Goal: Task Accomplishment & Management: Manage account settings

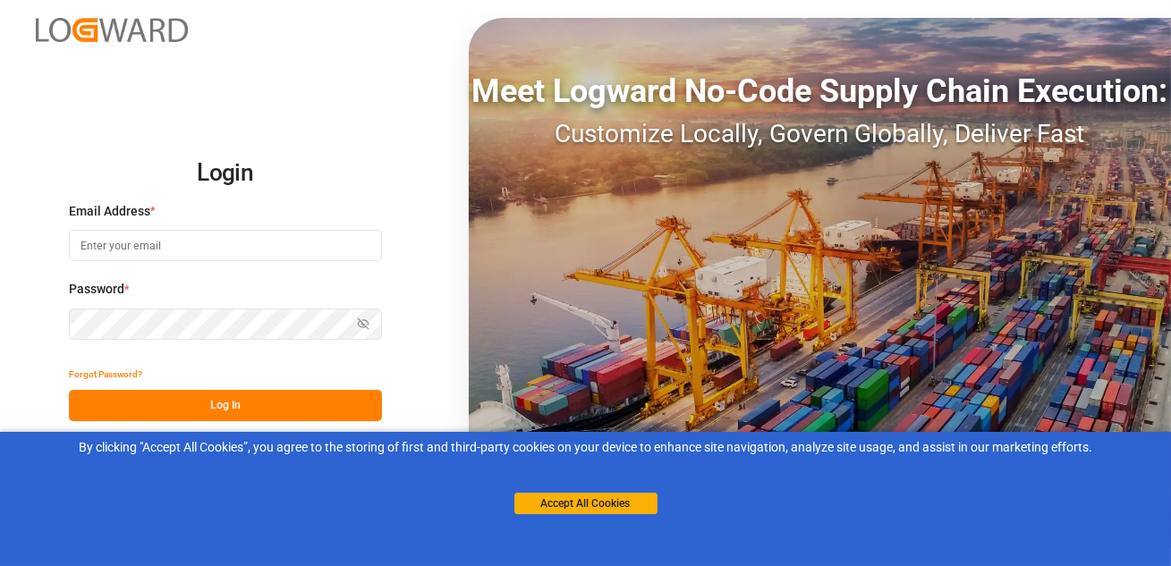
click at [149, 248] on input at bounding box center [225, 245] width 313 height 31
click at [165, 242] on input at bounding box center [225, 245] width 313 height 31
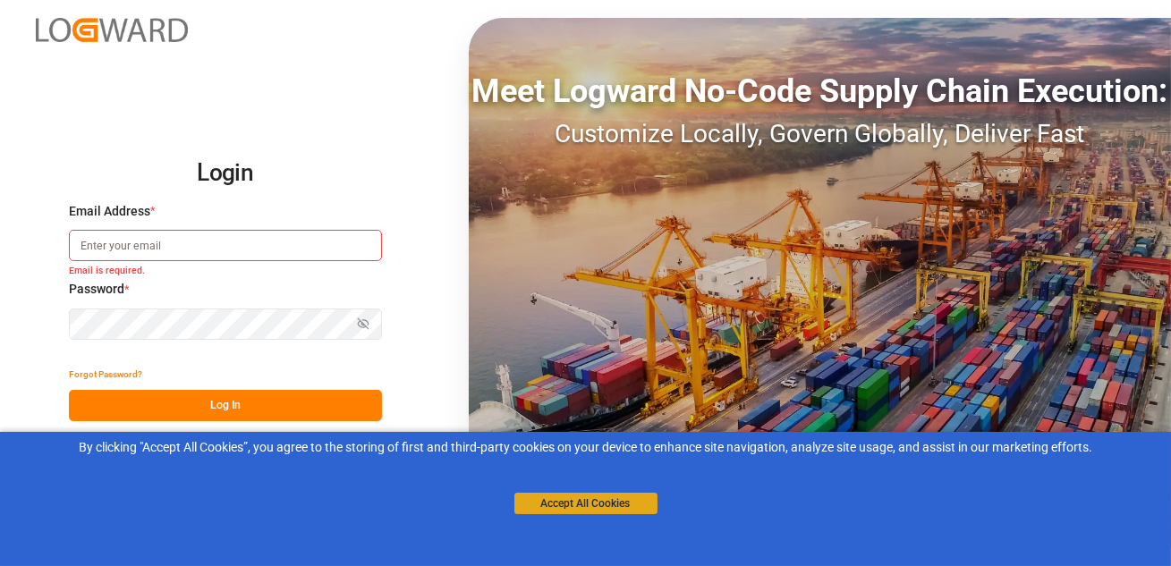
click at [546, 504] on button "Accept All Cookies" at bounding box center [585, 503] width 143 height 21
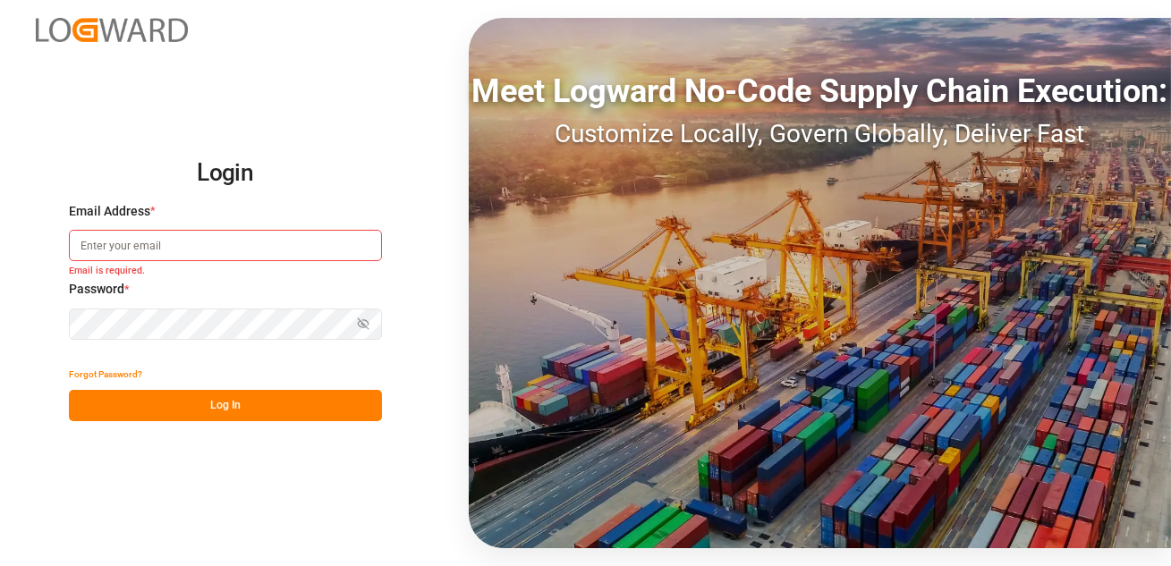
click at [182, 242] on input at bounding box center [225, 245] width 313 height 31
type input "sachin.kulkarni@logward.com"
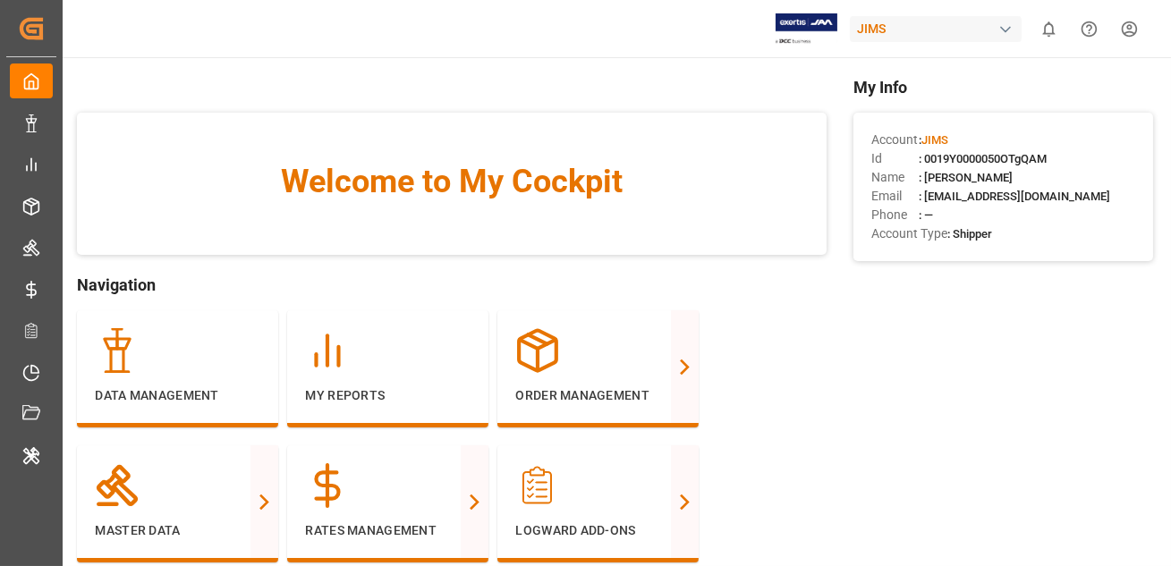
click at [1135, 30] on html "Created by potrace 1.15, written by Peter Selinger 2001-2017 Created by potrace…" at bounding box center [585, 283] width 1171 height 566
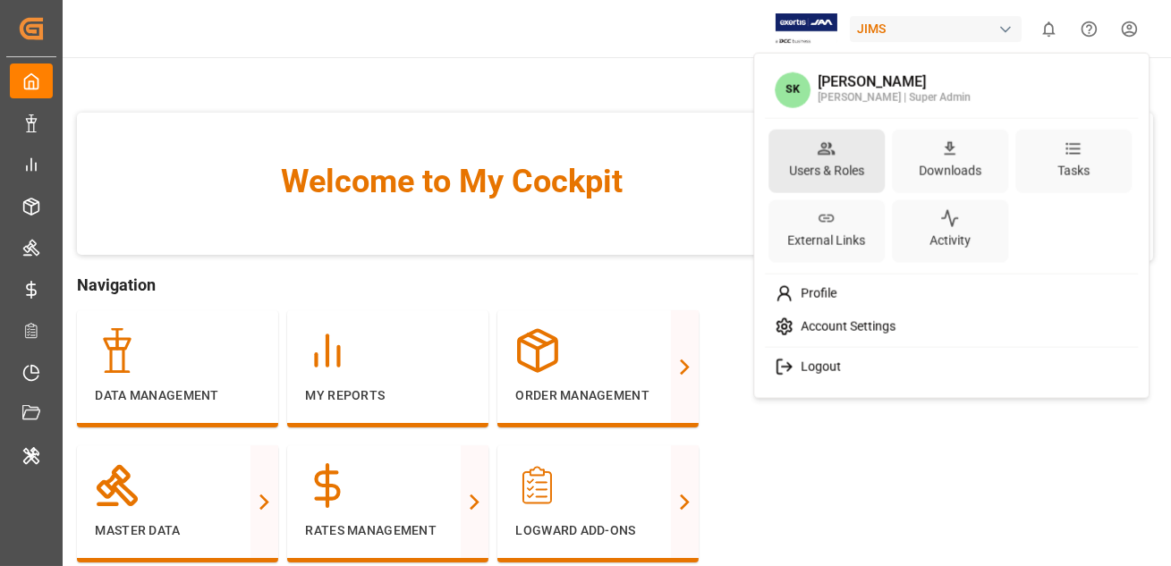
click at [812, 162] on div "Users & Roles" at bounding box center [826, 170] width 82 height 26
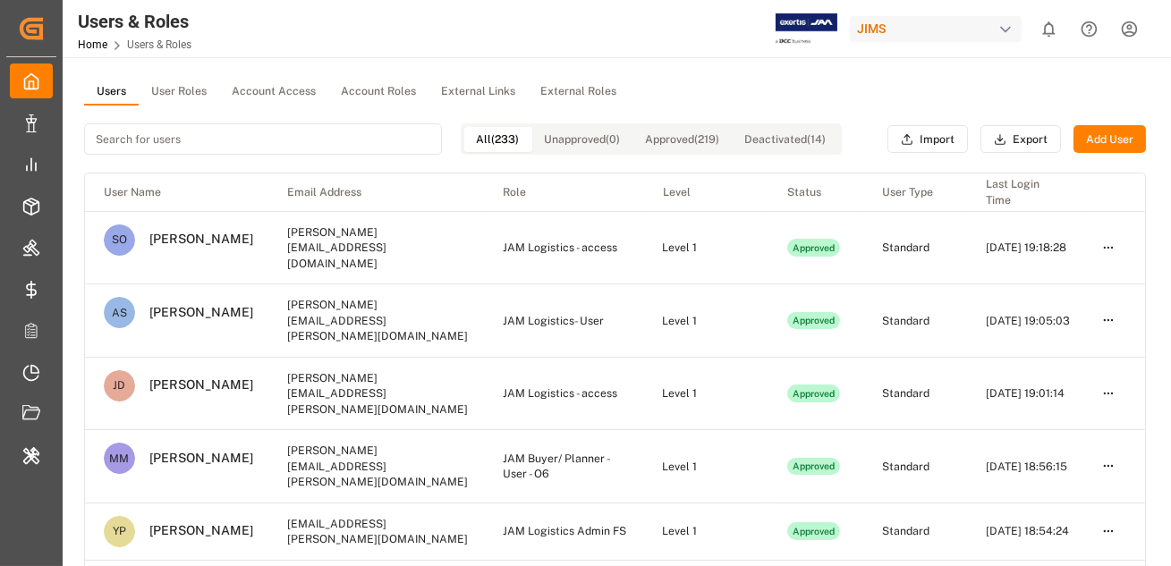
click at [194, 139] on input at bounding box center [263, 138] width 358 height 31
paste input "brittney.young@fedex.com"
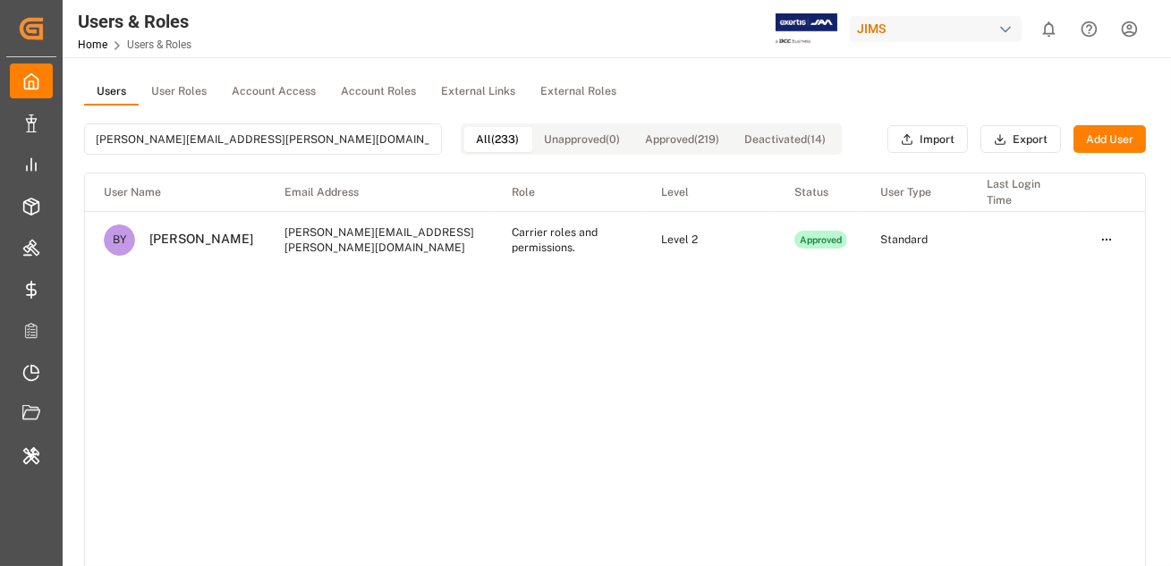
type input "brittney.young@fedex.com"
click at [487, 276] on div "User Name Email Address Role Level Status User Type Last Login Time BY Brittney…" at bounding box center [615, 394] width 1060 height 440
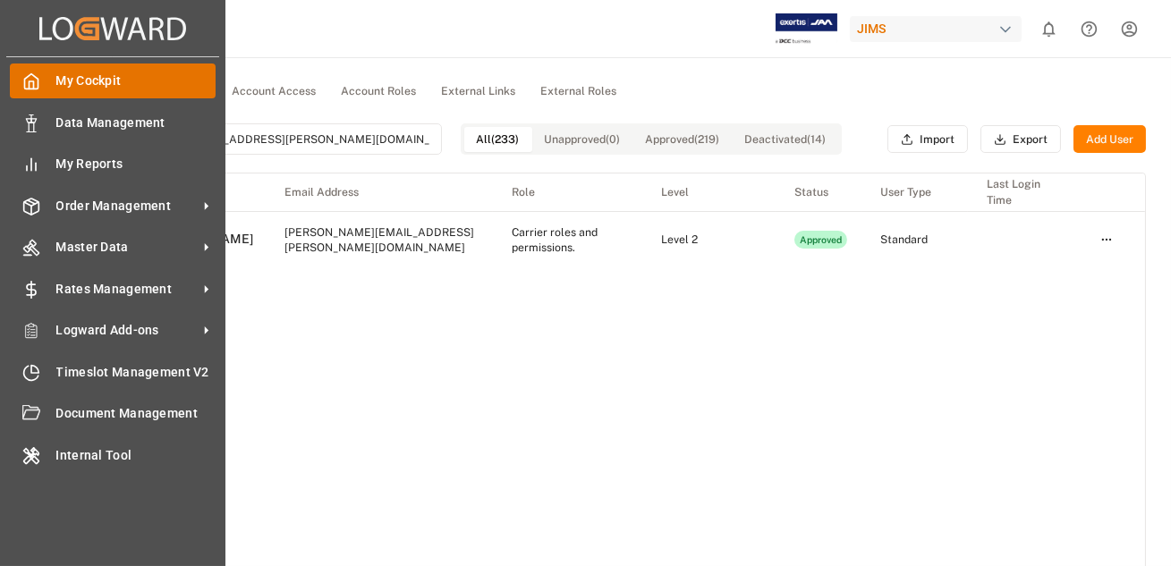
click at [33, 87] on polyline at bounding box center [32, 84] width 4 height 7
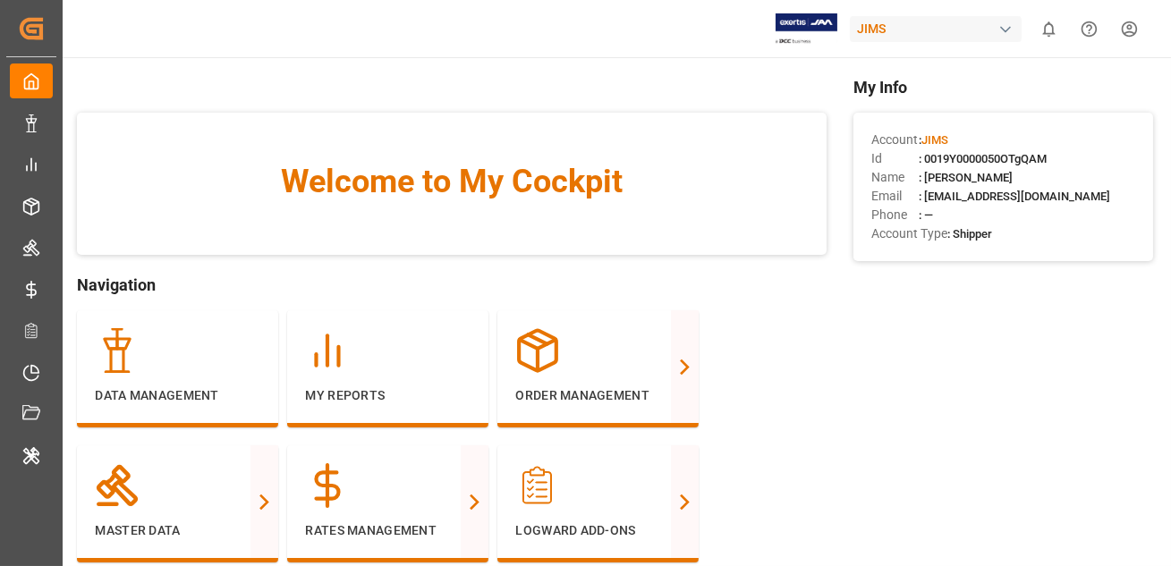
click at [1131, 34] on html "Created by potrace 1.15, written by Peter Selinger 2001-2017 Created by potrace…" at bounding box center [585, 283] width 1171 height 566
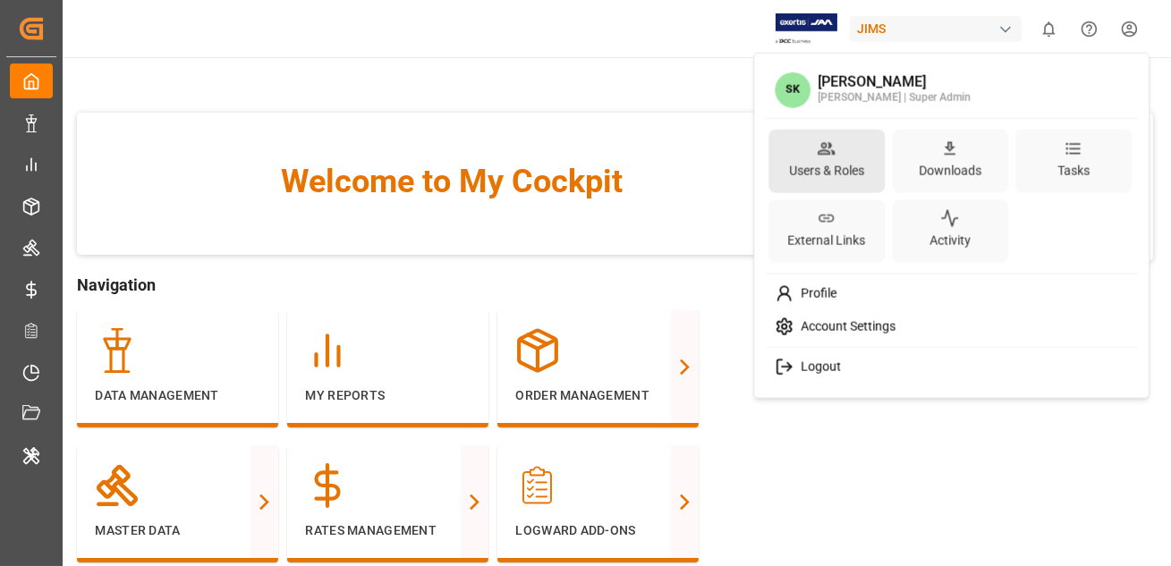
click at [831, 155] on icon at bounding box center [826, 148] width 19 height 19
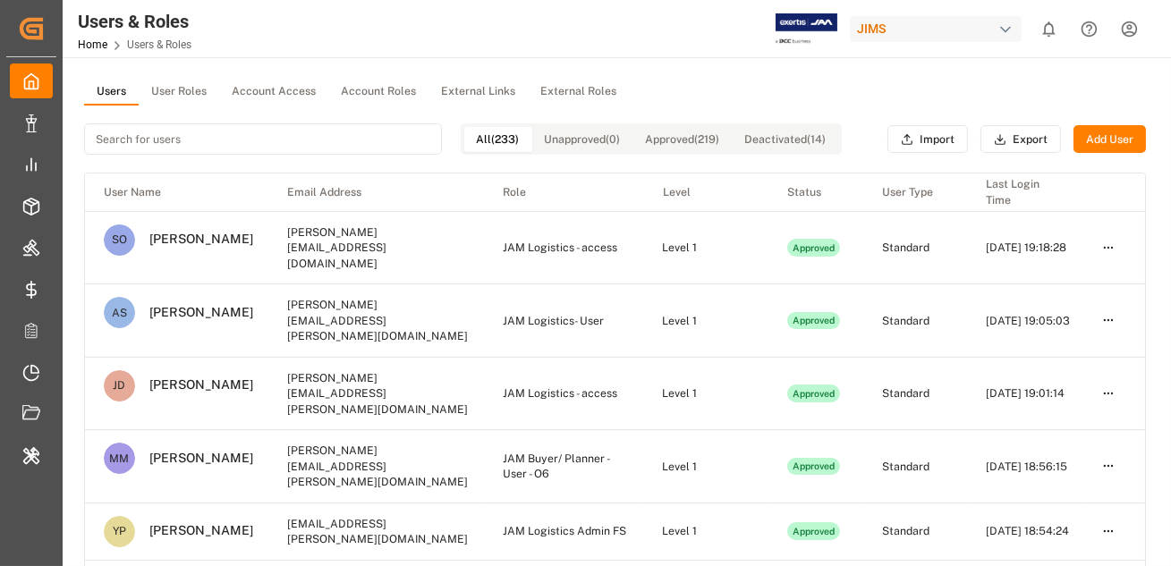
click at [160, 140] on input at bounding box center [263, 138] width 358 height 31
paste input "brittney.young@fedex.com"
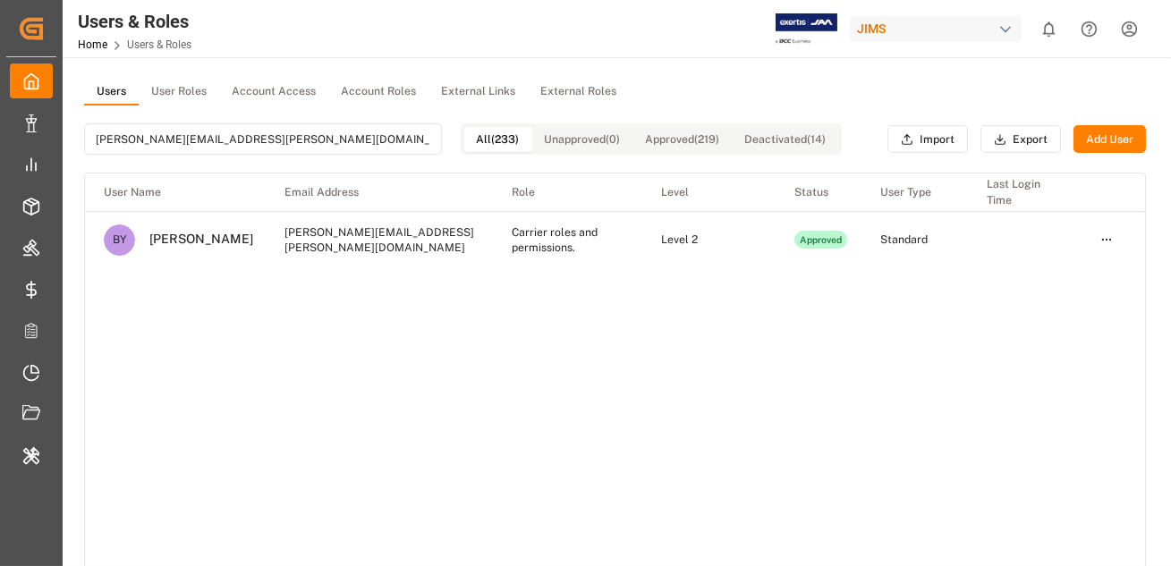
type input "brittney.young@fedex.com"
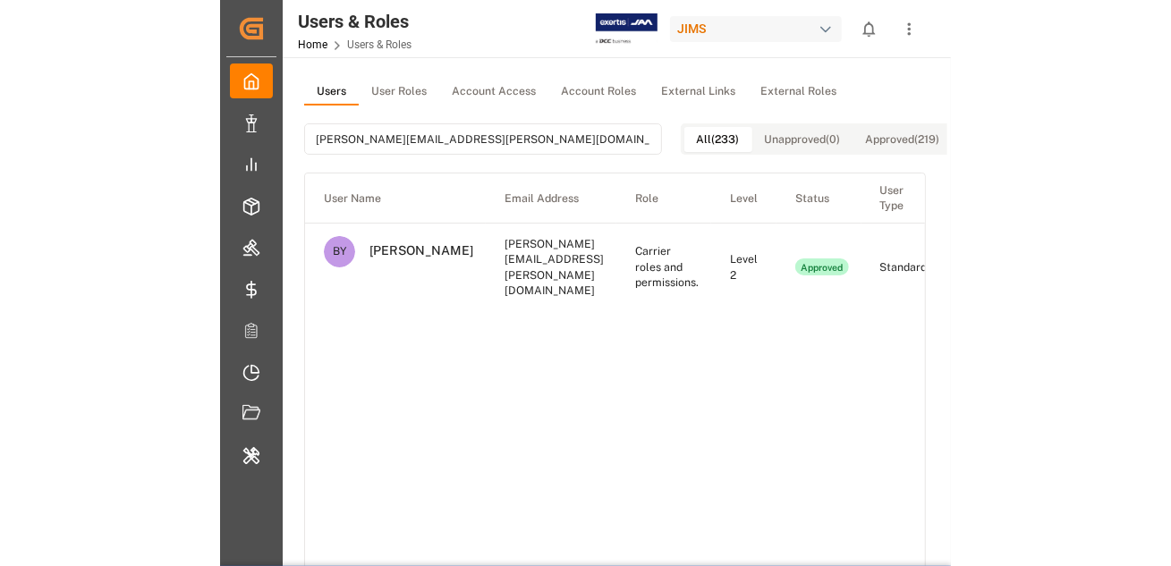
scroll to position [0, 114]
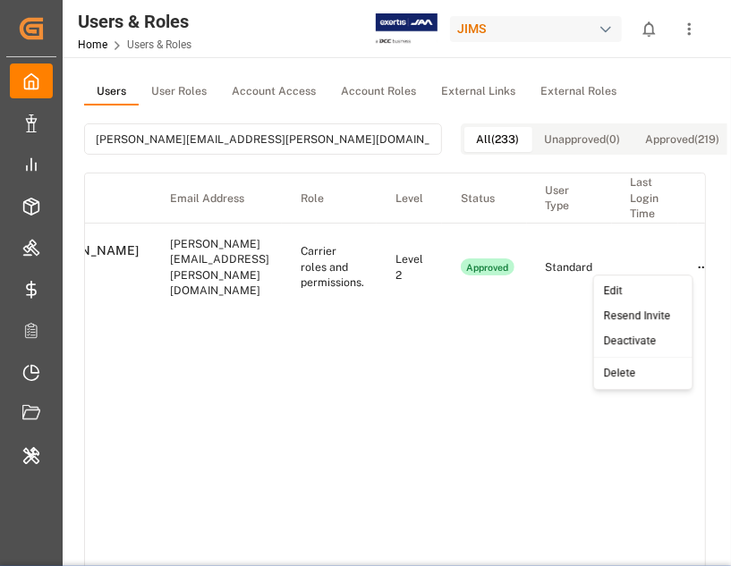
click at [687, 258] on html "Created by potrace 1.15, written by Peter Selinger 2001-2017 Created by potrace…" at bounding box center [365, 283] width 731 height 566
click at [630, 286] on div "Edit" at bounding box center [643, 291] width 92 height 25
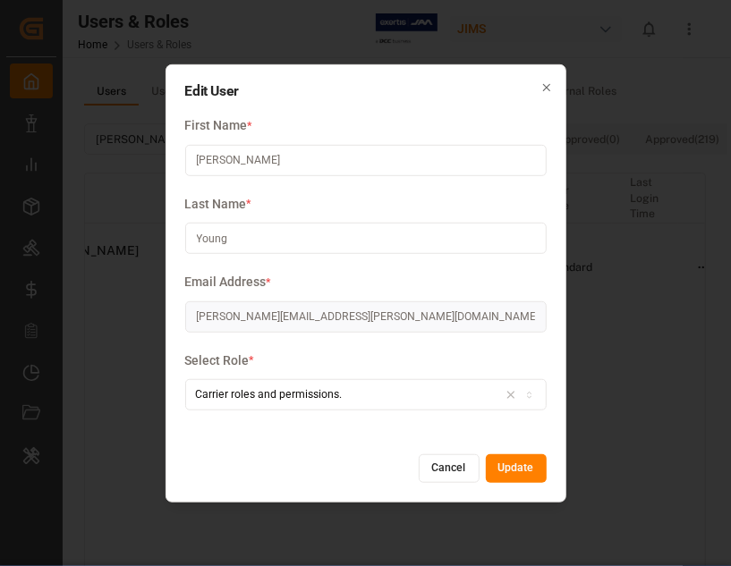
click at [426, 470] on button "Cancel" at bounding box center [449, 468] width 61 height 29
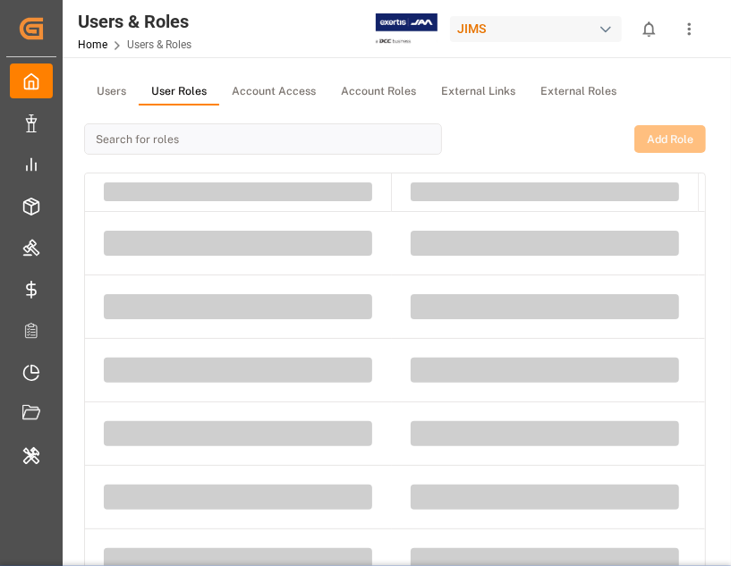
click at [181, 93] on button "User Roles" at bounding box center [179, 92] width 80 height 27
click at [101, 93] on button "Users" at bounding box center [111, 92] width 55 height 27
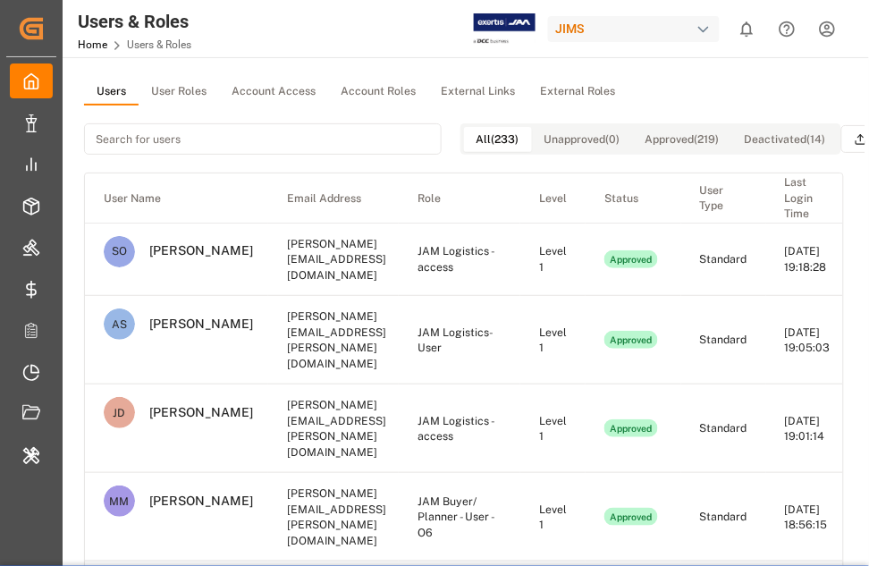
click at [608, 35] on div "JIMS" at bounding box center [634, 29] width 172 height 26
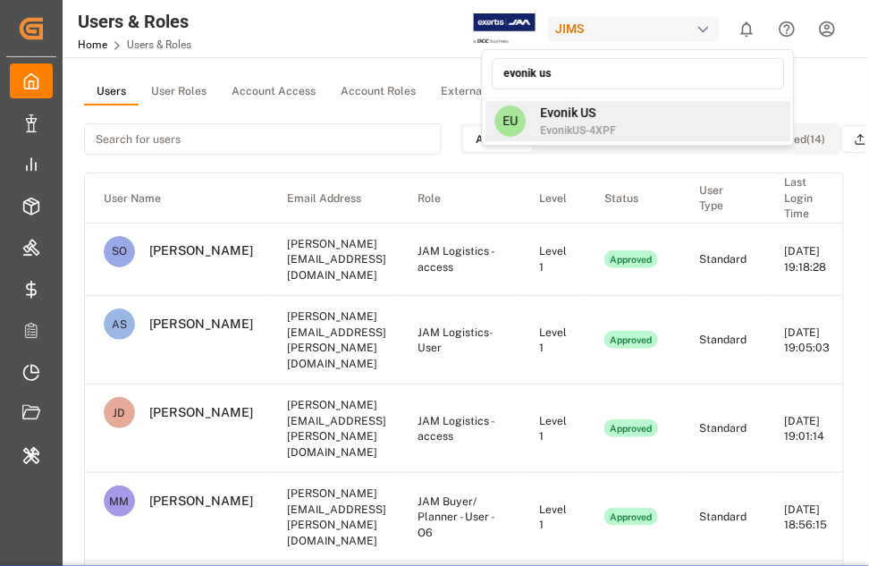
type input "evonik us"
drag, startPoint x: 610, startPoint y: 117, endPoint x: 631, endPoint y: 112, distance: 22.1
click at [610, 117] on span "Evonik US" at bounding box center [578, 113] width 76 height 19
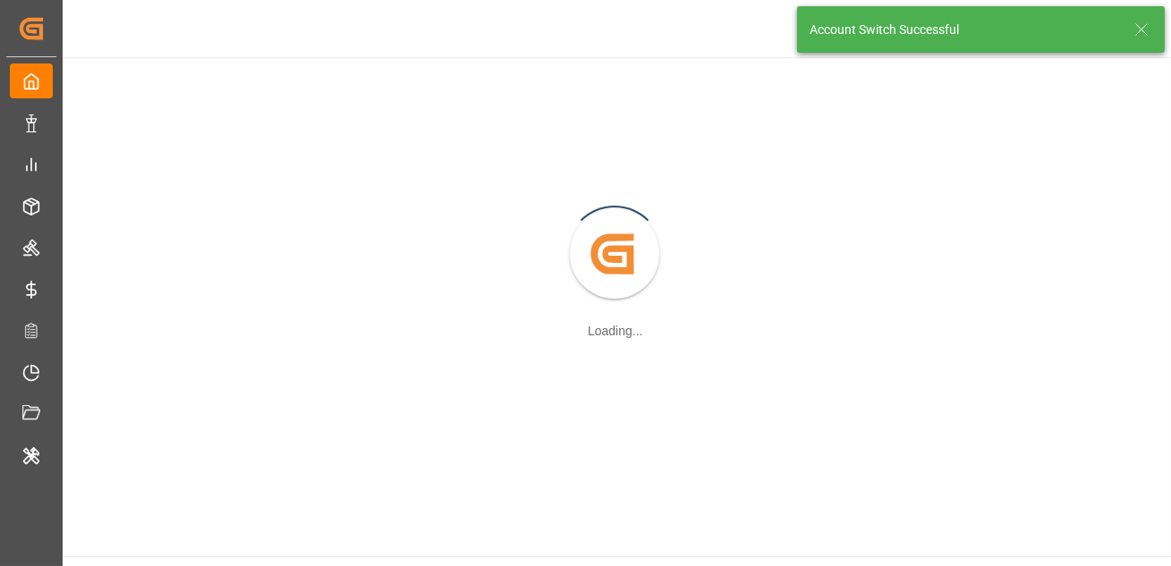
click at [1141, 35] on icon at bounding box center [1141, 29] width 21 height 21
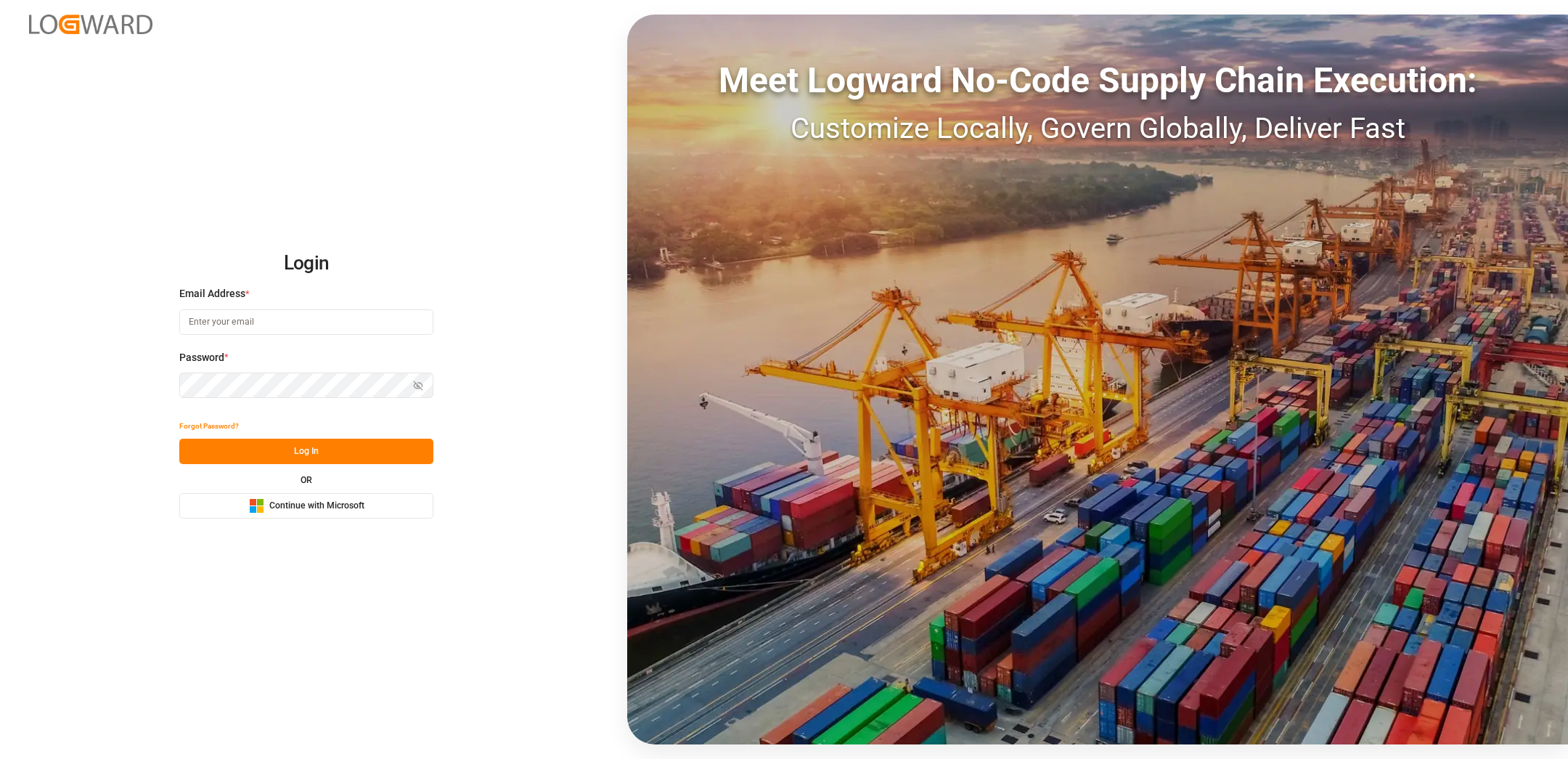
click at [230, 504] on button "Microsoft Logo Continue with Microsoft" at bounding box center [306, 505] width 254 height 25
click at [243, 500] on button "Microsoft Logo Continue with Microsoft" at bounding box center [306, 505] width 254 height 25
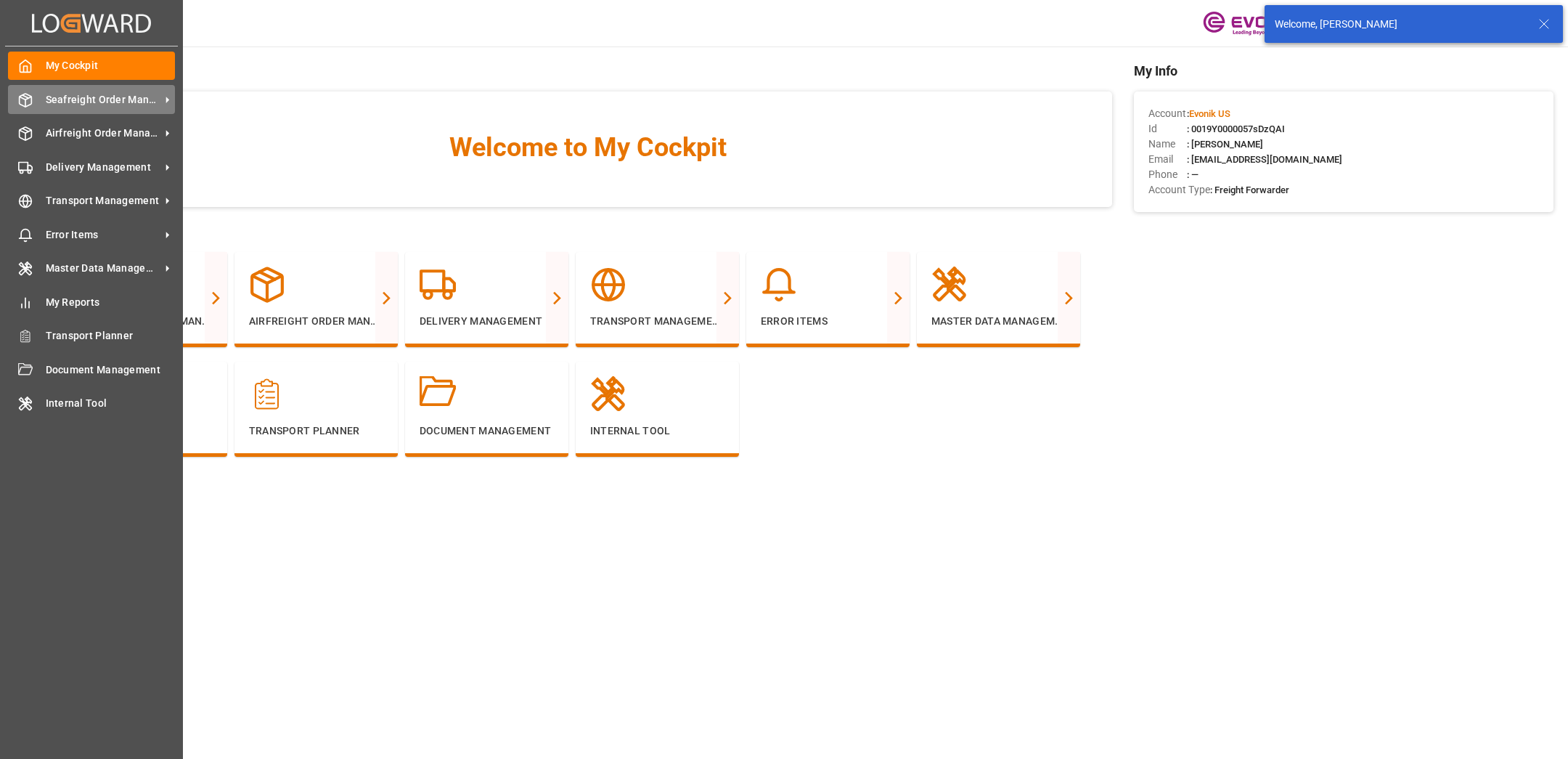
click at [24, 96] on line at bounding box center [25, 97] width 6 height 3
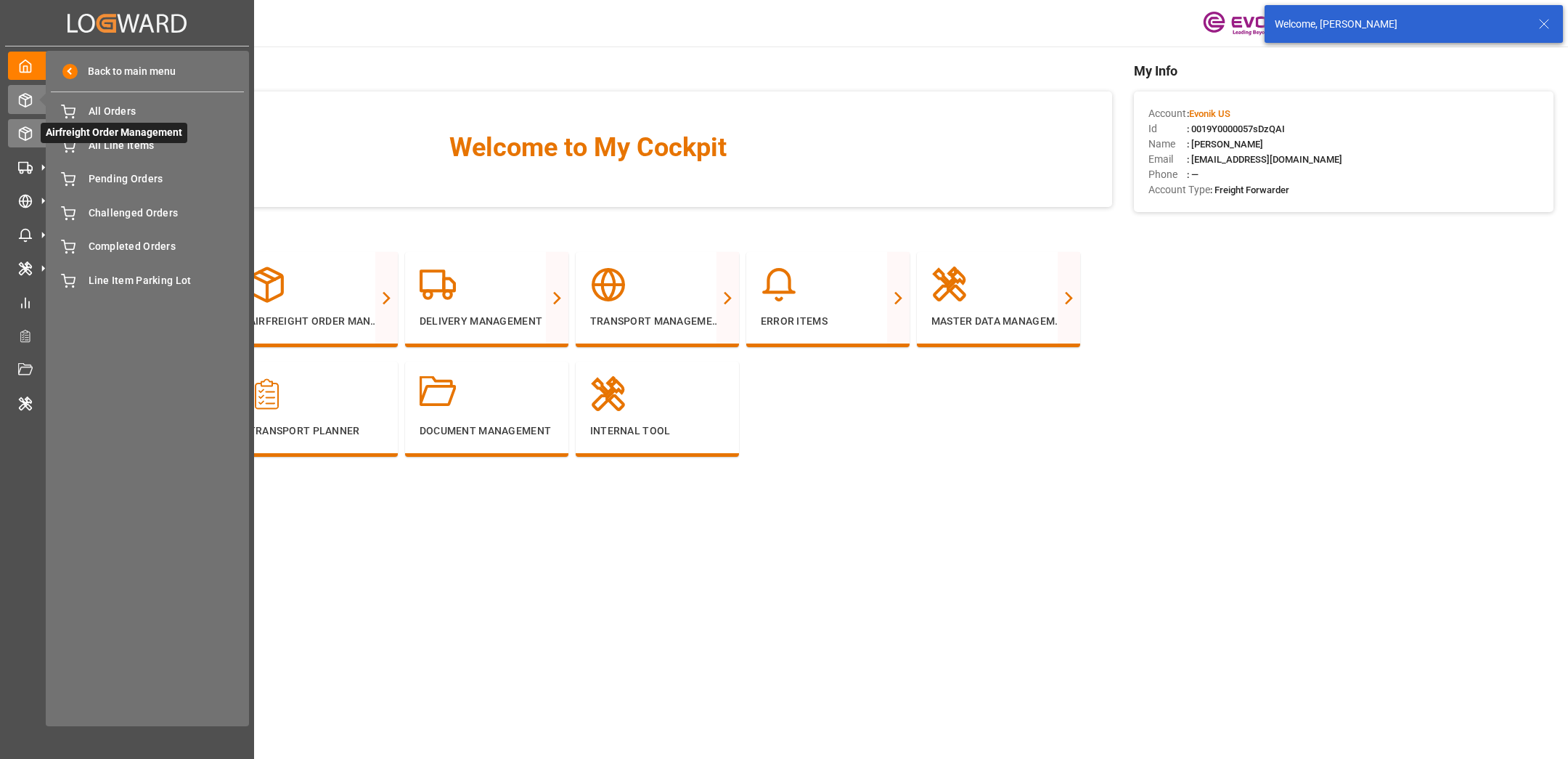
click at [14, 126] on div at bounding box center [20, 133] width 24 height 15
click at [31, 127] on icon at bounding box center [43, 134] width 31 height 31
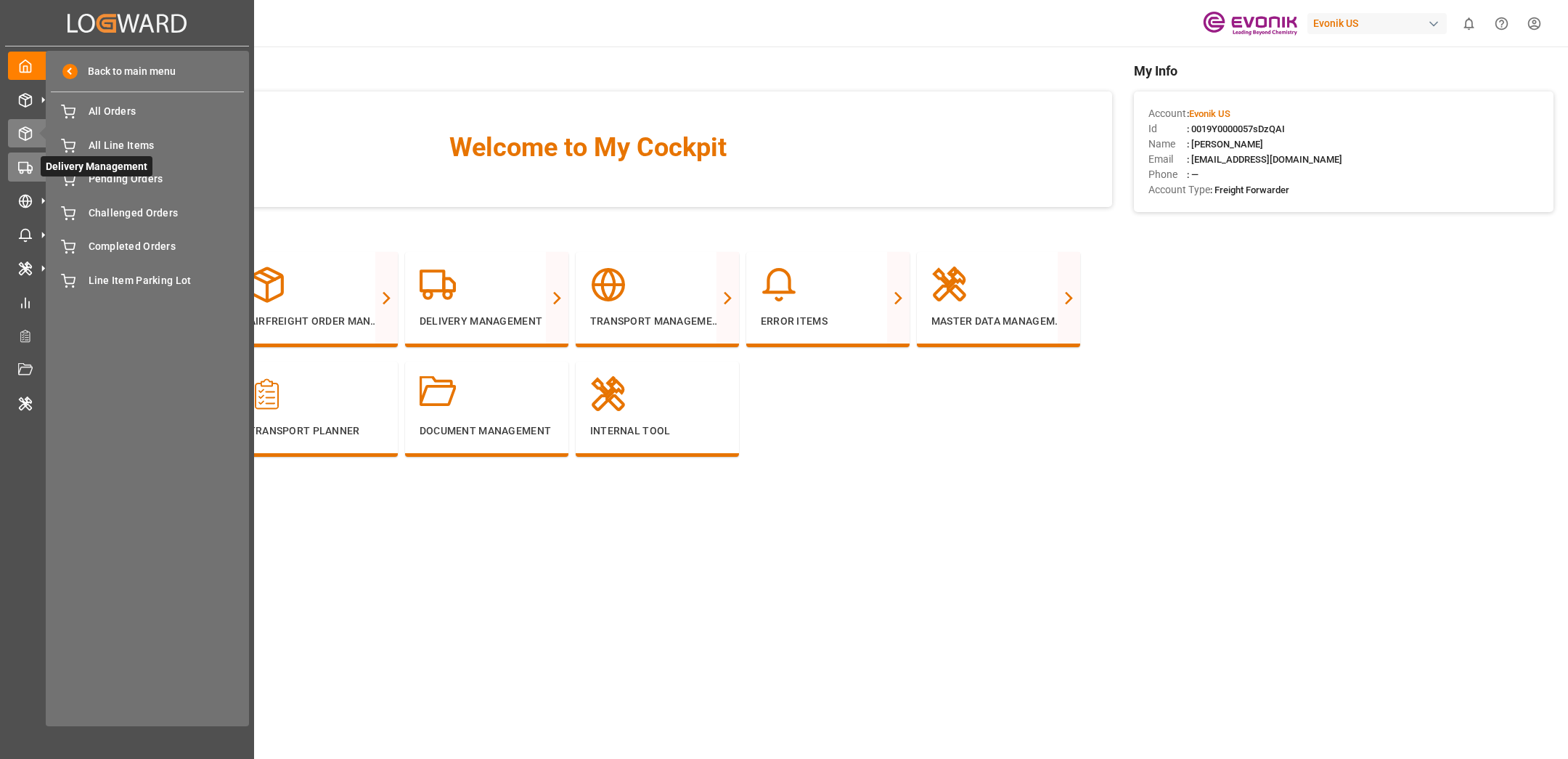
click at [31, 168] on icon at bounding box center [25, 168] width 15 height 15
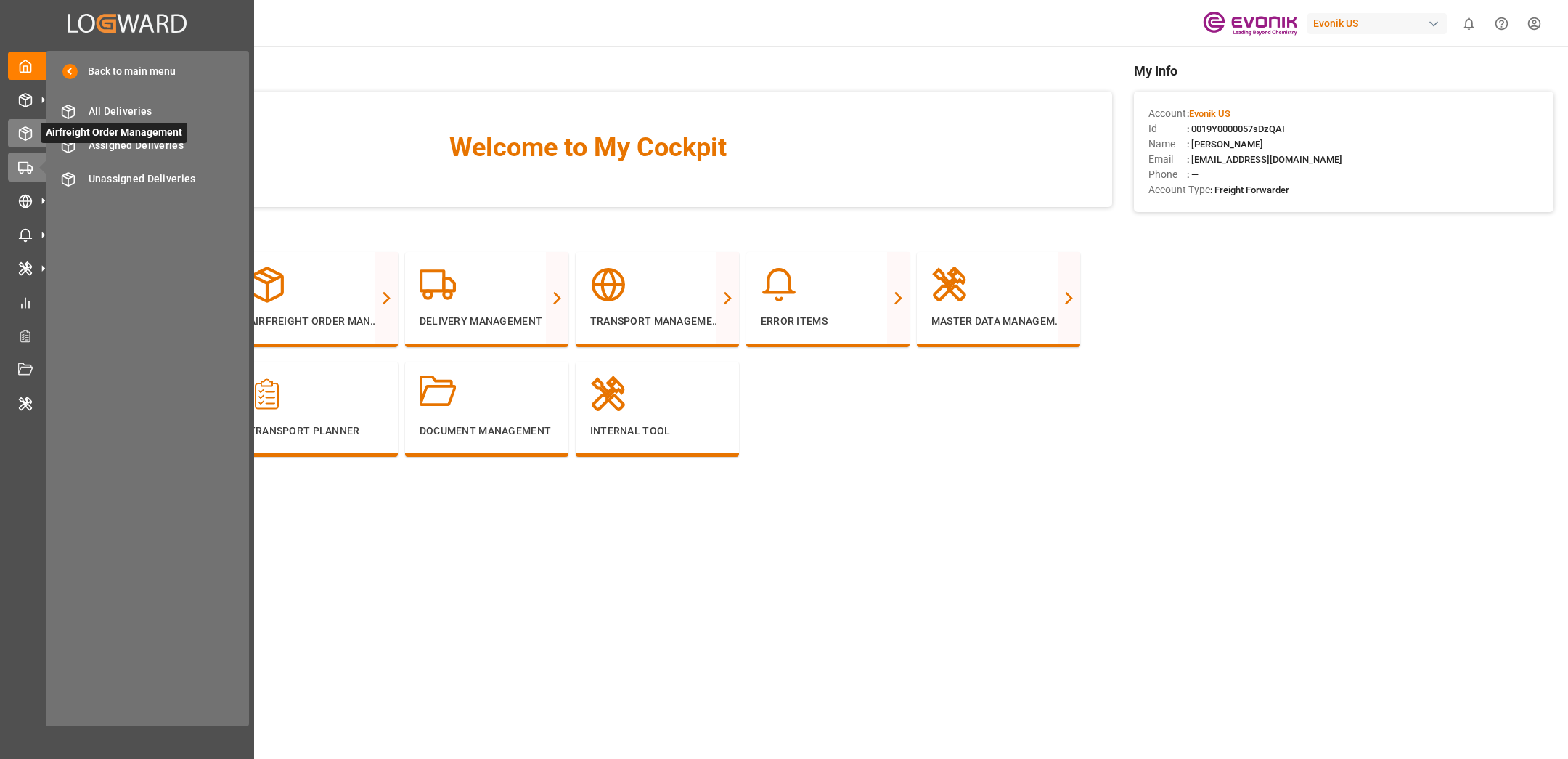
click at [32, 135] on icon at bounding box center [25, 134] width 15 height 15
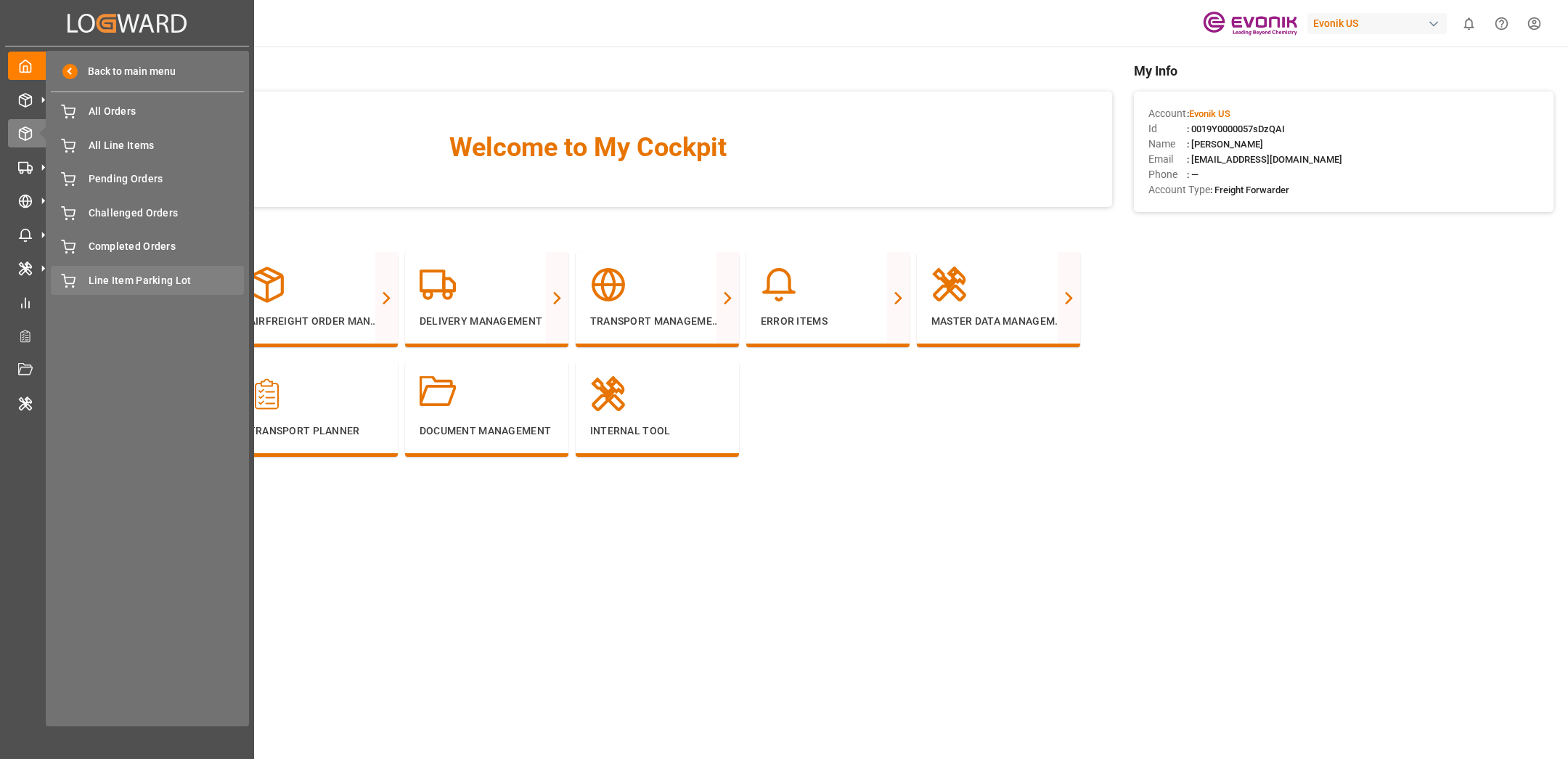
click at [106, 276] on span "Line Item Parking Lot" at bounding box center [166, 280] width 156 height 15
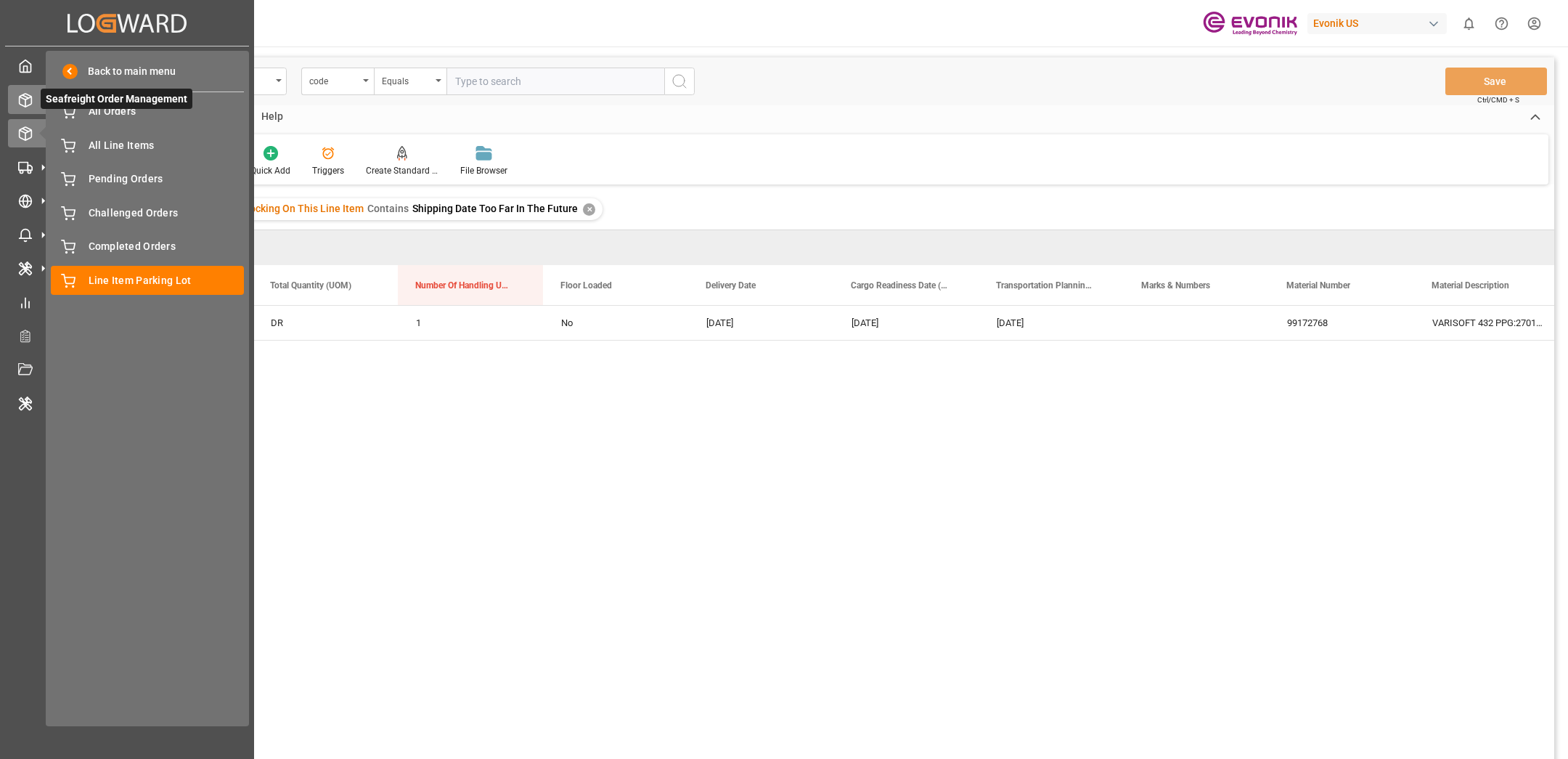
click at [28, 103] on icon at bounding box center [25, 100] width 15 height 15
click at [21, 162] on rect at bounding box center [23, 166] width 9 height 8
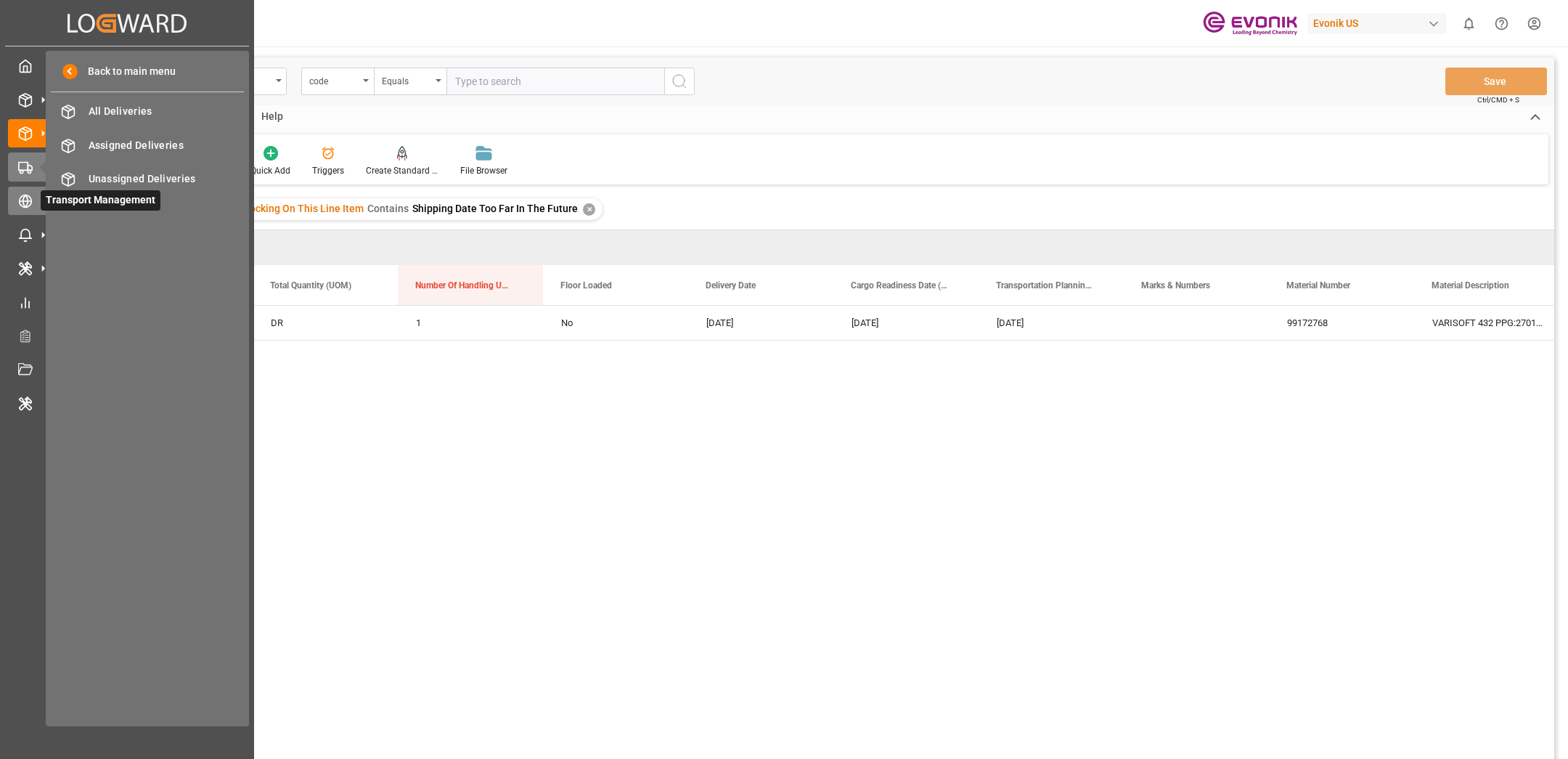
click at [17, 205] on div at bounding box center [20, 201] width 24 height 15
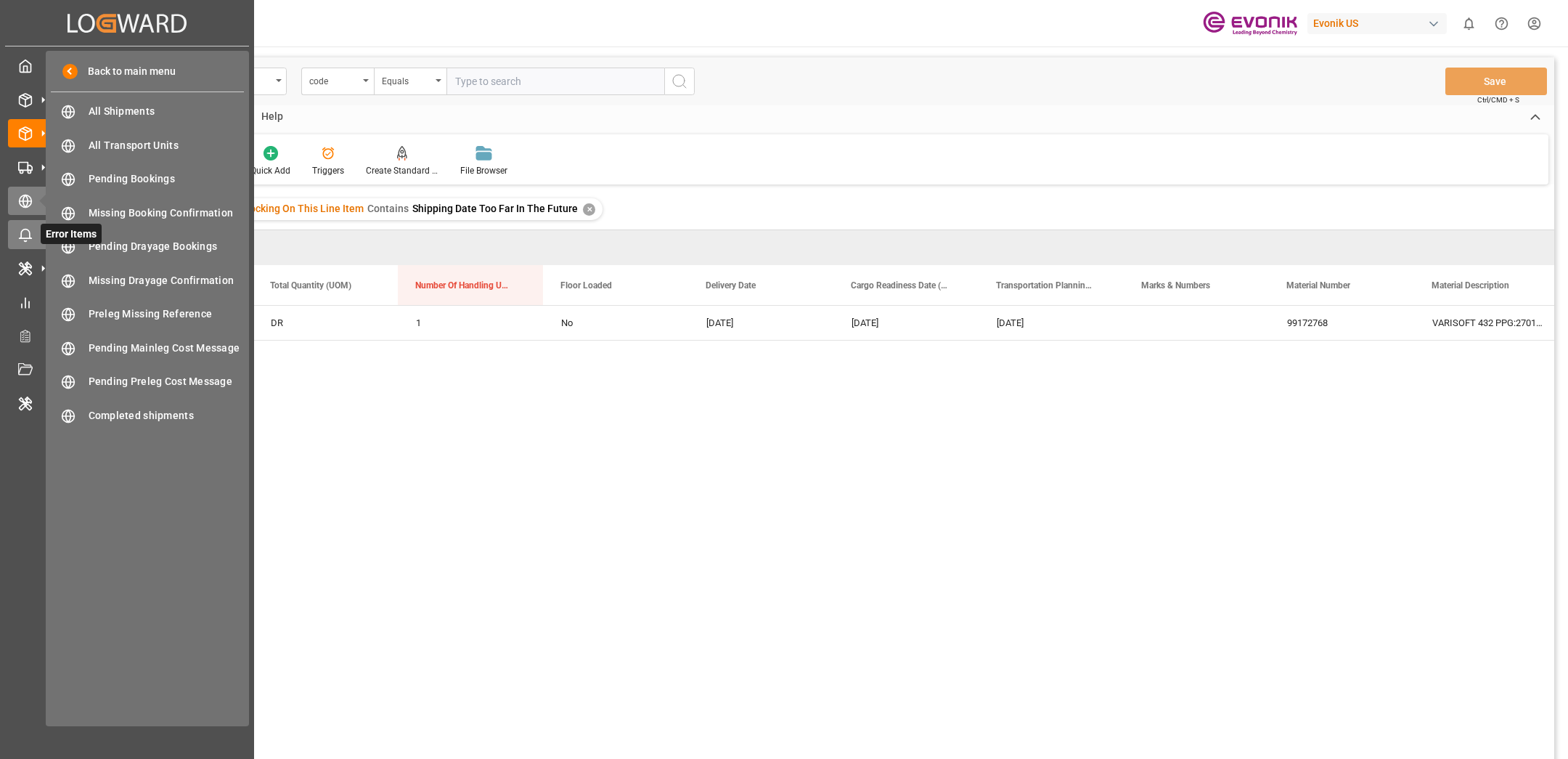
click at [31, 244] on div "Error Items Error Items" at bounding box center [127, 234] width 238 height 28
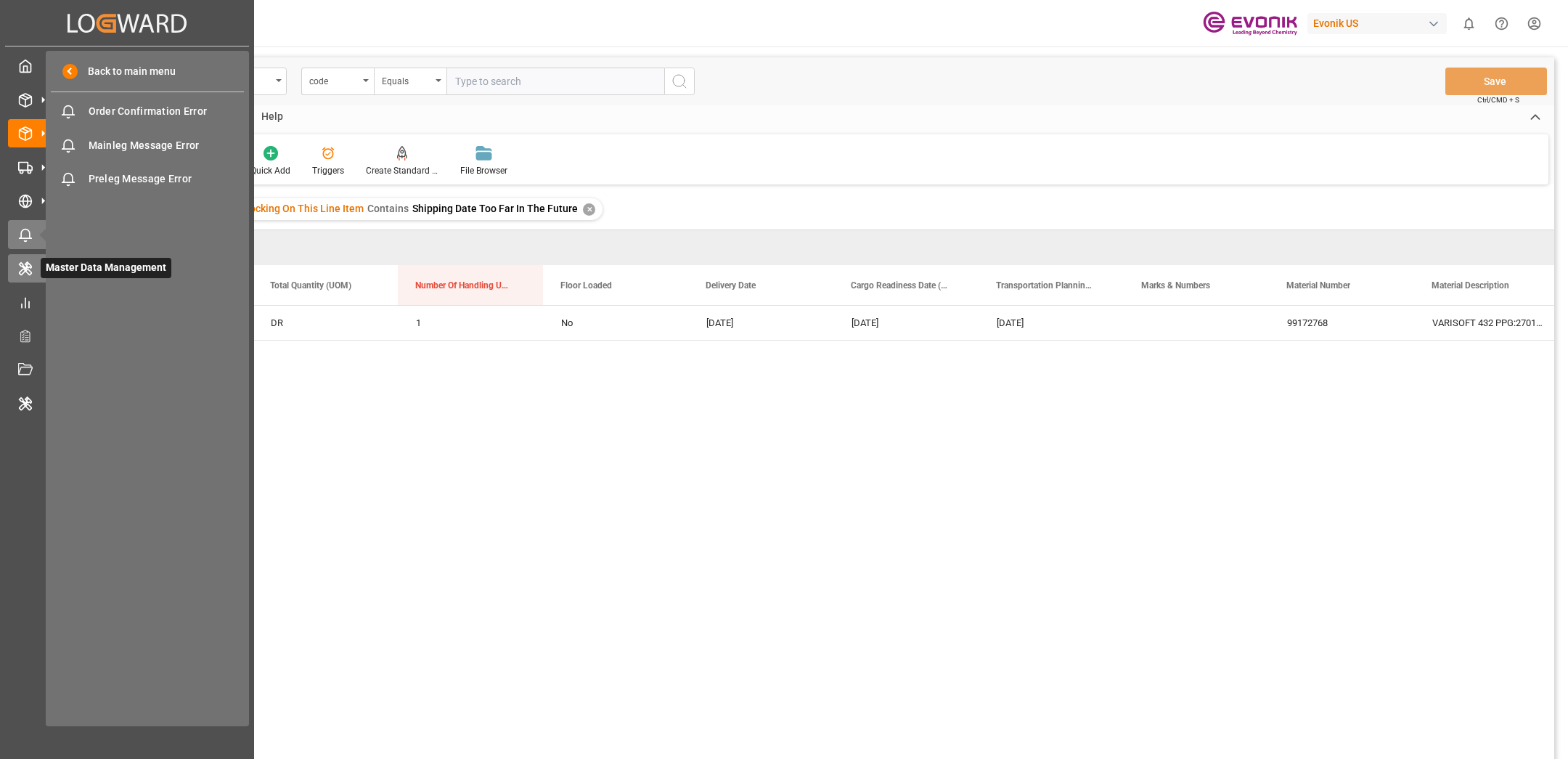
click at [28, 262] on icon at bounding box center [25, 269] width 11 height 13
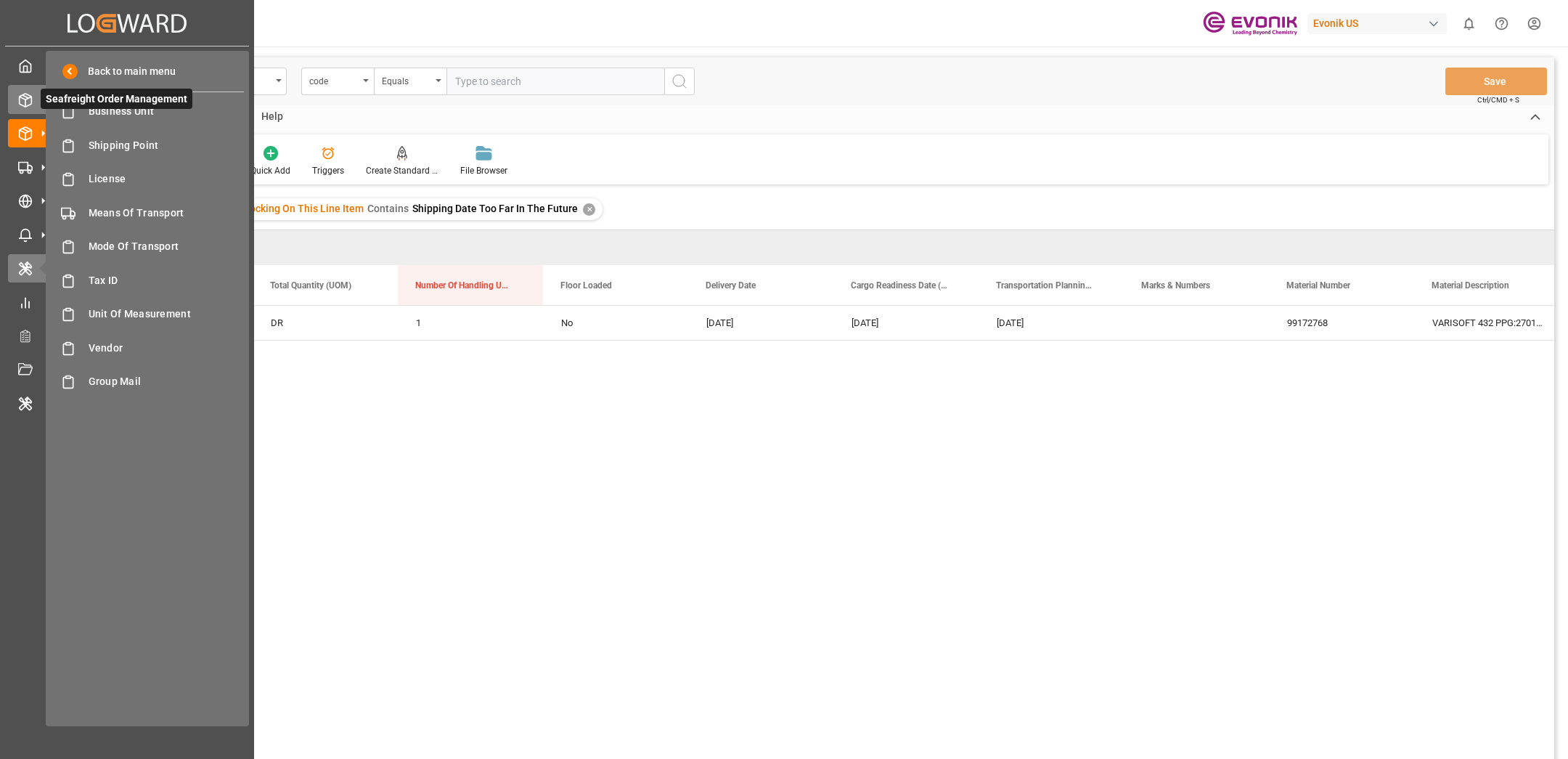
click at [17, 107] on div "Seafreight Order Management Seafreight Order Management" at bounding box center [127, 99] width 238 height 28
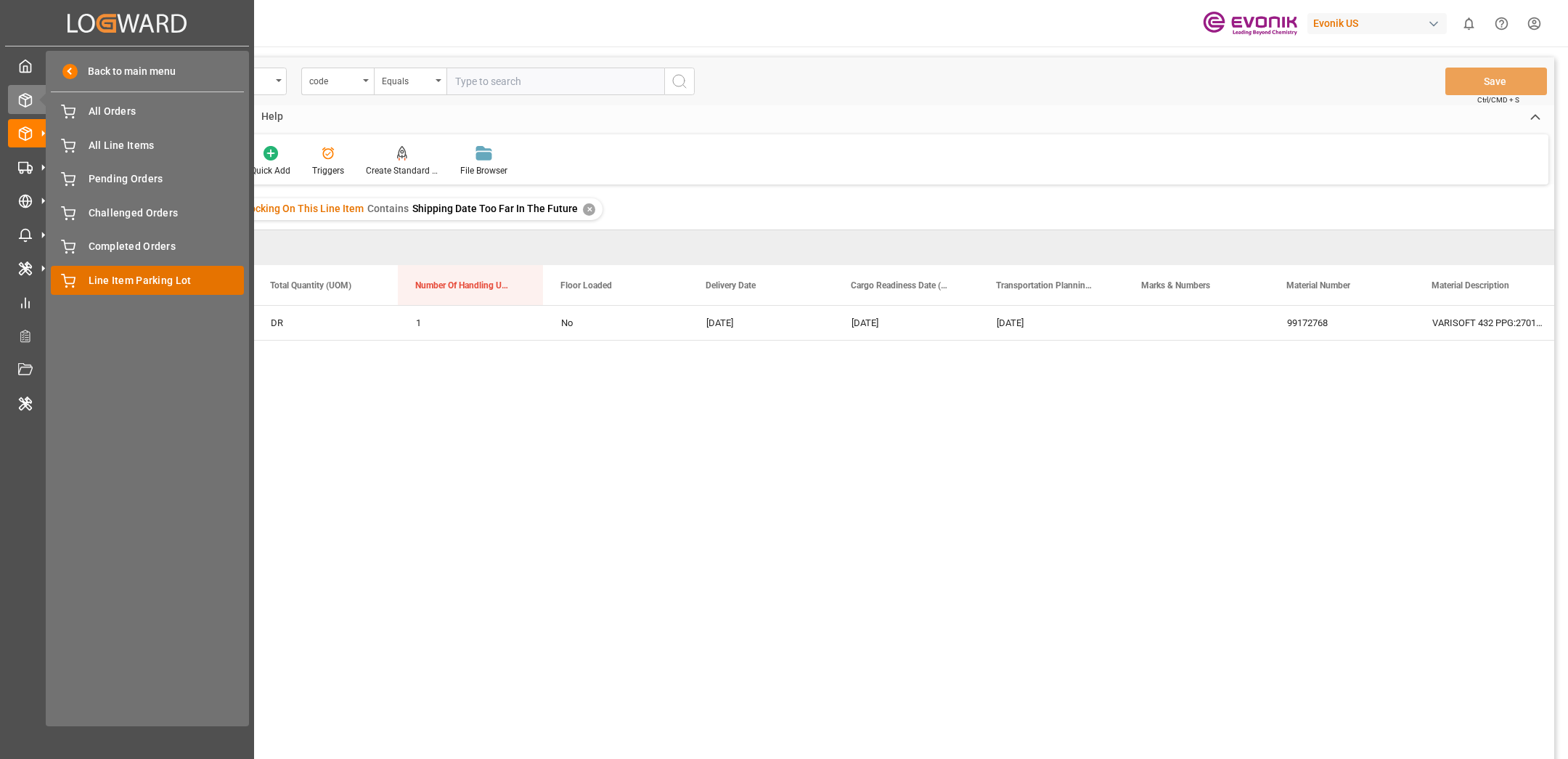
click at [107, 274] on span "Line Item Parking Lot" at bounding box center [166, 280] width 156 height 15
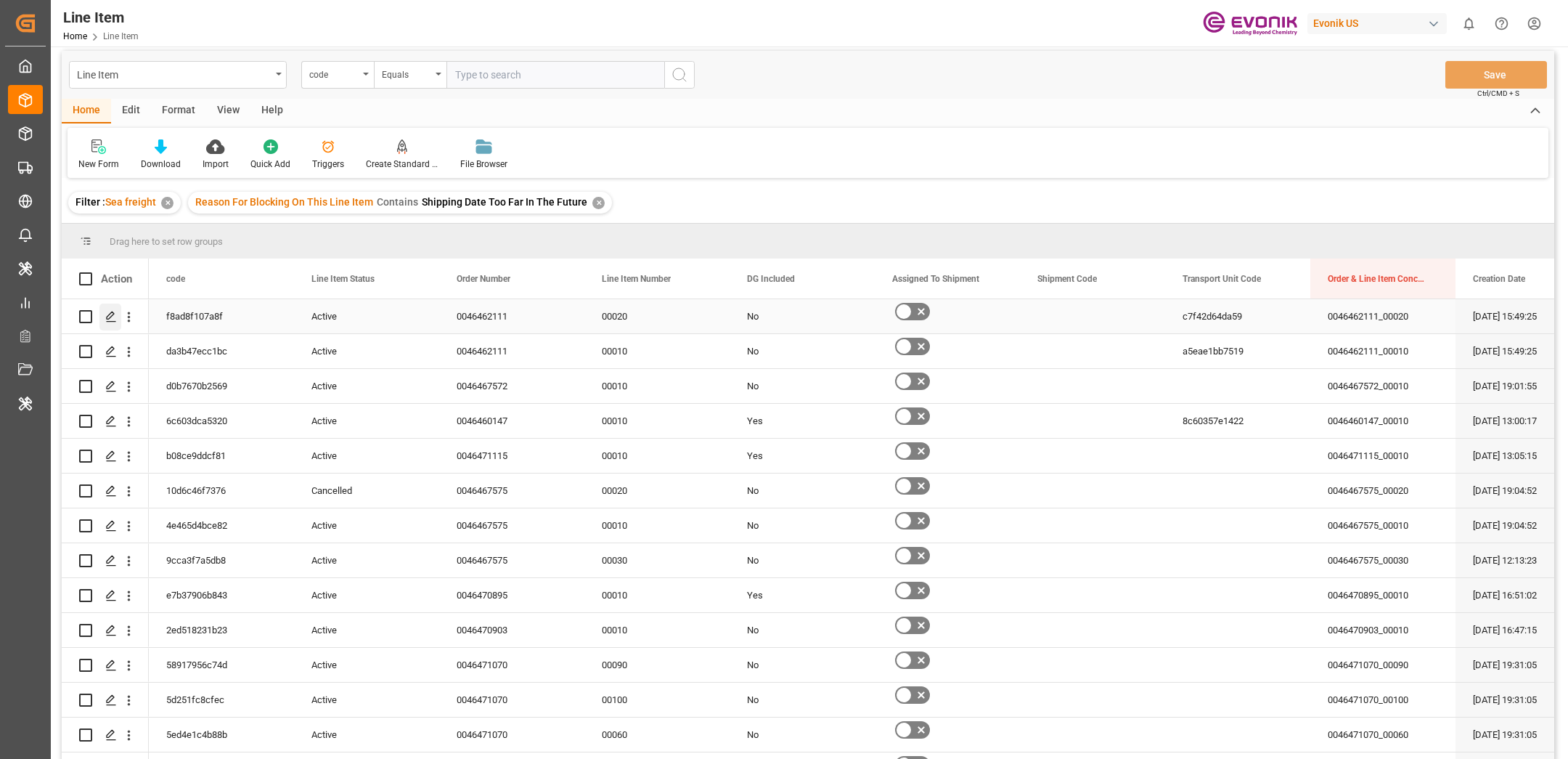
click at [110, 320] on icon "Press SPACE to select this row." at bounding box center [111, 317] width 11 height 11
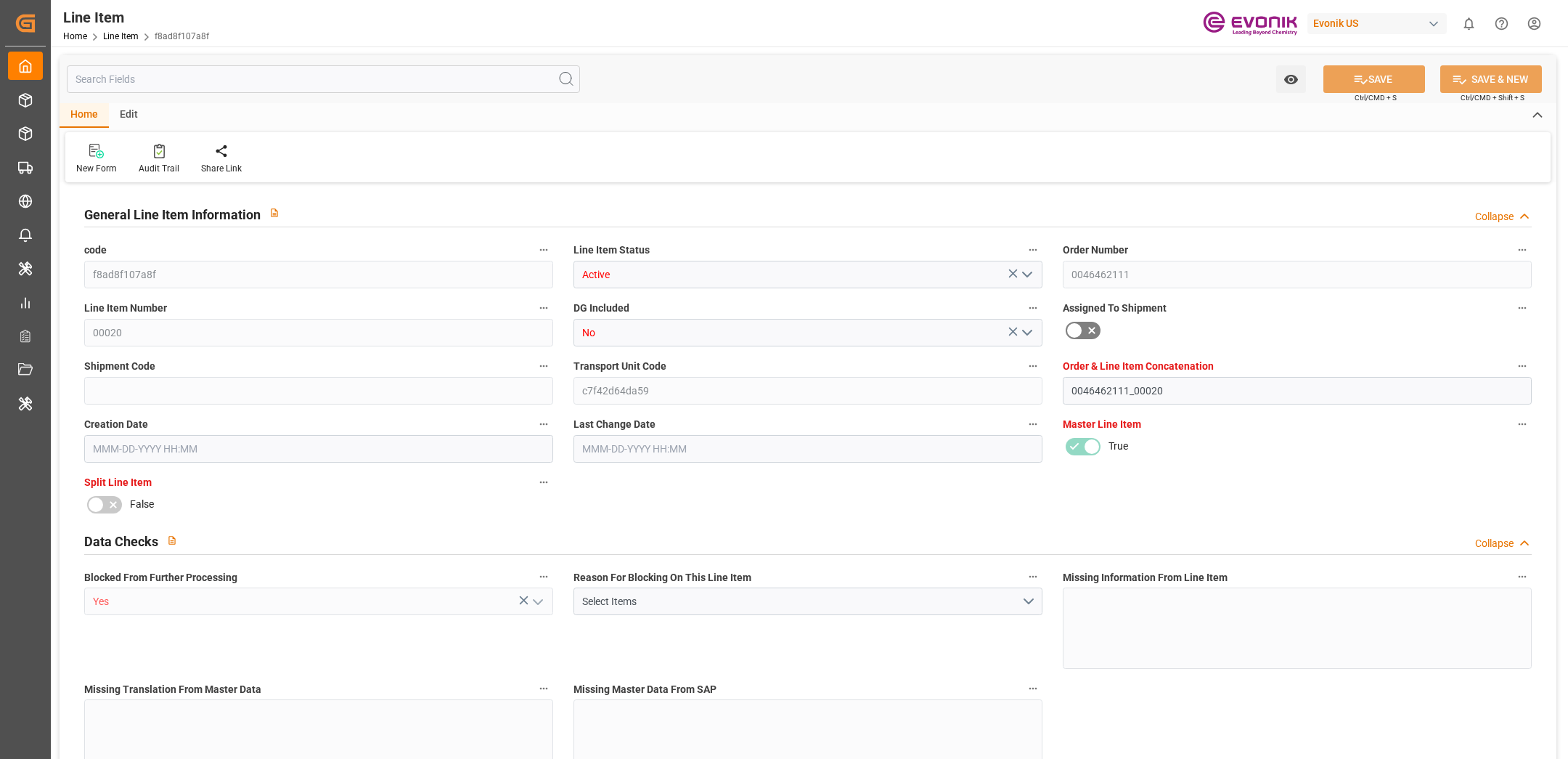
type input "16"
type input "5062.176"
type input "4898.88"
type input "36.6574"
type input "432"
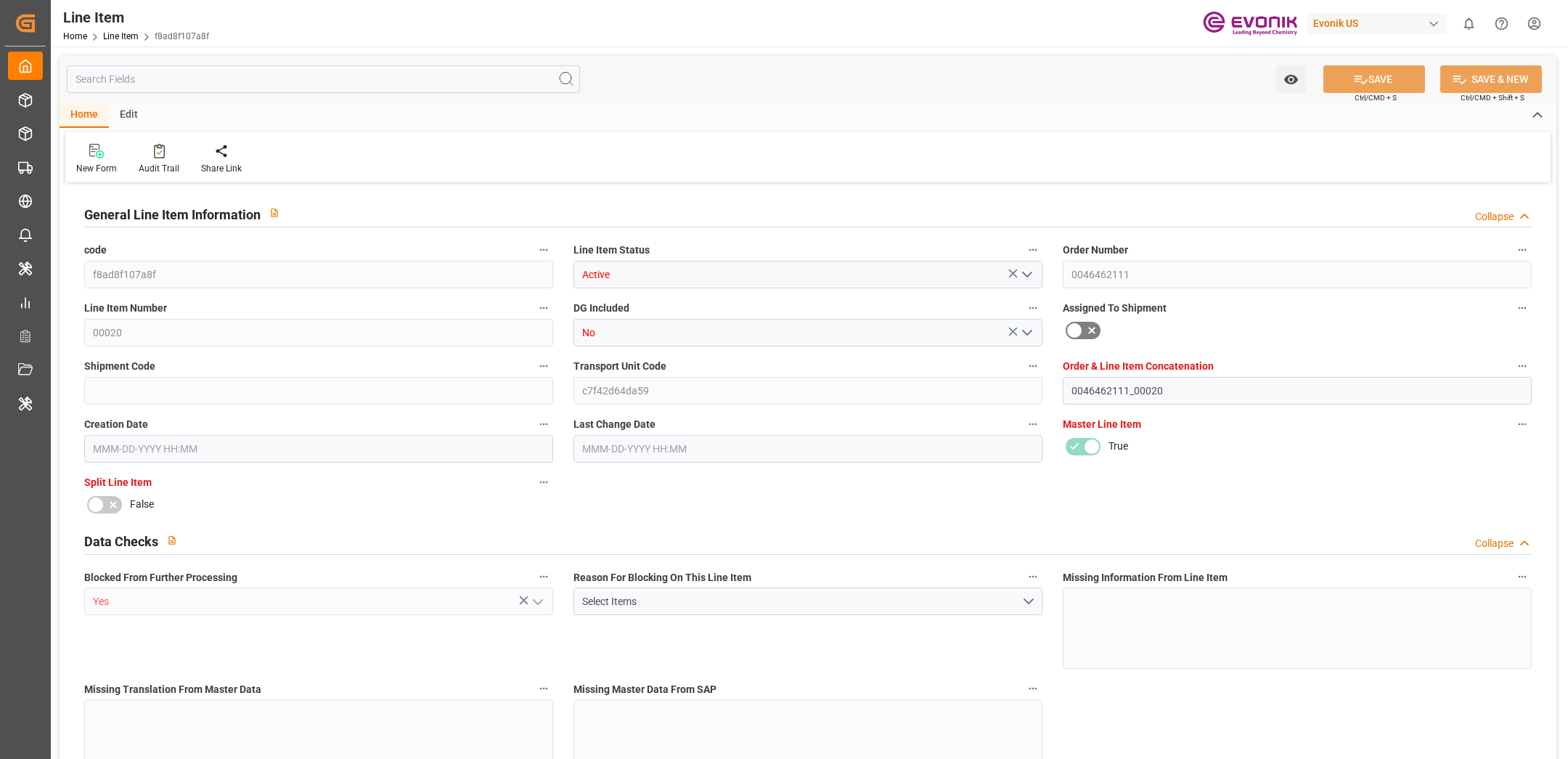
type input "16"
type input "21604.06"
type input "432"
type input "5062.176"
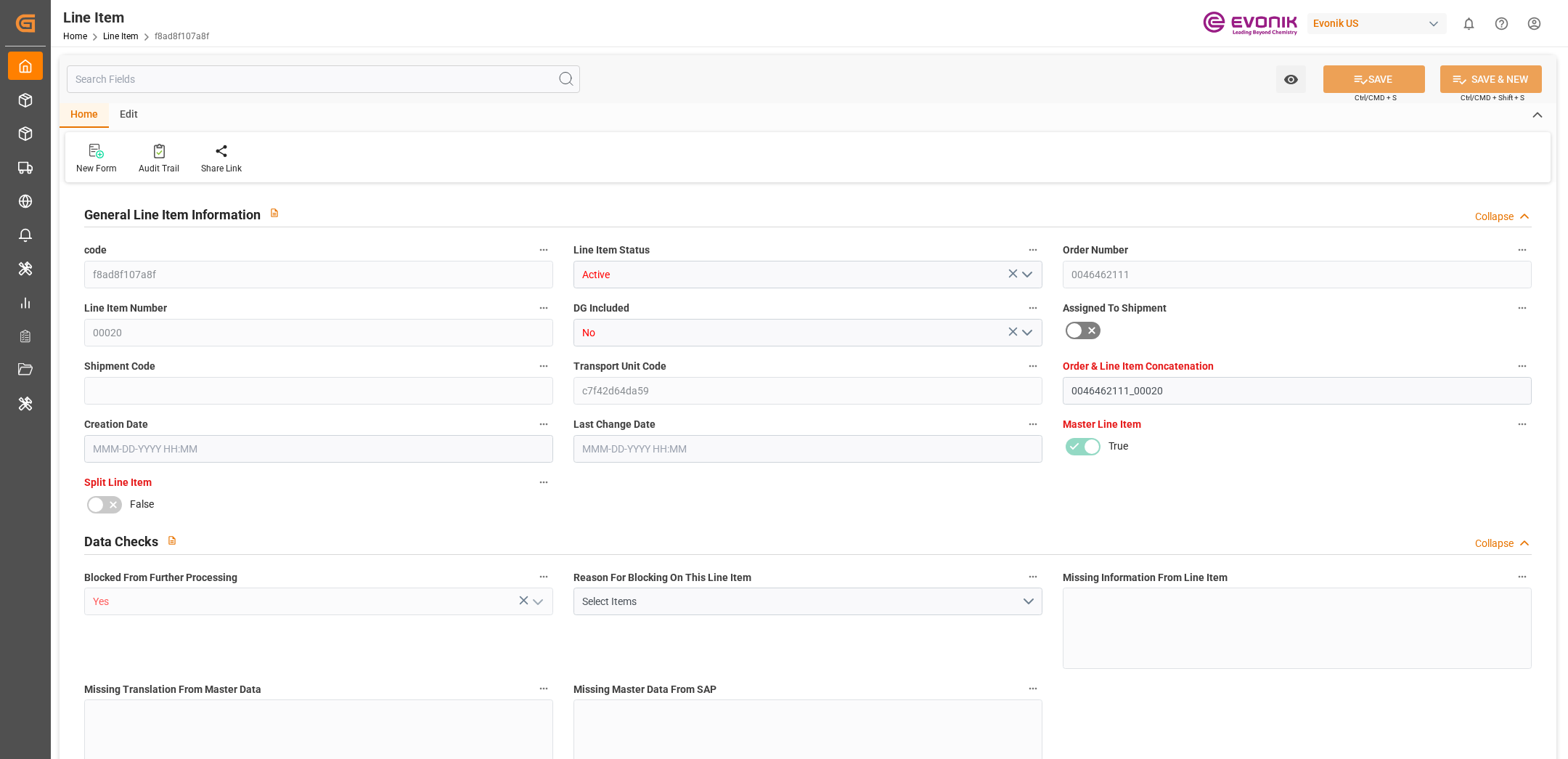
type input "5062.176"
type input "5316.576"
type input "4898.88"
type input "36.6574"
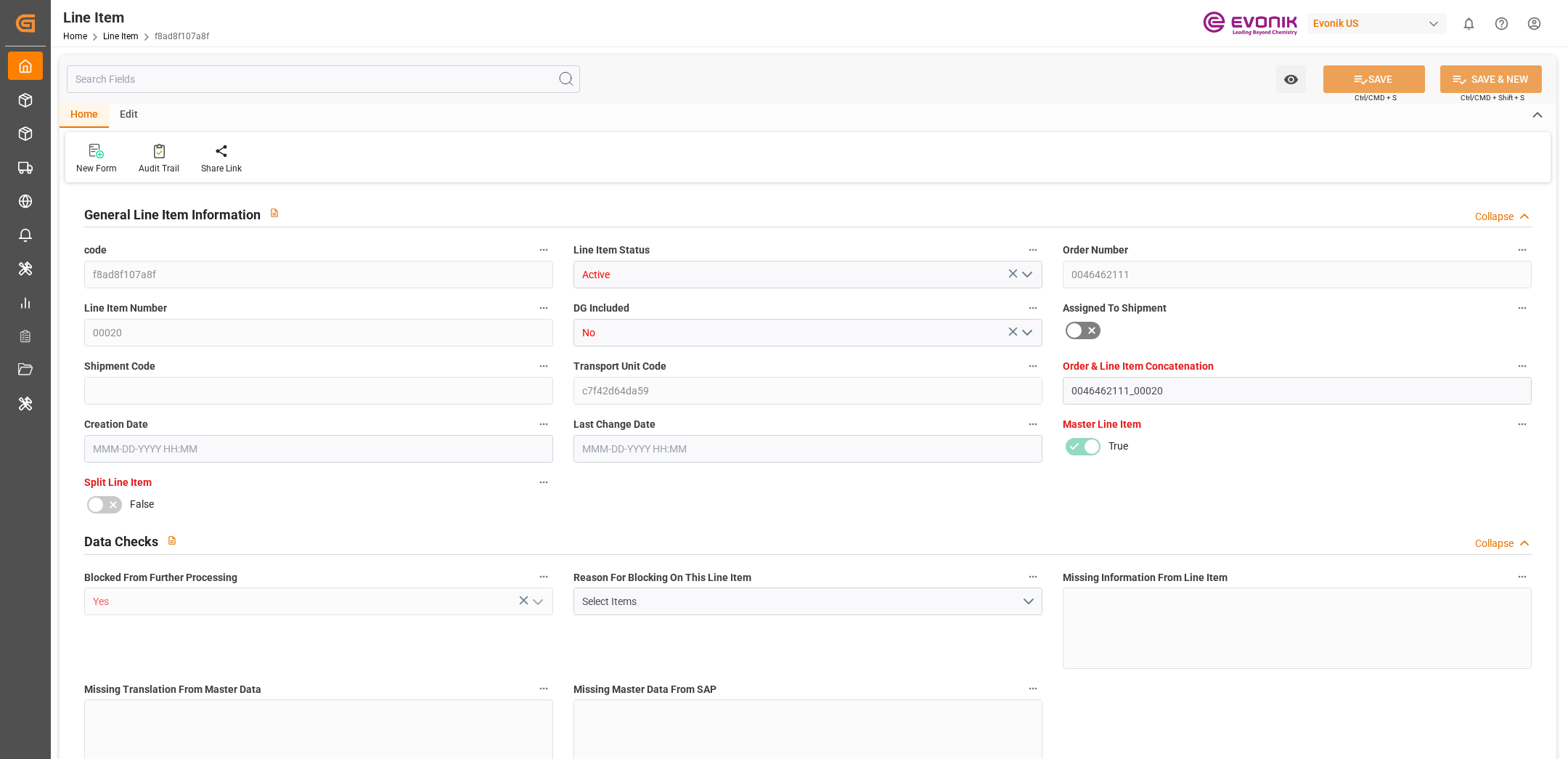
type input "36657.36"
type input "0"
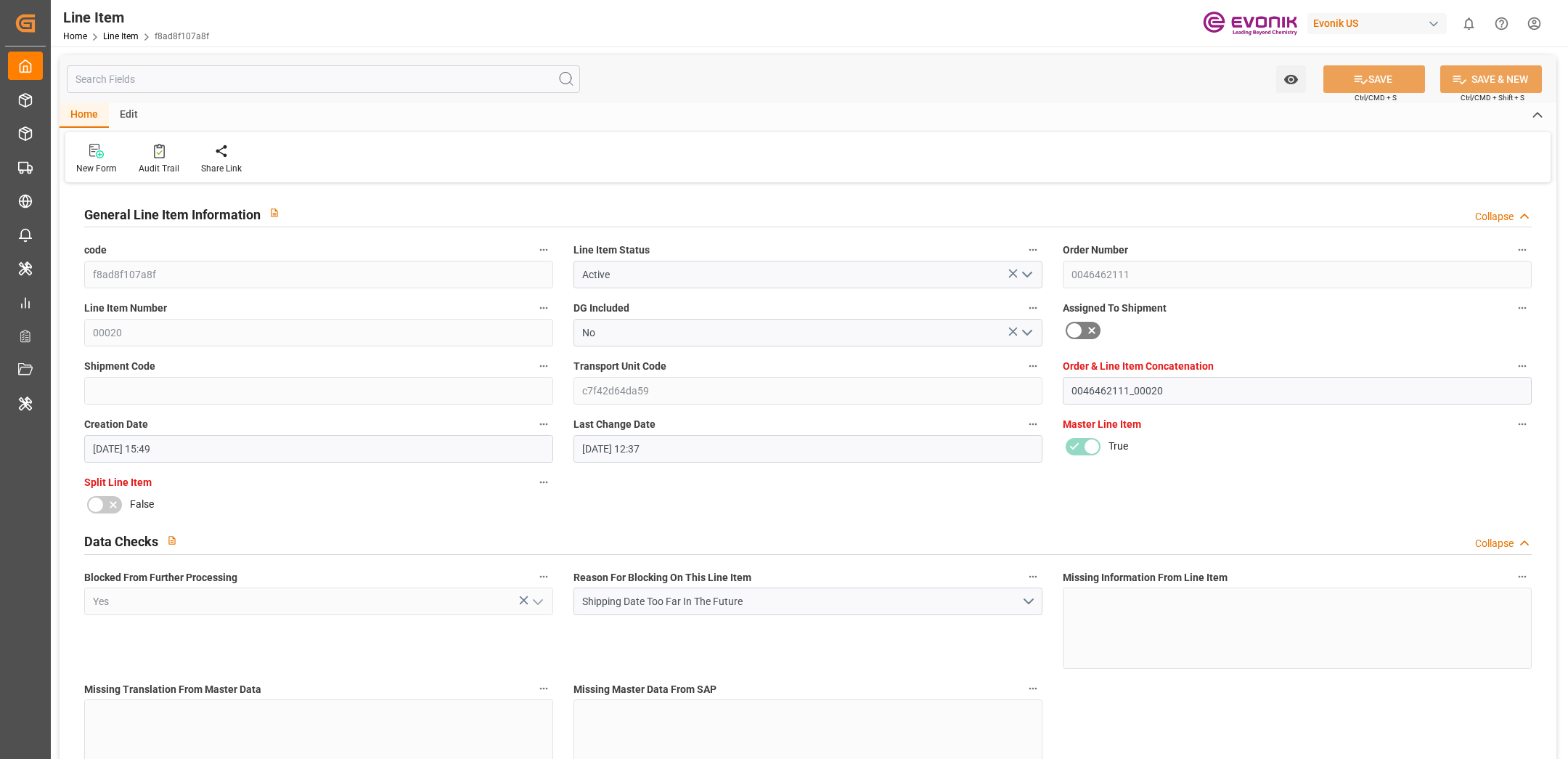
type input "Aug-05-2025 15:49"
type input "Sep-03-2025 12:37"
type input "Nov-27-2025"
type input "Oct-30-2025"
type input "Oct-23-2025"
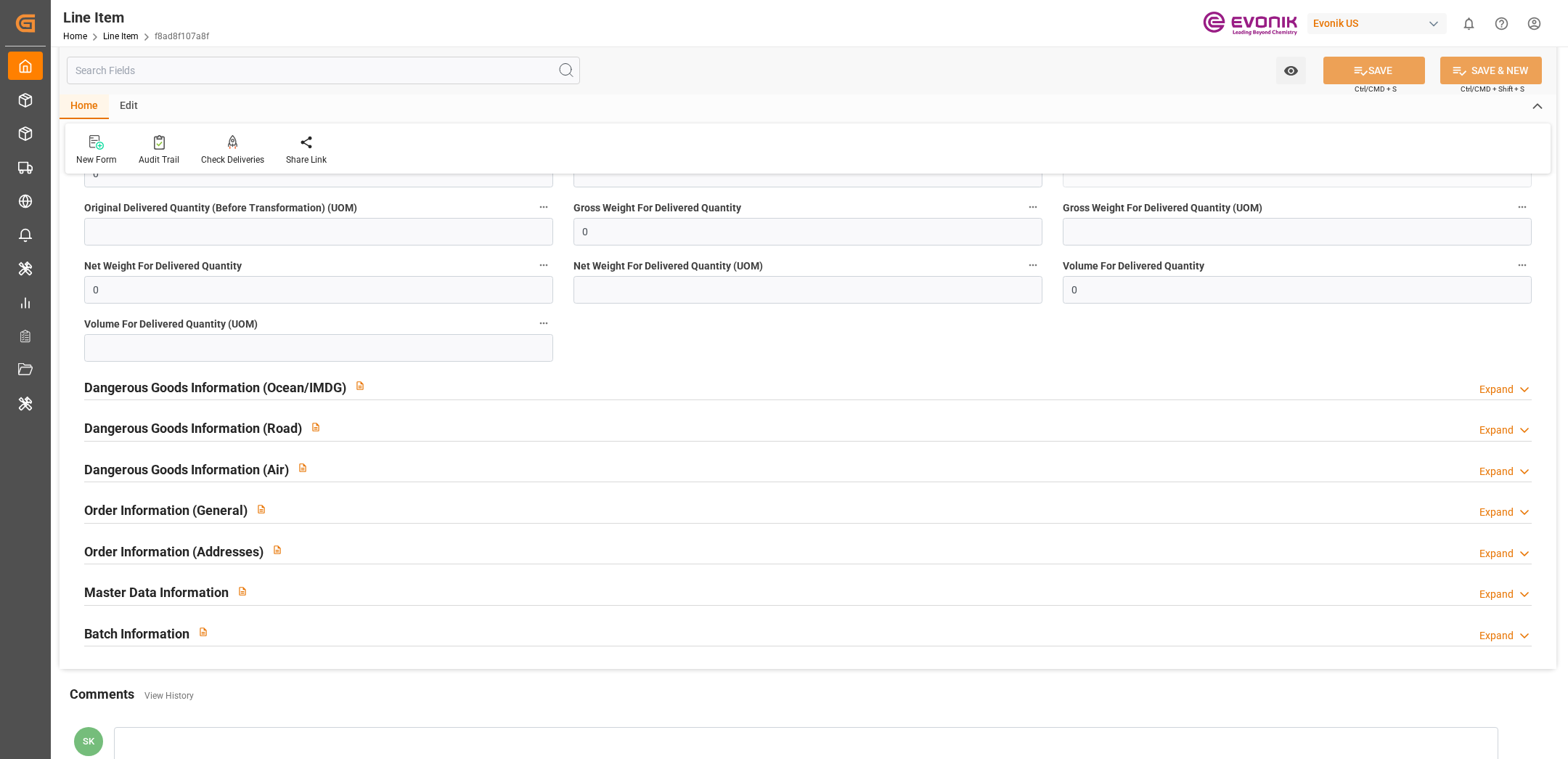
click at [428, 386] on div "Dangerous Goods Information (Ocean/IMDG) Expand" at bounding box center [808, 386] width 1448 height 28
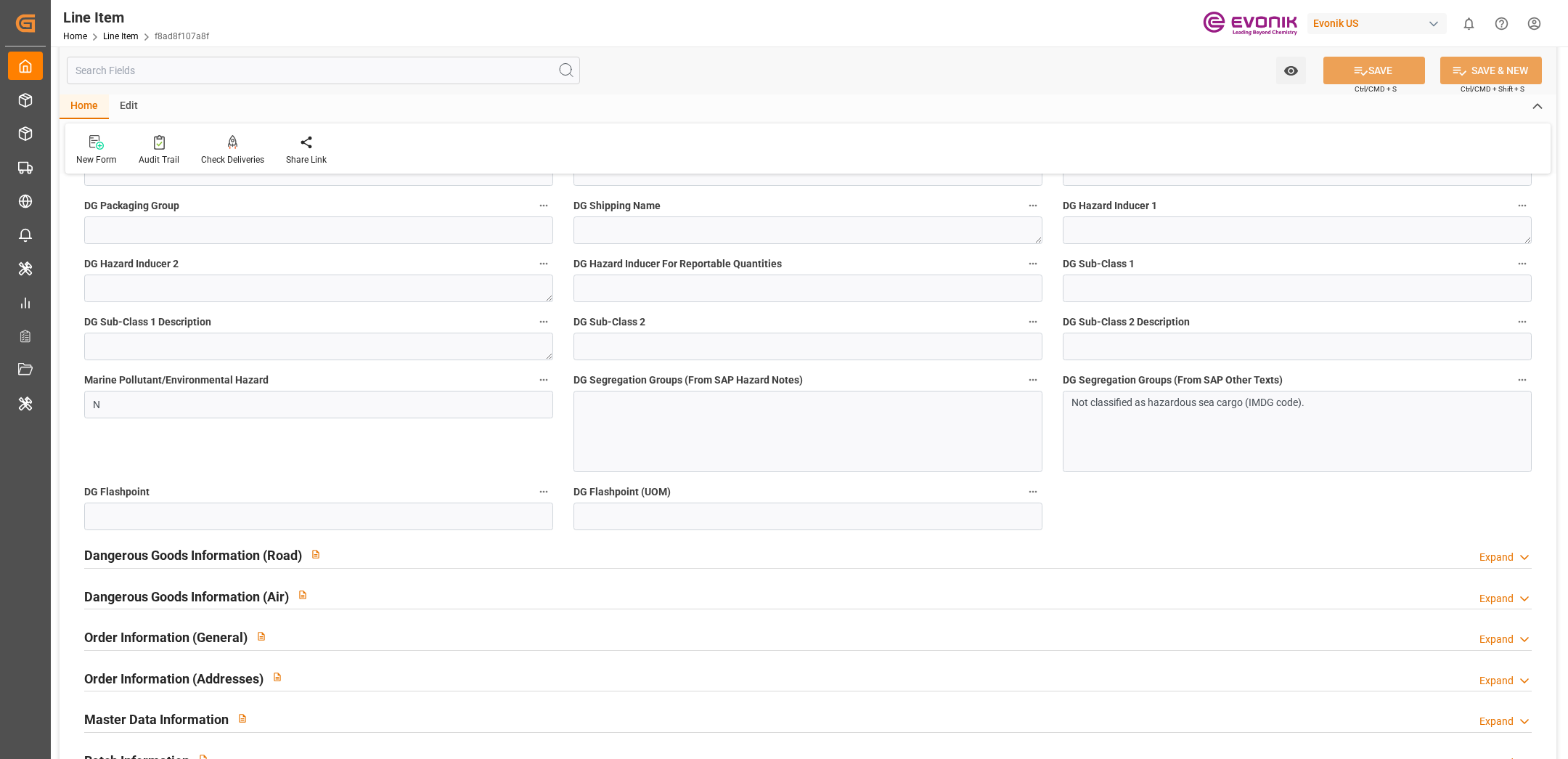
click at [372, 557] on div "Dangerous Goods Information (Road) Expand" at bounding box center [808, 554] width 1448 height 28
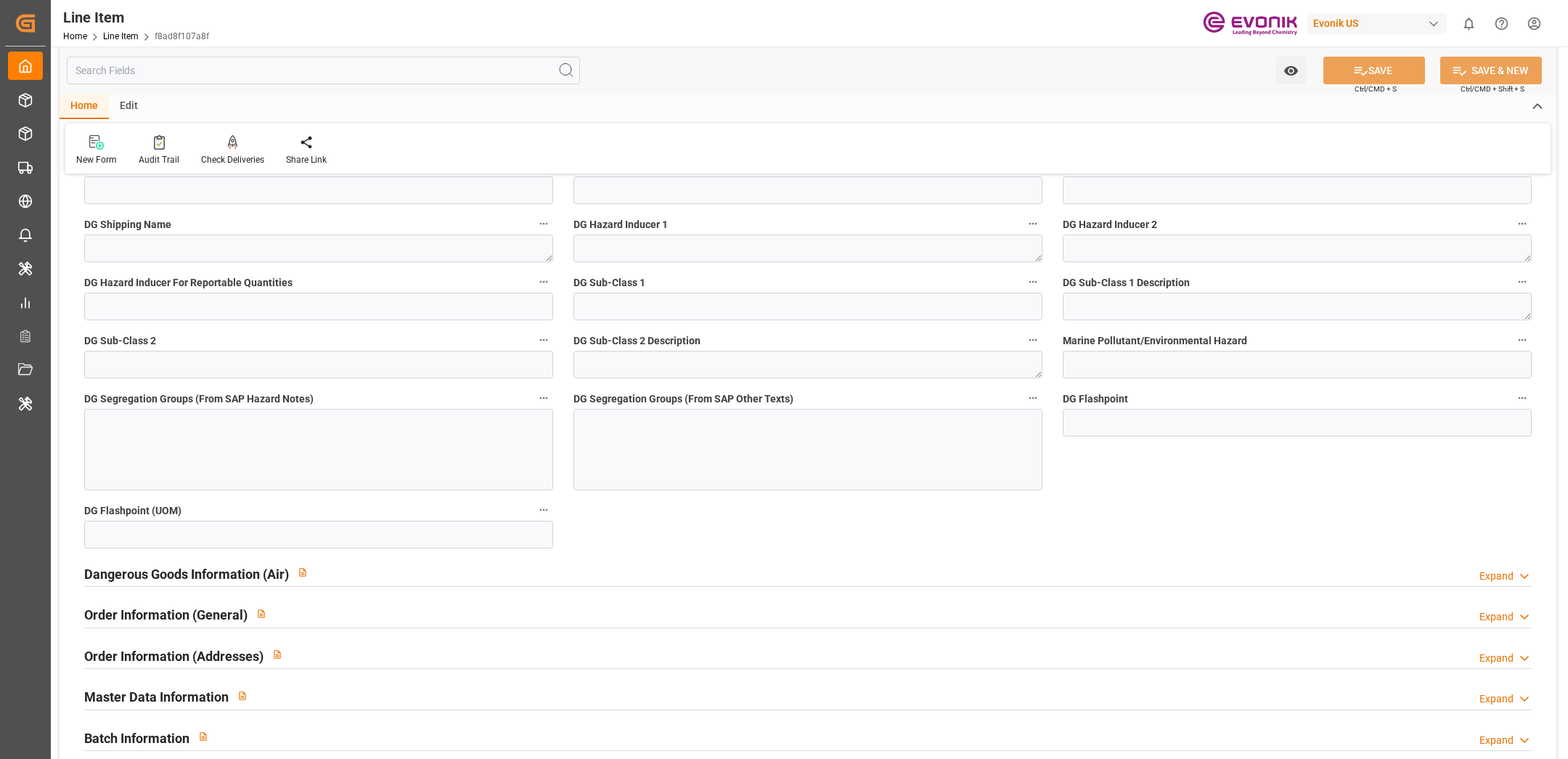
click at [353, 570] on div "Dangerous Goods Information (Air) Expand" at bounding box center [808, 572] width 1448 height 28
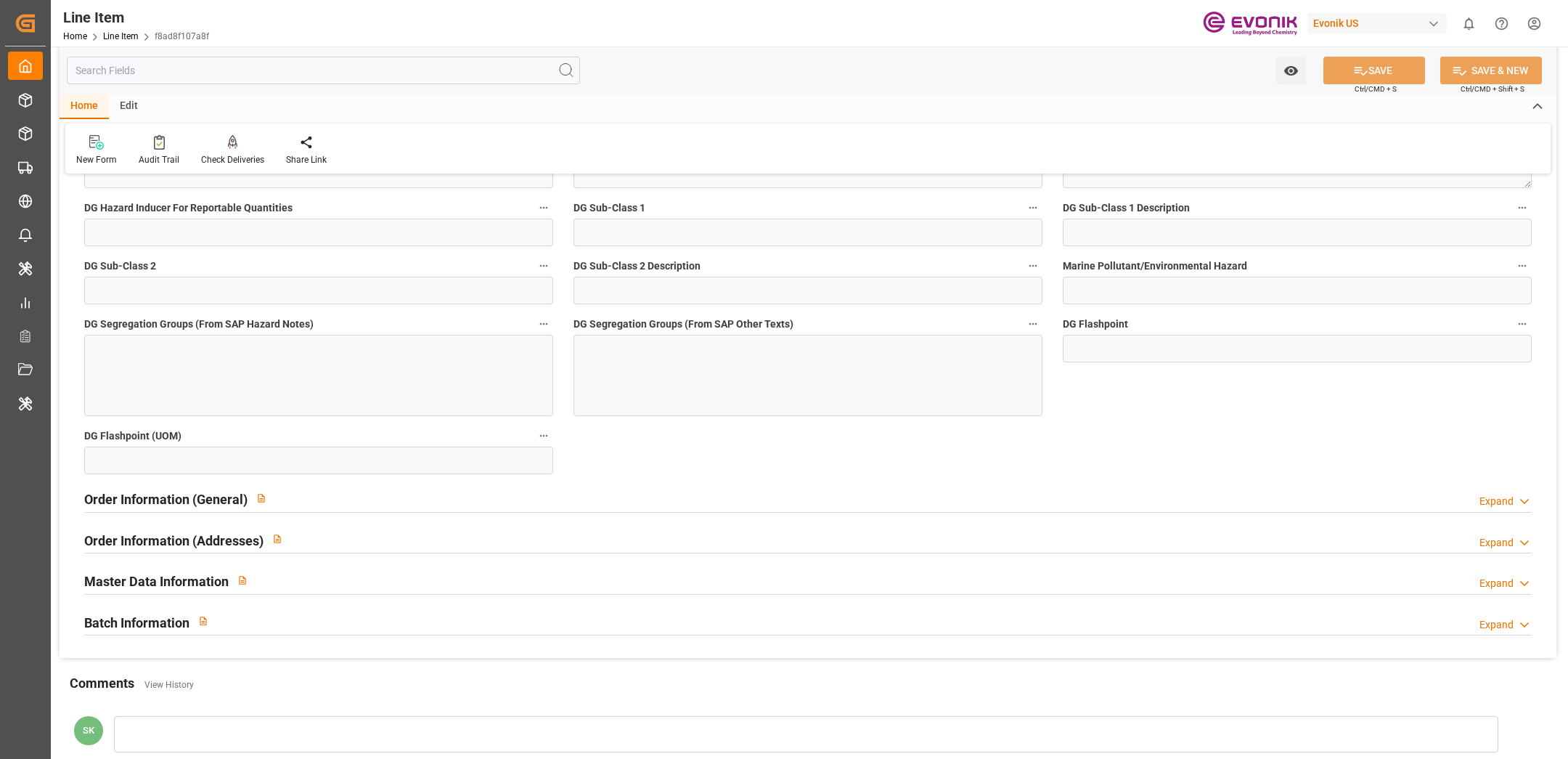
click at [344, 500] on div "Order Information (General) Expand" at bounding box center [808, 498] width 1448 height 28
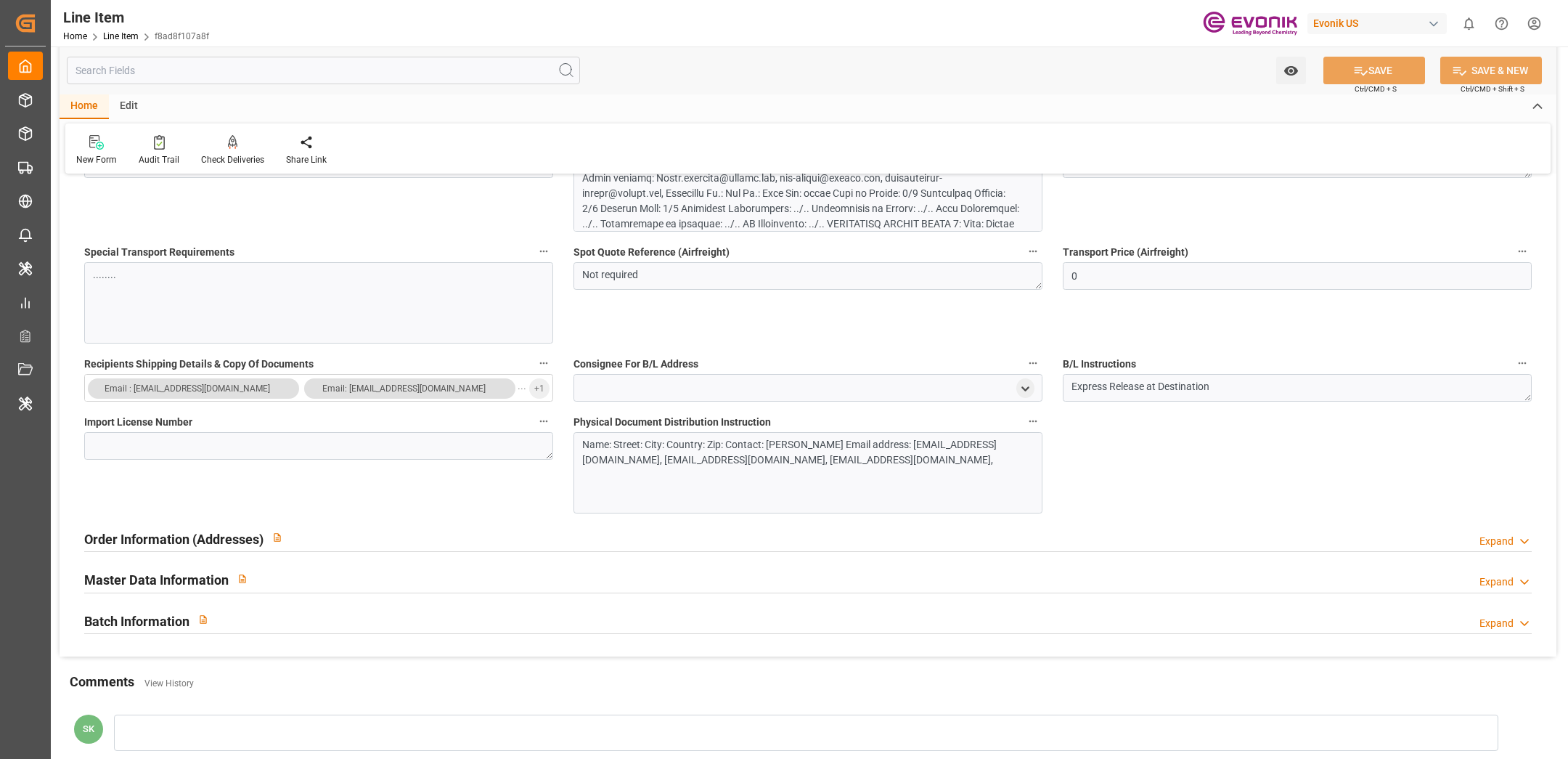
click at [329, 537] on div "Order Information (Addresses) Expand" at bounding box center [808, 537] width 1448 height 28
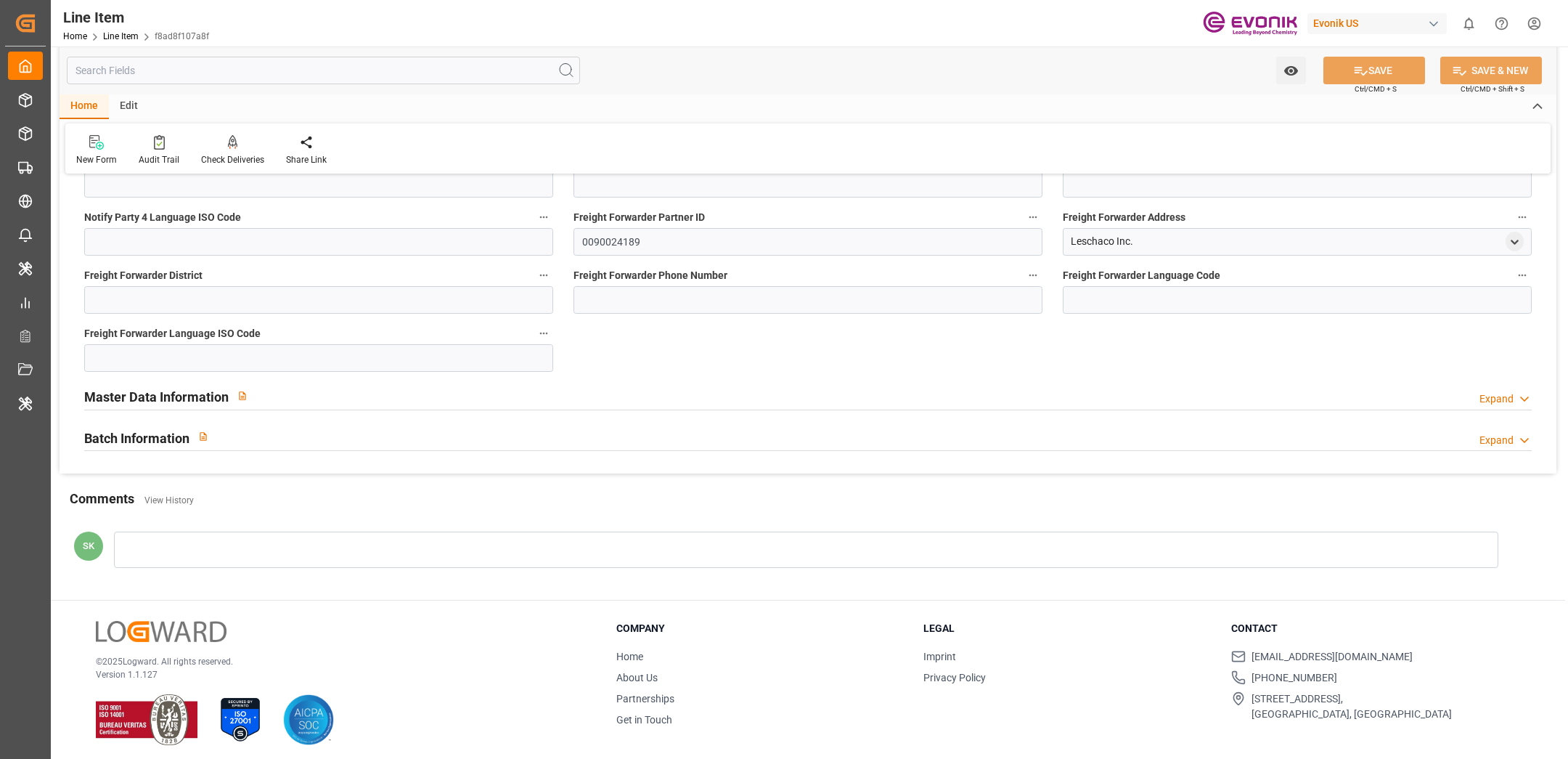
click at [321, 395] on div "Master Data Information Expand" at bounding box center [808, 395] width 1448 height 28
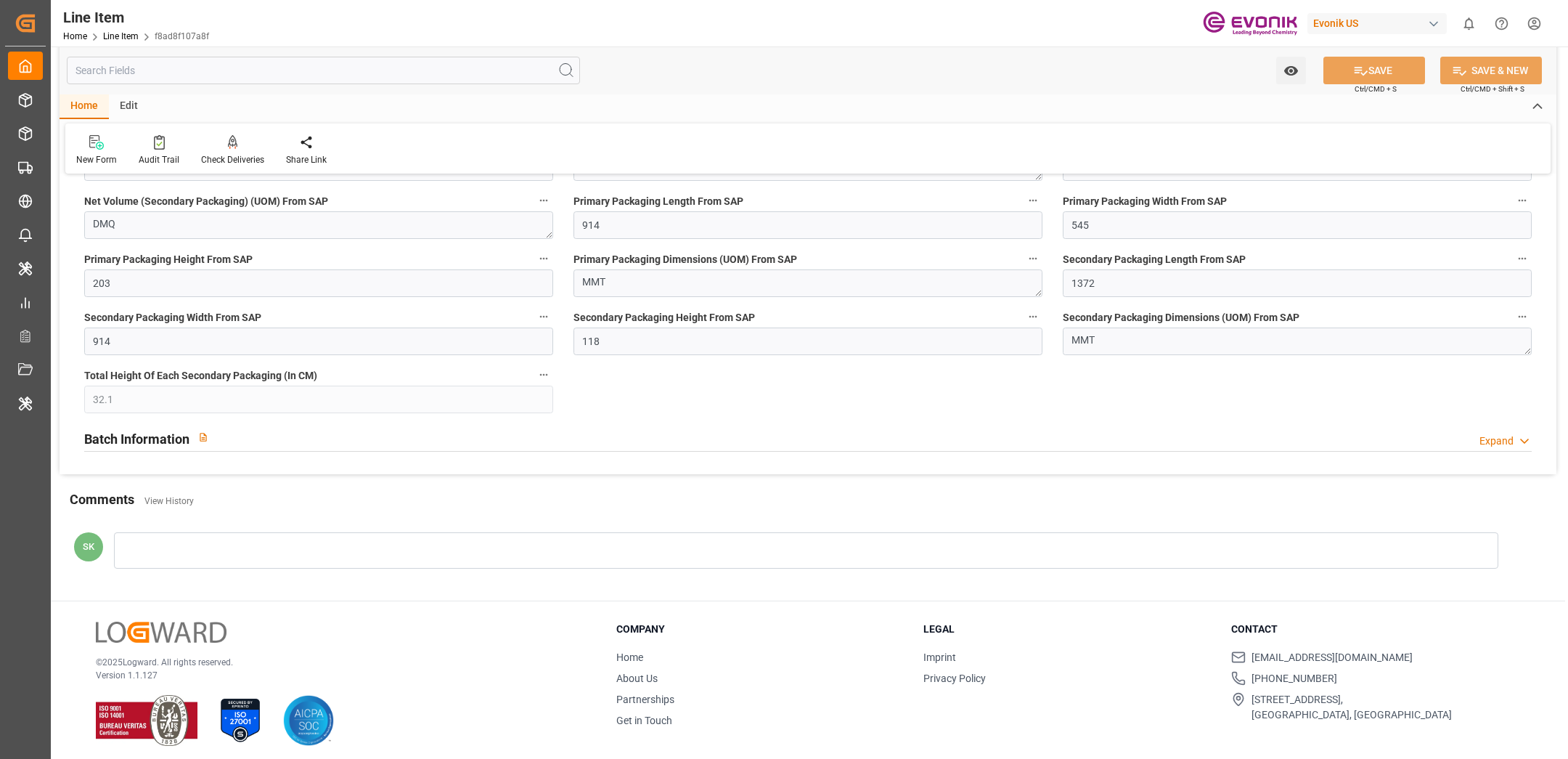
click at [299, 433] on div "Batch Information Expand" at bounding box center [808, 437] width 1448 height 28
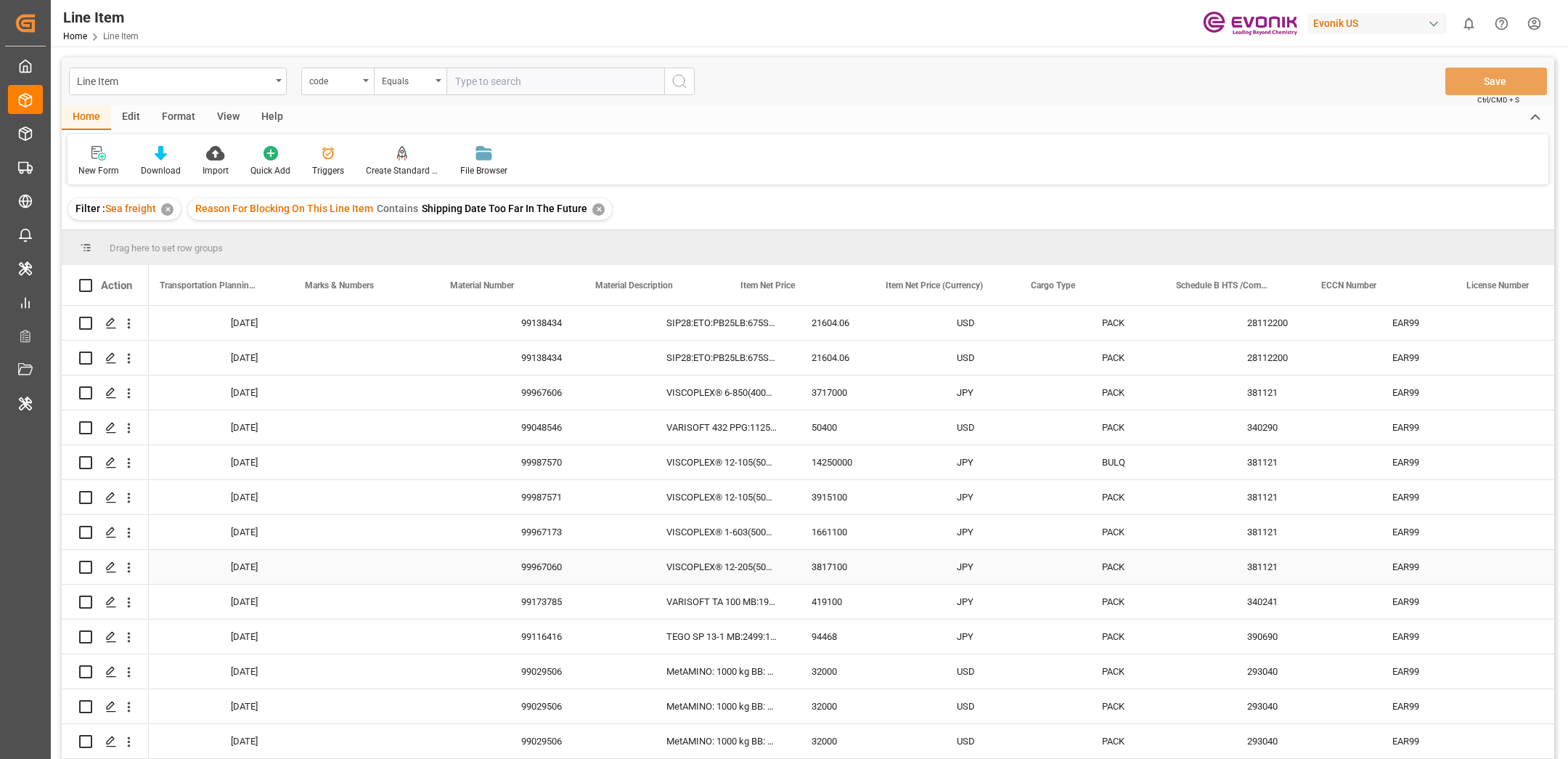
scroll to position [0, 4119]
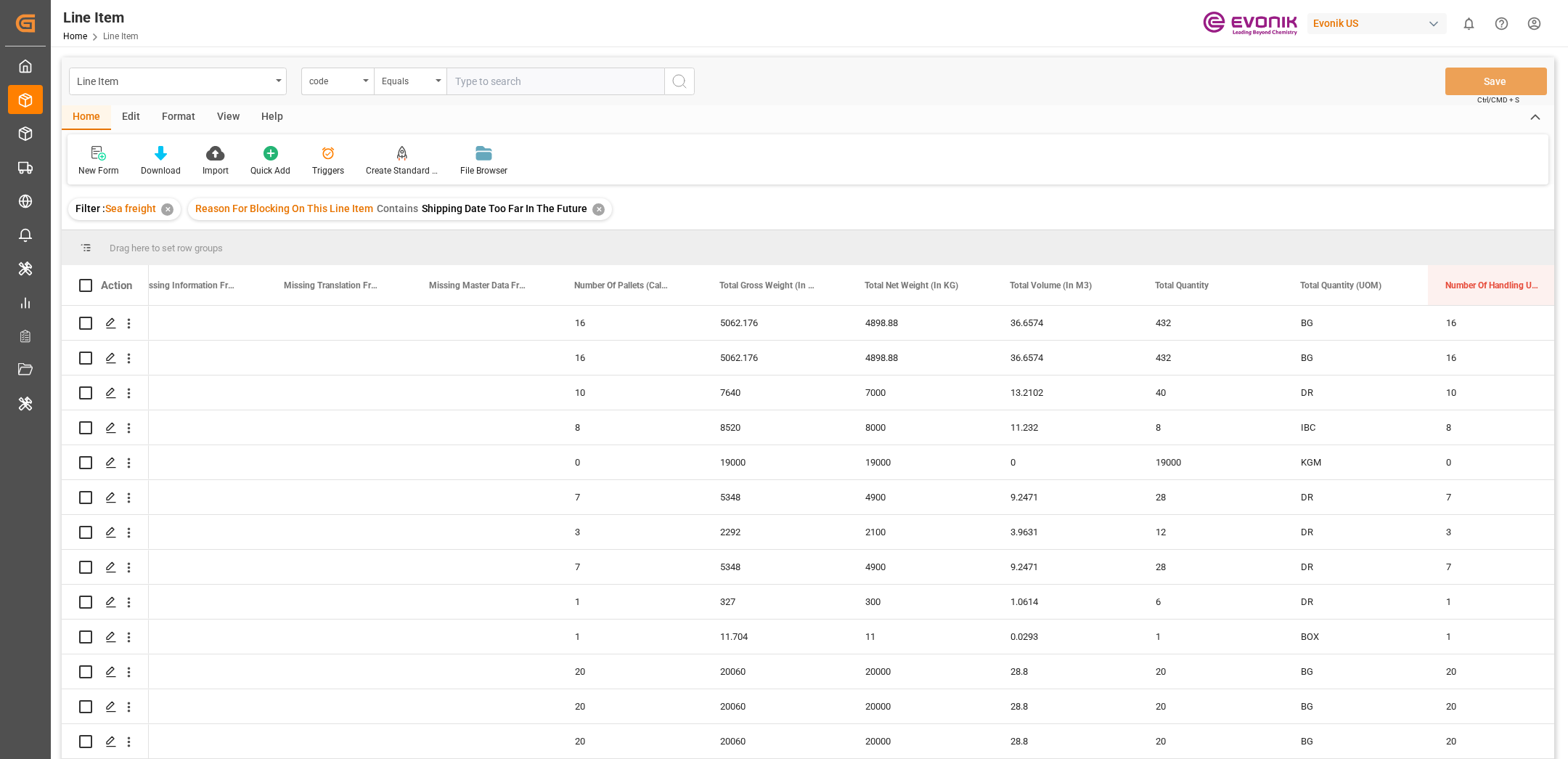
click at [127, 117] on div "Edit" at bounding box center [131, 118] width 40 height 24
click at [179, 112] on div "Format" at bounding box center [179, 118] width 55 height 24
click at [93, 169] on div "Filter Rows" at bounding box center [100, 170] width 43 height 13
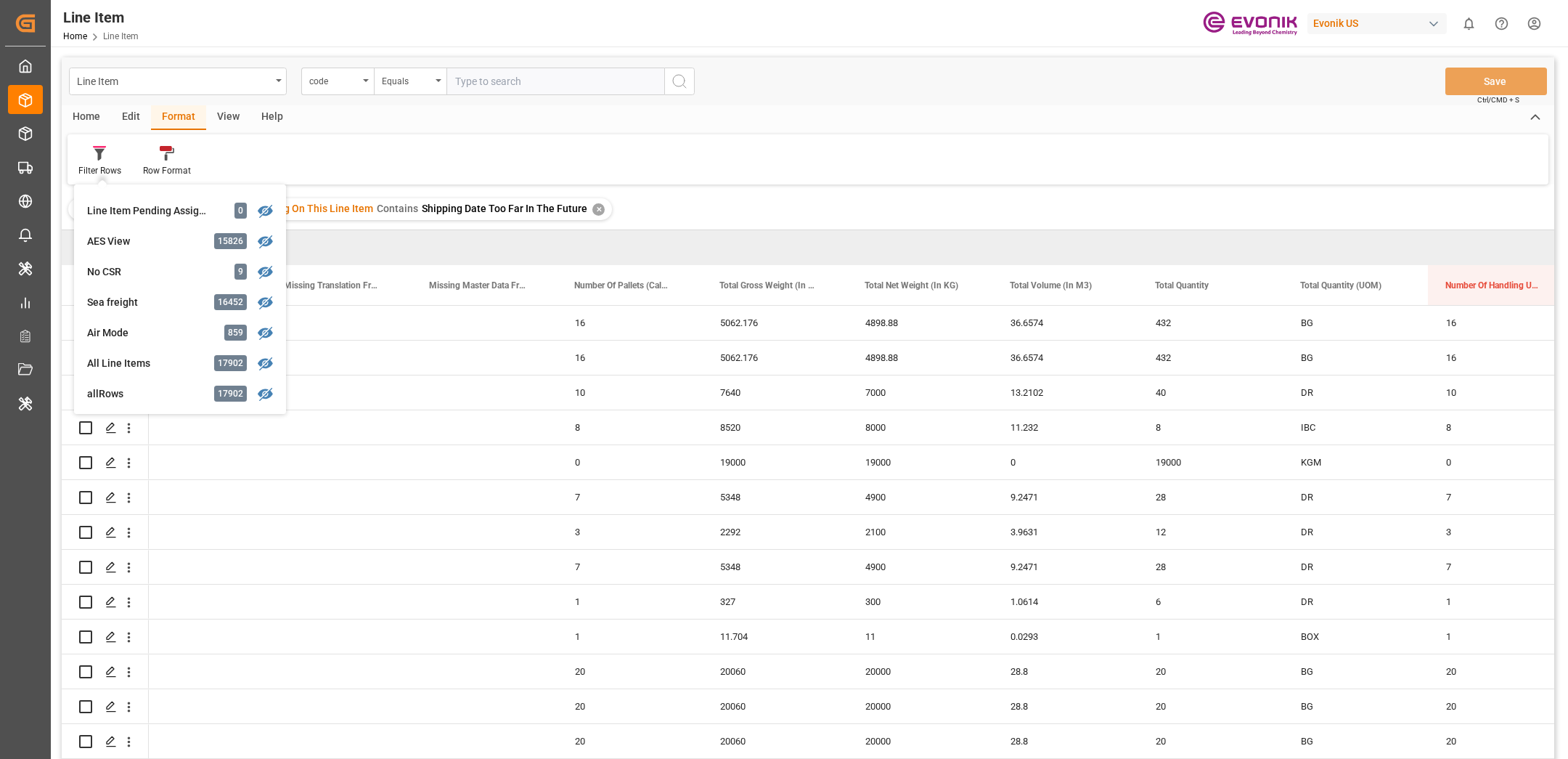
click at [276, 162] on div "Filter Rows Product Name Review Filter 10554 A&O Test Filter 403 All UAT Object…" at bounding box center [808, 159] width 1481 height 50
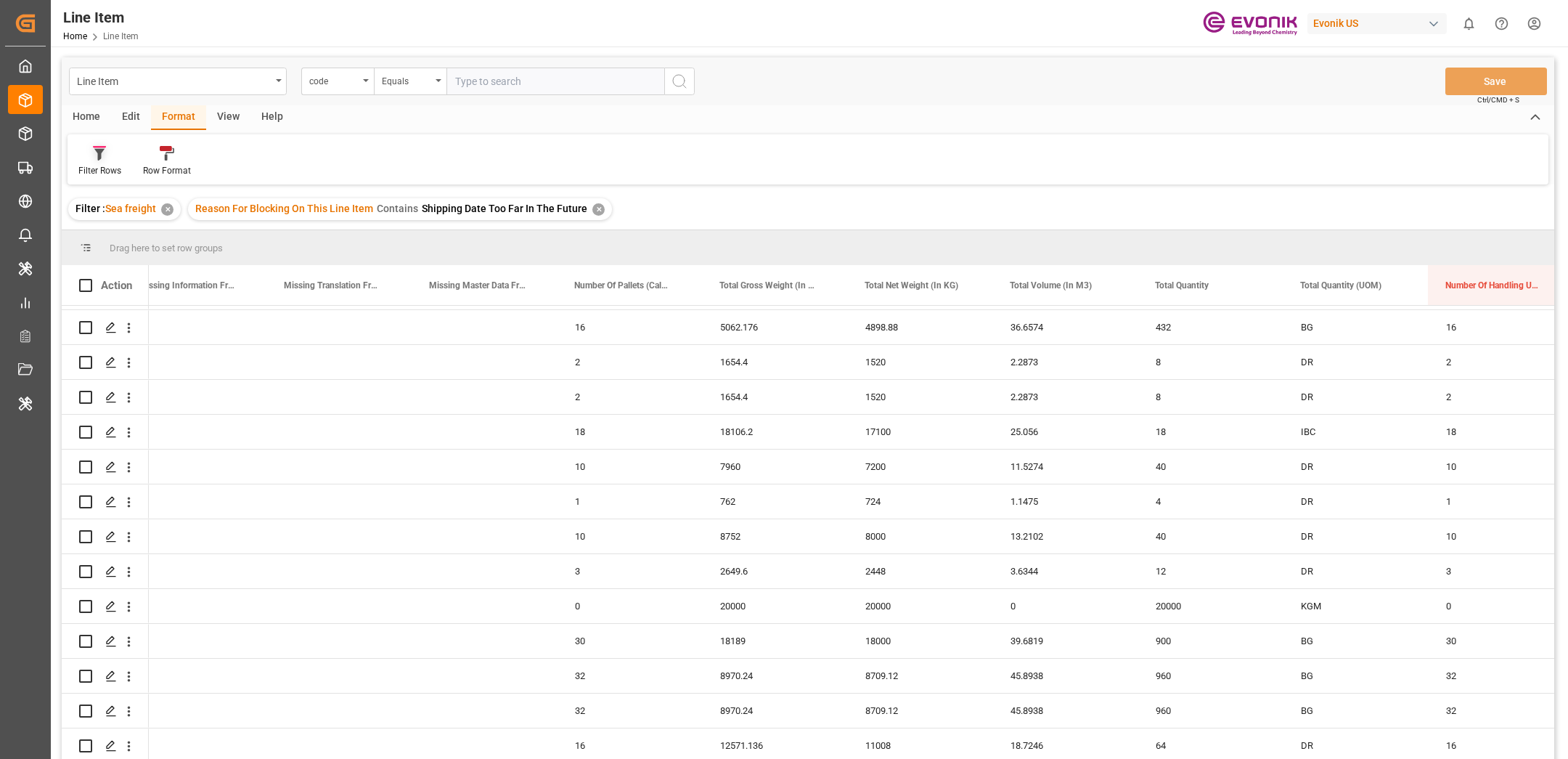
click at [100, 155] on icon at bounding box center [99, 154] width 11 height 11
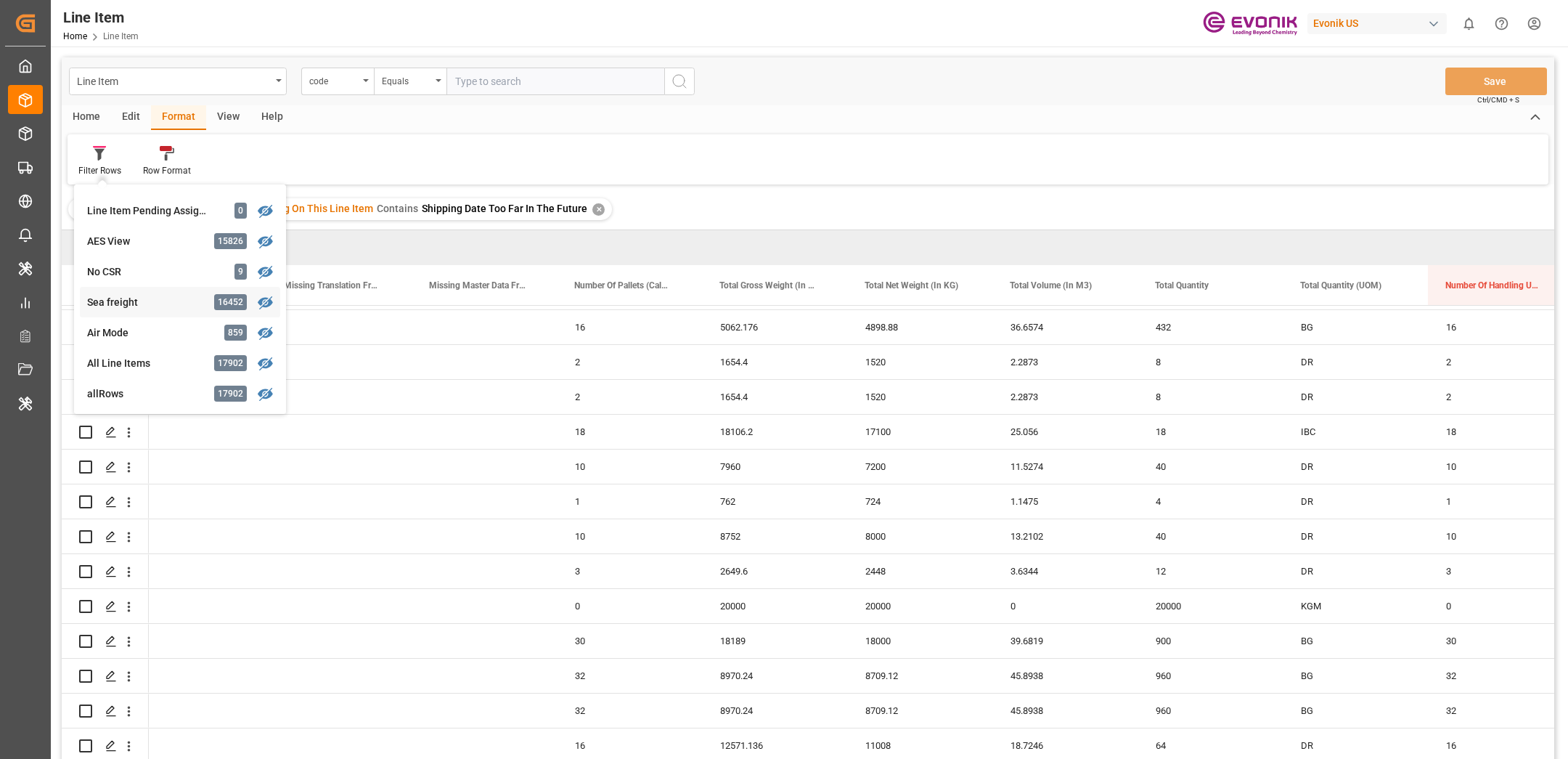
click at [113, 301] on div "Sea freight" at bounding box center [150, 302] width 127 height 15
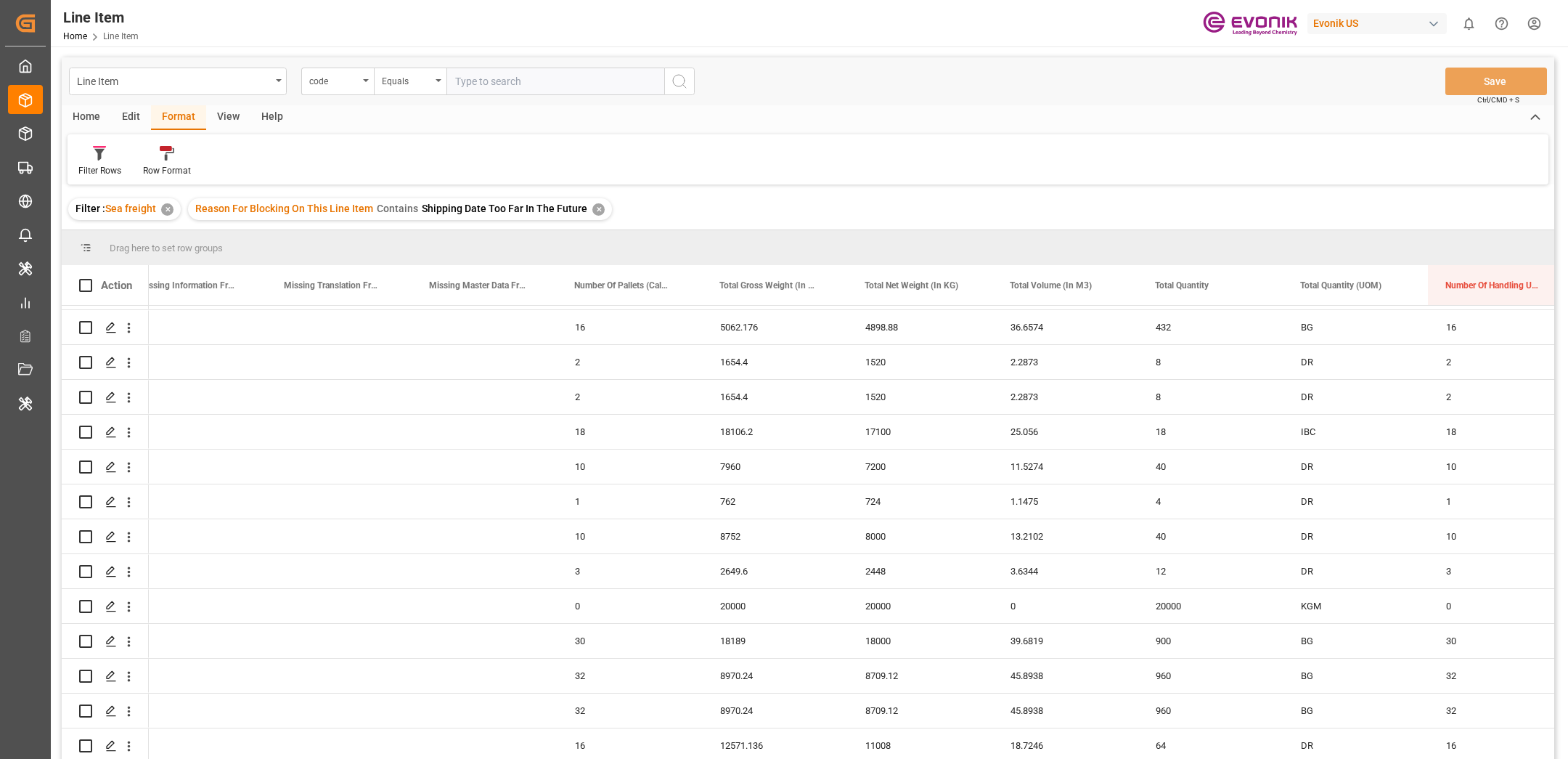
click at [592, 207] on div "✕" at bounding box center [598, 209] width 12 height 12
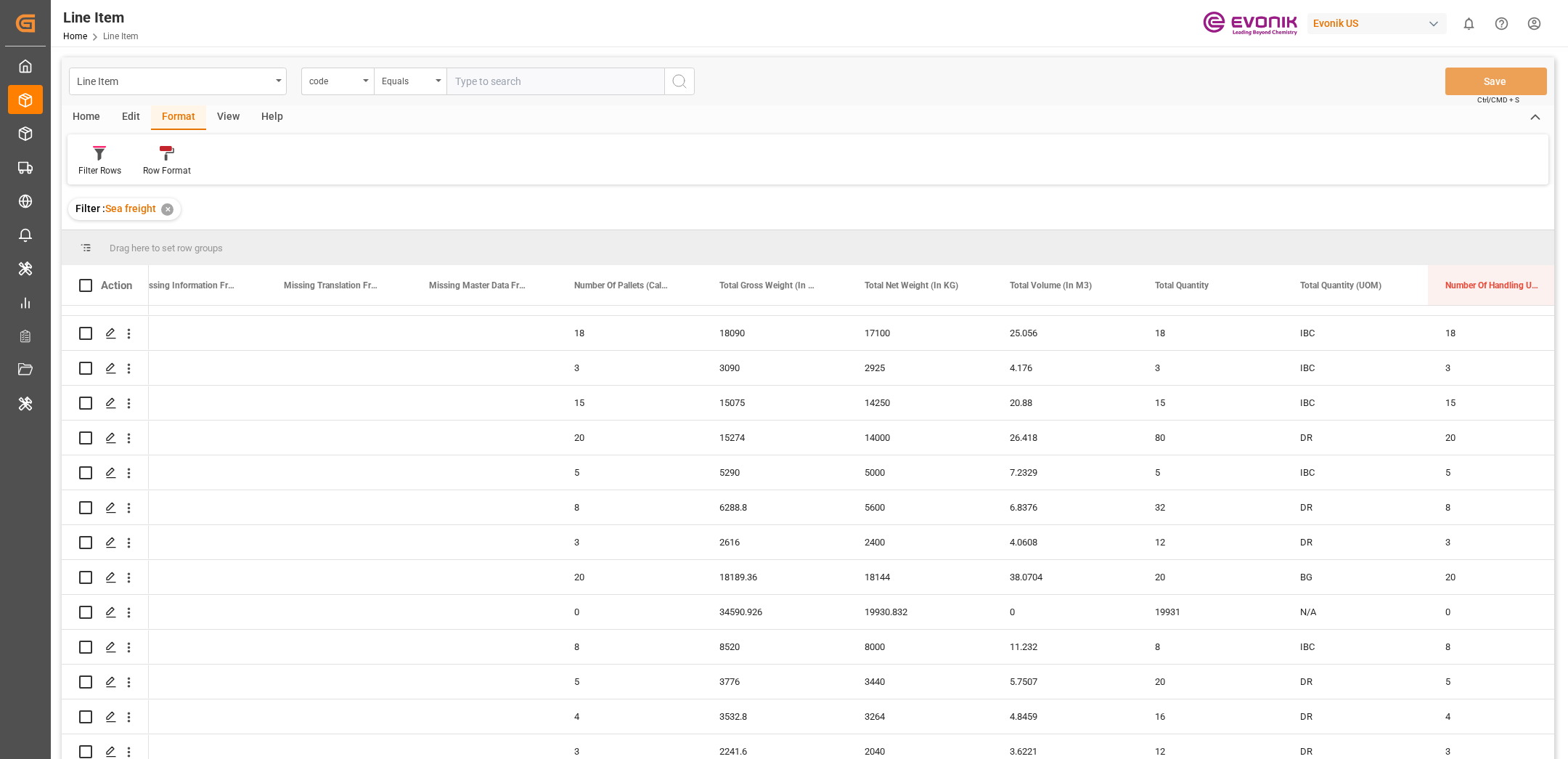
click at [169, 209] on div "✕" at bounding box center [167, 209] width 12 height 12
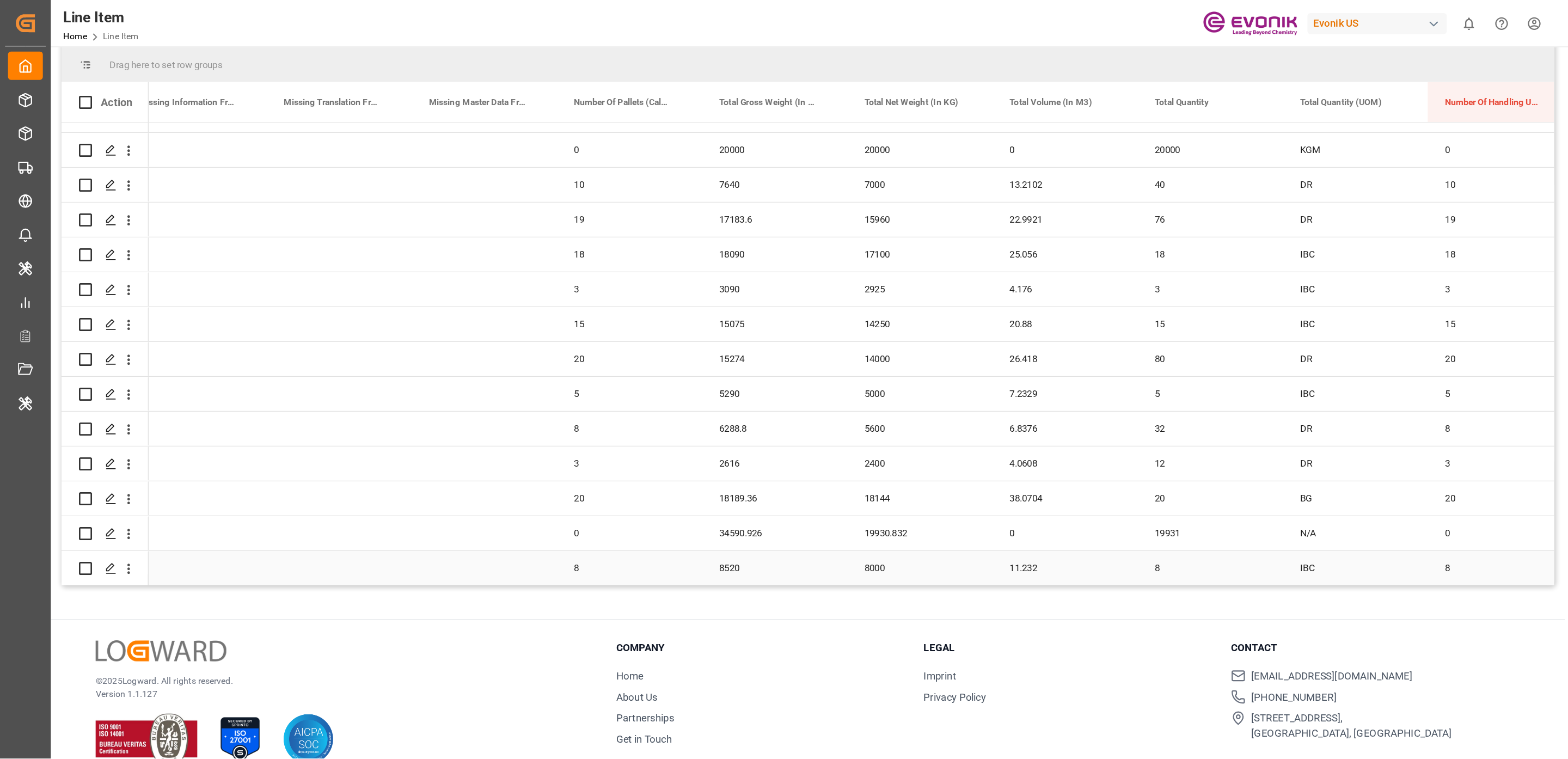
scroll to position [107, 0]
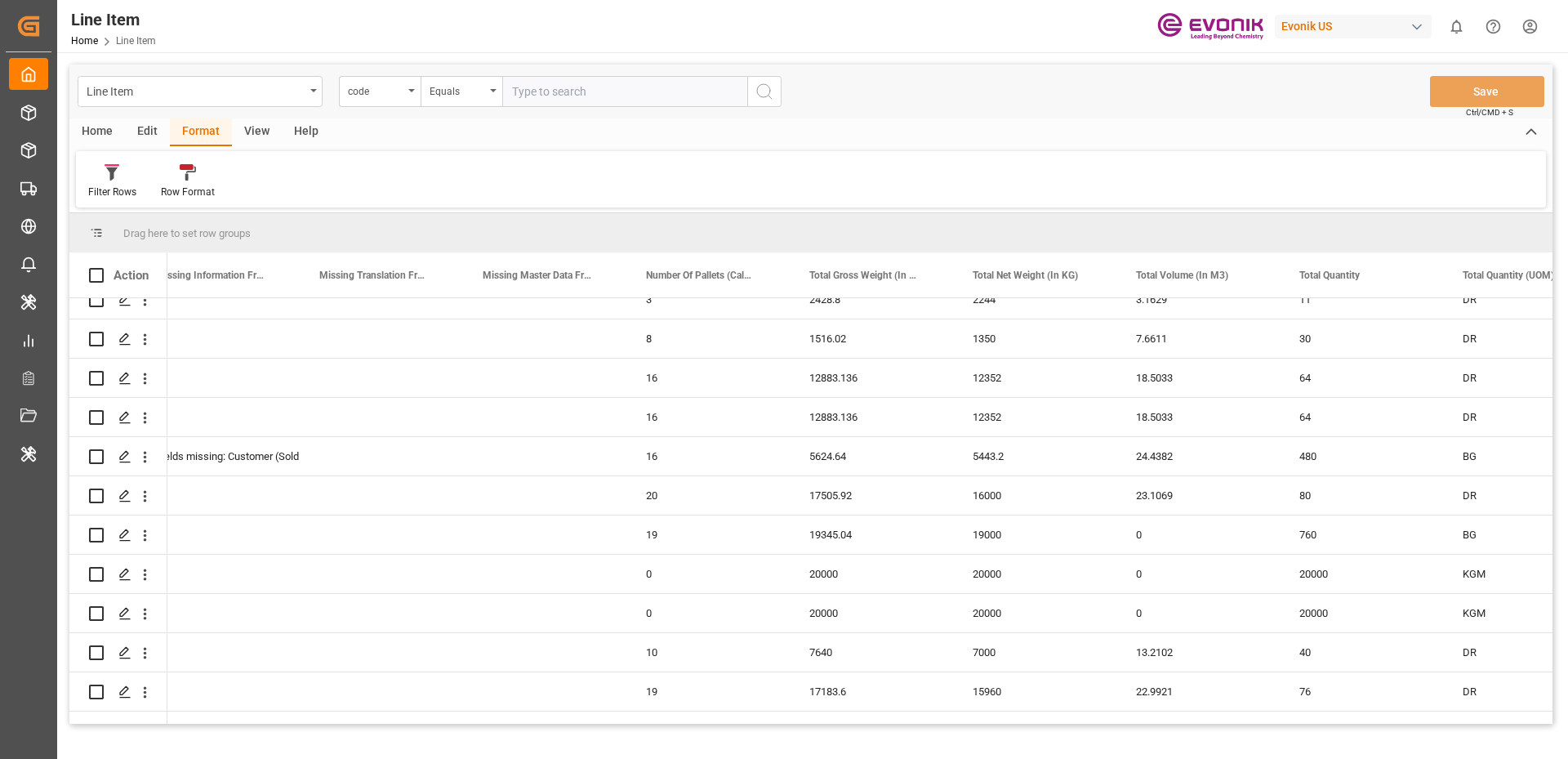
click at [1313, 26] on div "Evonik US" at bounding box center [1353, 26] width 157 height 24
type input "evonik ind"
click at [1307, 112] on span "EvonikIn-6LLN" at bounding box center [1321, 120] width 107 height 15
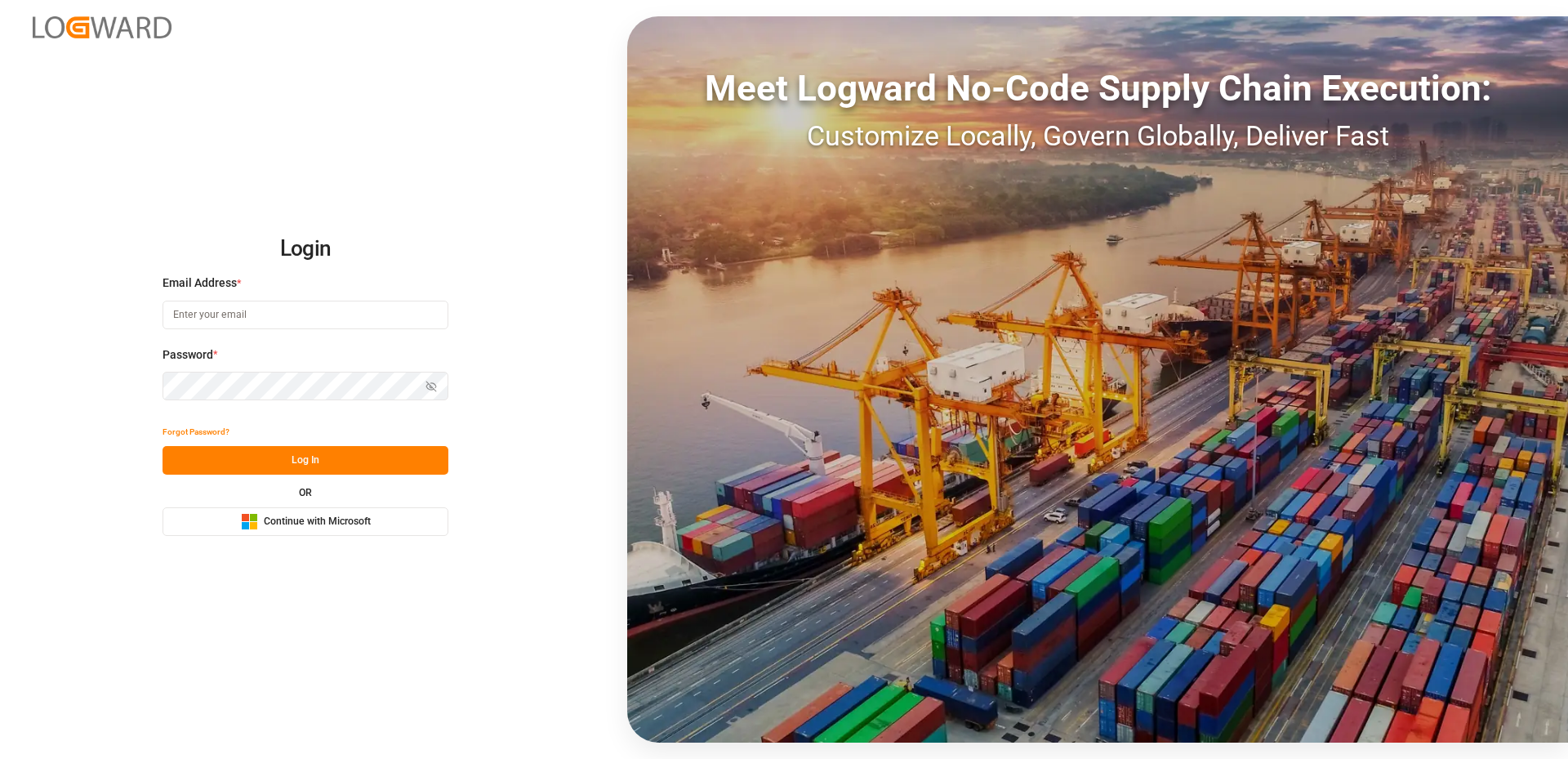
click at [265, 508] on button "Microsoft Logo Continue with Microsoft" at bounding box center [305, 521] width 286 height 28
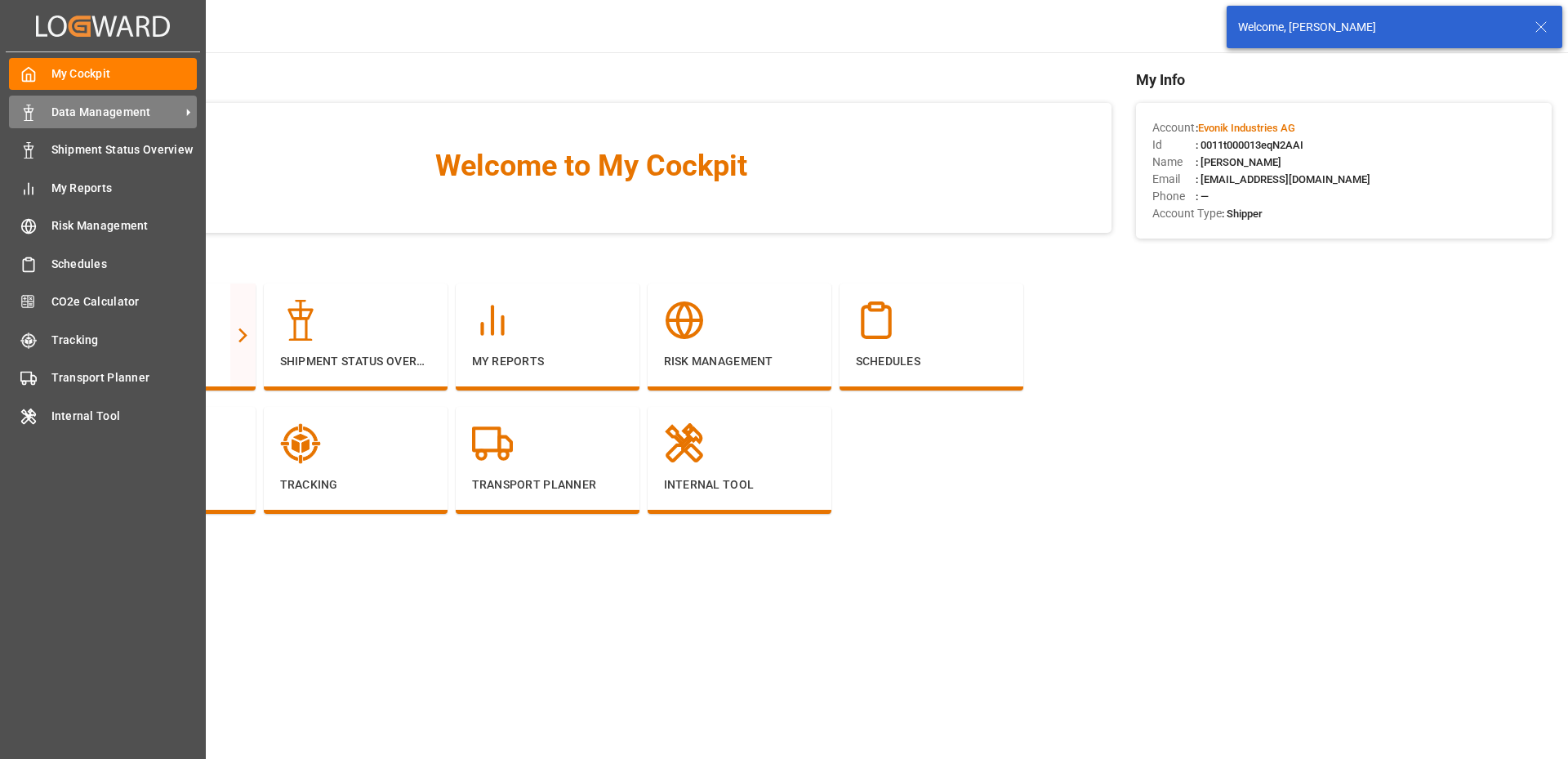
click at [60, 105] on span "Data Management" at bounding box center [115, 112] width 129 height 17
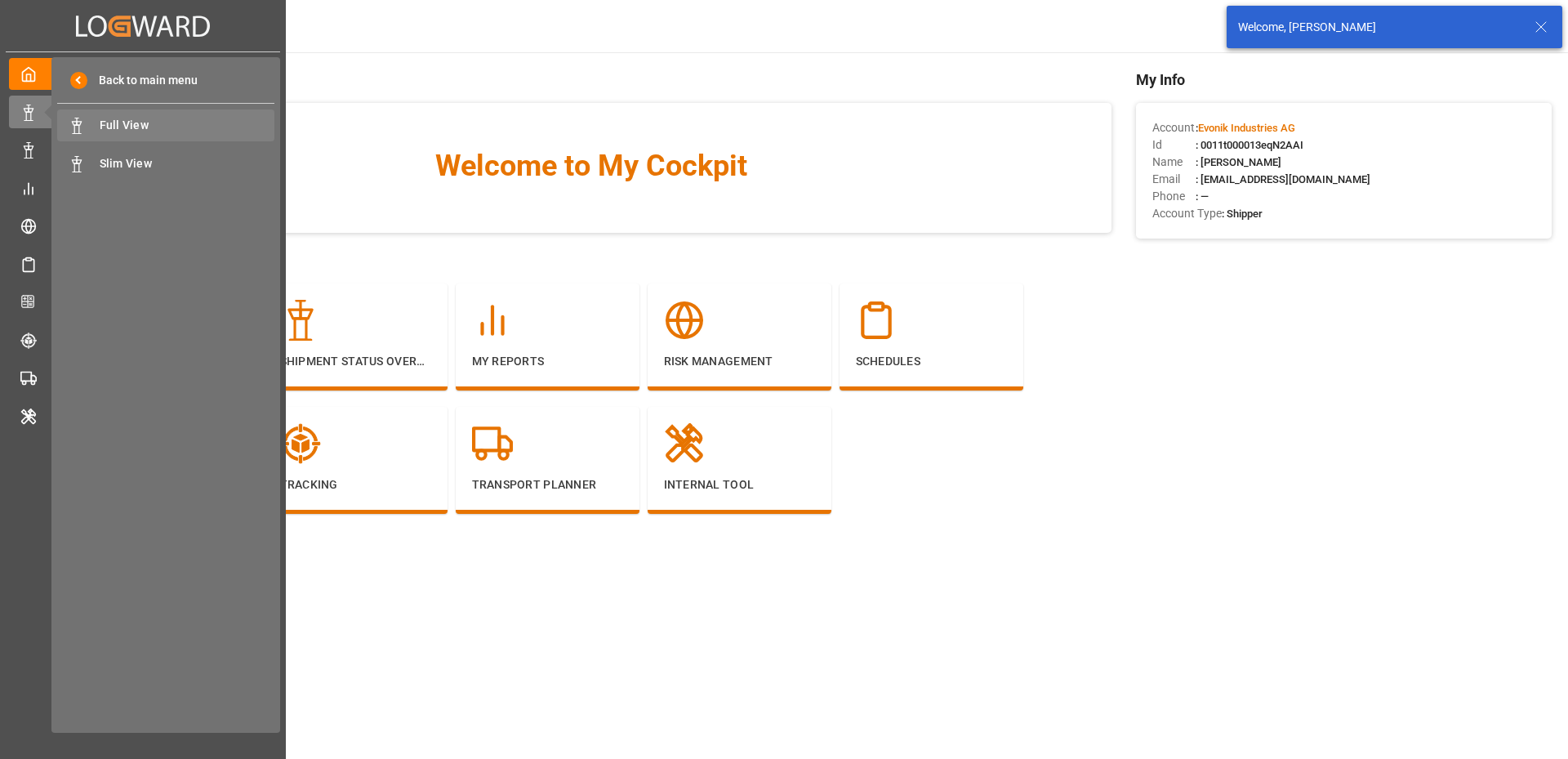
click at [122, 126] on span "Full View" at bounding box center [187, 125] width 175 height 17
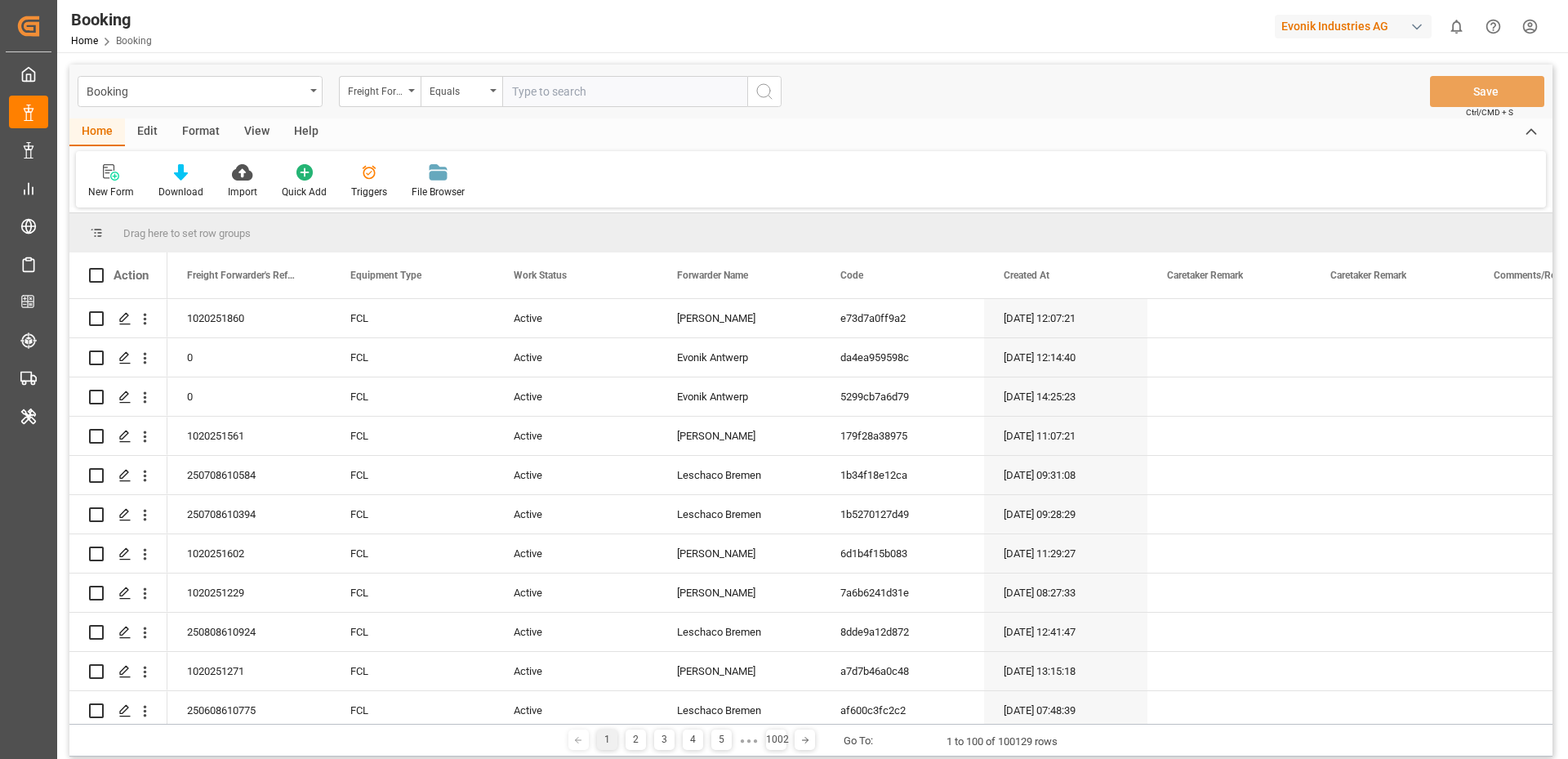
click at [1321, 27] on div "Evonik Industries AG" at bounding box center [1353, 26] width 157 height 24
type input "evonik us"
click at [1268, 102] on span "Evonik US" at bounding box center [1302, 103] width 69 height 17
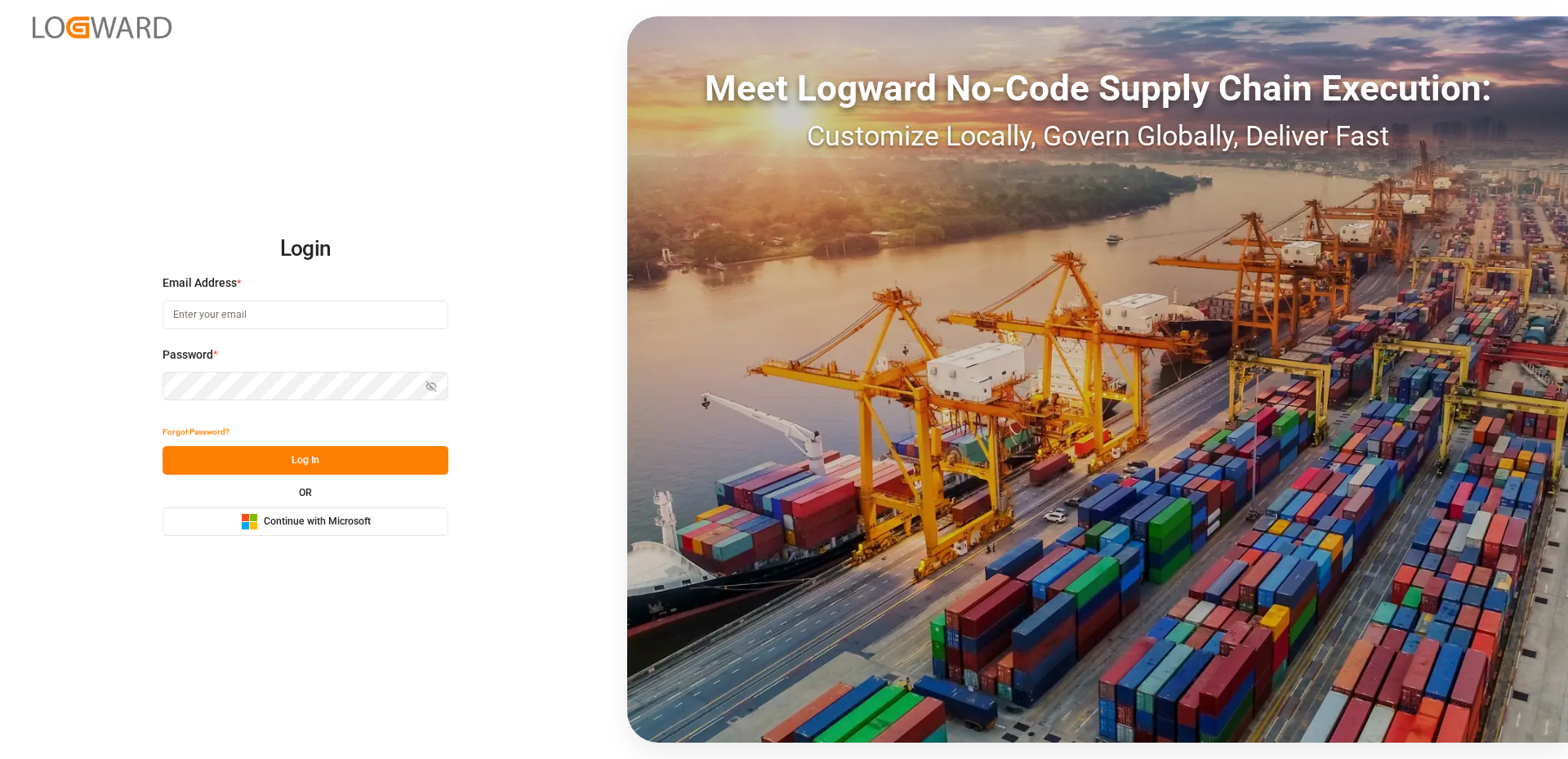
click at [255, 520] on rect at bounding box center [254, 518] width 7 height 7
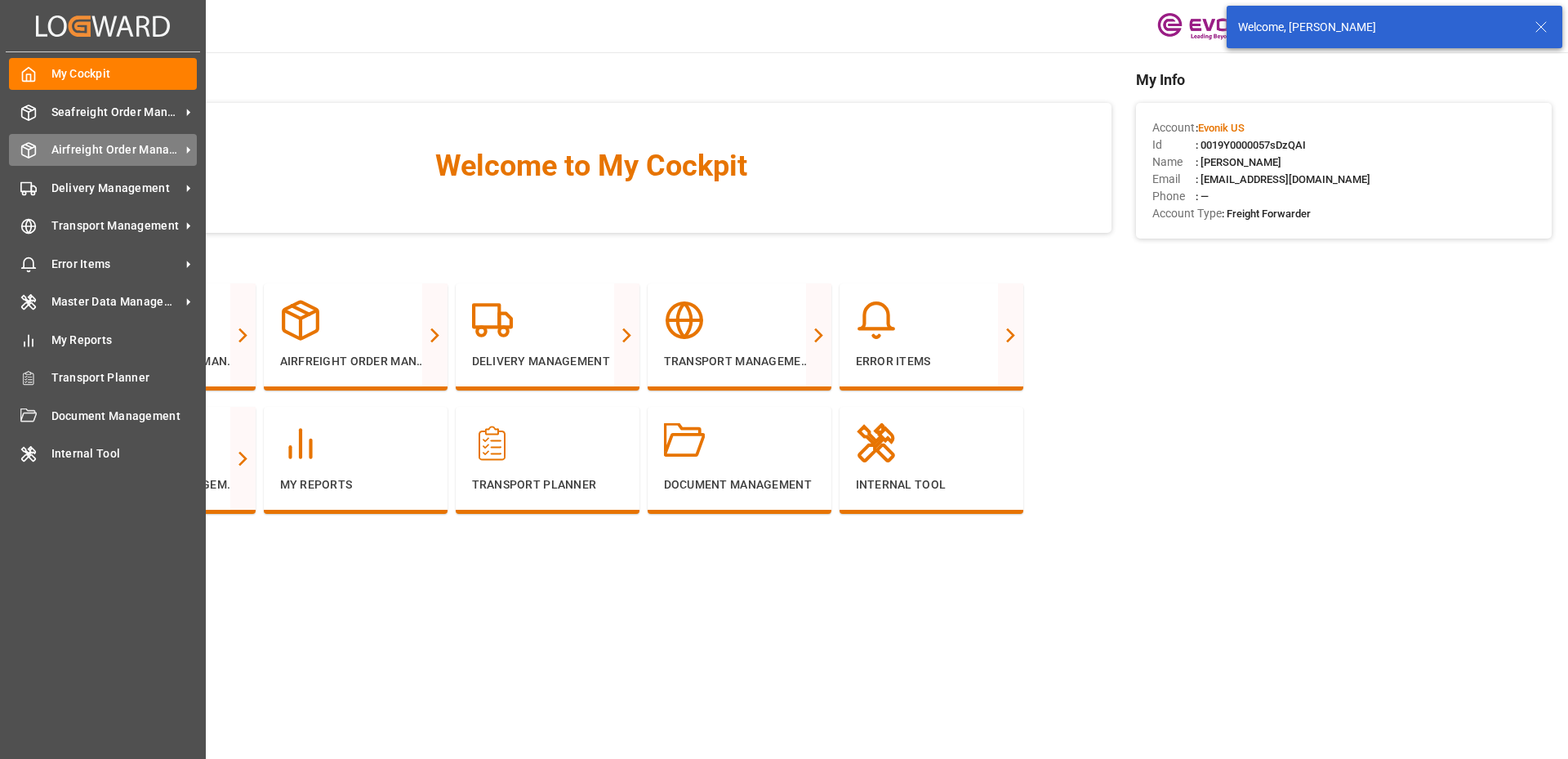
click at [37, 153] on div "Airfreight Order Management Airfreight Order Management" at bounding box center [103, 150] width 188 height 32
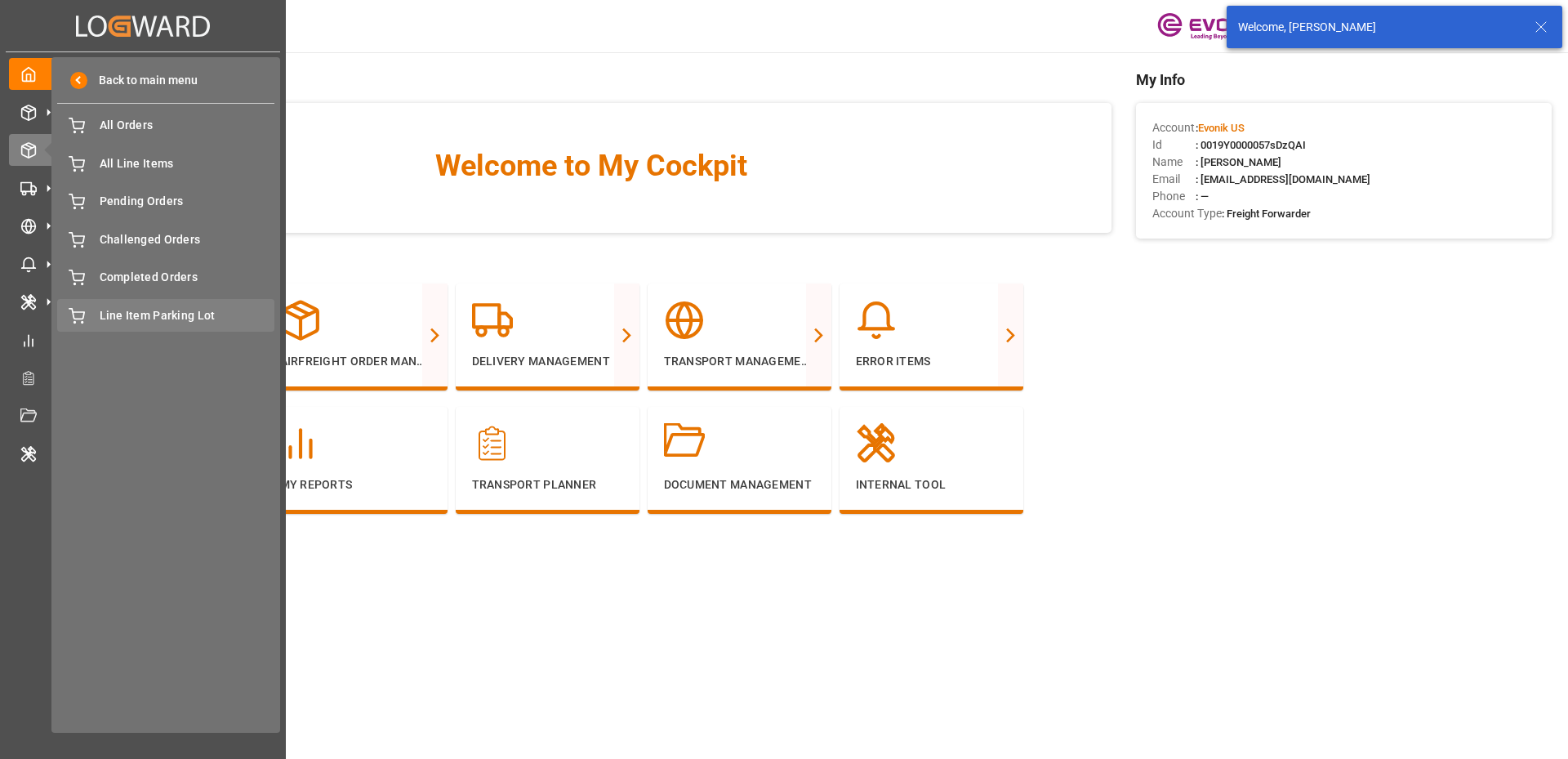
click at [135, 321] on span "Line Item Parking Lot" at bounding box center [187, 315] width 175 height 17
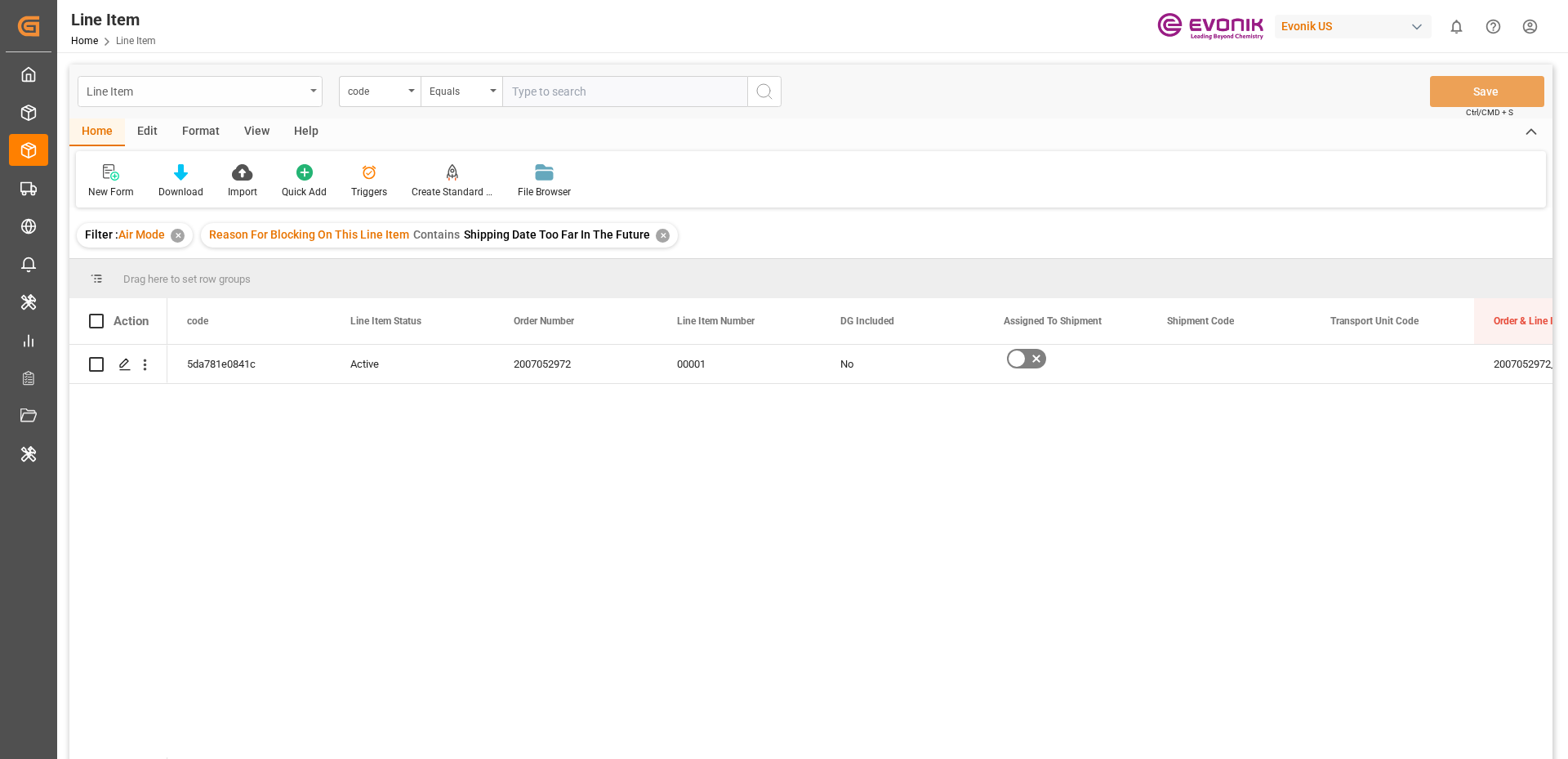
click at [162, 95] on div "Line Item" at bounding box center [195, 90] width 218 height 20
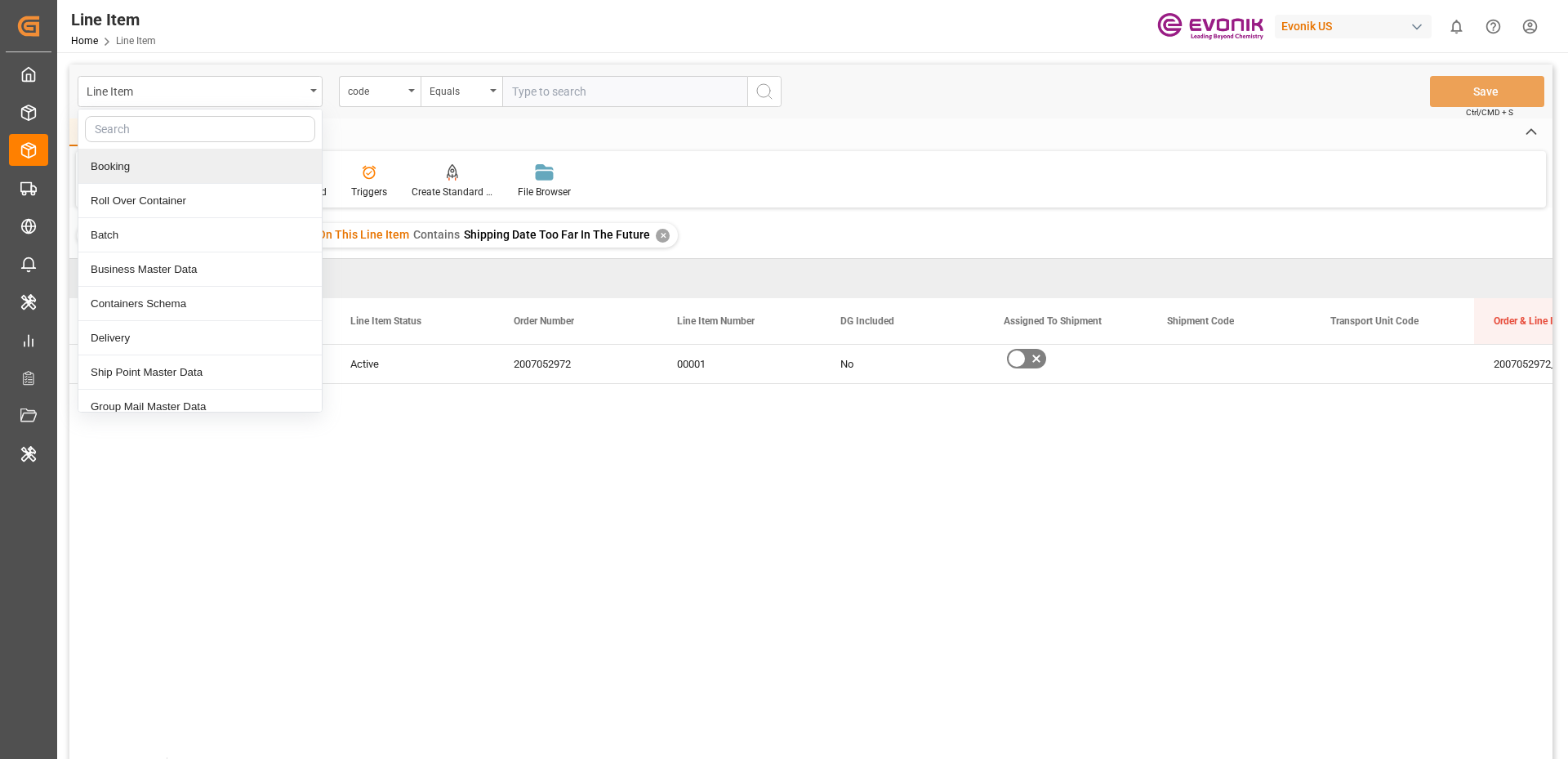
click at [108, 155] on div "Booking" at bounding box center [200, 167] width 244 height 35
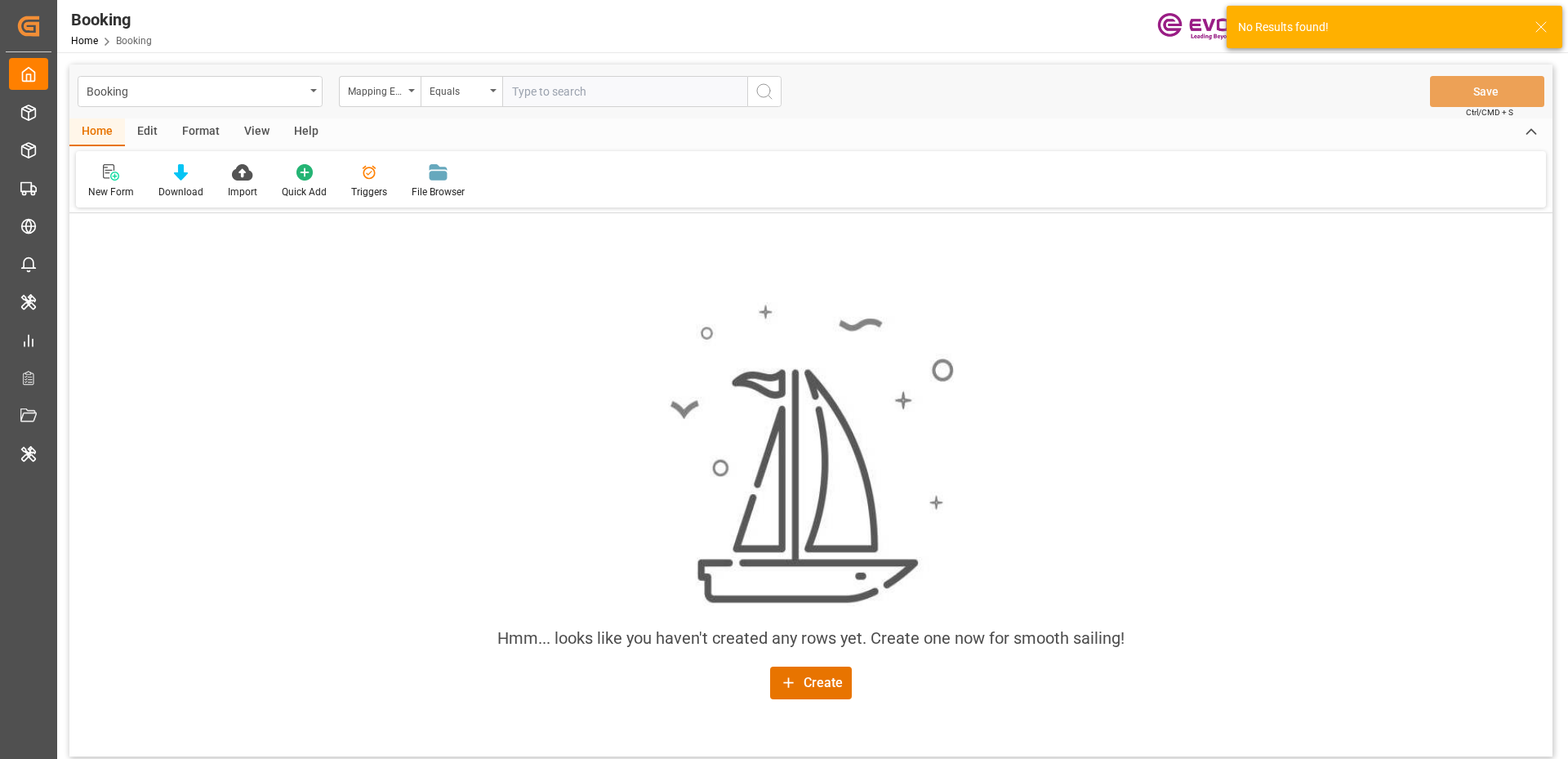
click at [156, 84] on div "Booking" at bounding box center [195, 90] width 218 height 20
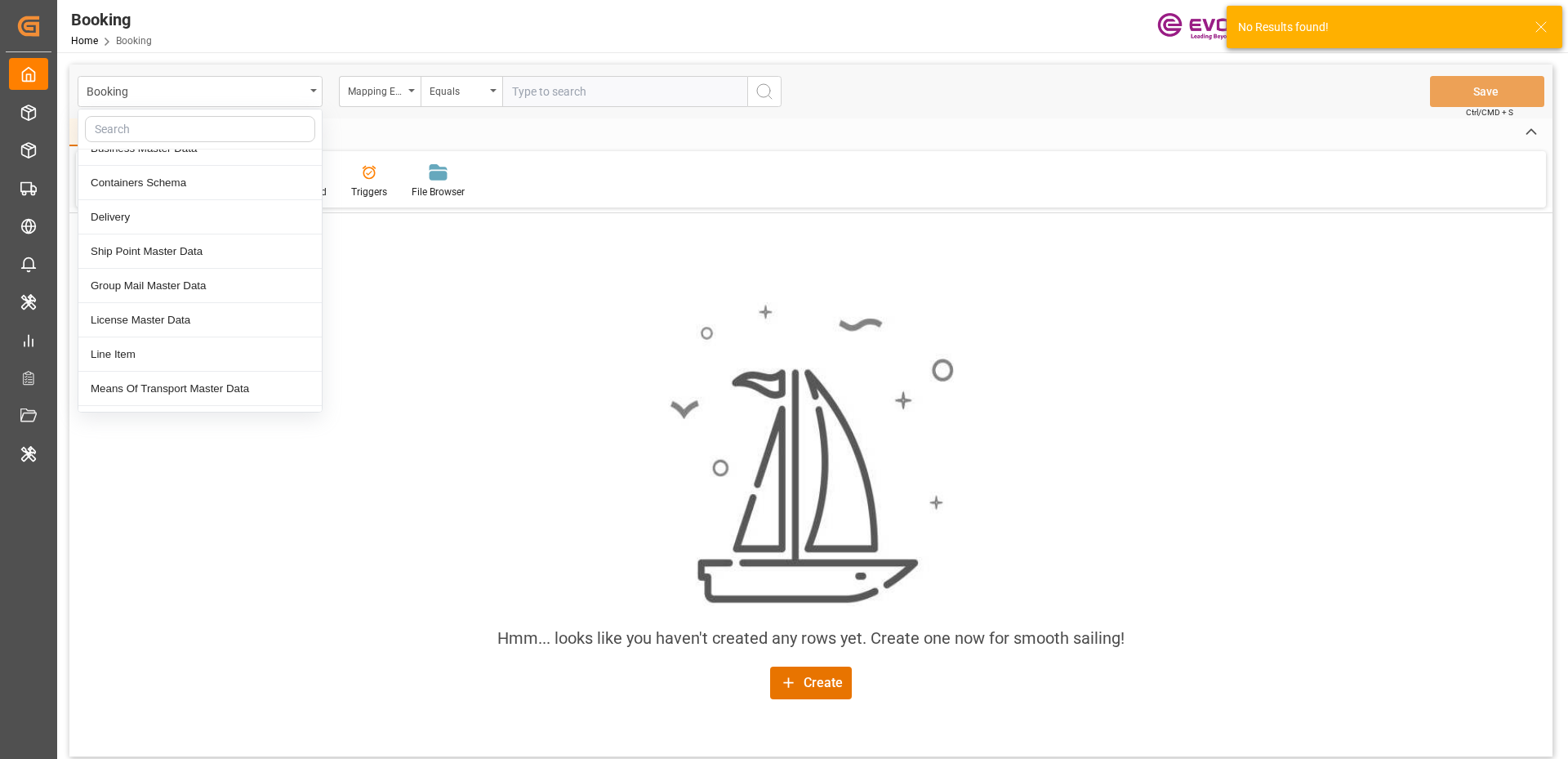
scroll to position [322, 0]
click at [139, 290] on div "Sales Order-IVPO" at bounding box center [200, 291] width 244 height 35
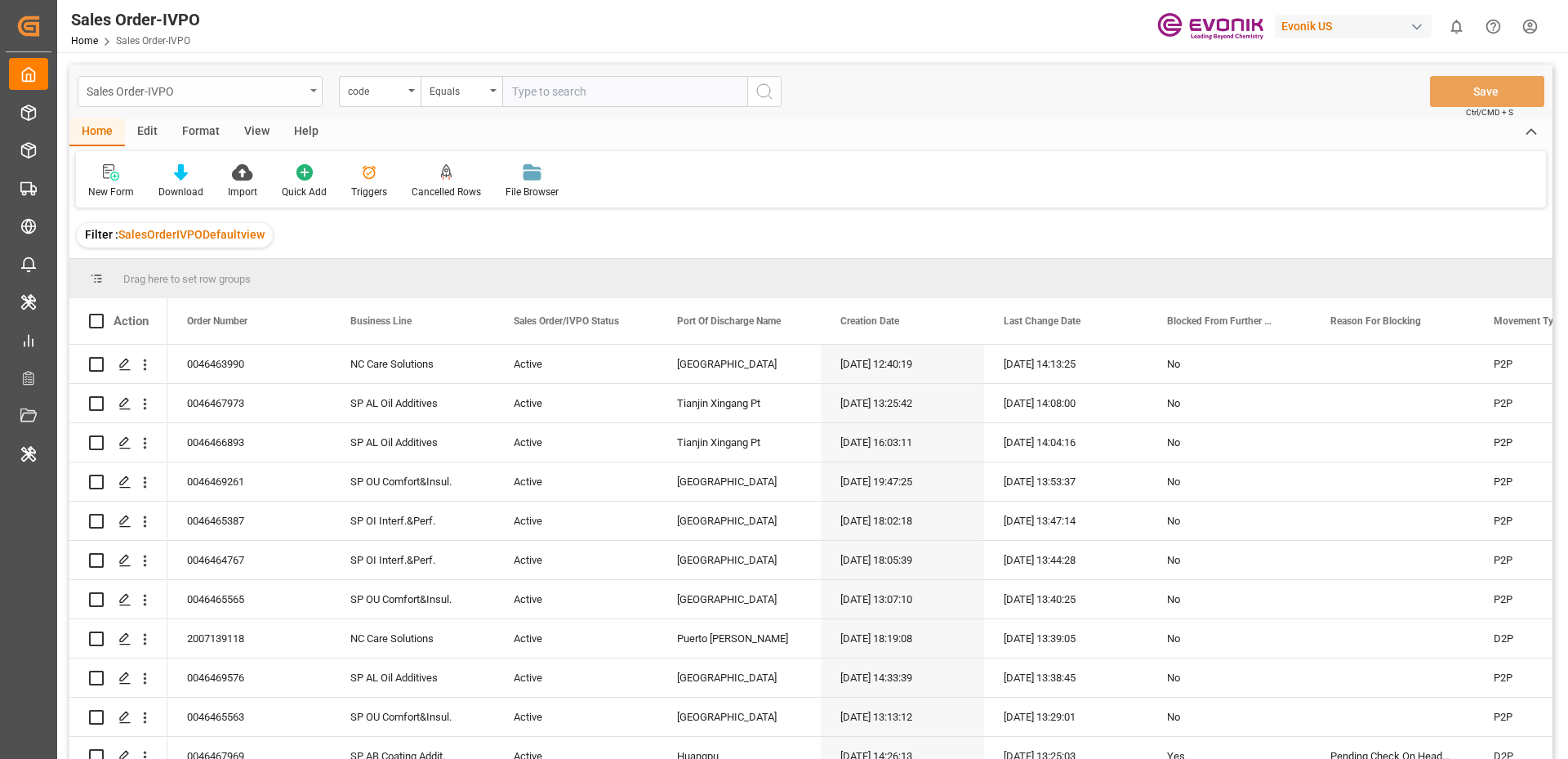
click at [214, 101] on div "Sales Order-IVPO" at bounding box center [200, 91] width 245 height 31
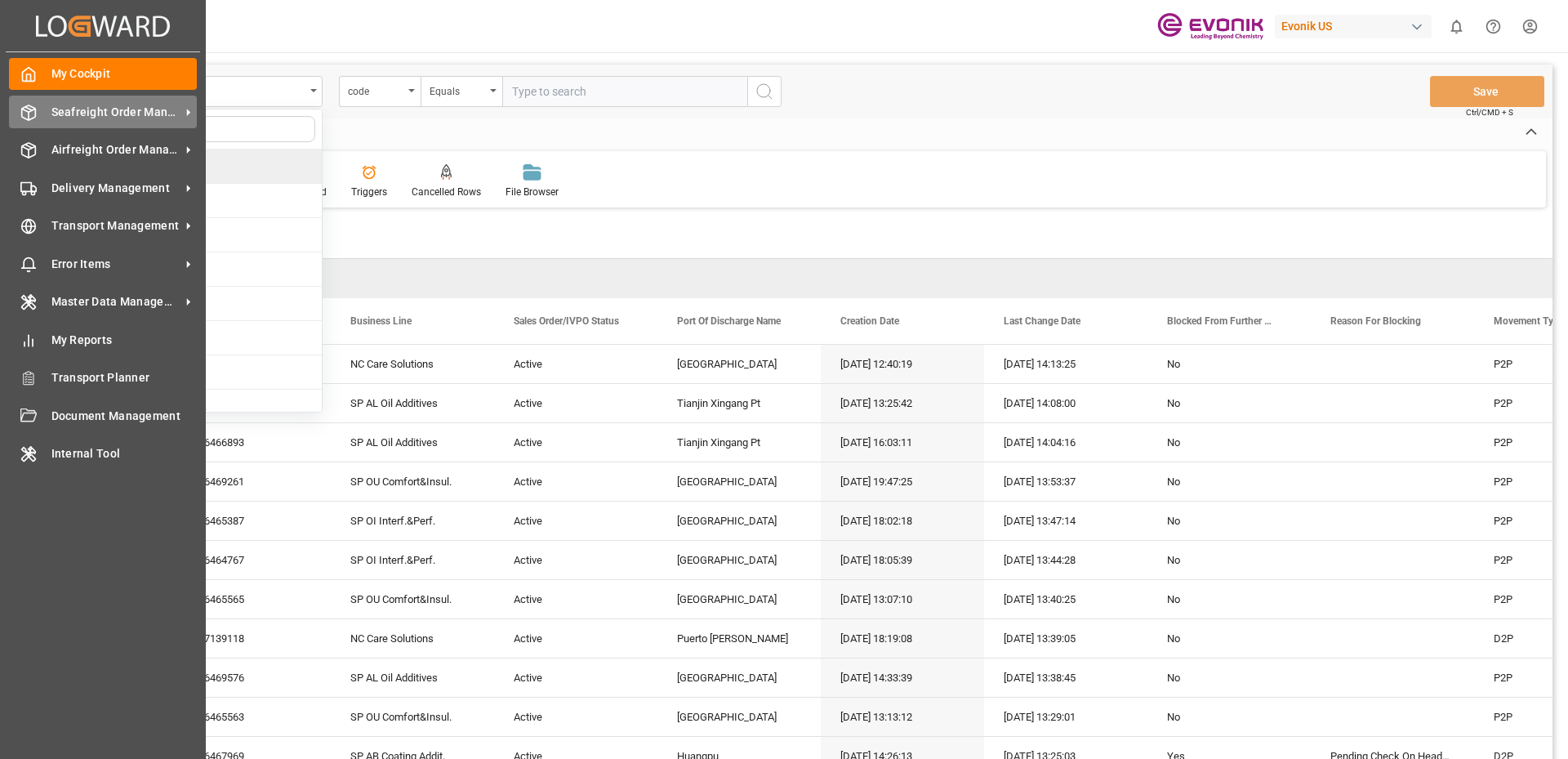
click at [43, 120] on div "Seafreight Order Management Seafreight Order Management" at bounding box center [103, 111] width 188 height 32
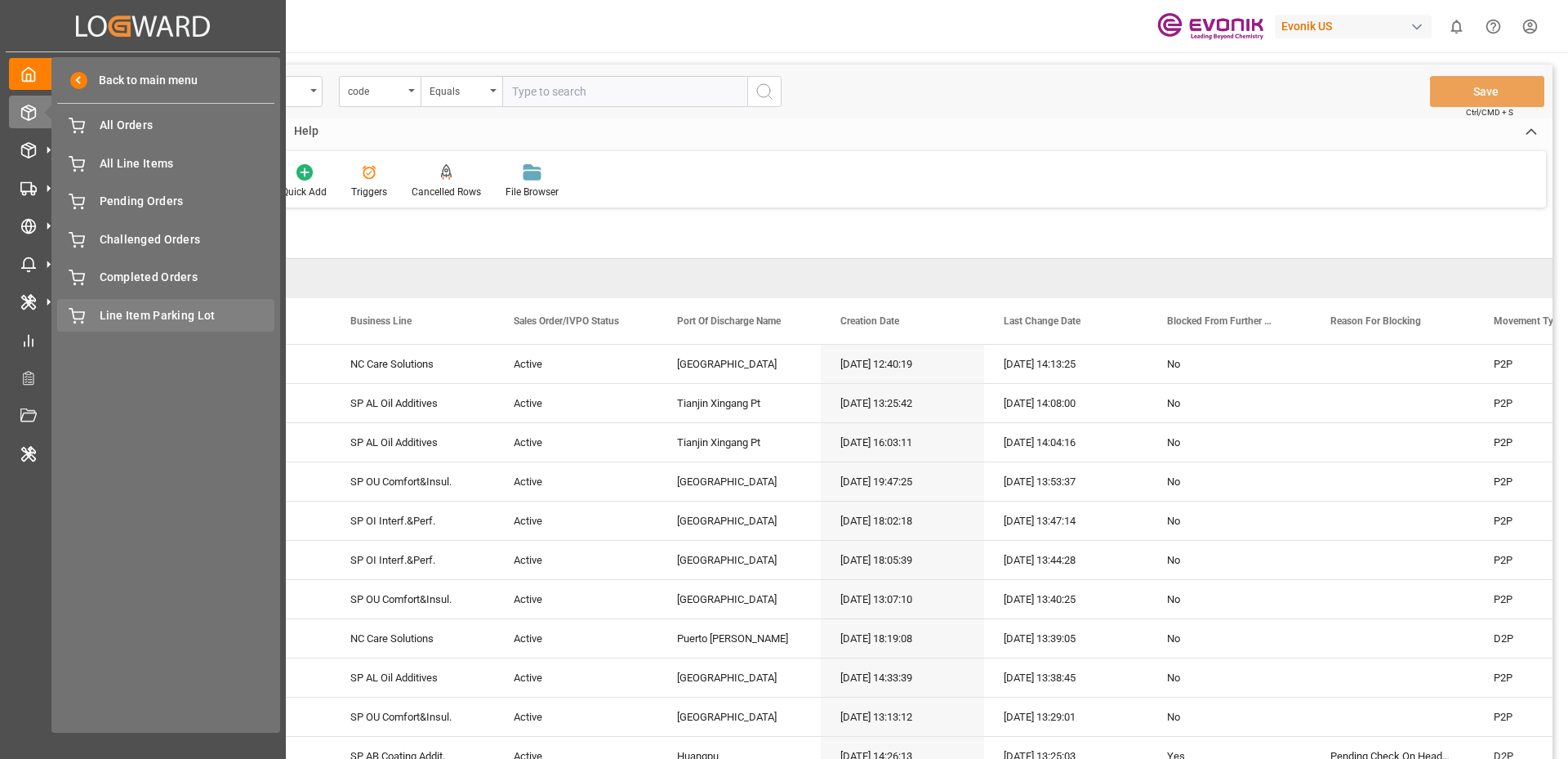
click at [122, 307] on span "Line Item Parking Lot" at bounding box center [187, 315] width 175 height 17
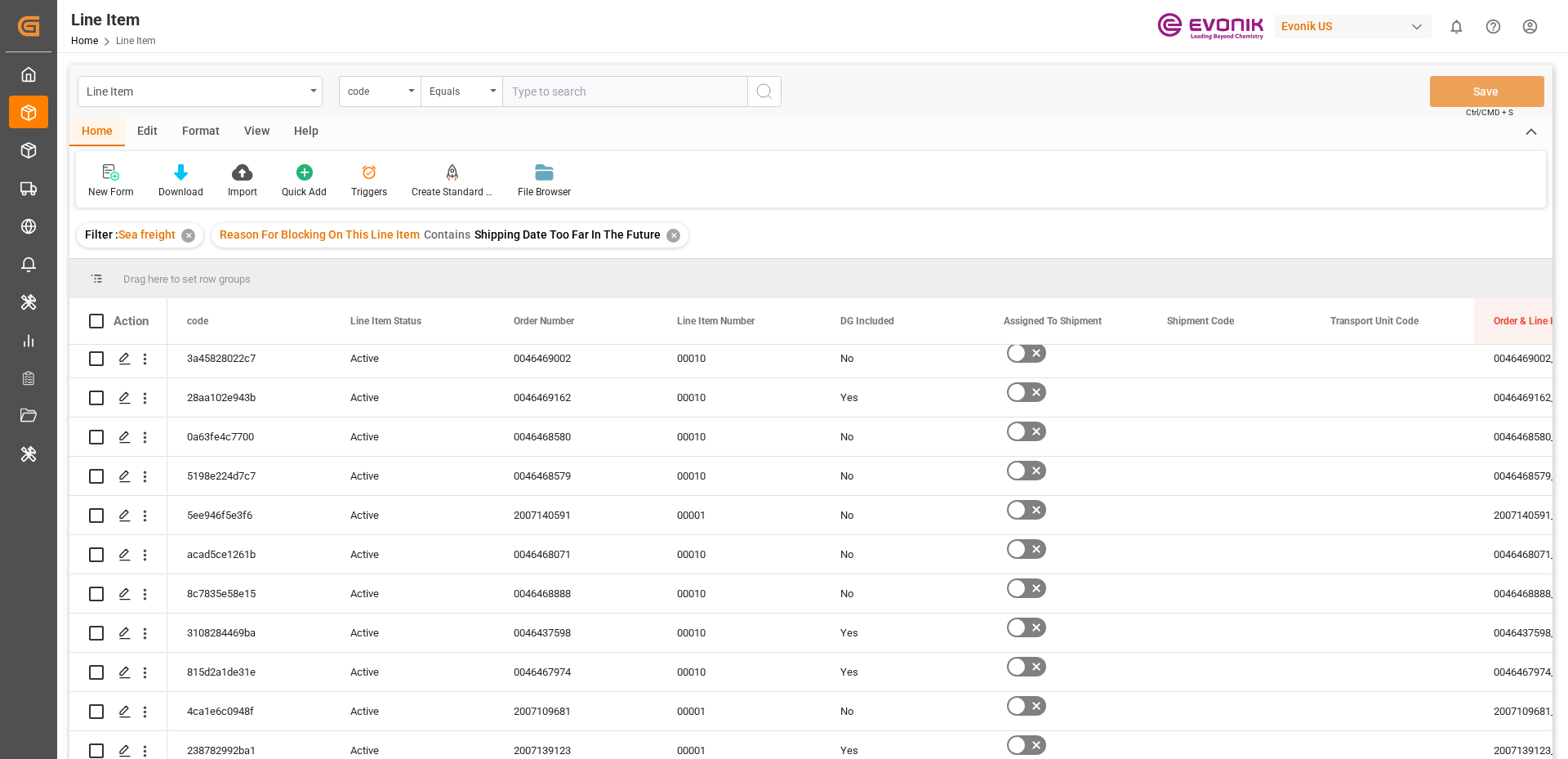
click at [197, 128] on div "Format" at bounding box center [201, 132] width 62 height 27
click at [108, 183] on div "Filter Rows" at bounding box center [112, 181] width 73 height 36
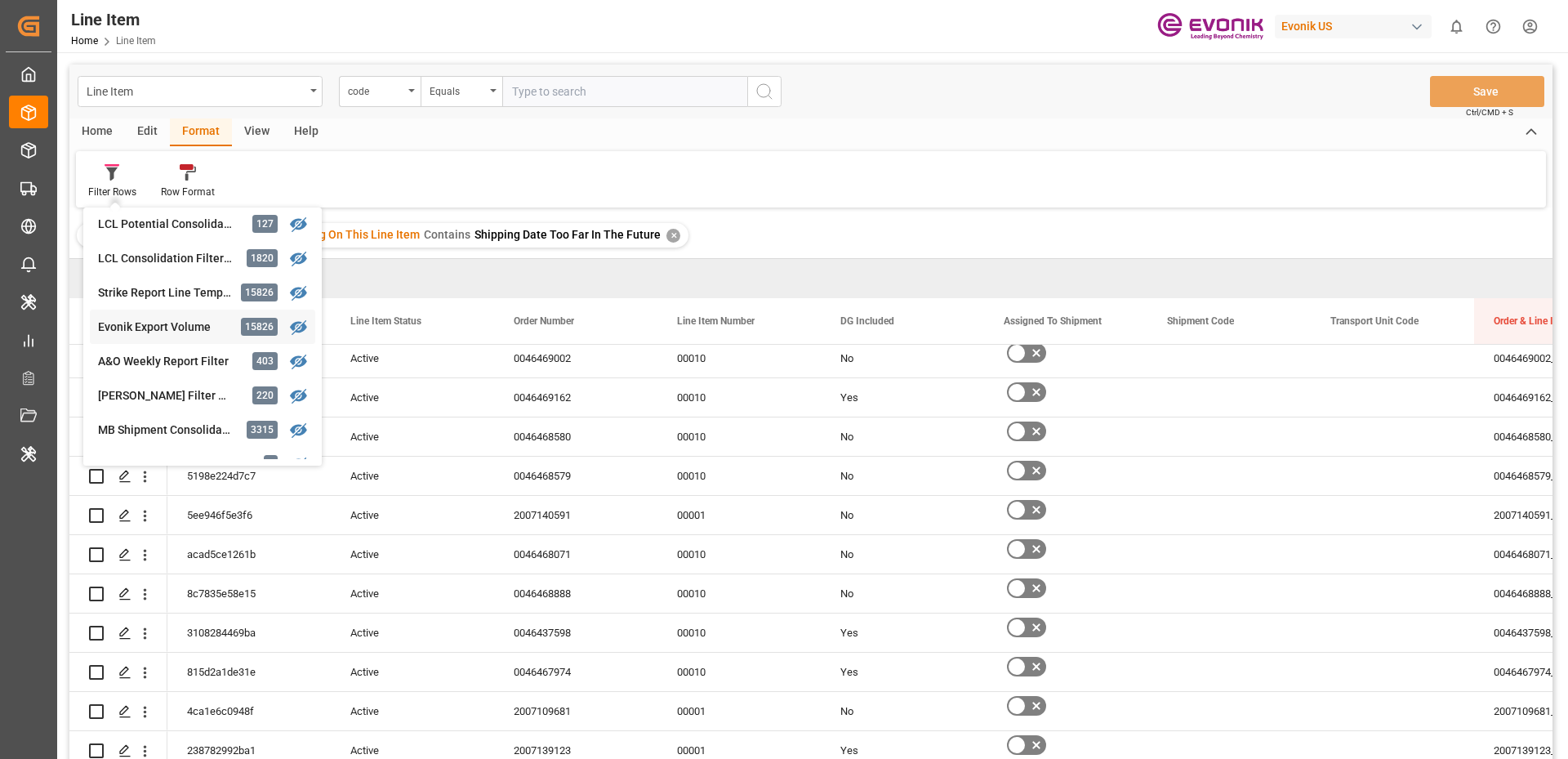
scroll to position [510, 0]
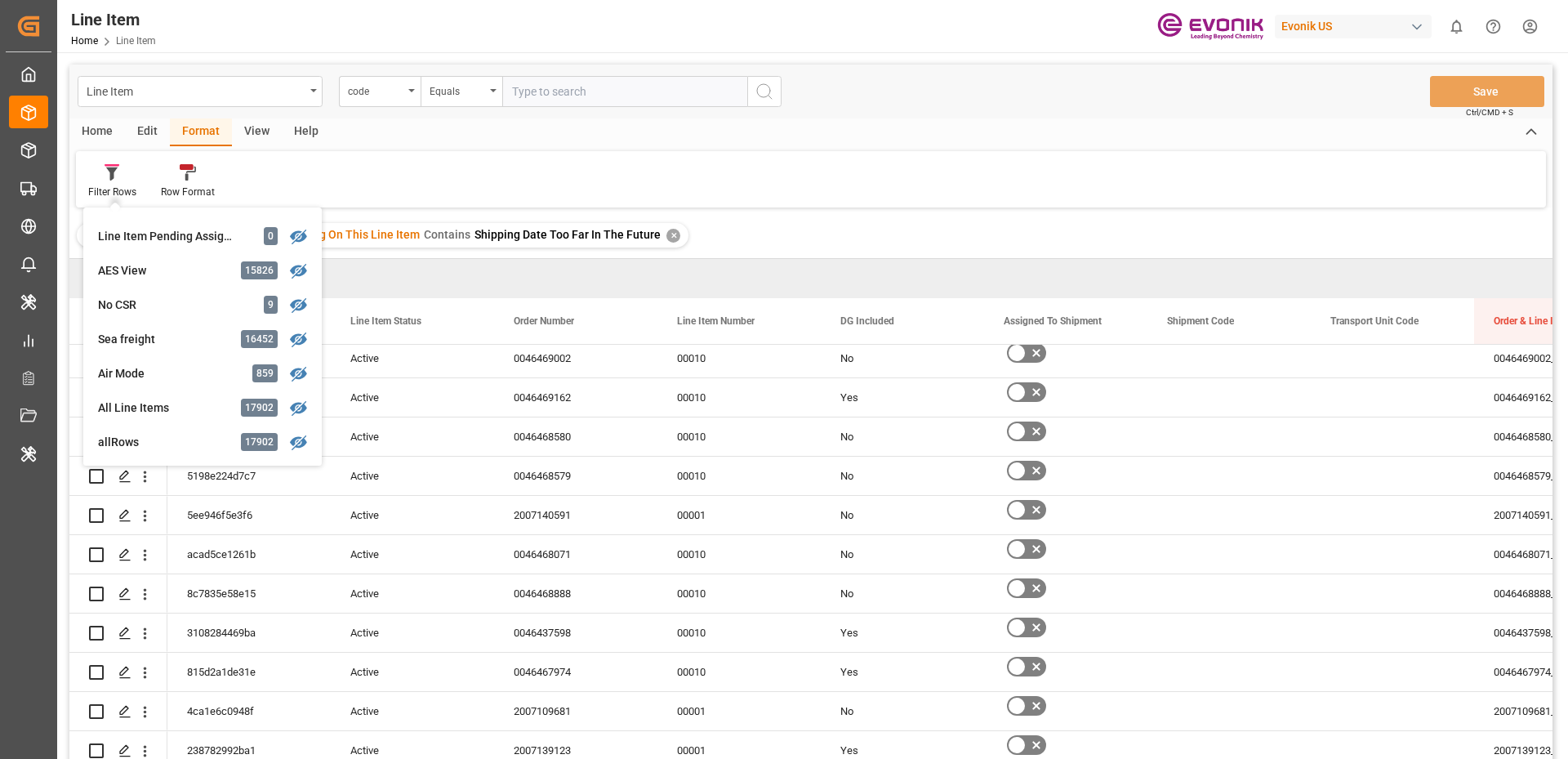
click at [412, 159] on div "Filter Rows Product Name Review Filter 10554 A&O Test Filter 403 All UAT Object…" at bounding box center [811, 179] width 1470 height 57
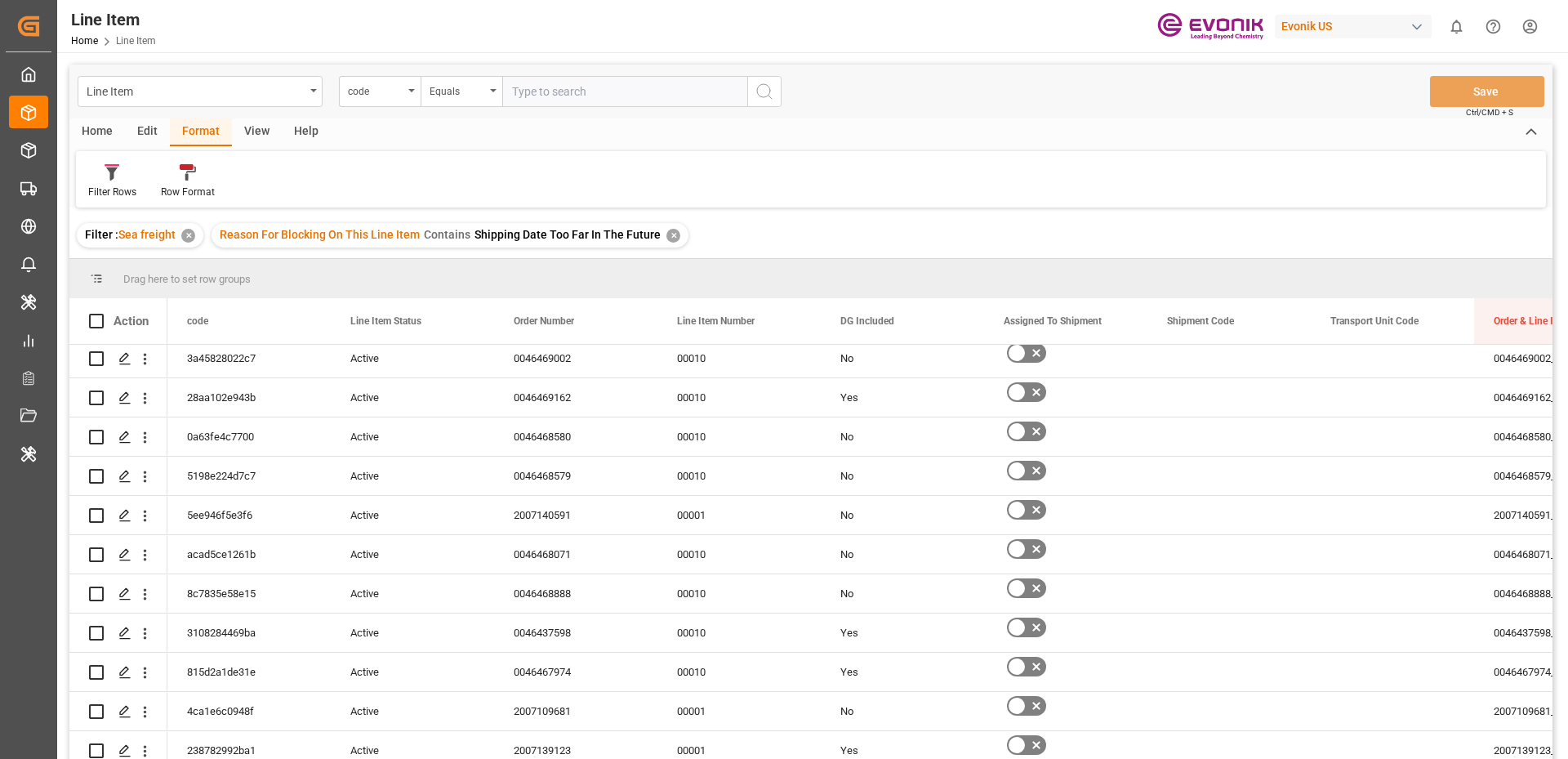
click at [136, 125] on div "Edit" at bounding box center [147, 132] width 45 height 27
click at [338, 180] on icon at bounding box center [336, 173] width 23 height 16
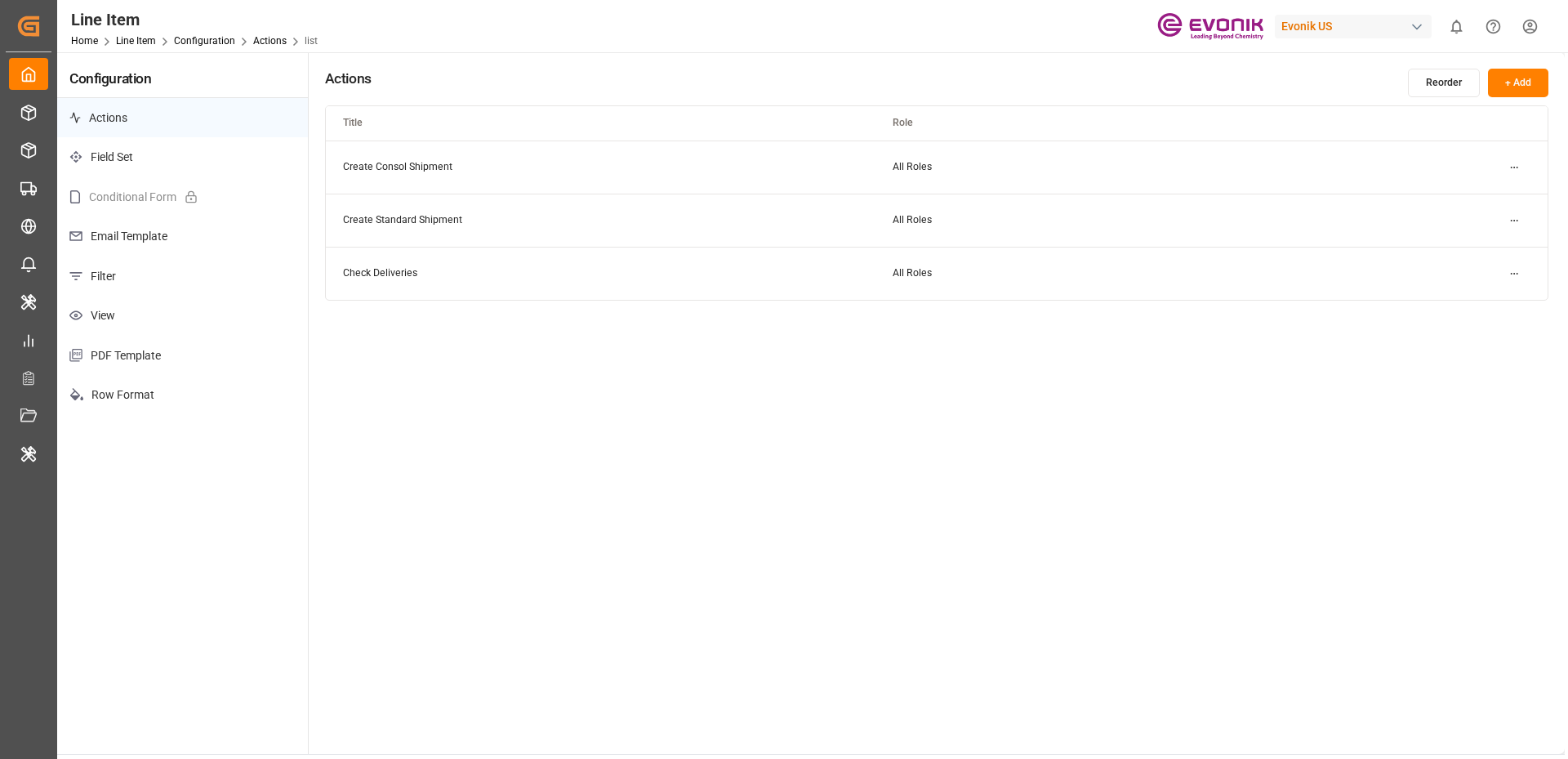
click at [104, 282] on p "Filter" at bounding box center [183, 277] width 251 height 40
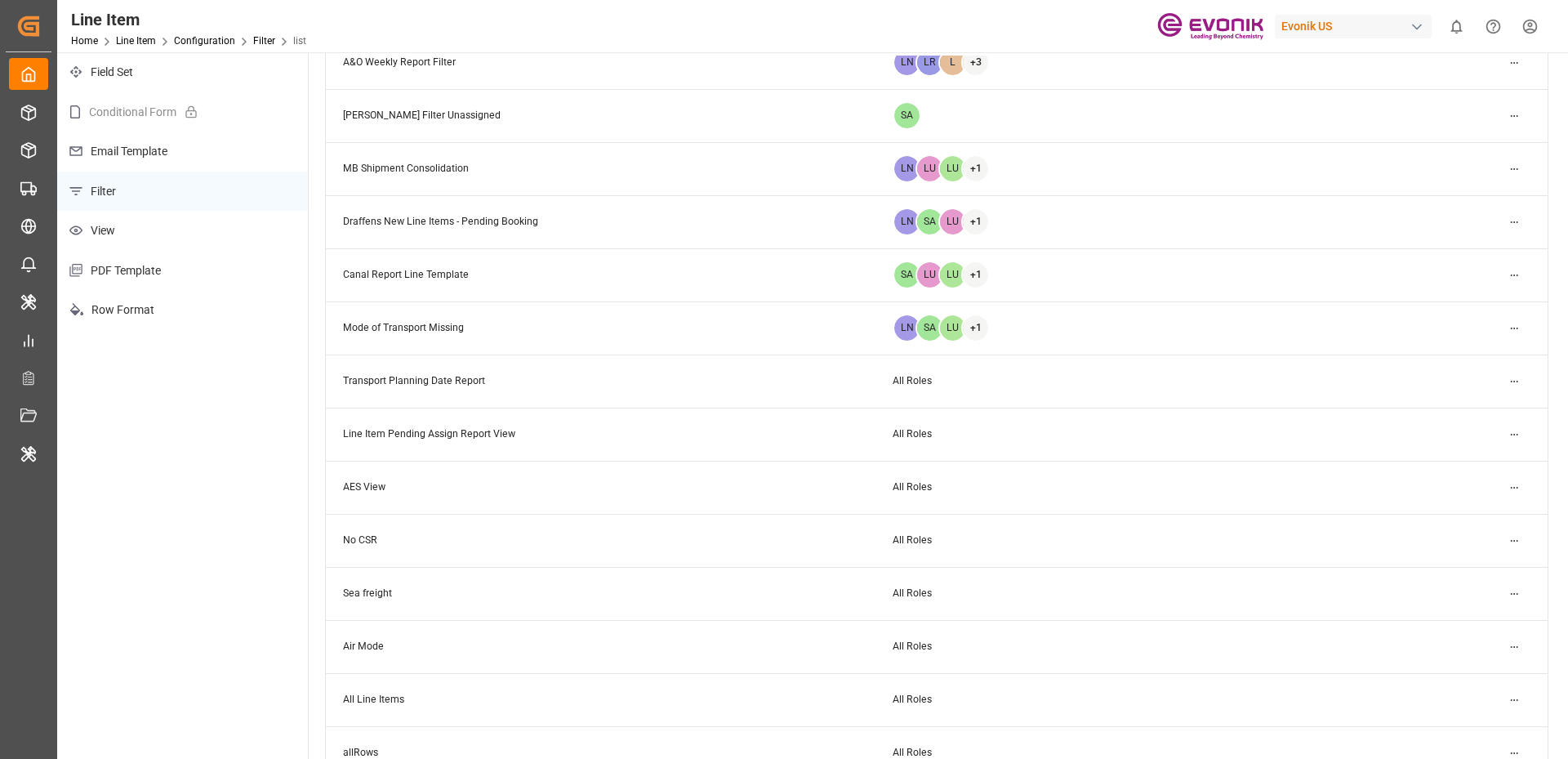
scroll to position [103, 0]
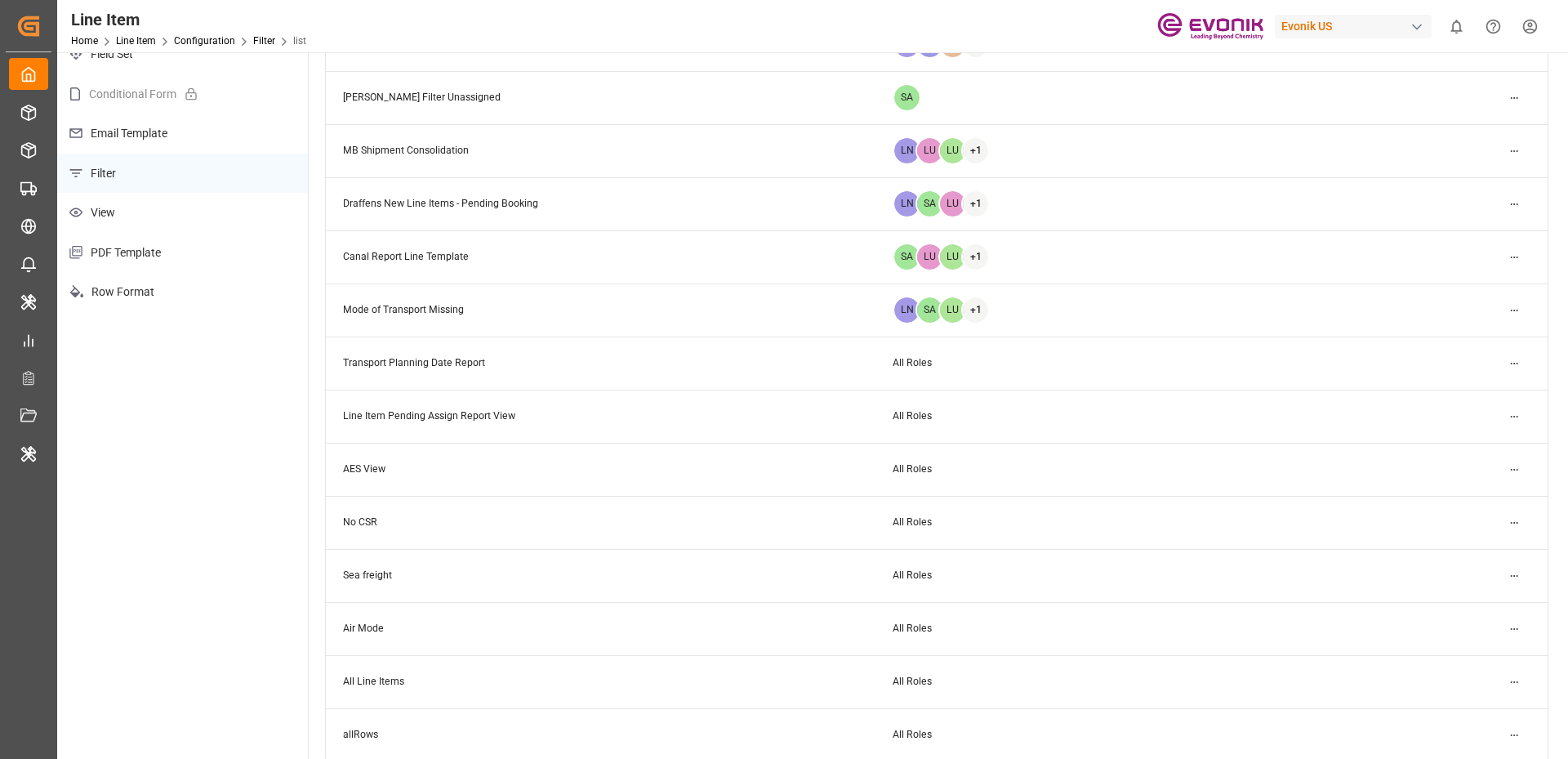
click at [1514, 565] on html "Created by potrace 1.15, written by [PERSON_NAME] [DATE]-[DATE] Created by potr…" at bounding box center [784, 379] width 1568 height 759
click at [1462, 607] on small "Edit" at bounding box center [1458, 607] width 17 height 10
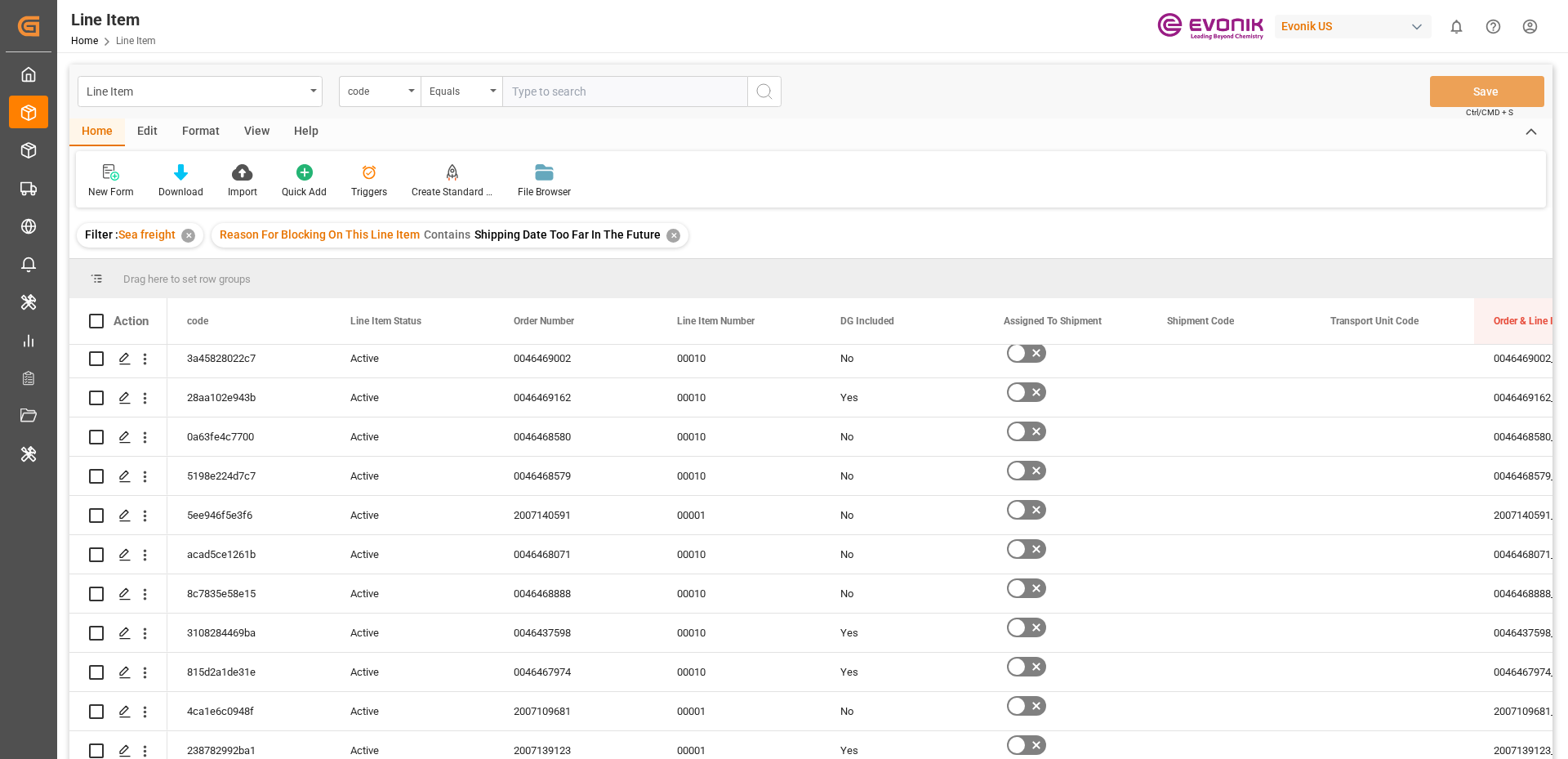
click at [201, 122] on div "Format" at bounding box center [201, 132] width 62 height 27
click at [111, 174] on icon at bounding box center [111, 174] width 12 height 13
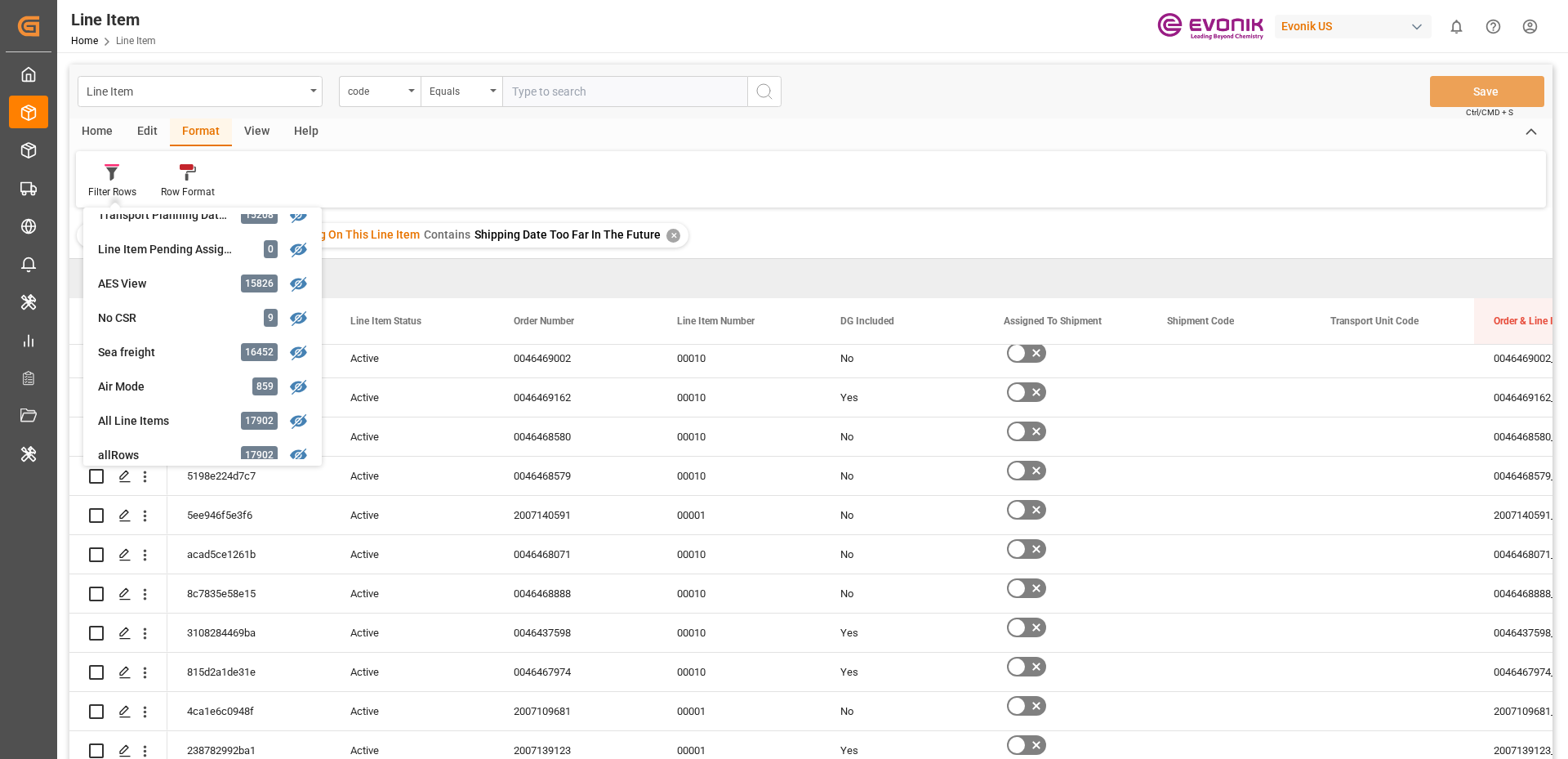
scroll to position [510, 0]
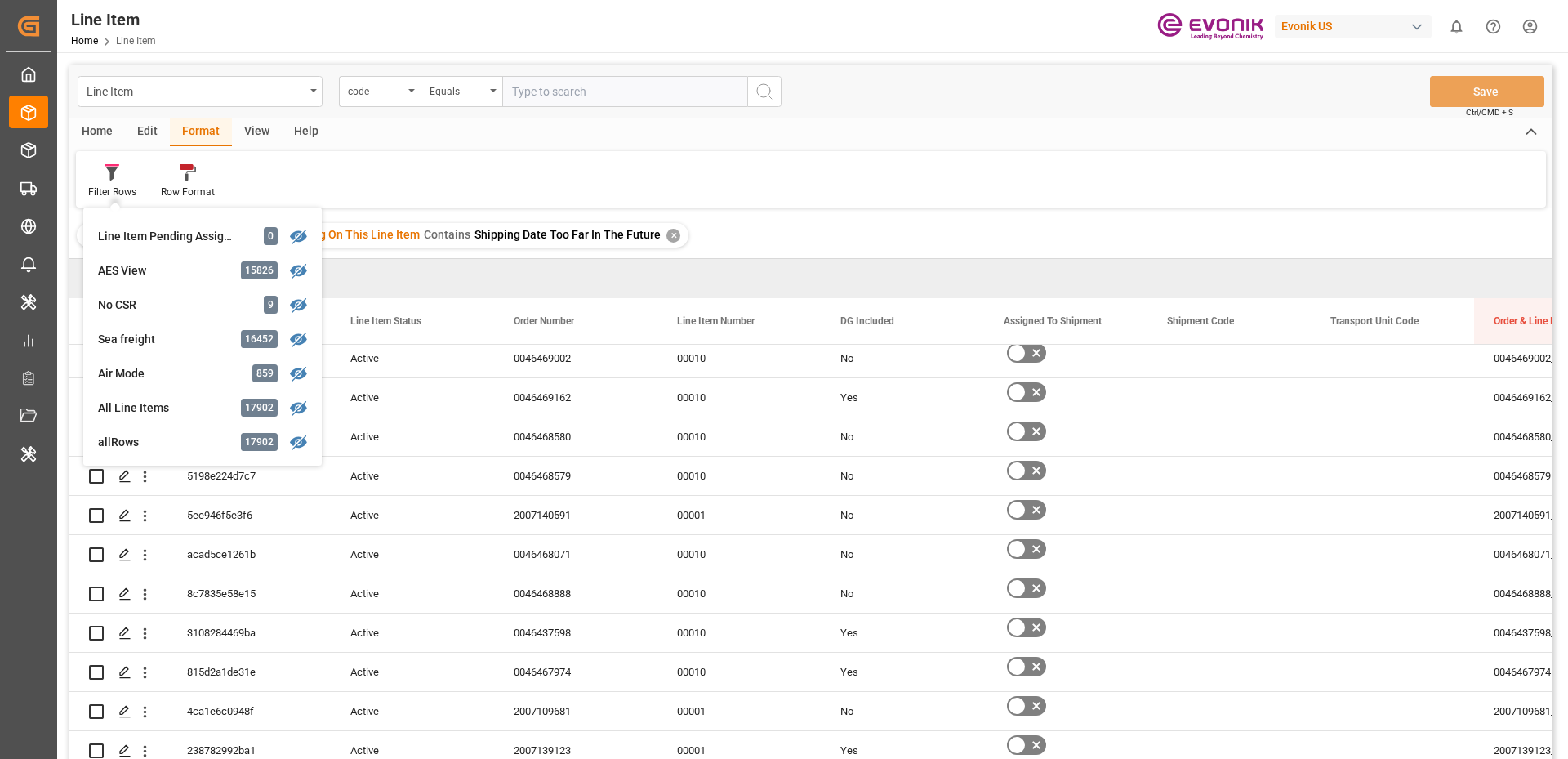
click at [780, 157] on div "Filter Rows Product Name Review Filter 10554 A&O Test Filter 403 All UAT Object…" at bounding box center [811, 179] width 1470 height 57
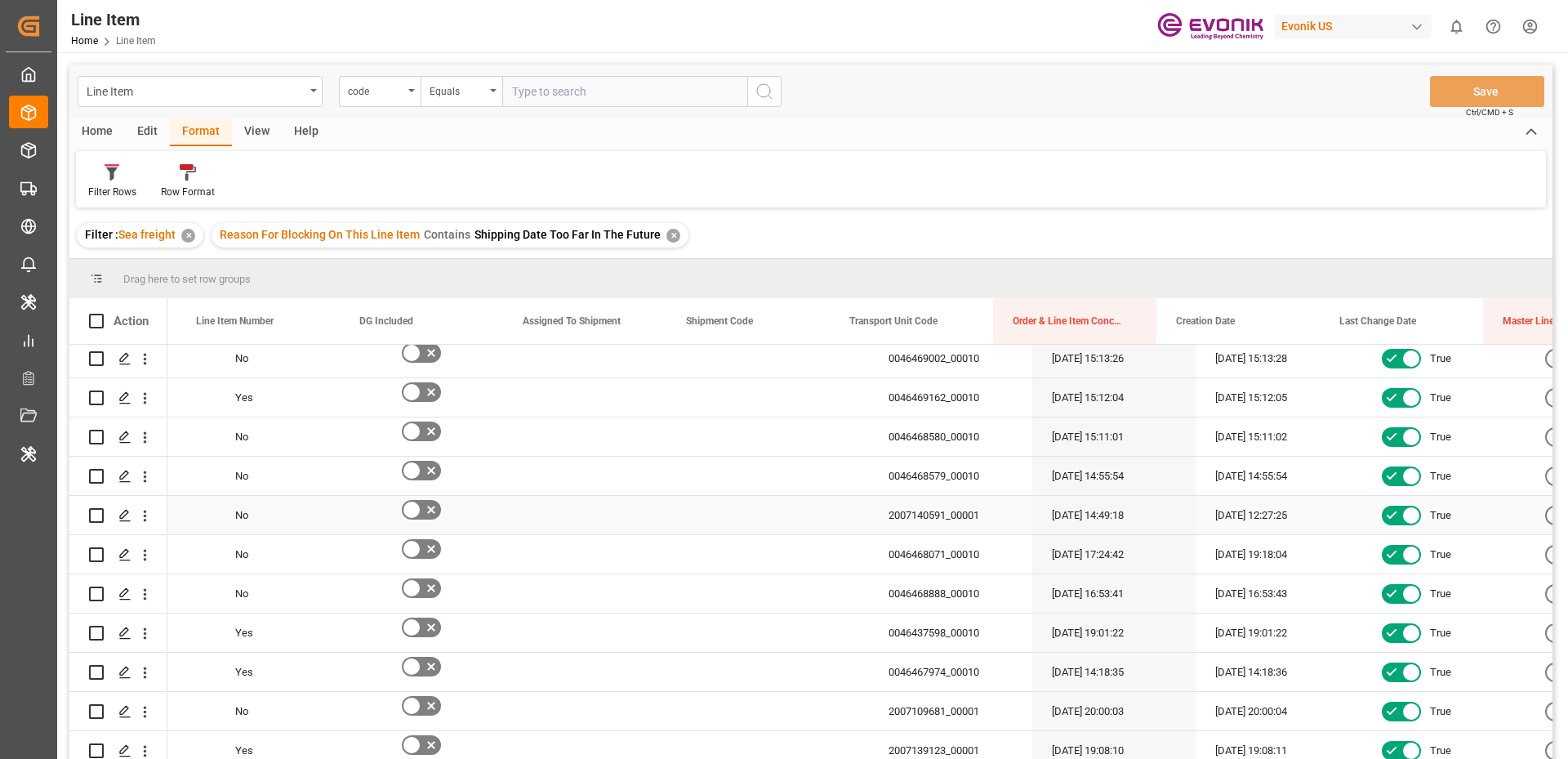
scroll to position [0, 0]
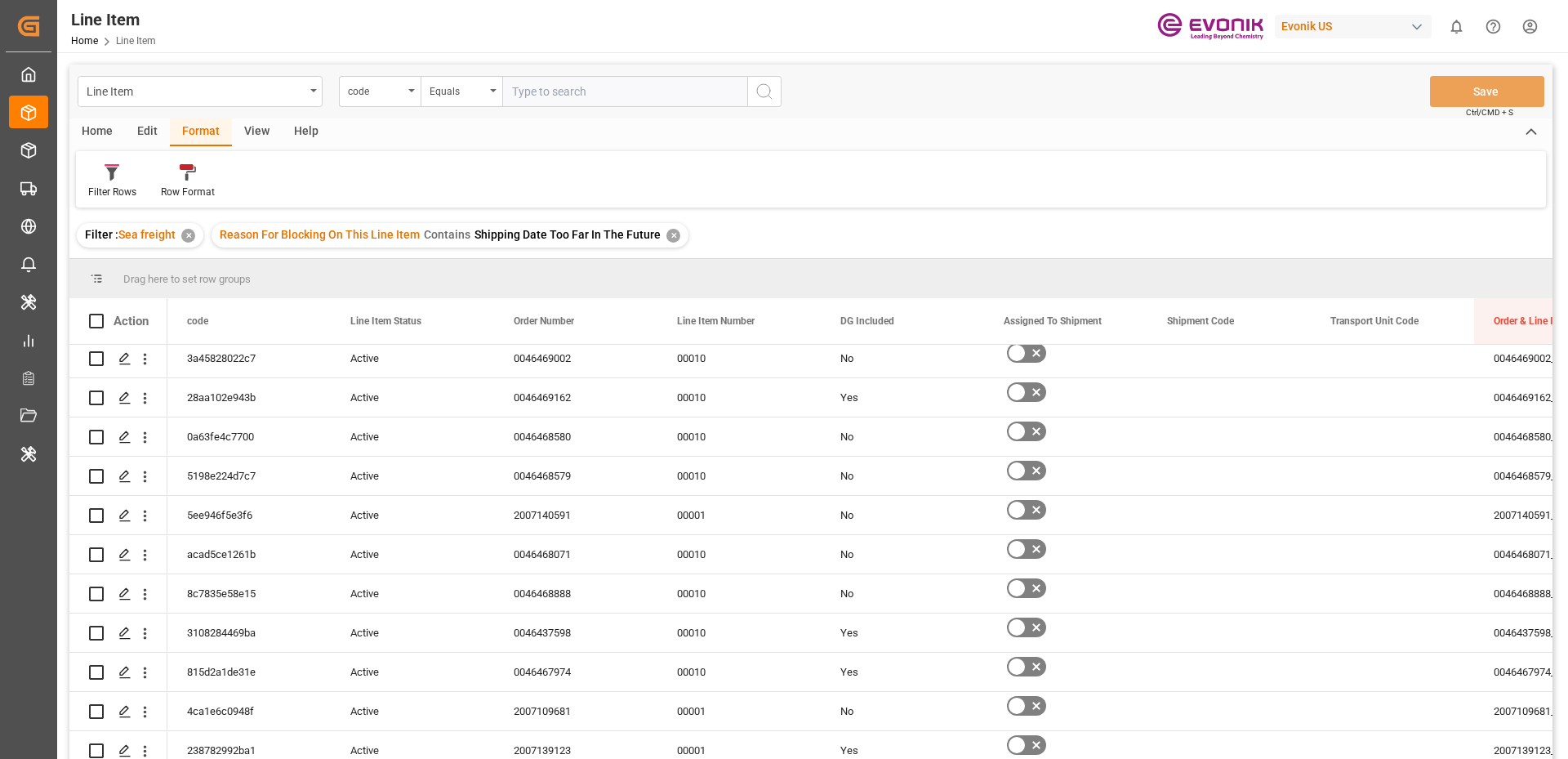
click at [188, 236] on div "✕" at bounding box center [188, 235] width 14 height 14
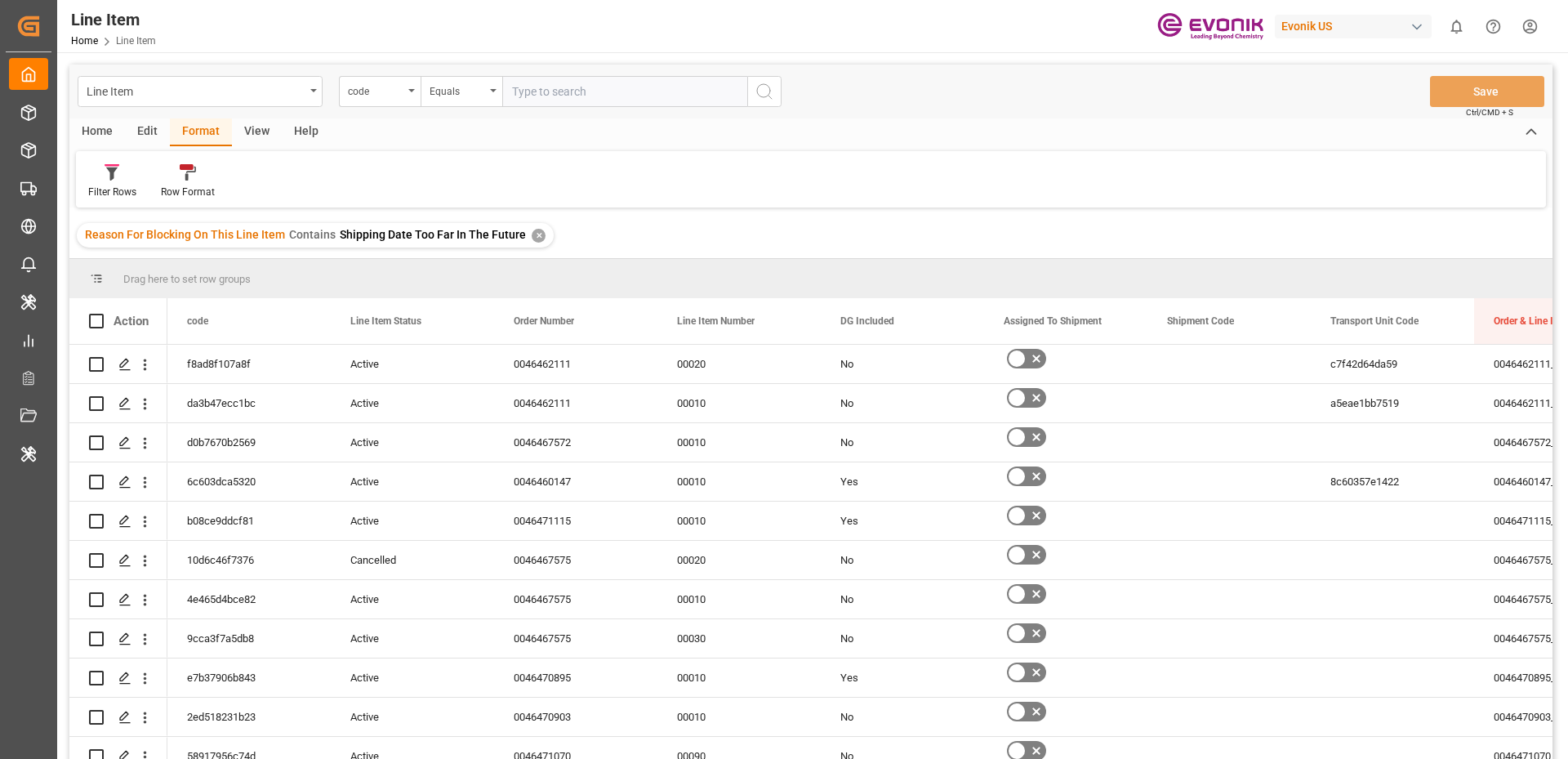
click at [532, 237] on div "✕" at bounding box center [538, 235] width 14 height 14
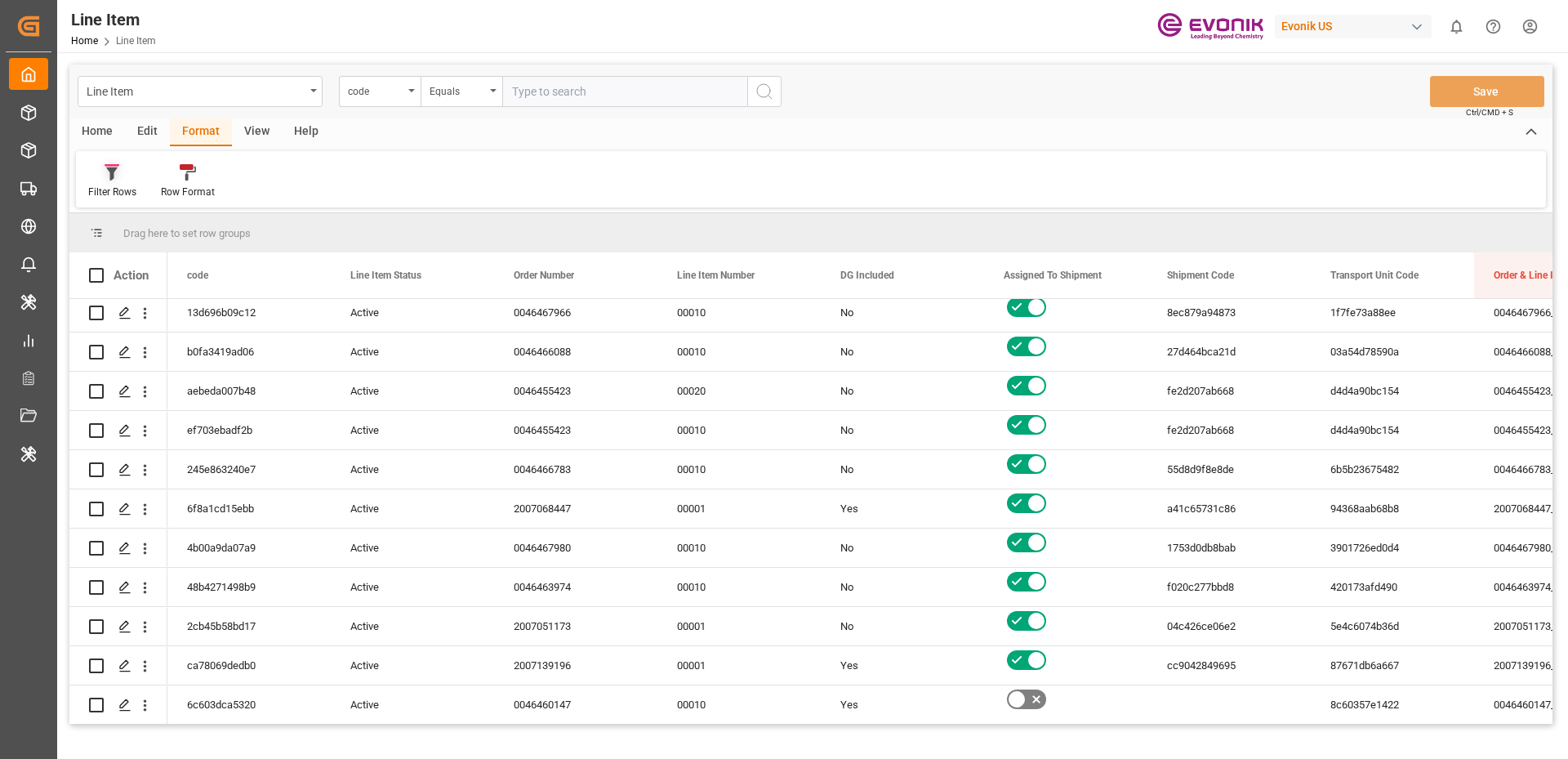
click at [114, 174] on icon at bounding box center [111, 173] width 15 height 16
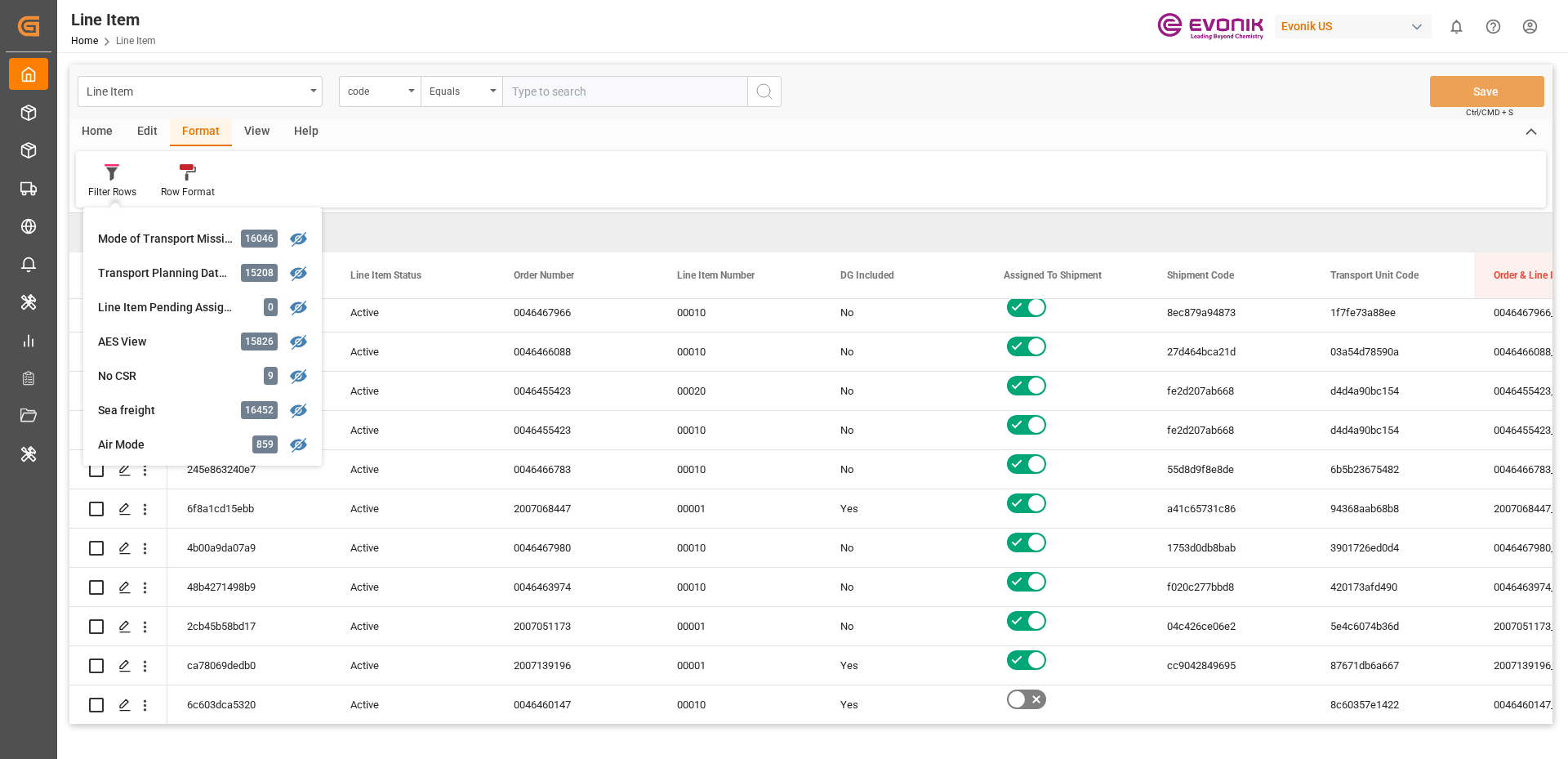
scroll to position [510, 0]
click at [427, 181] on div "Filter Rows Product Name Review Filter 10554 A&O Test Filter 403 All UAT Object…" at bounding box center [811, 179] width 1470 height 57
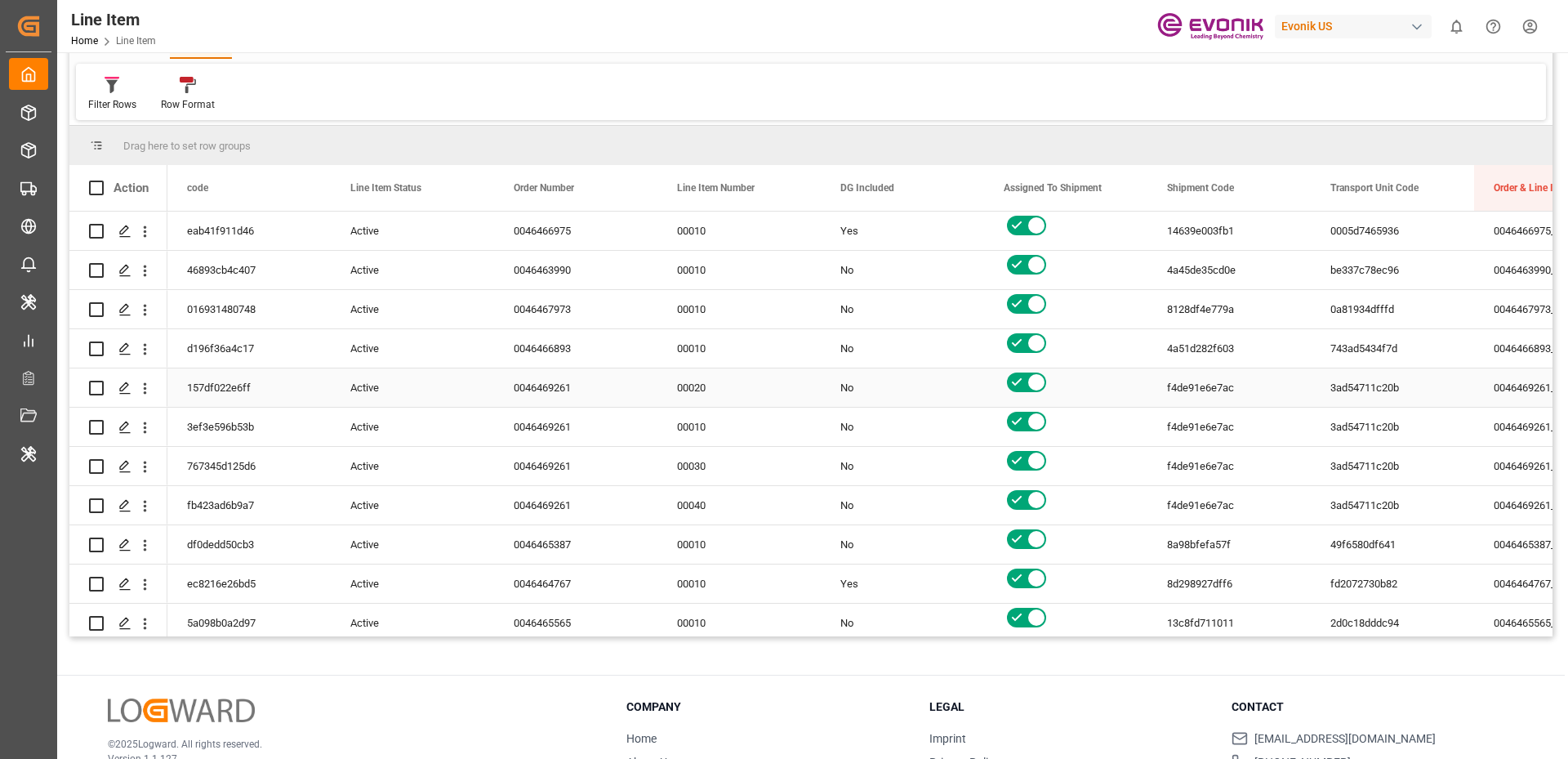
scroll to position [0, 0]
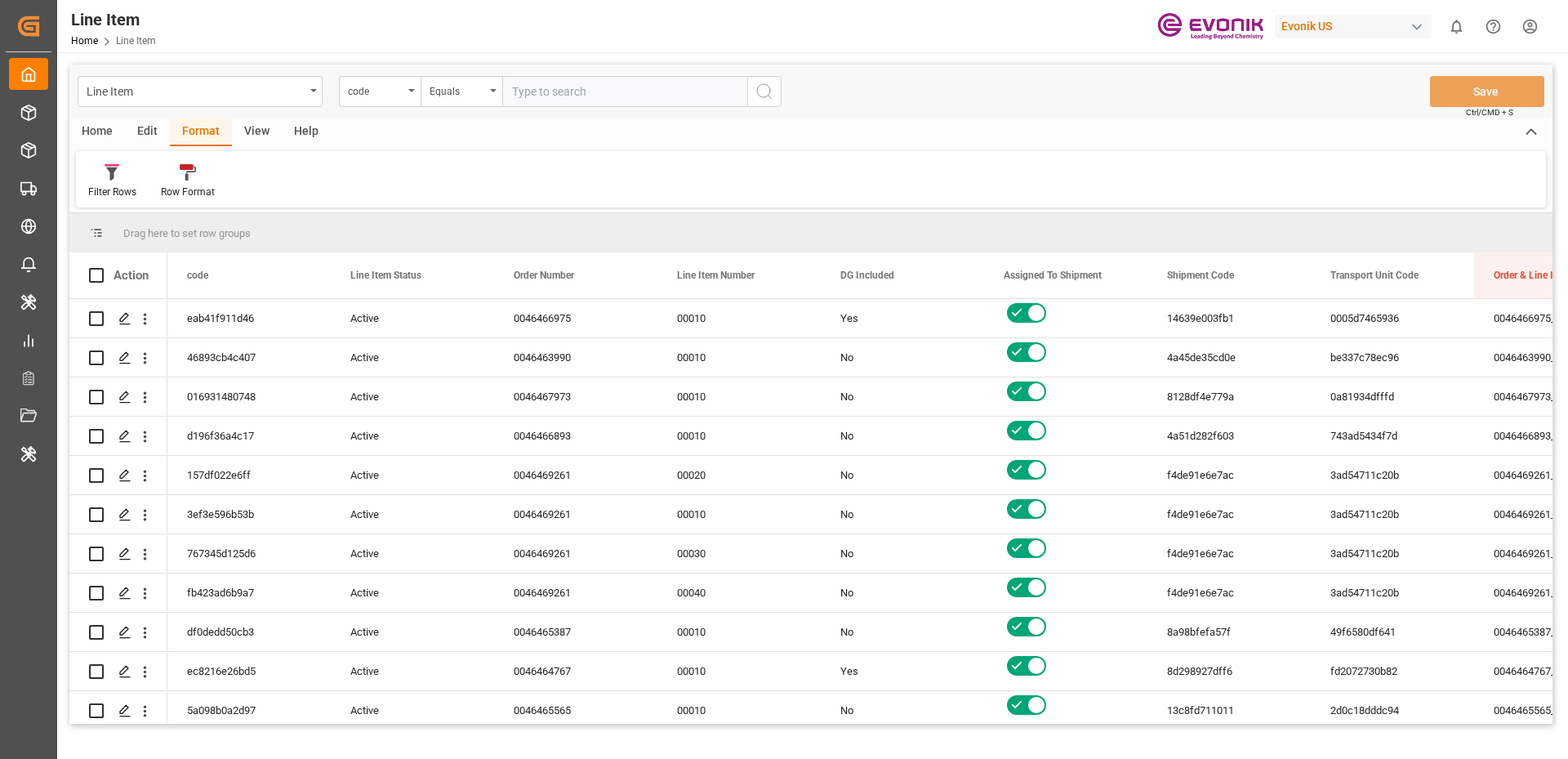
click at [1533, 22] on html "Created by potrace 1.15, written by Peter Selinger 2001-2017 Created by potrace…" at bounding box center [784, 379] width 1568 height 759
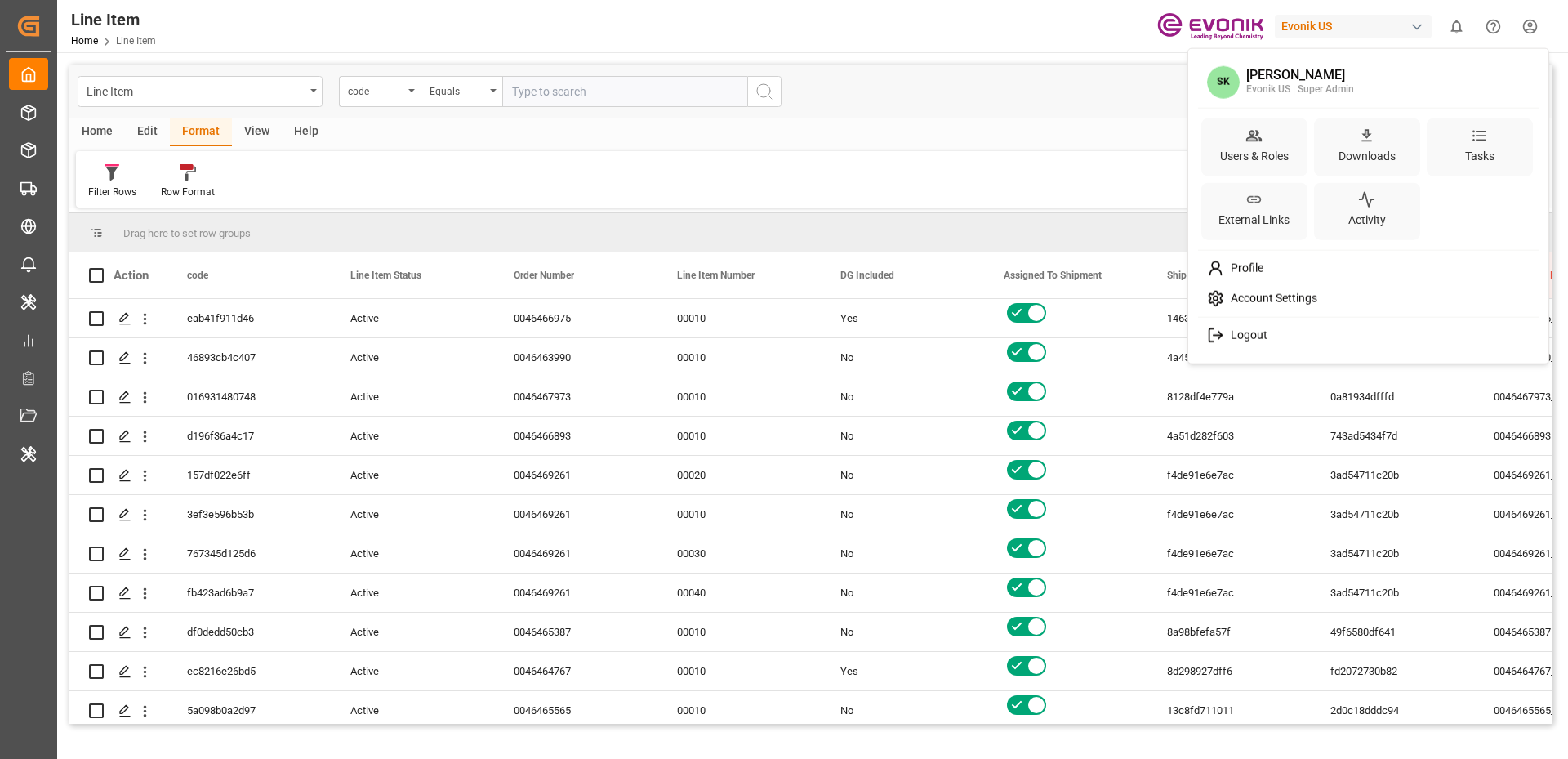
click at [1268, 291] on span "Account Settings" at bounding box center [1271, 299] width 93 height 15
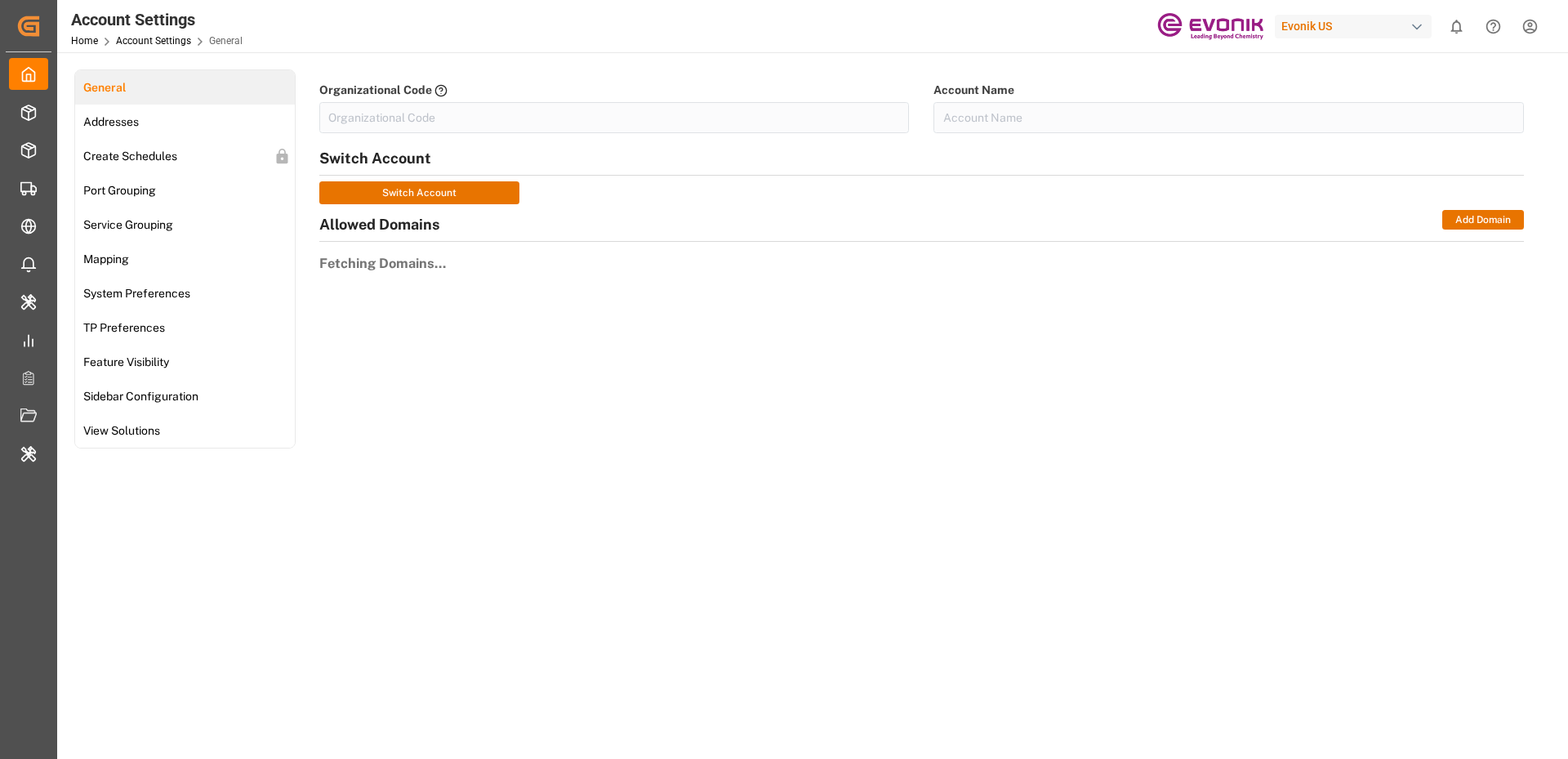
type input "EvonikUS-4XPF"
type input "Evonik US"
click at [129, 289] on span "System Preferences" at bounding box center [137, 293] width 117 height 17
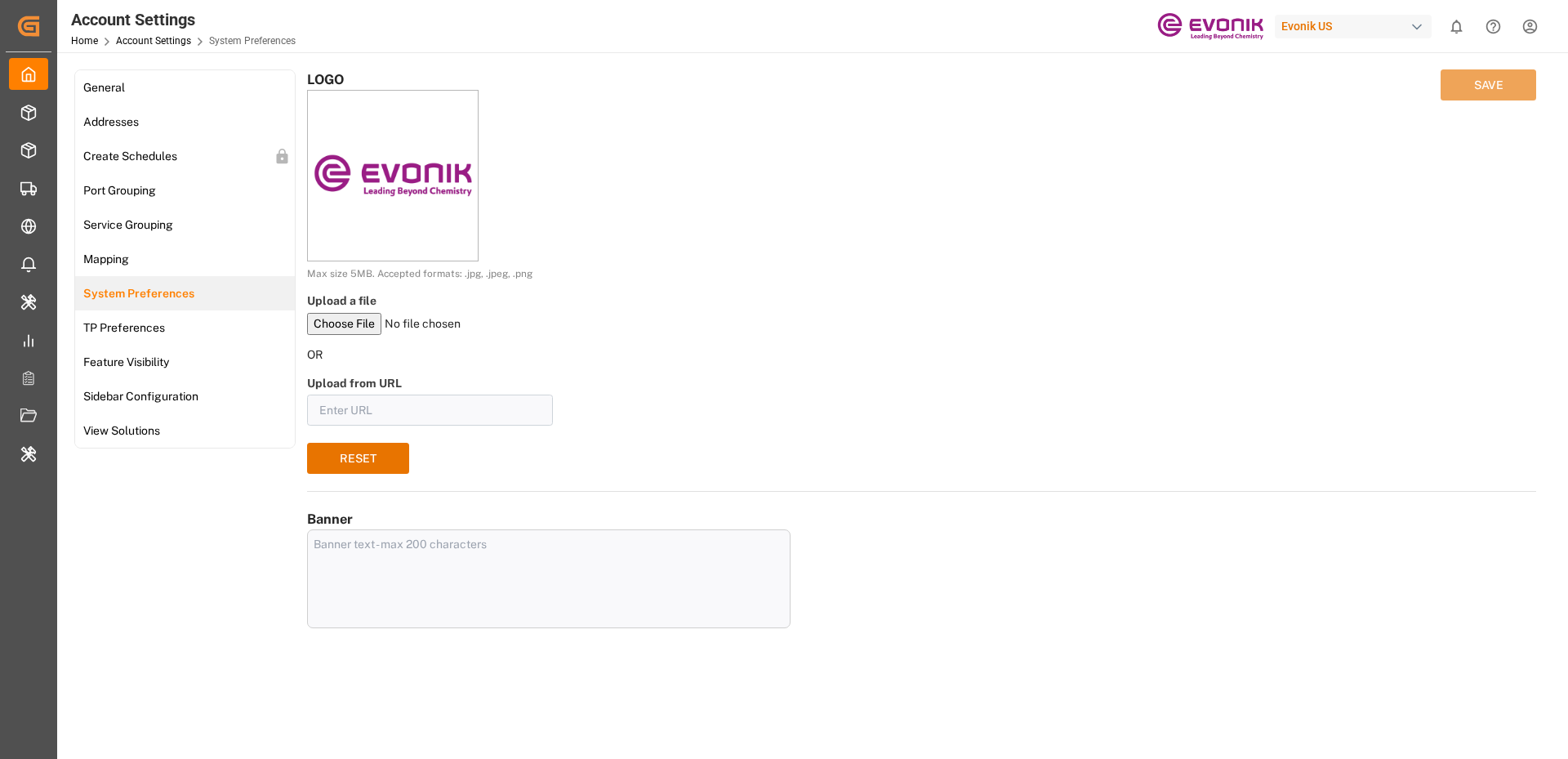
click at [1529, 16] on html "Created by potrace 1.15, written by Peter Selinger 2001-2017 Created by potrace…" at bounding box center [784, 379] width 1568 height 759
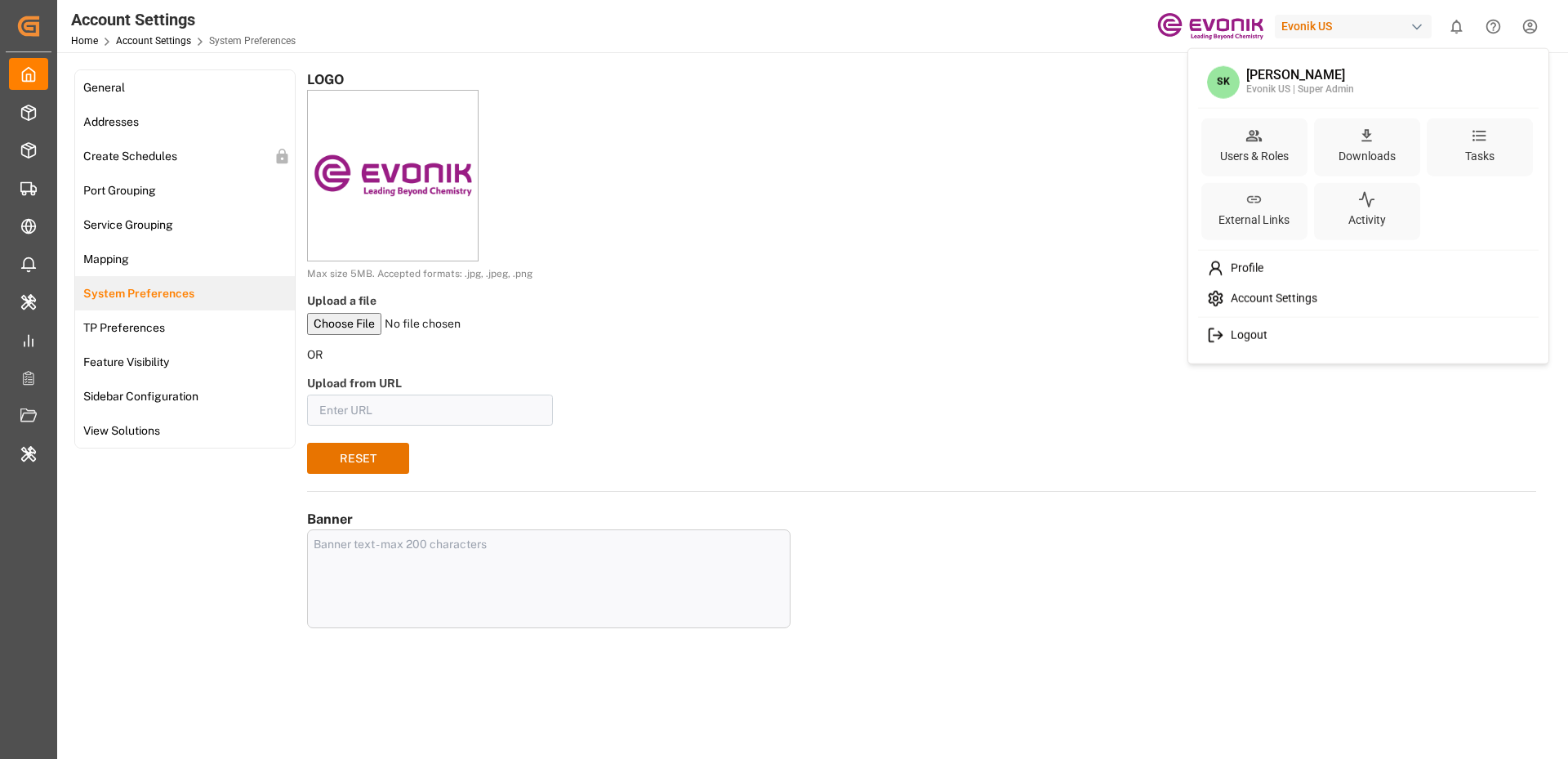
click at [1246, 261] on span "Profile" at bounding box center [1244, 269] width 39 height 15
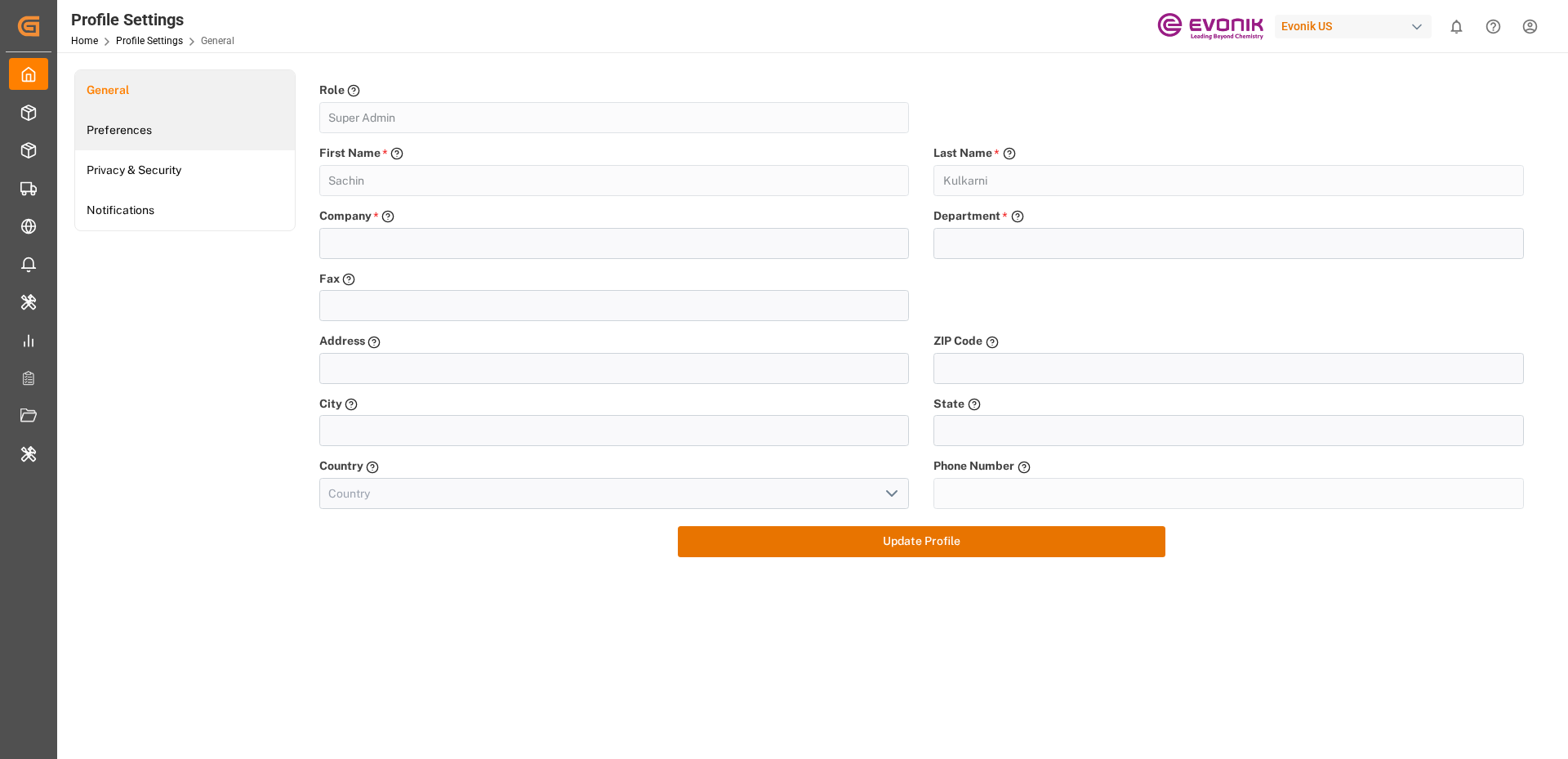
click at [142, 128] on link "Preferences" at bounding box center [184, 131] width 220 height 40
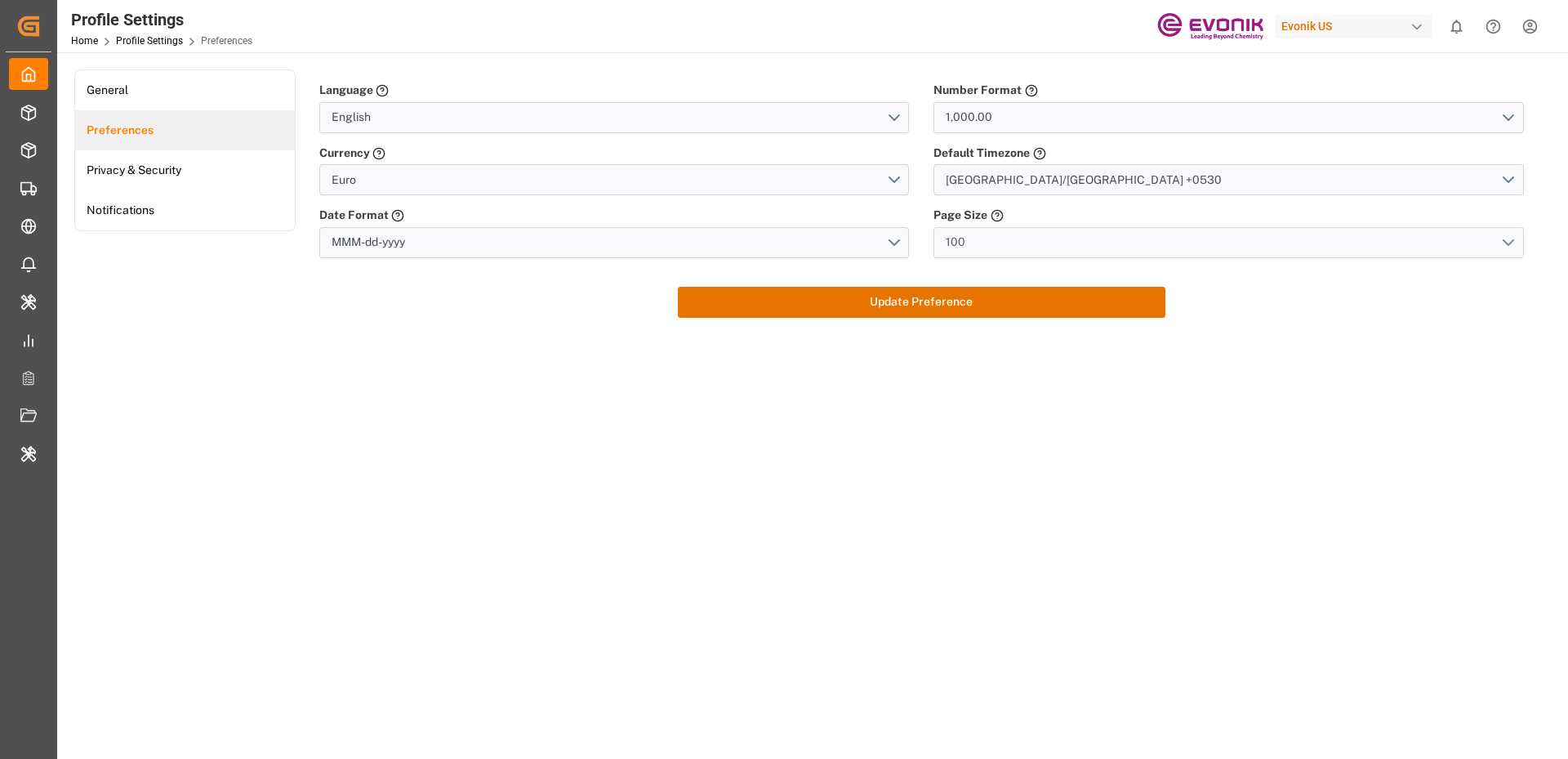
click at [1503, 240] on button "100" at bounding box center [1228, 243] width 591 height 31
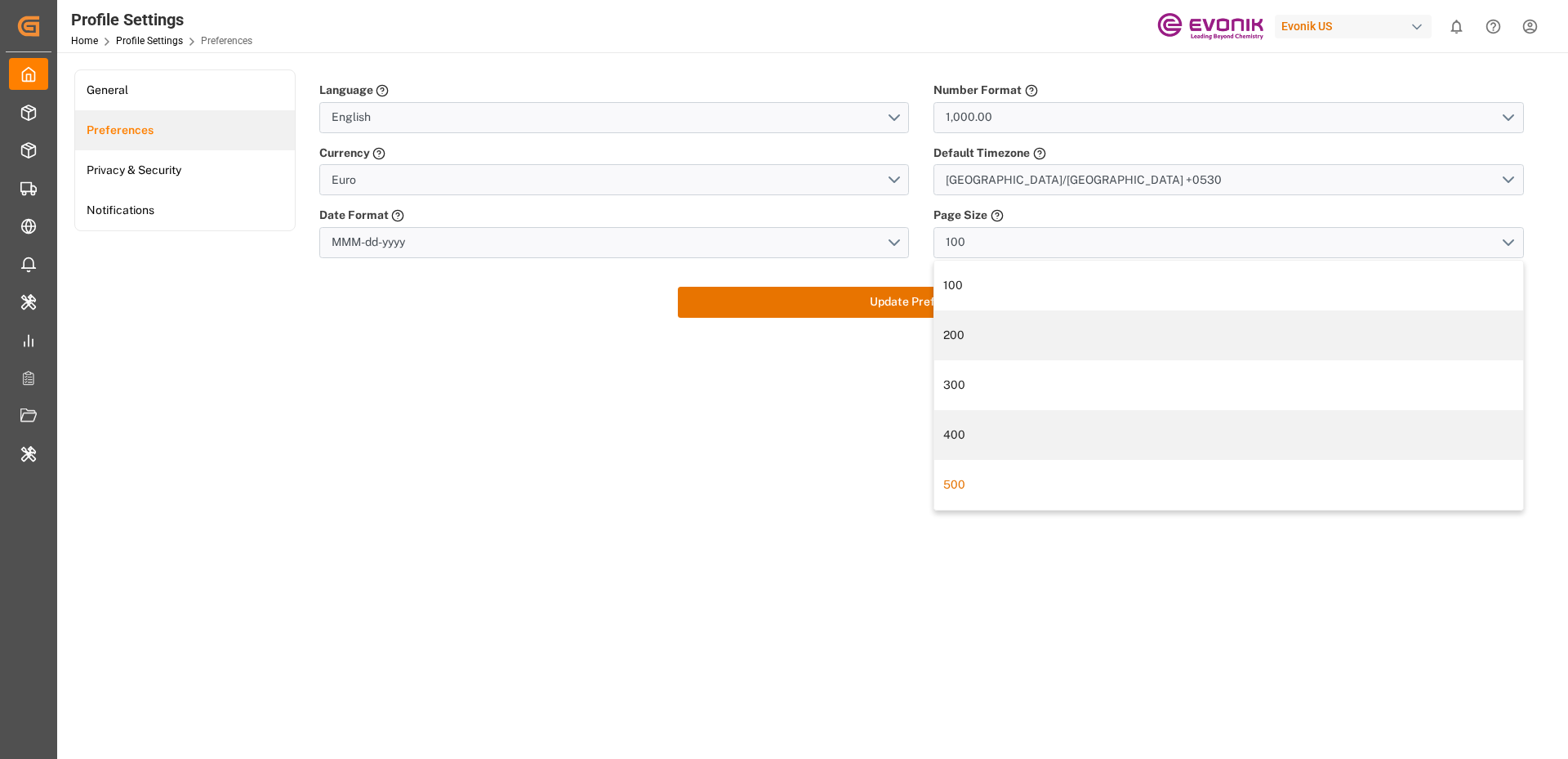
click at [978, 486] on div "500" at bounding box center [1229, 484] width 572 height 17
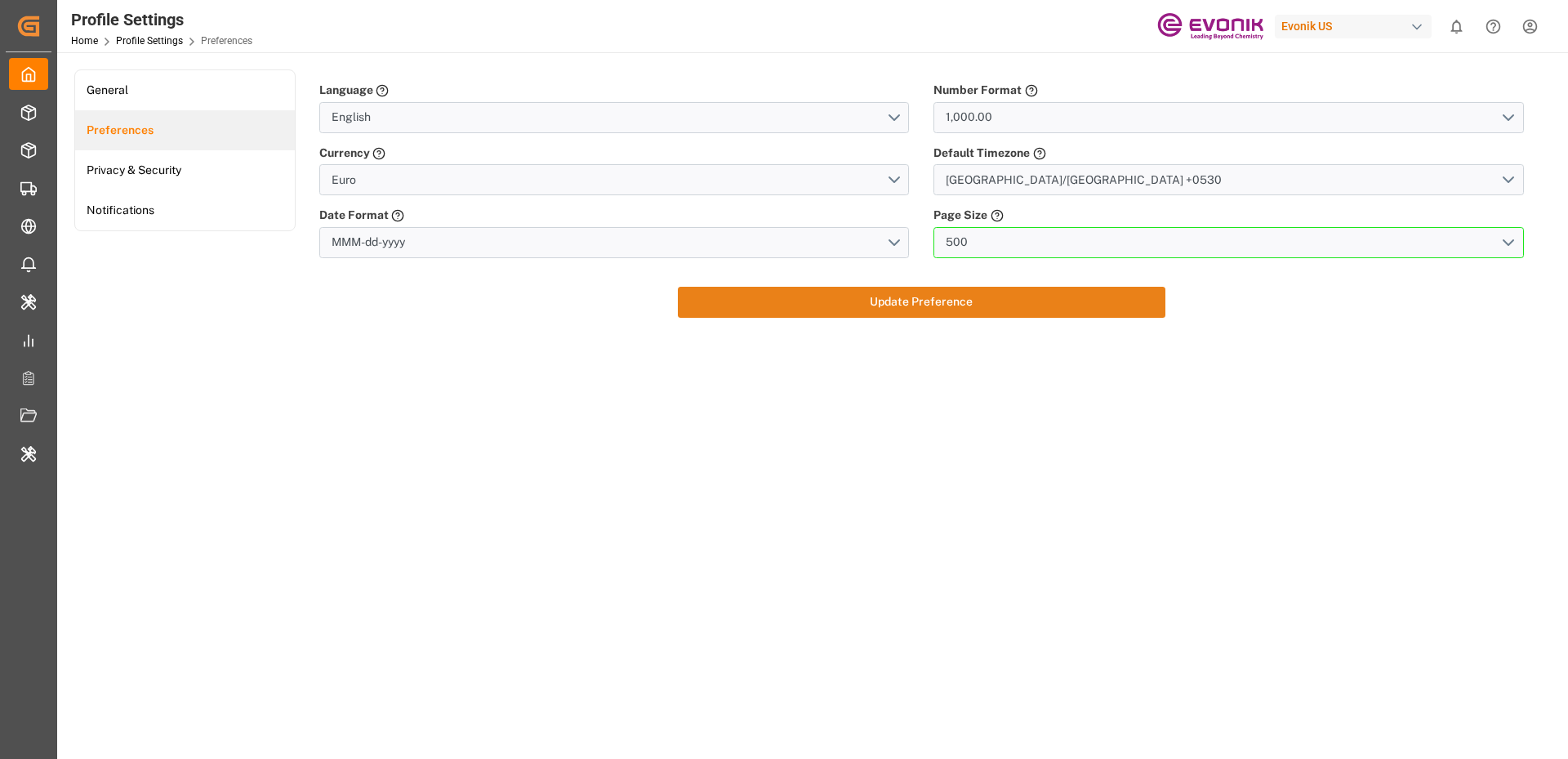
click at [856, 311] on button "Update Preference" at bounding box center [921, 302] width 488 height 31
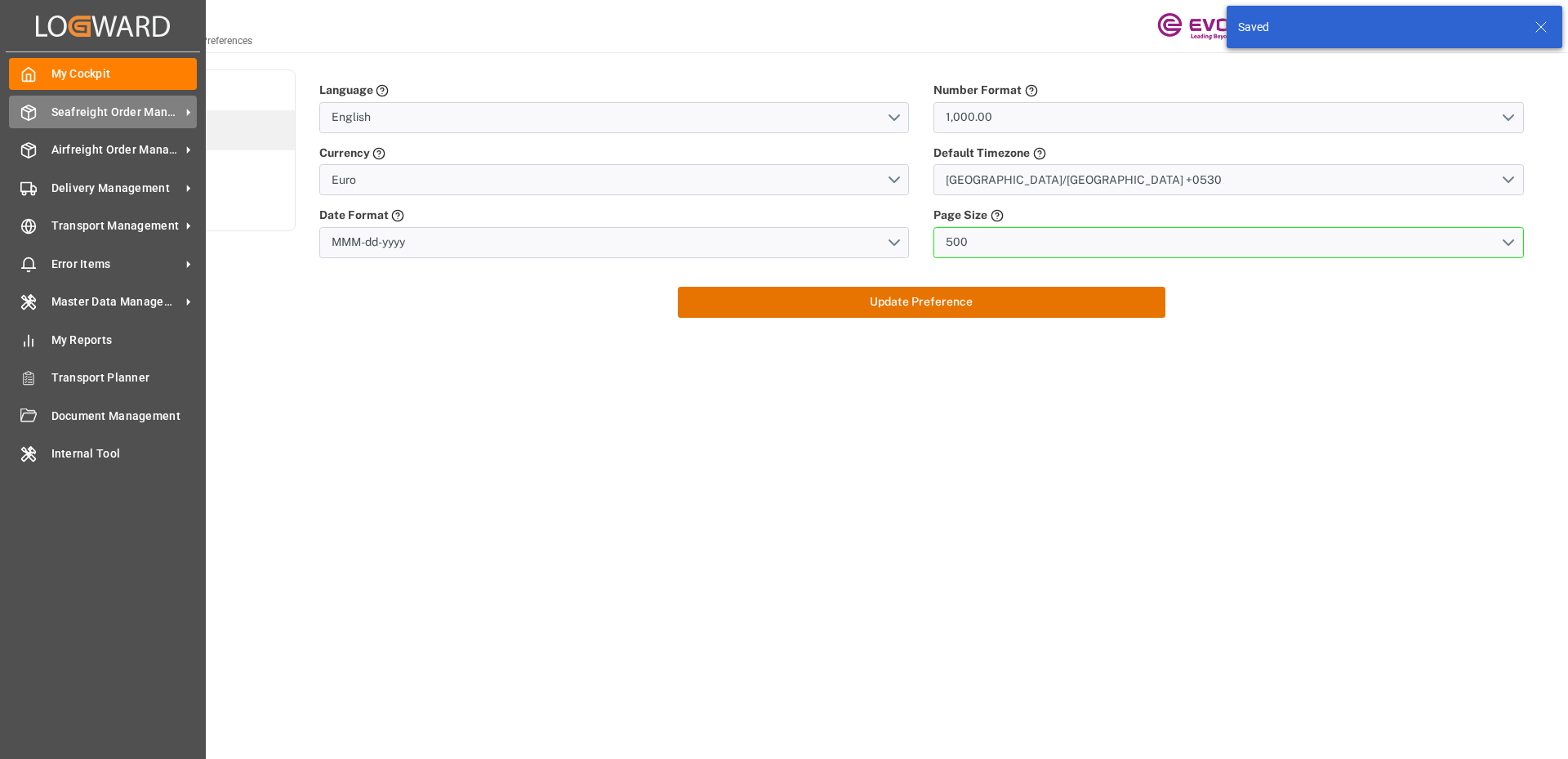
click at [60, 120] on div "Seafreight Order Management Seafreight Order Management" at bounding box center [103, 111] width 188 height 32
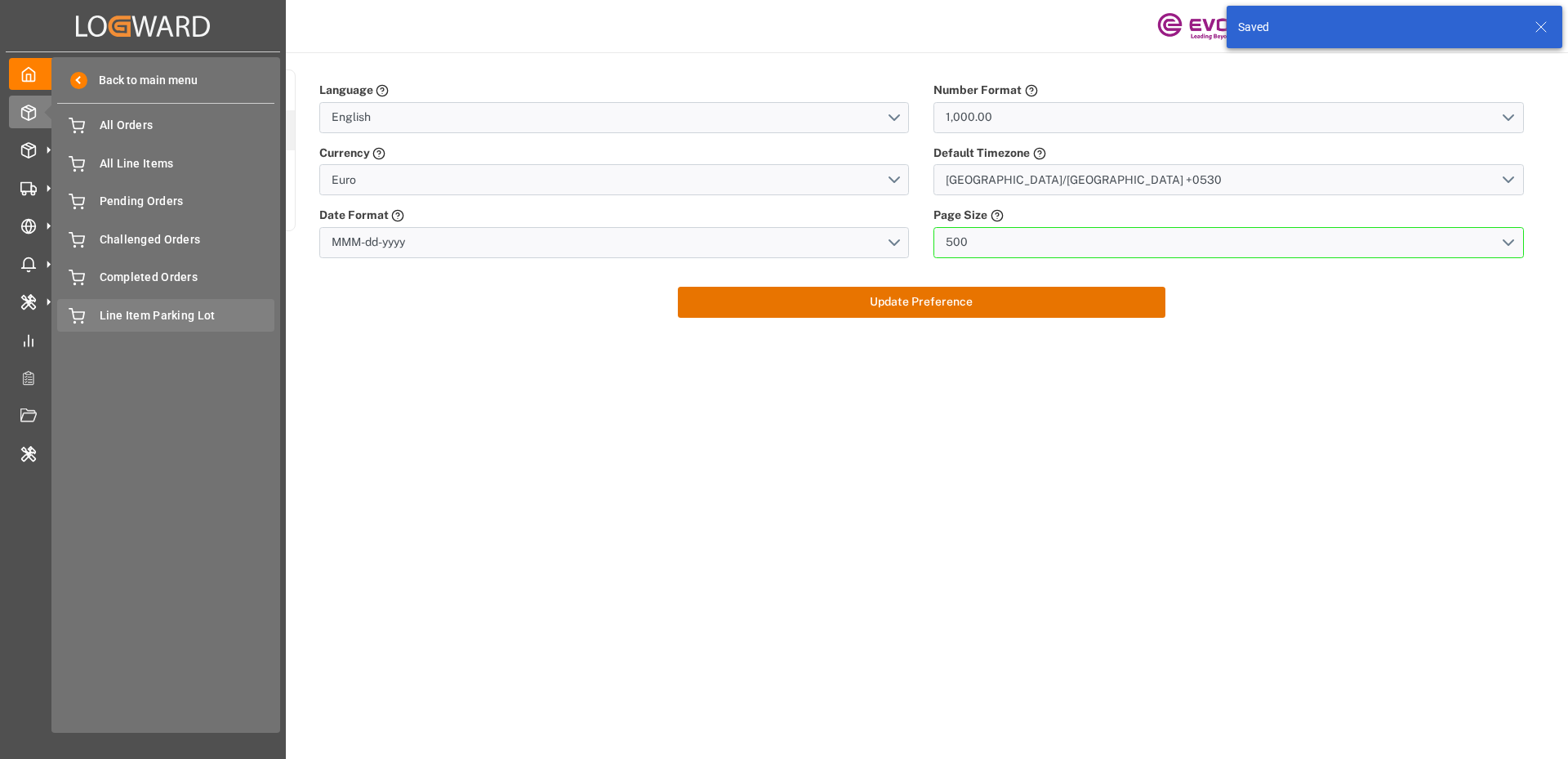
click at [135, 312] on span "Line Item Parking Lot" at bounding box center [187, 315] width 175 height 17
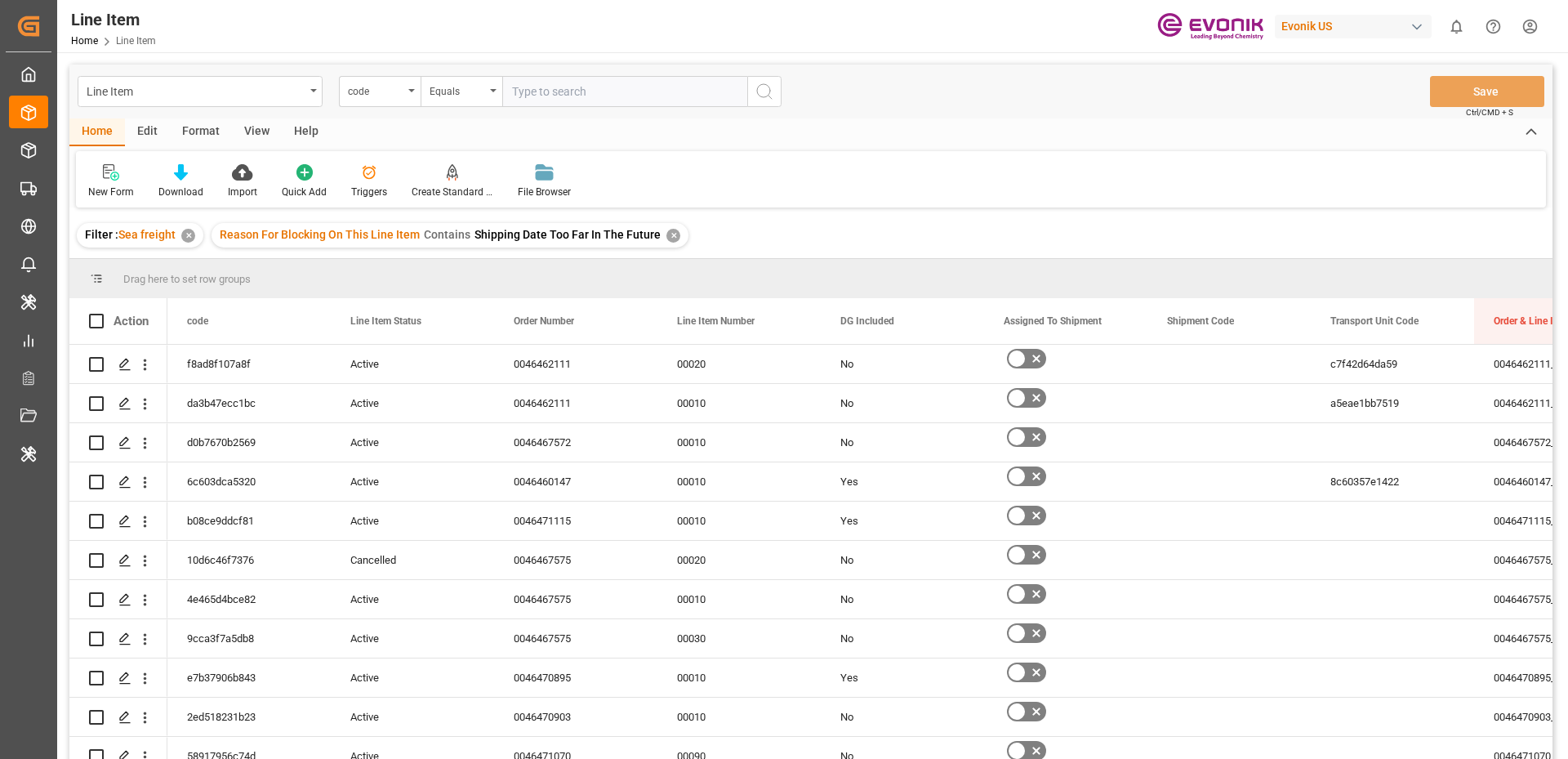
click at [148, 131] on div "Edit" at bounding box center [147, 132] width 45 height 27
click at [805, 175] on div "Actions Bulk Duplicate Bulk Delete Configuration New Schema Schema Edit" at bounding box center [811, 179] width 1470 height 57
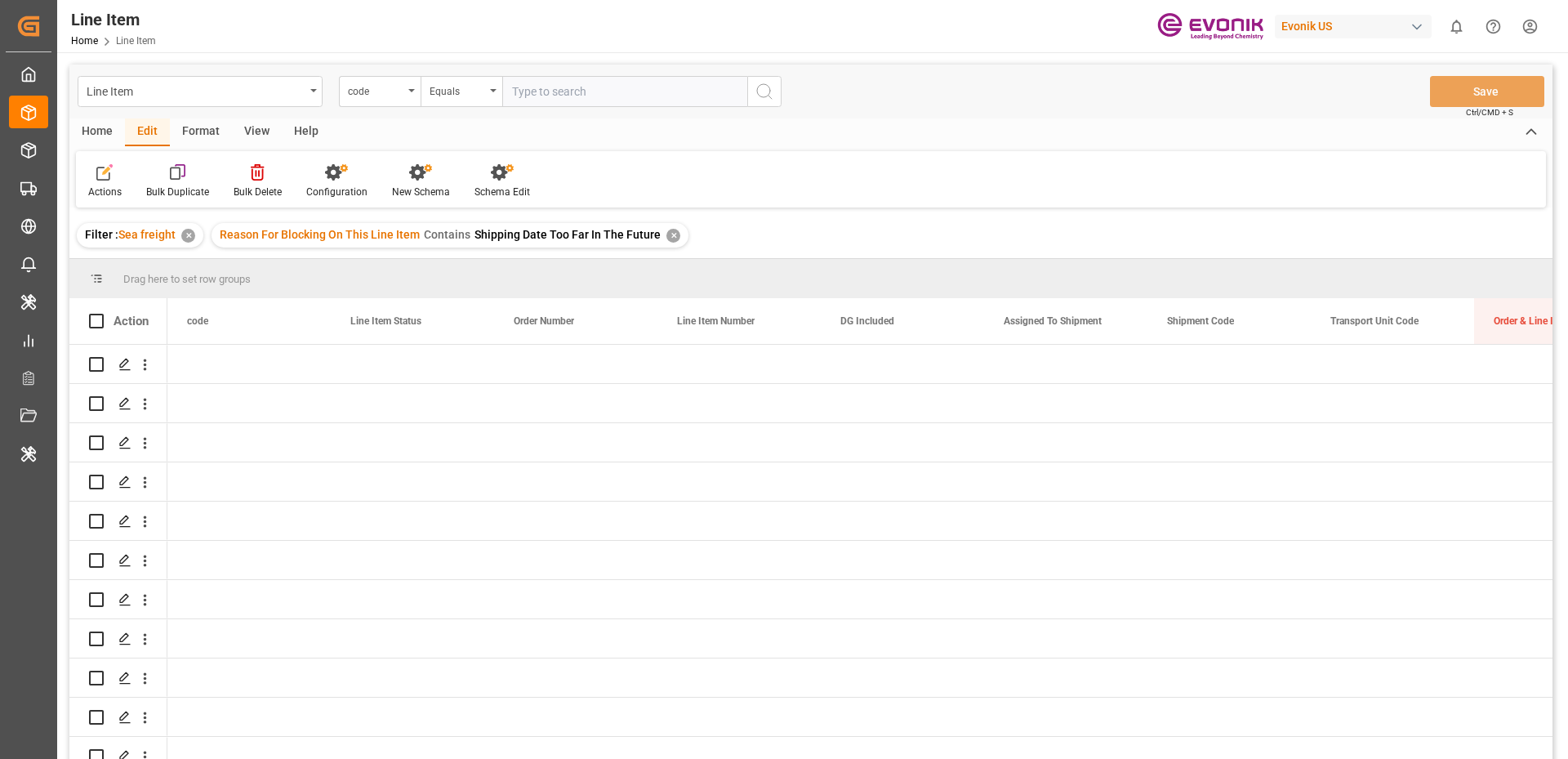
click at [97, 127] on div "Home" at bounding box center [97, 132] width 56 height 27
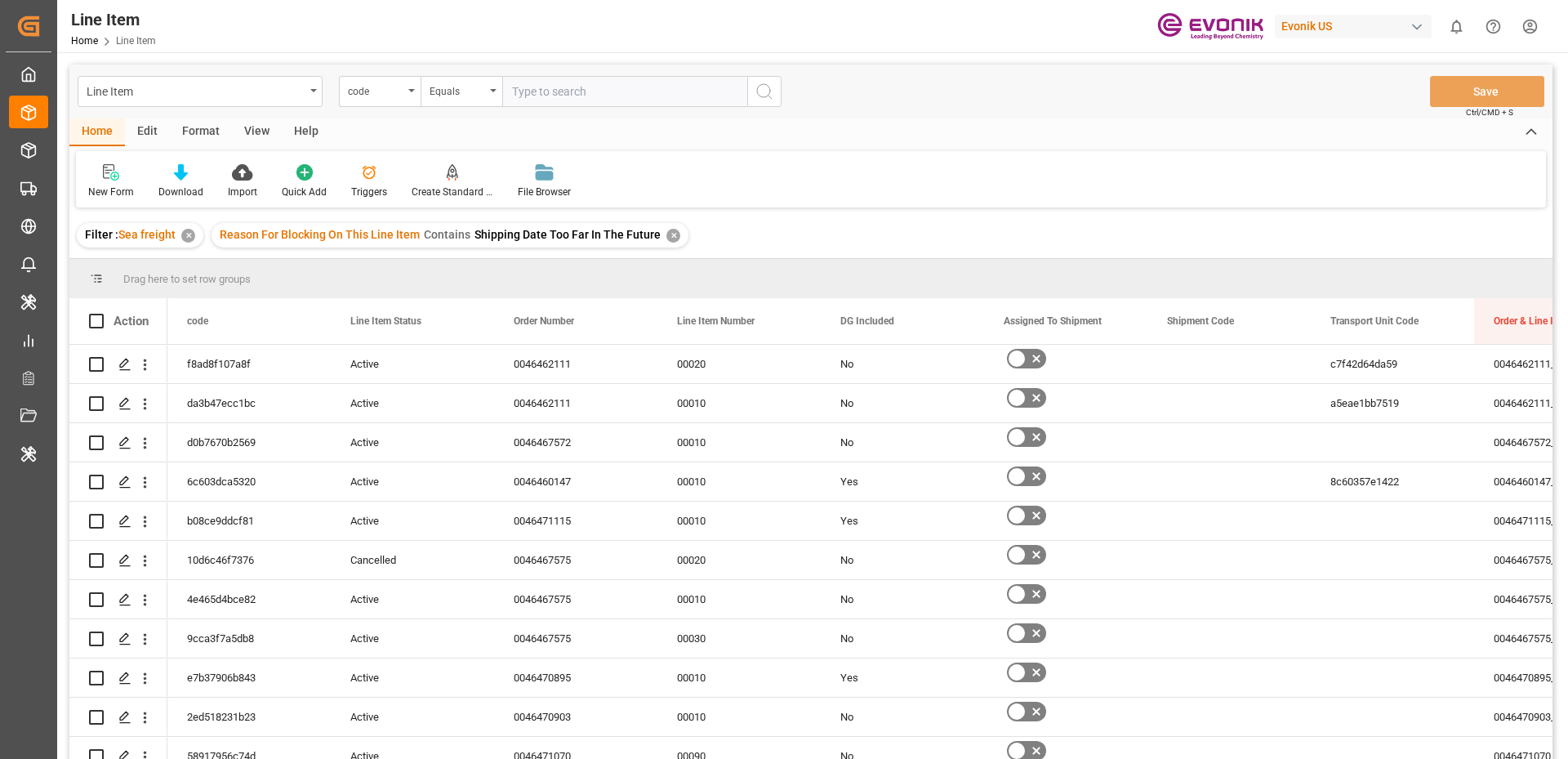
click at [145, 127] on div "Edit" at bounding box center [147, 132] width 45 height 27
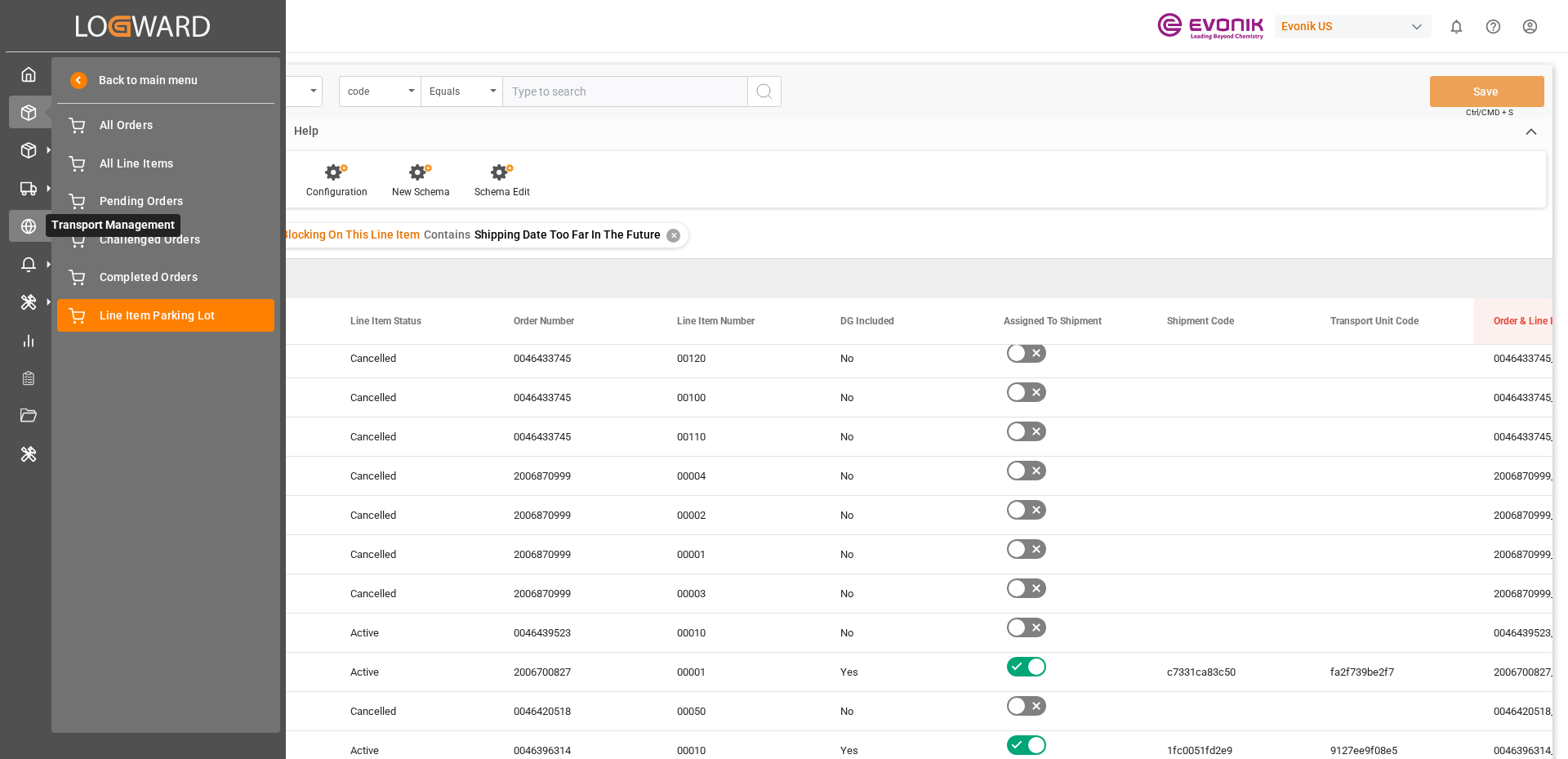
click at [39, 210] on div "Transport Management Transport Management" at bounding box center [142, 226] width 268 height 32
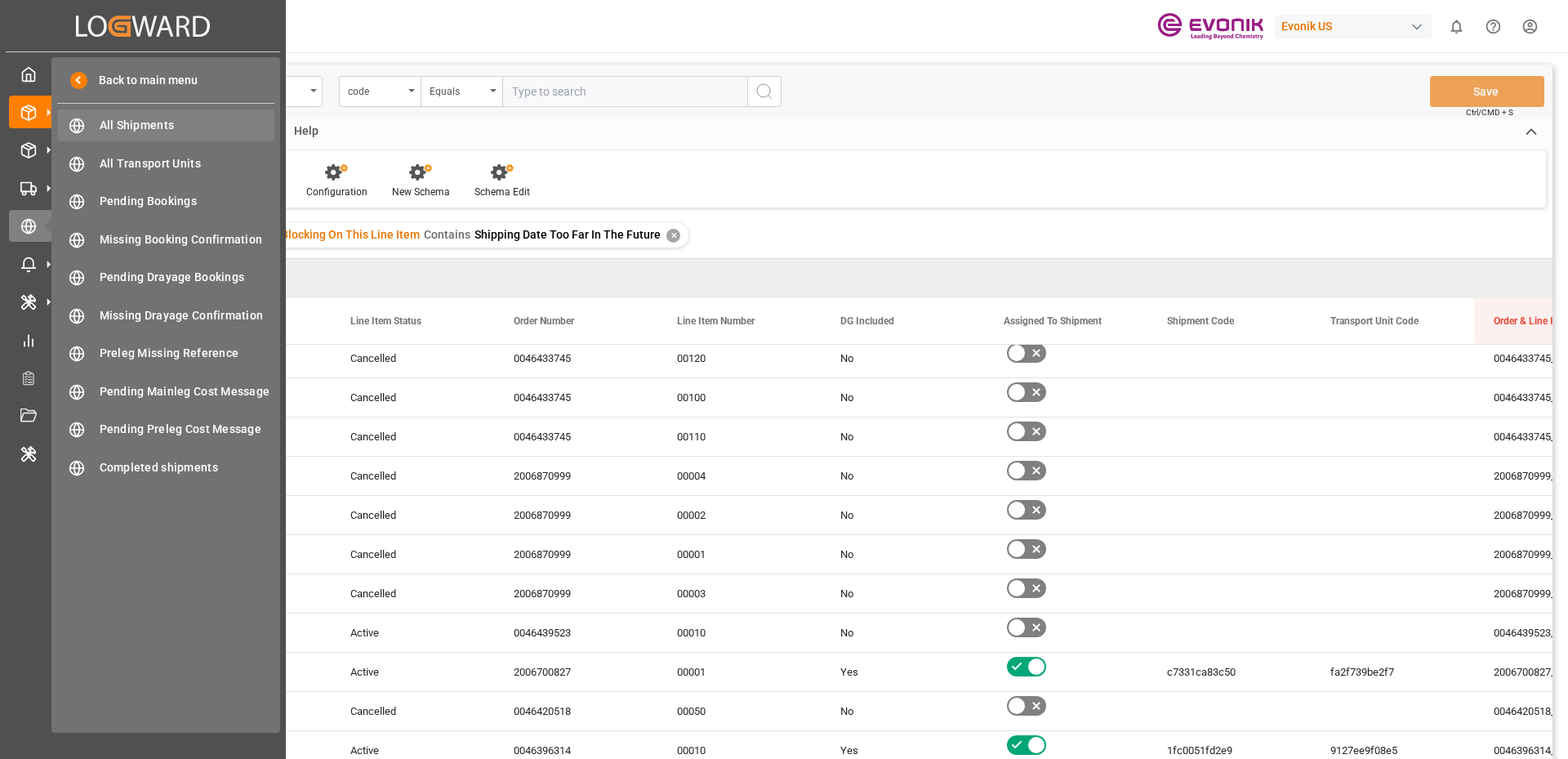
click at [123, 124] on span "All Shipments" at bounding box center [187, 125] width 175 height 17
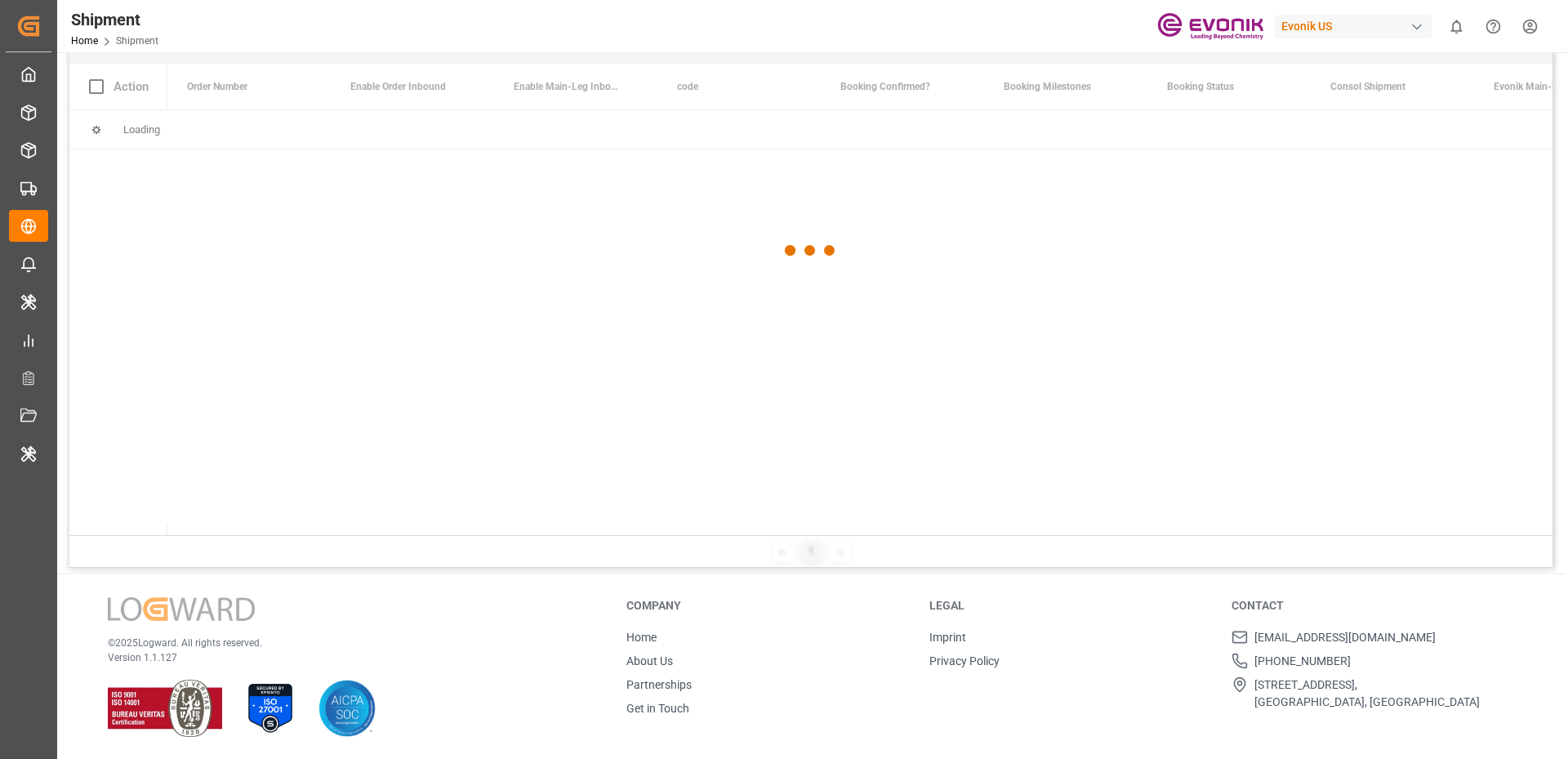
scroll to position [77, 0]
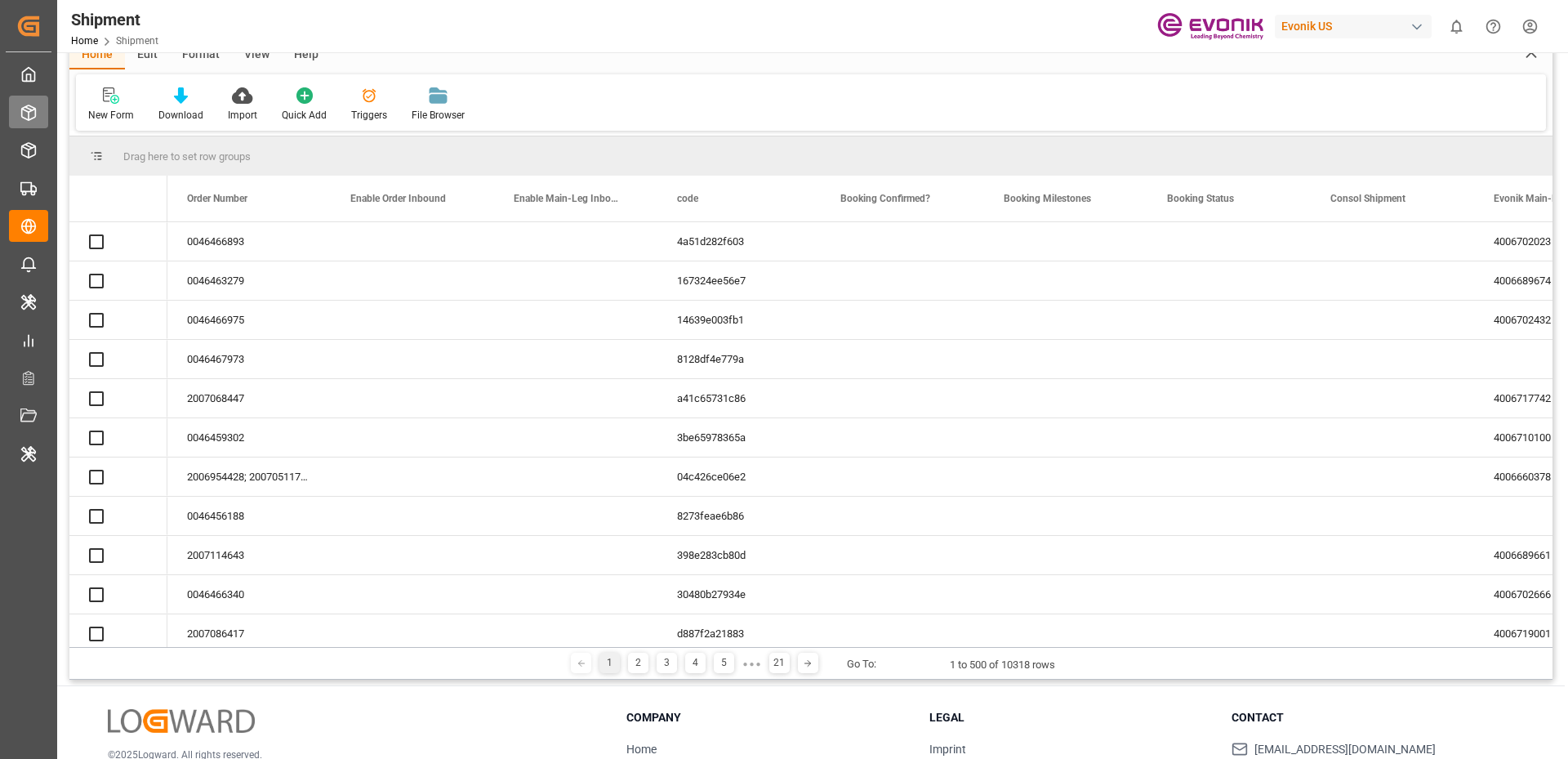
click at [20, 111] on icon at bounding box center [28, 112] width 16 height 16
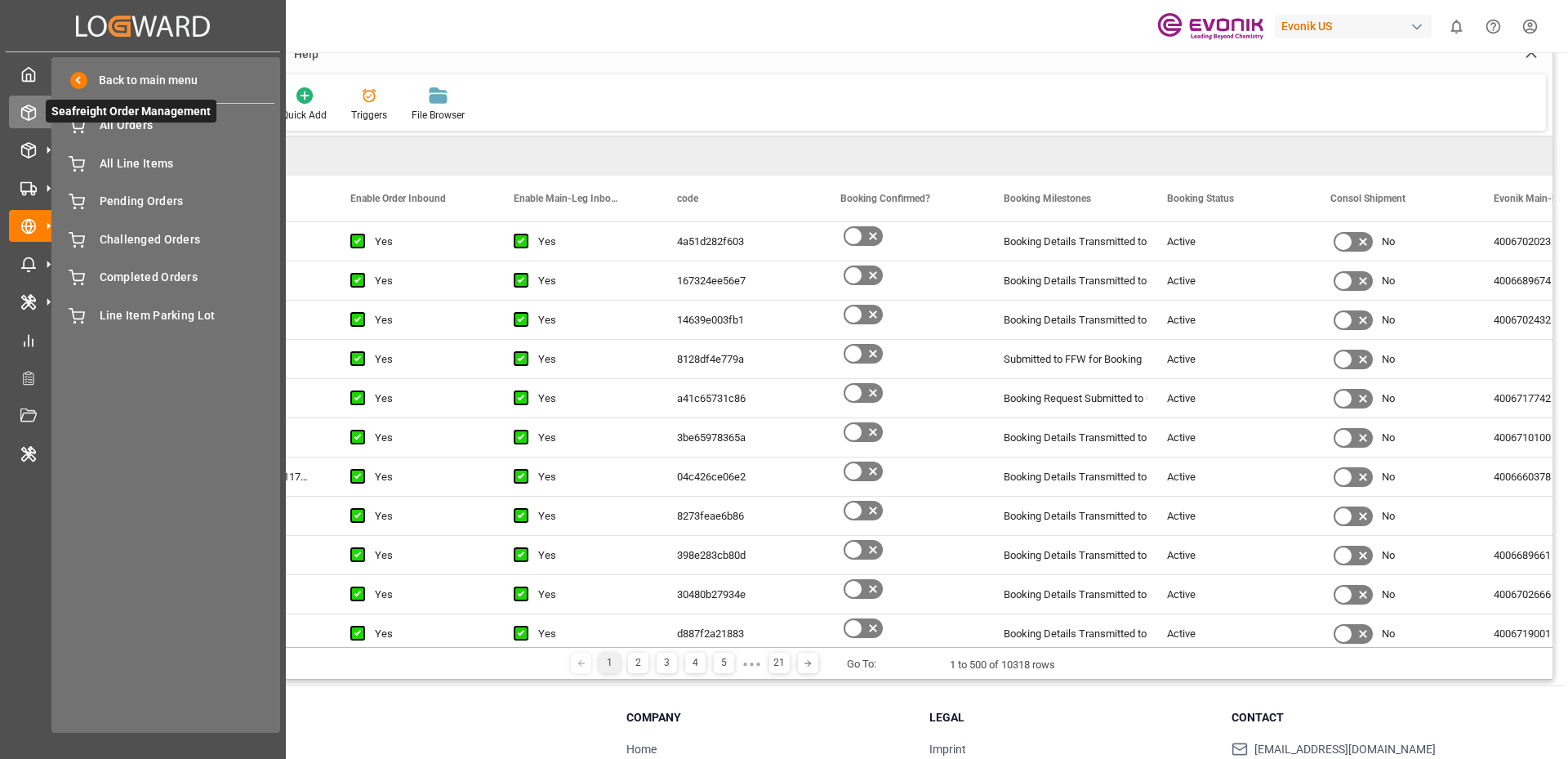
scroll to position [0, 0]
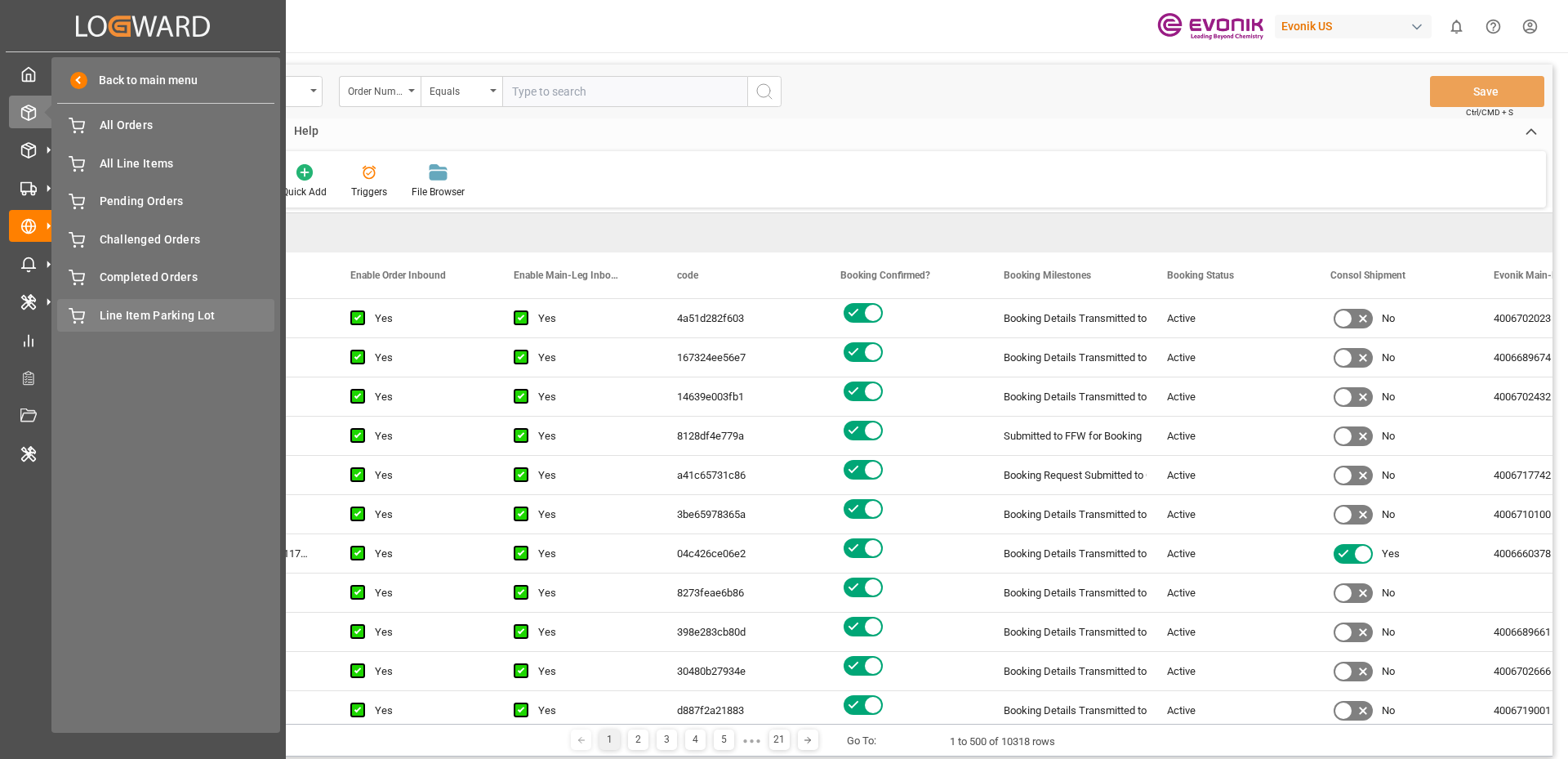
click at [130, 313] on span "Line Item Parking Lot" at bounding box center [187, 315] width 175 height 17
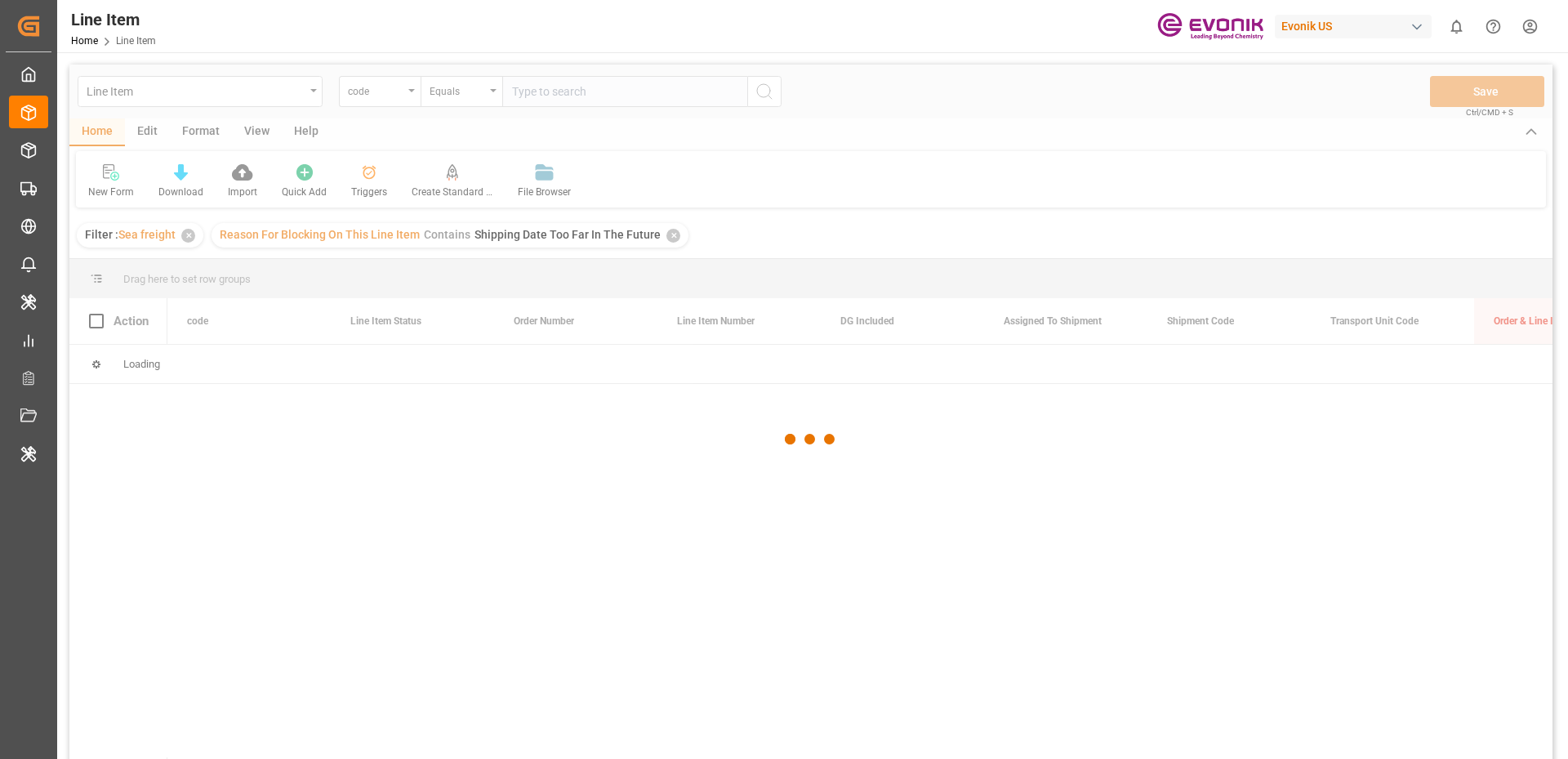
scroll to position [240, 0]
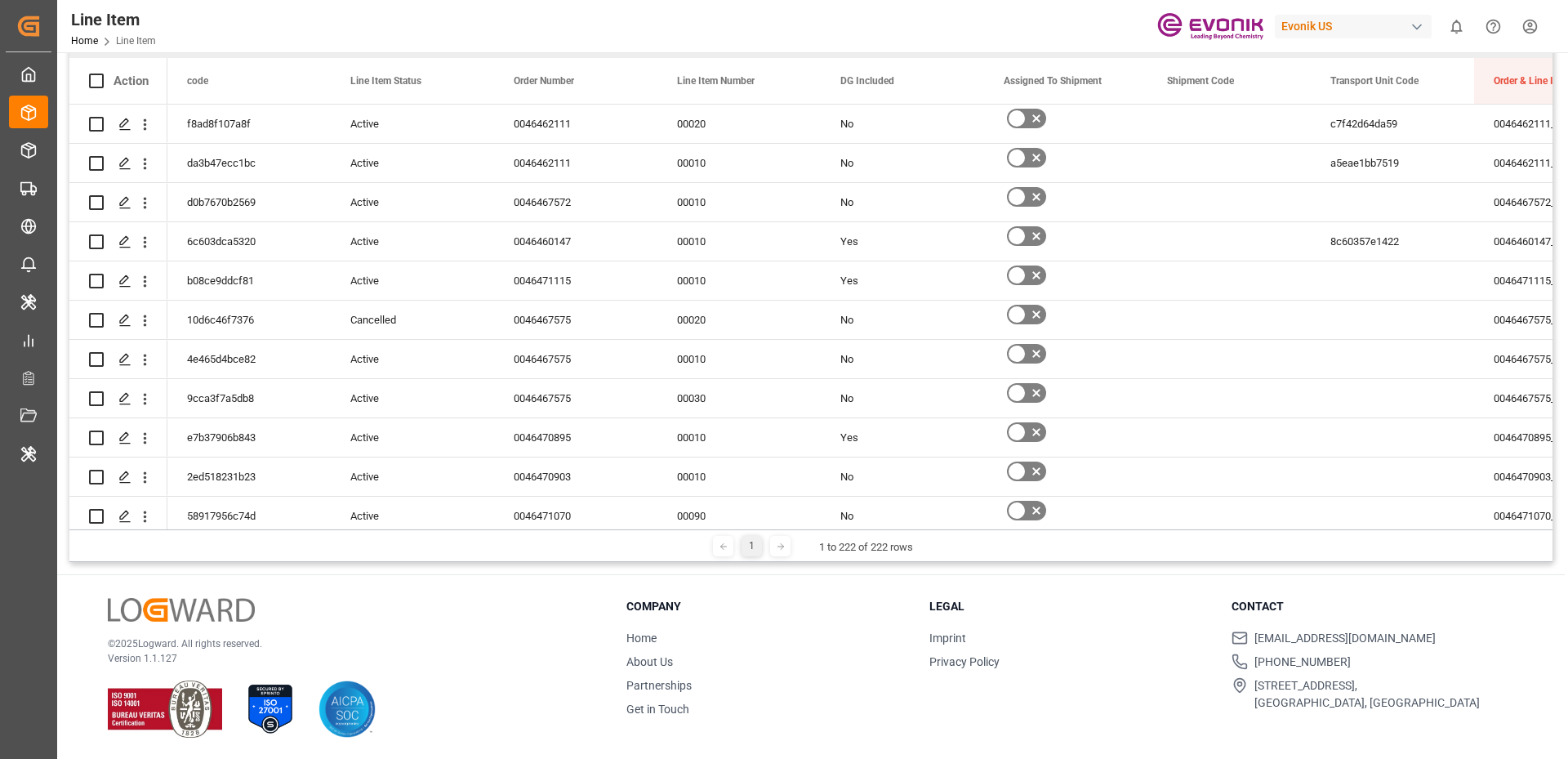
click at [535, 27] on div "Line Item Home Line Item Evonik US 0 Notifications Only show unread All Mark al…" at bounding box center [806, 26] width 1522 height 52
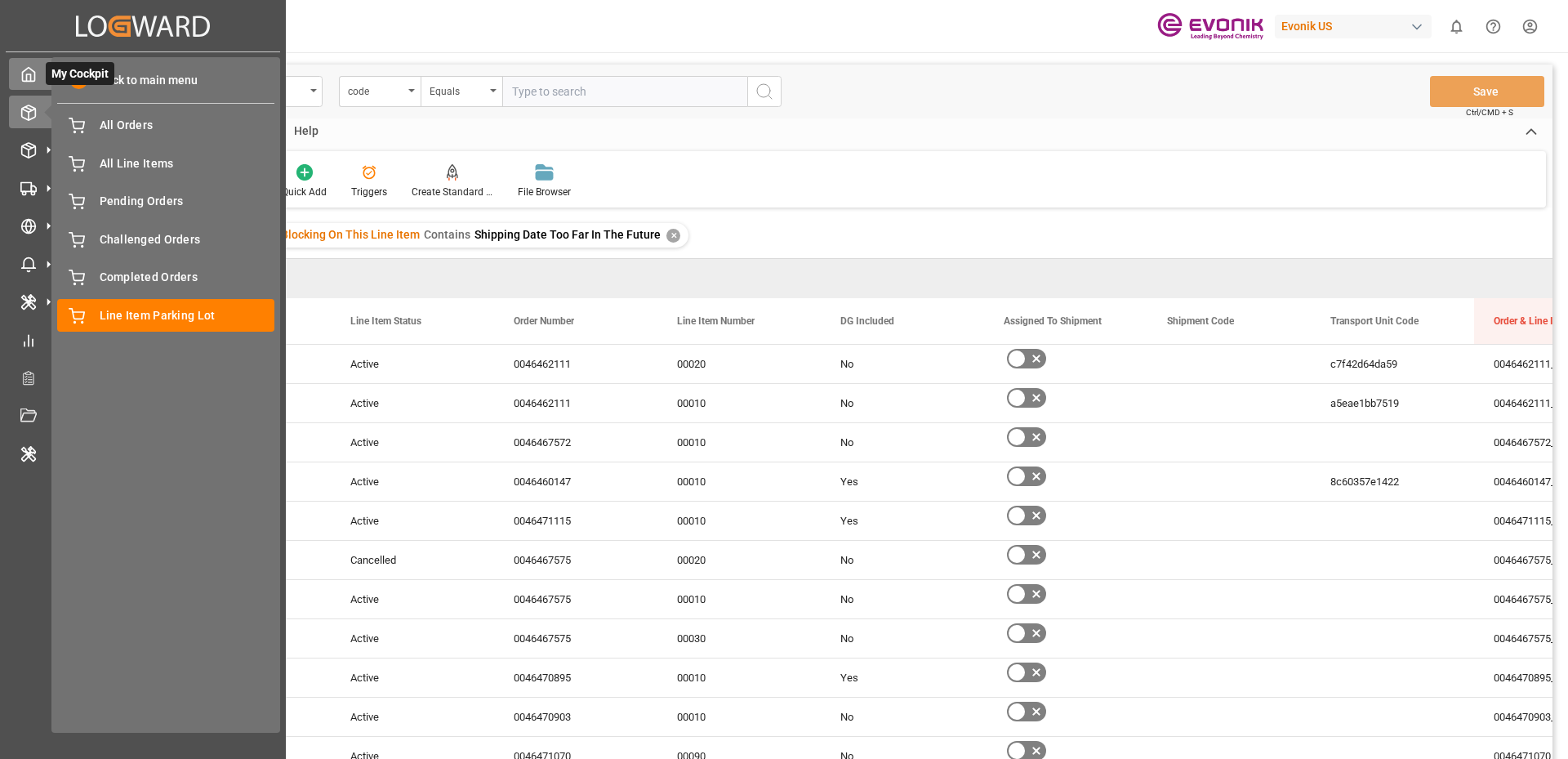
click at [27, 86] on div "My Cockpit My Cockpit" at bounding box center [142, 74] width 268 height 32
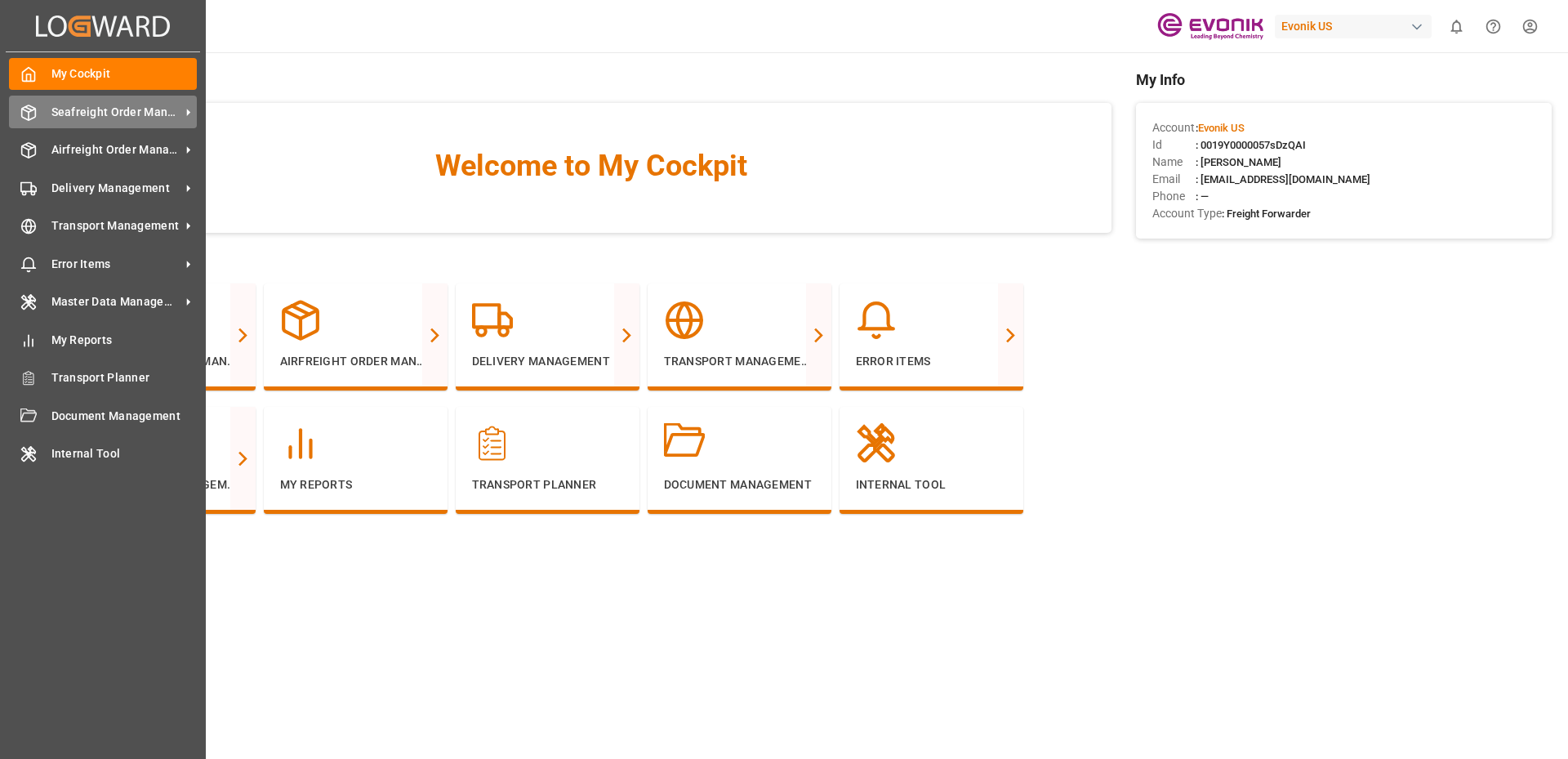
click at [37, 118] on div "Seafreight Order Management Seafreight Order Management" at bounding box center [103, 111] width 188 height 32
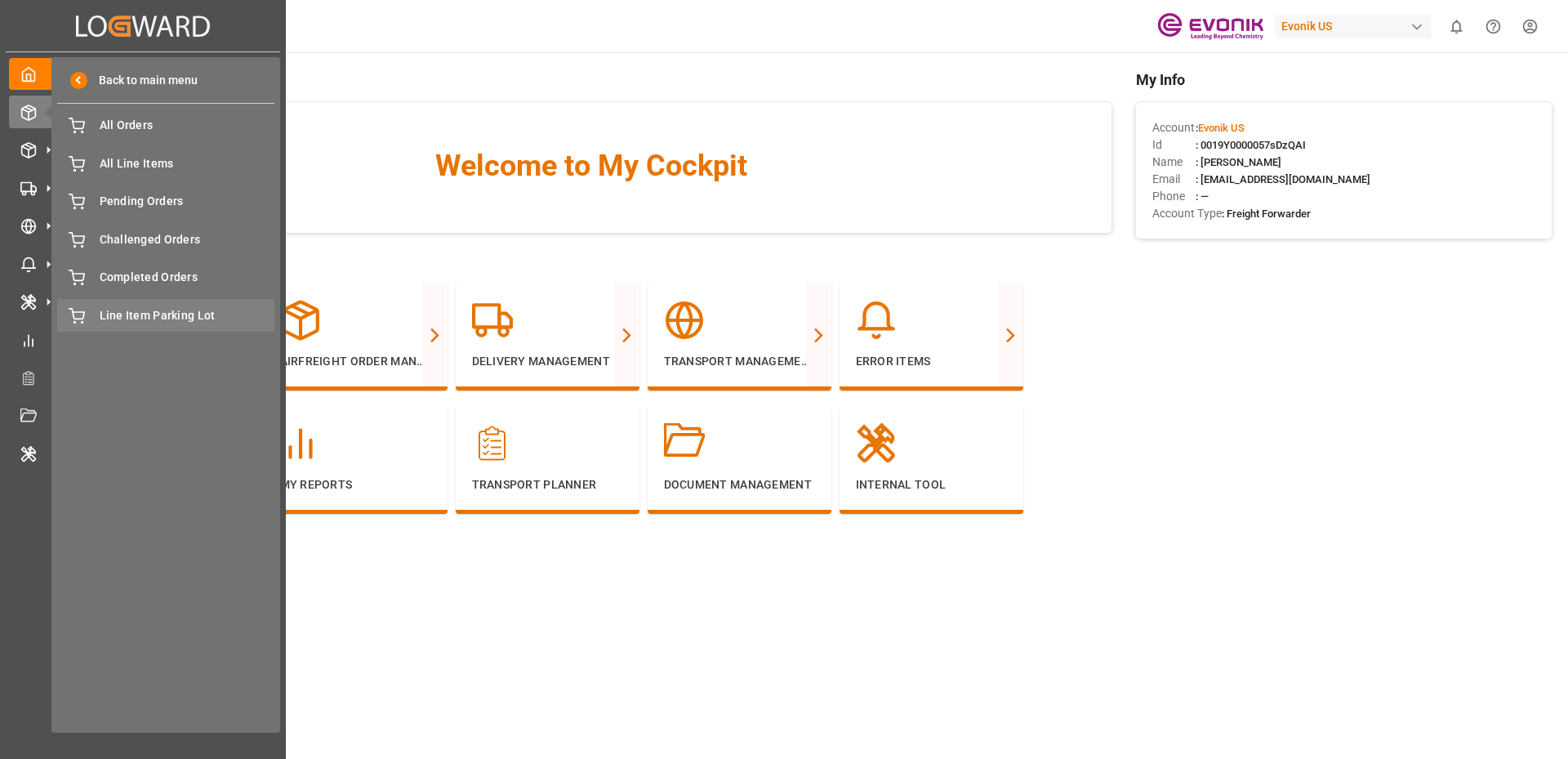
click at [132, 322] on span "Line Item Parking Lot" at bounding box center [187, 315] width 175 height 17
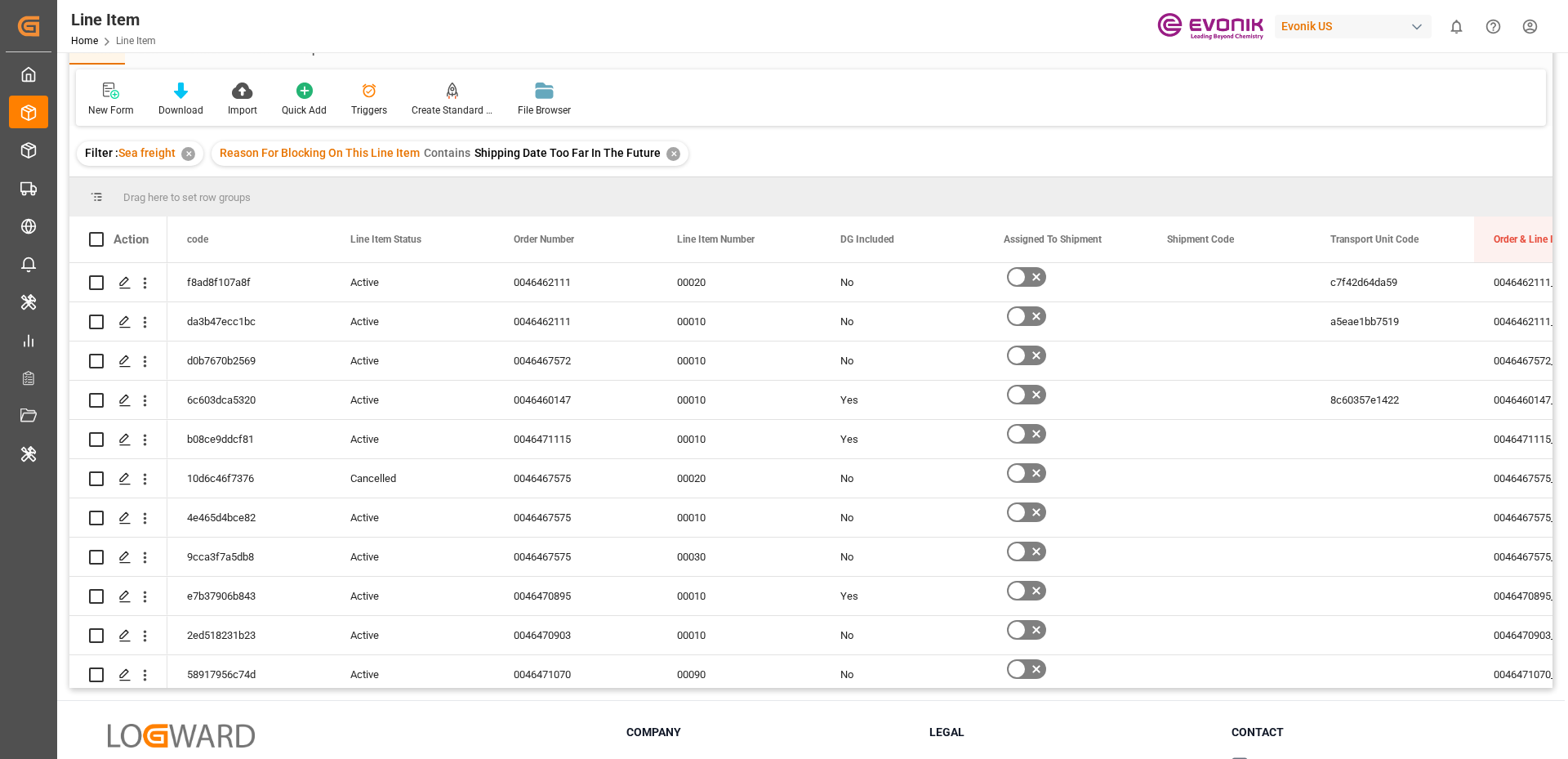
scroll to position [207, 0]
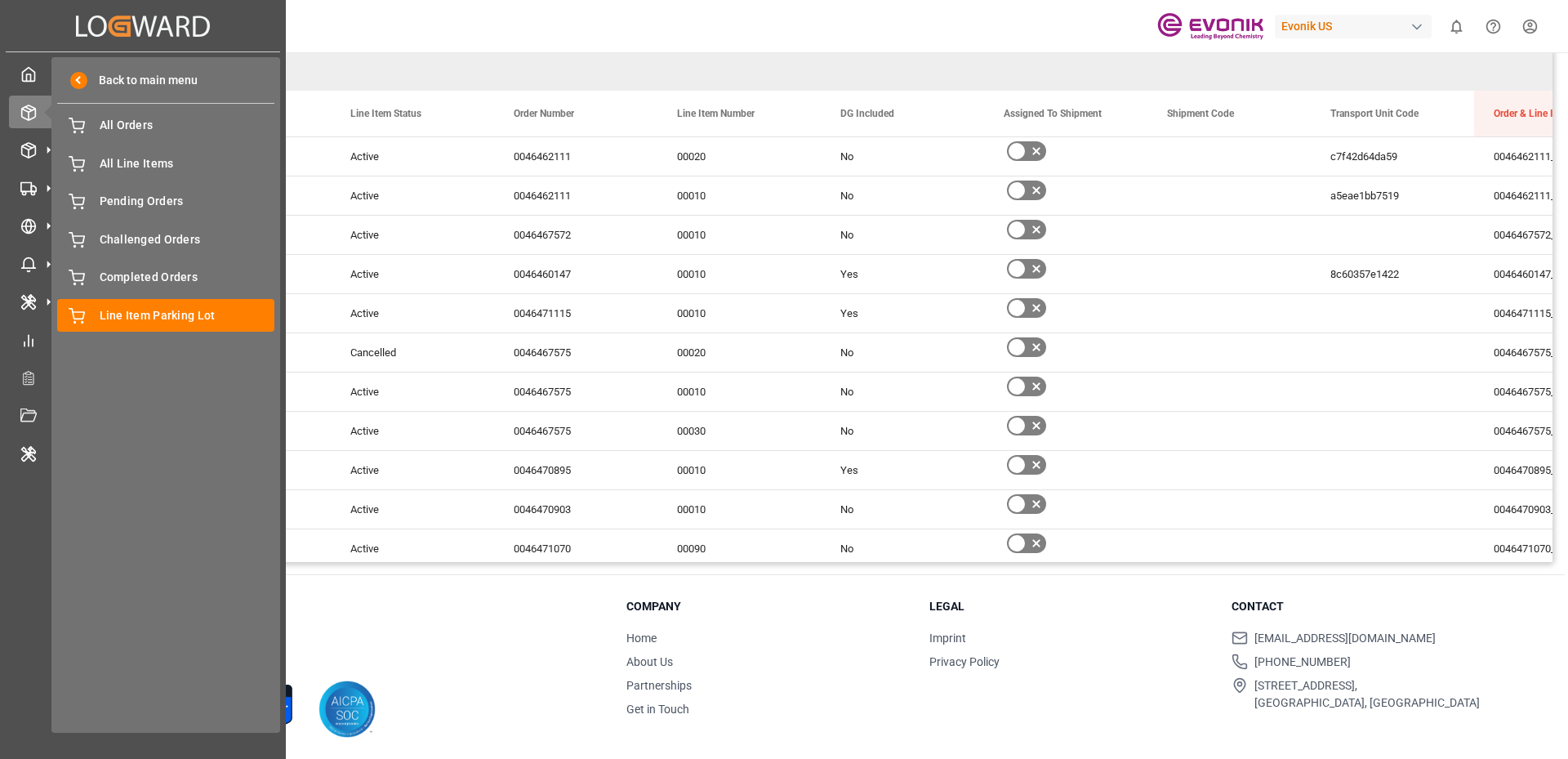
click at [36, 90] on div "My Cockpit My Cockpit Seafreight Order Management Seafreight Order Management A…" at bounding box center [142, 390] width 275 height 676
click at [74, 77] on span "My Cockpit" at bounding box center [79, 73] width 68 height 23
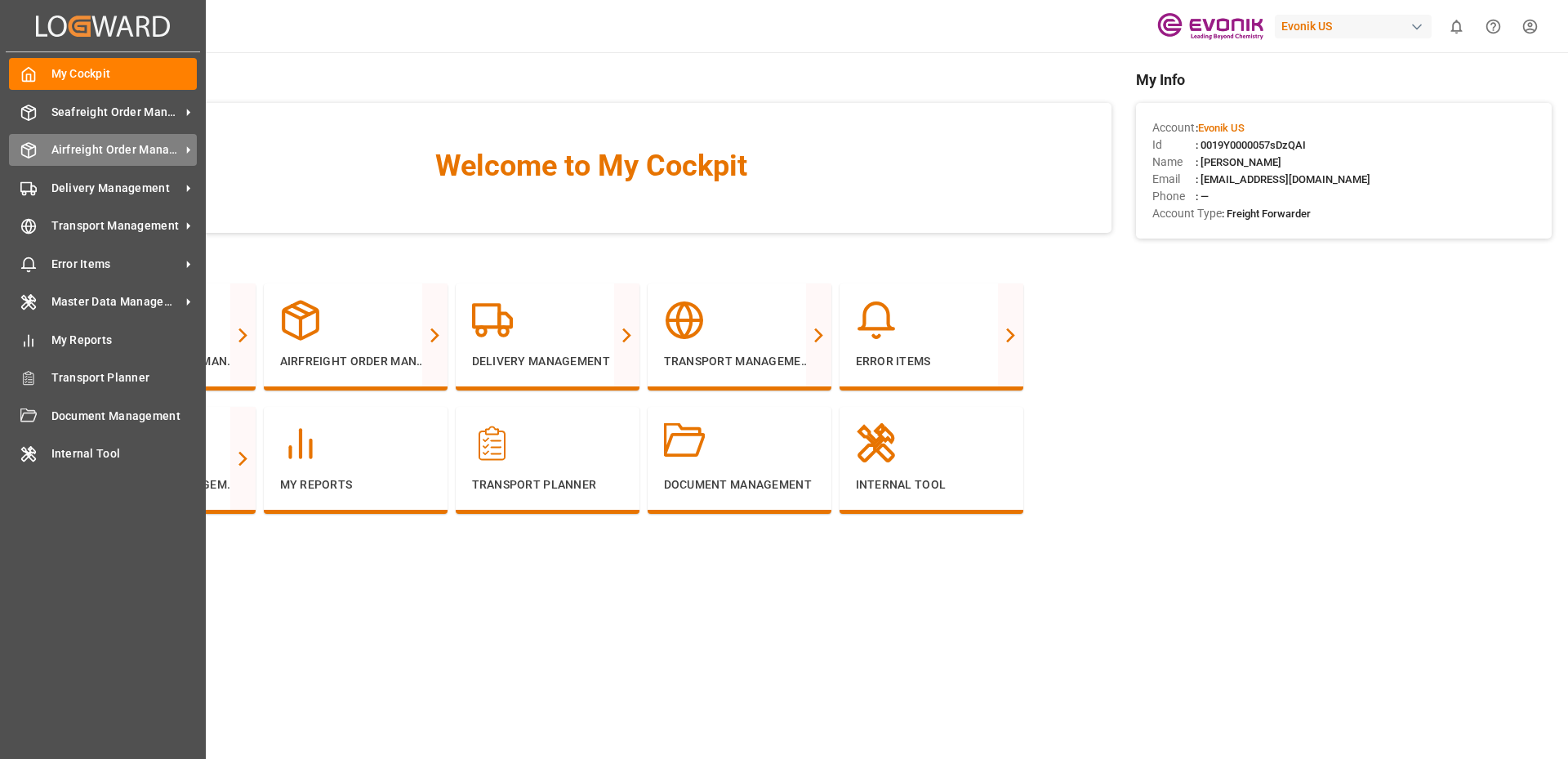
click at [32, 163] on div "Airfreight Order Management Airfreight Order Management" at bounding box center [103, 150] width 188 height 32
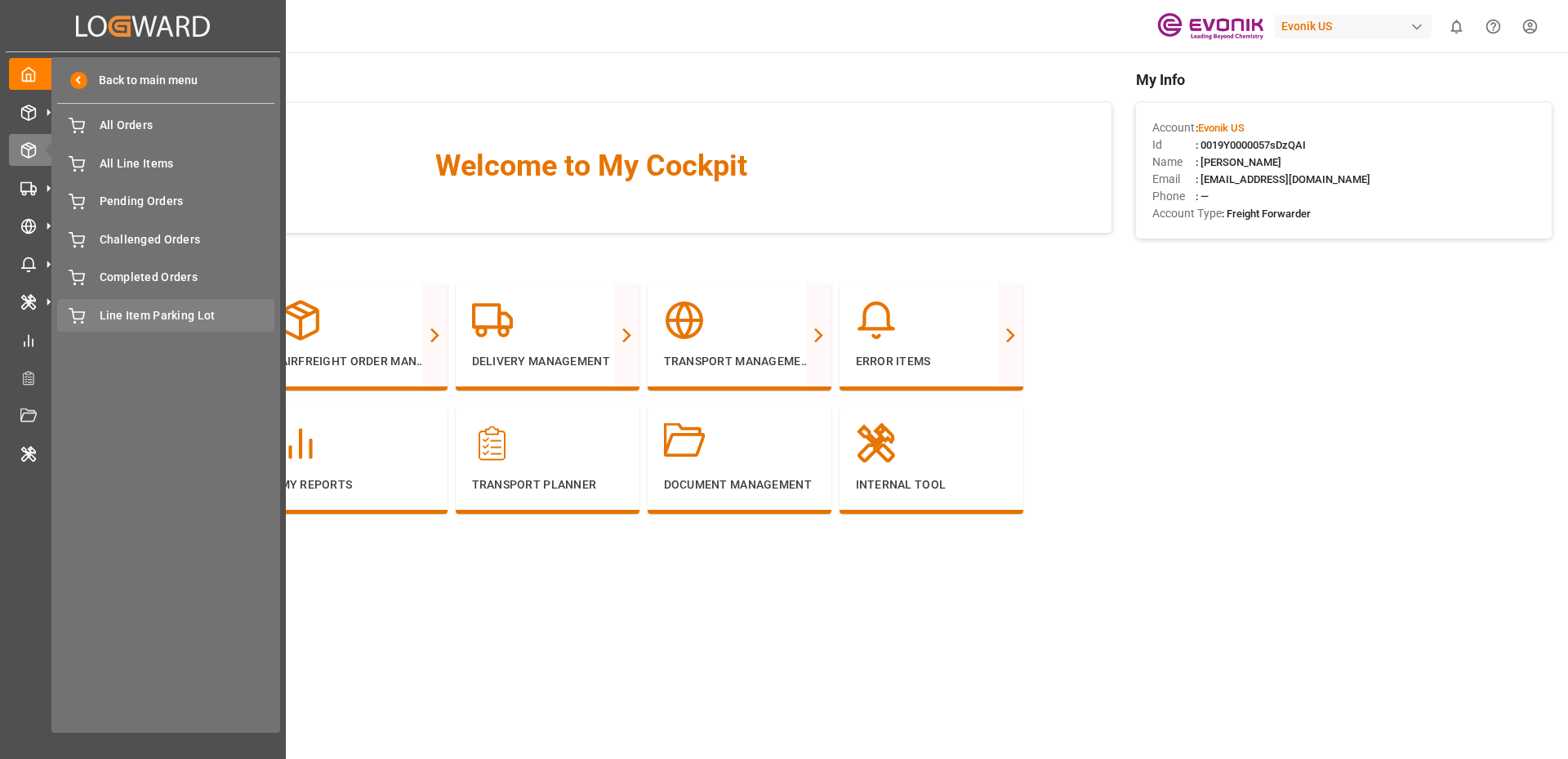
click at [112, 311] on span "Line Item Parking Lot" at bounding box center [187, 315] width 175 height 17
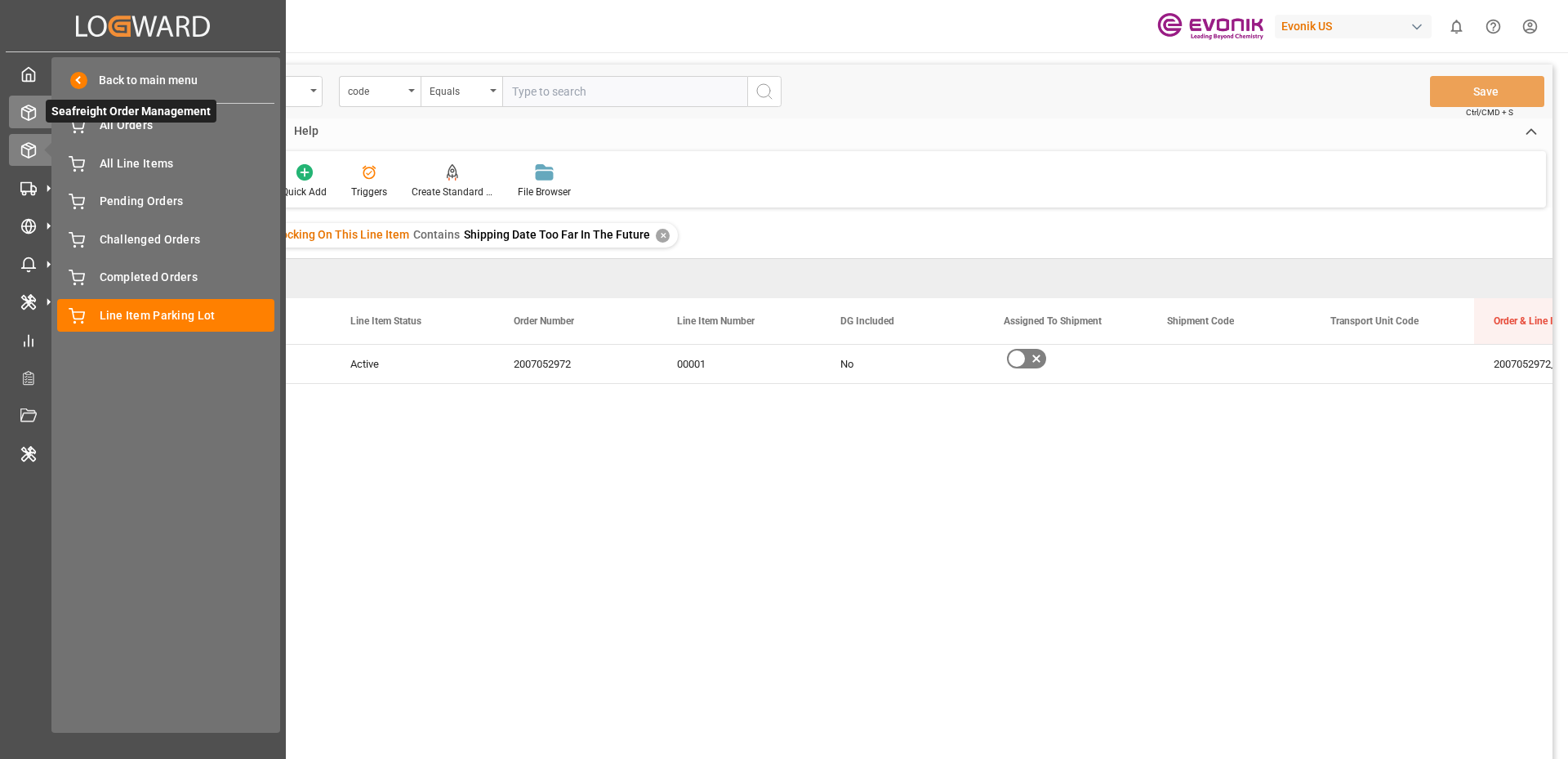
click at [15, 111] on div at bounding box center [23, 112] width 27 height 17
click at [27, 107] on line at bounding box center [28, 109] width 6 height 4
click at [95, 79] on span "Back to main menu" at bounding box center [142, 80] width 110 height 17
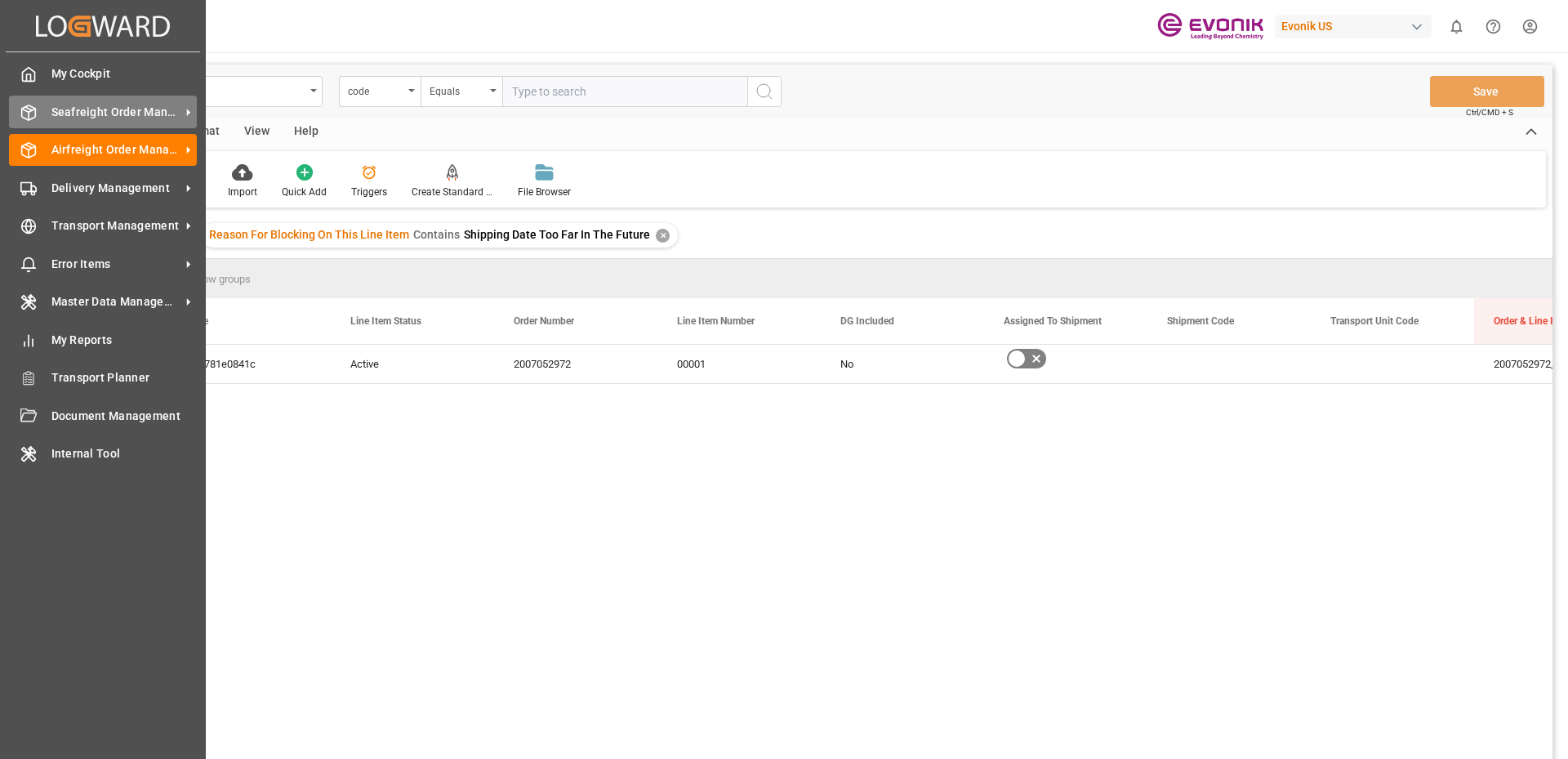
click at [60, 117] on span "Seafreight Order Management" at bounding box center [115, 112] width 129 height 17
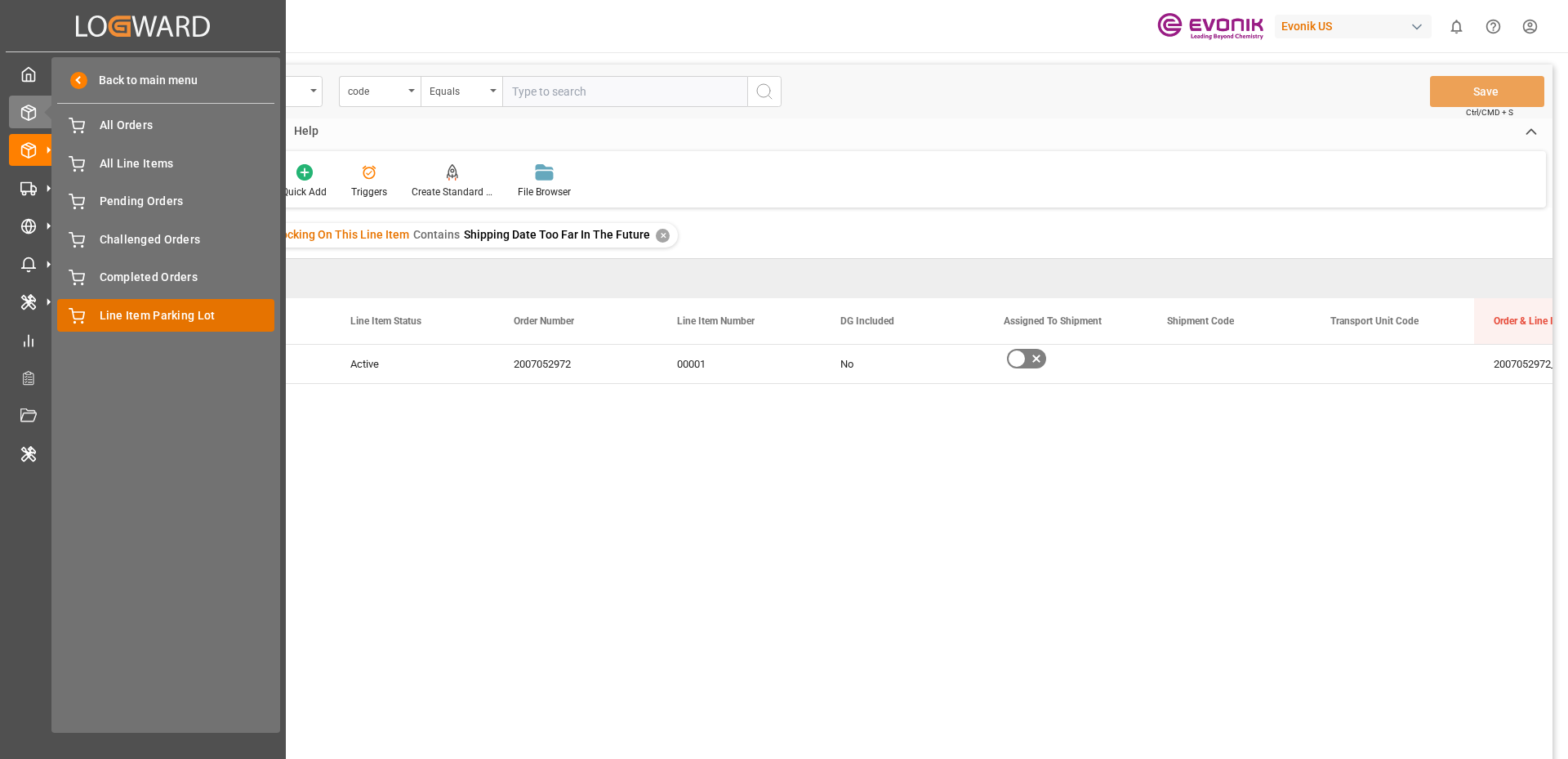
click at [110, 308] on span "Line Item Parking Lot" at bounding box center [187, 315] width 175 height 17
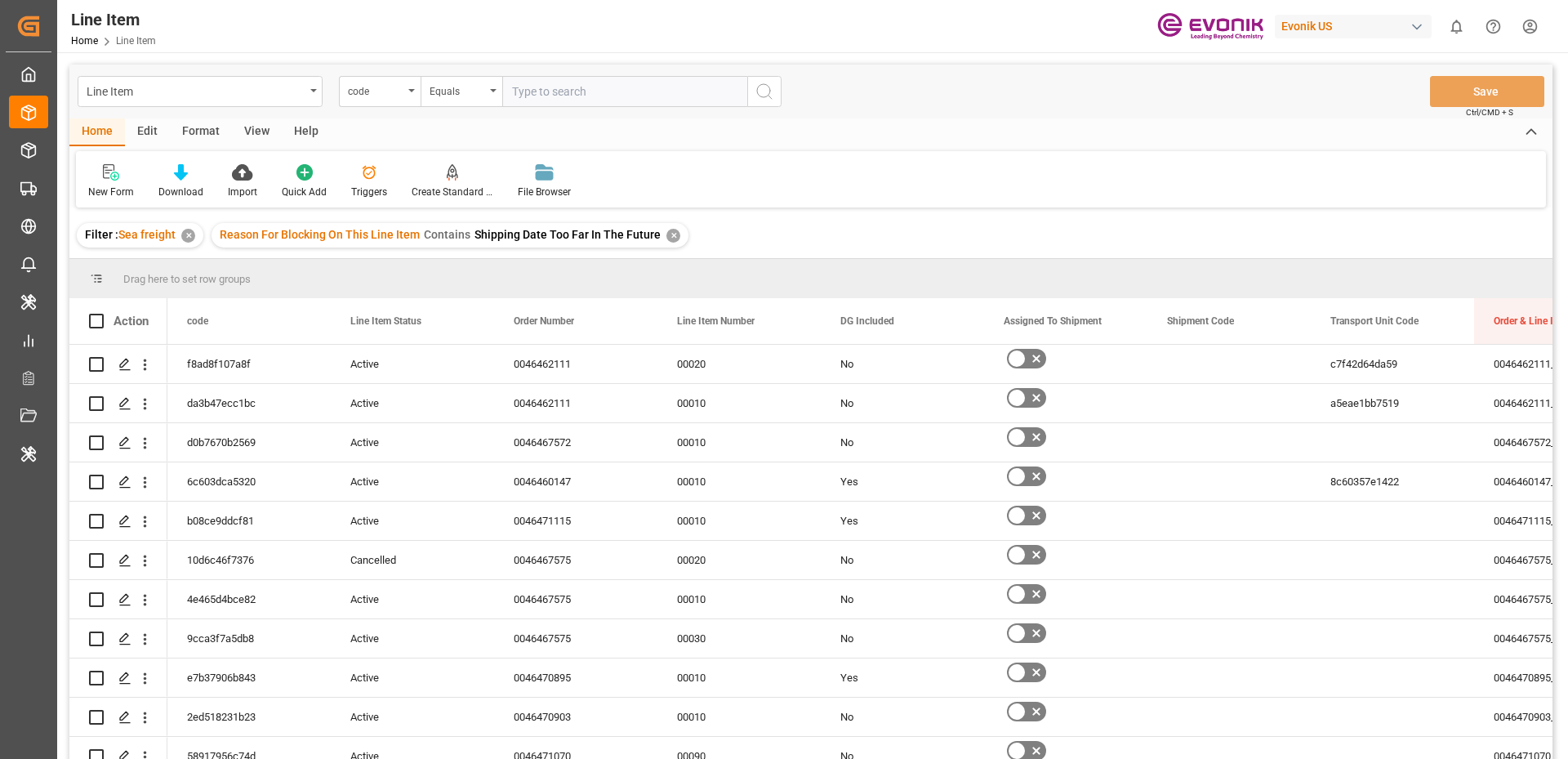
click at [858, 130] on div "Home Edit Format View Help" at bounding box center [811, 132] width 1483 height 27
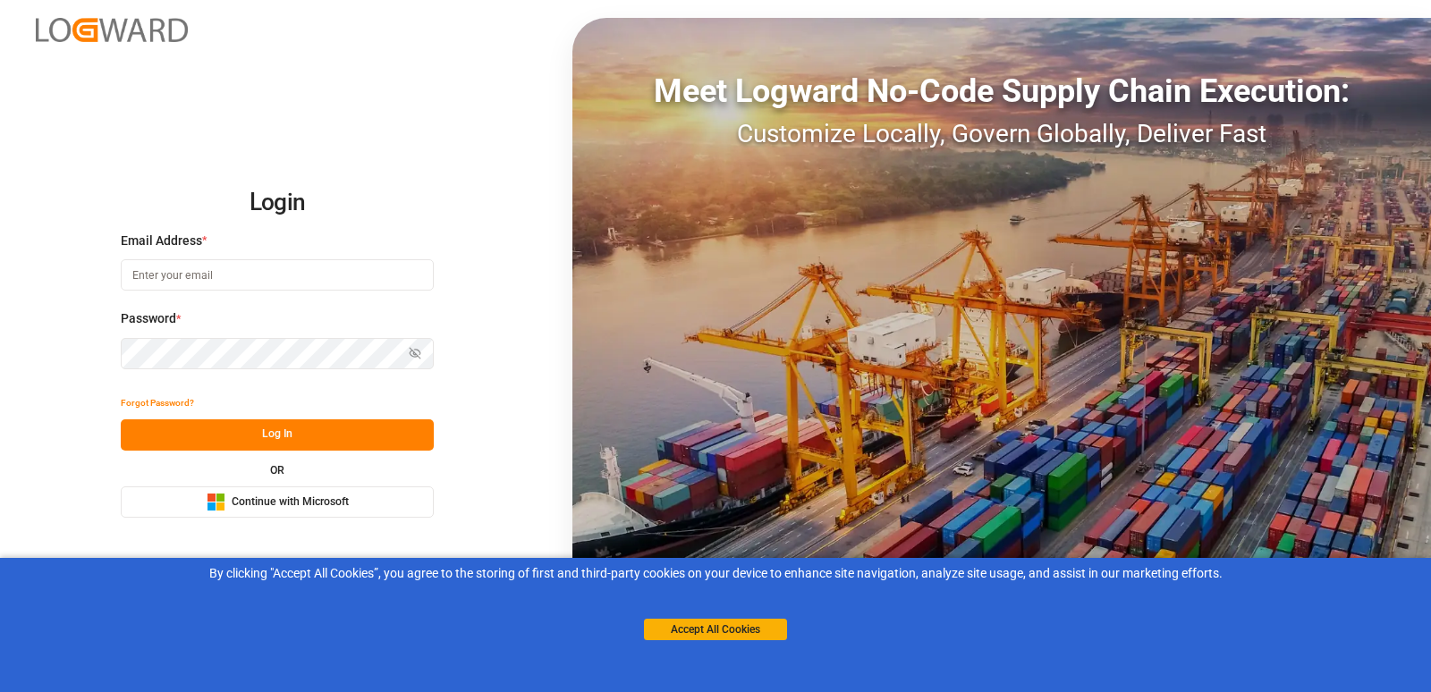
click at [284, 500] on span "Continue with Microsoft" at bounding box center [290, 503] width 117 height 16
click at [694, 632] on button "Accept All Cookies" at bounding box center [715, 629] width 143 height 21
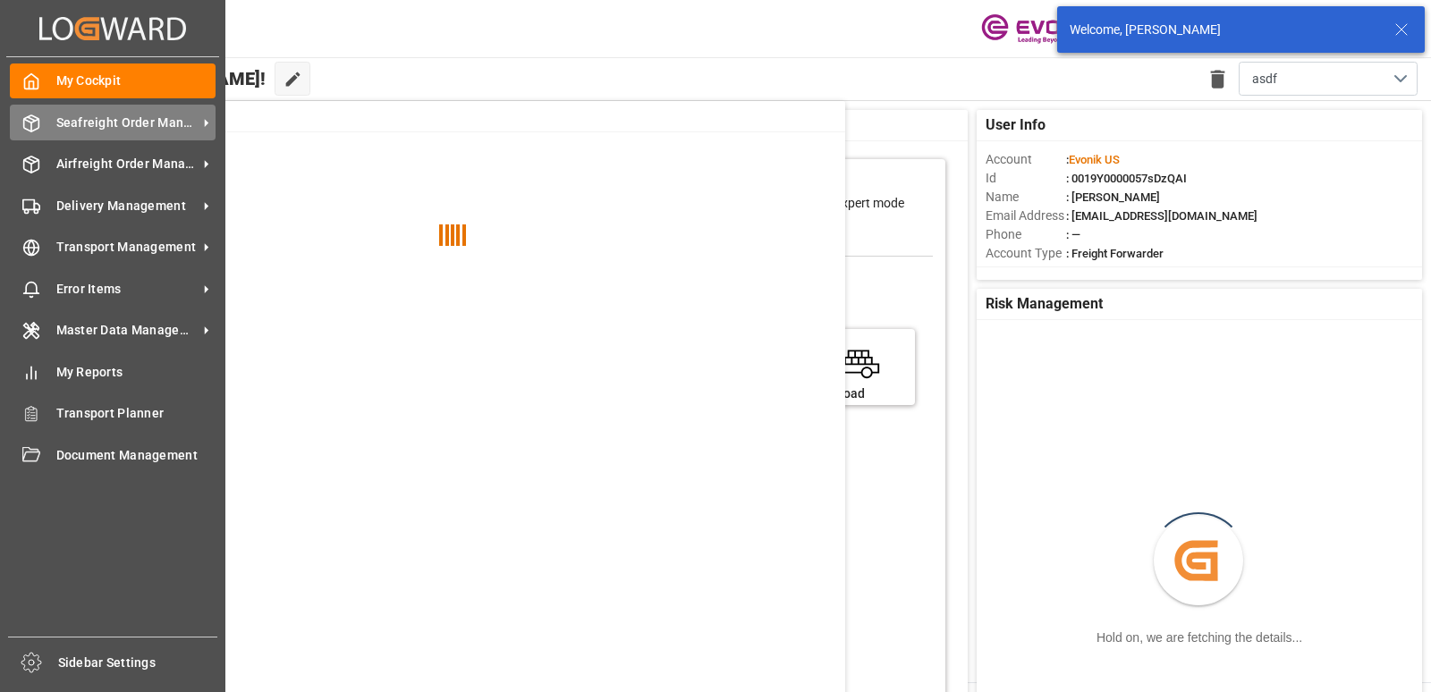
click at [54, 124] on div "Seafreight Order Management Seafreight Order Management" at bounding box center [113, 122] width 206 height 35
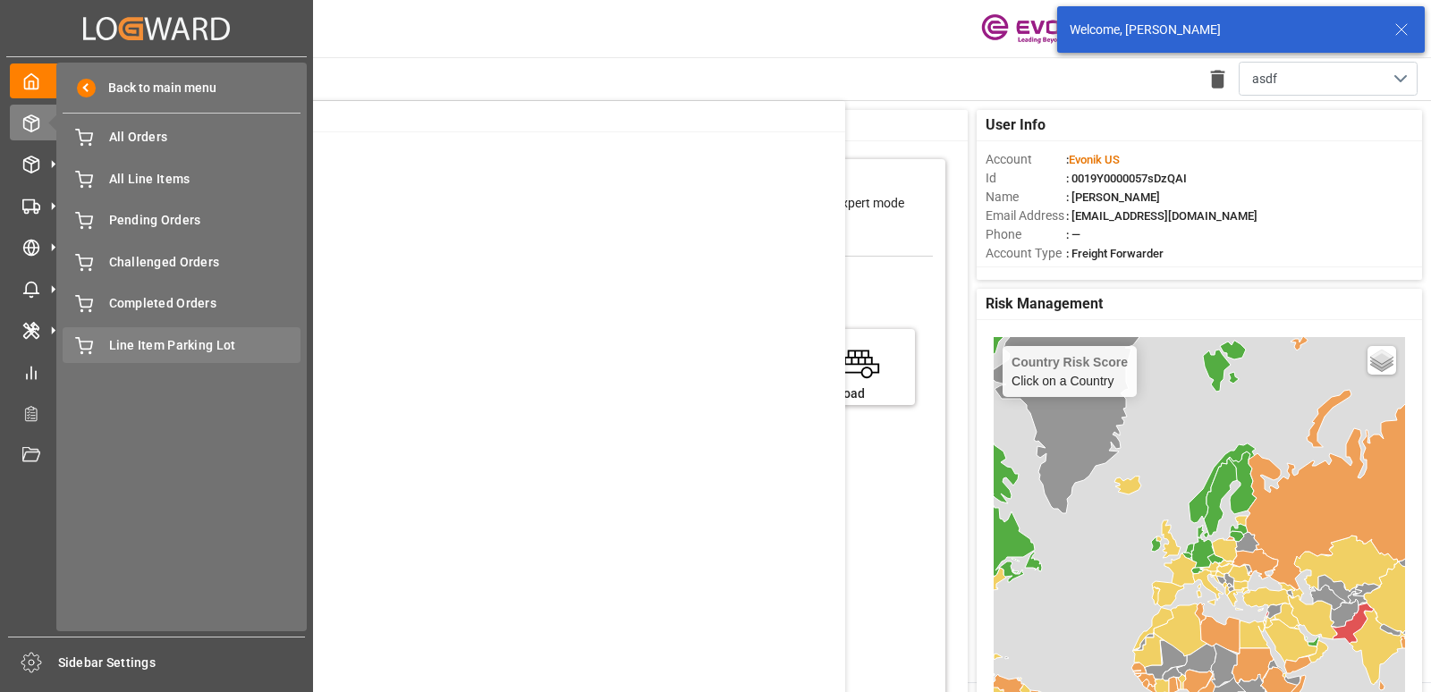
click at [141, 344] on span "Line Item Parking Lot" at bounding box center [205, 345] width 192 height 19
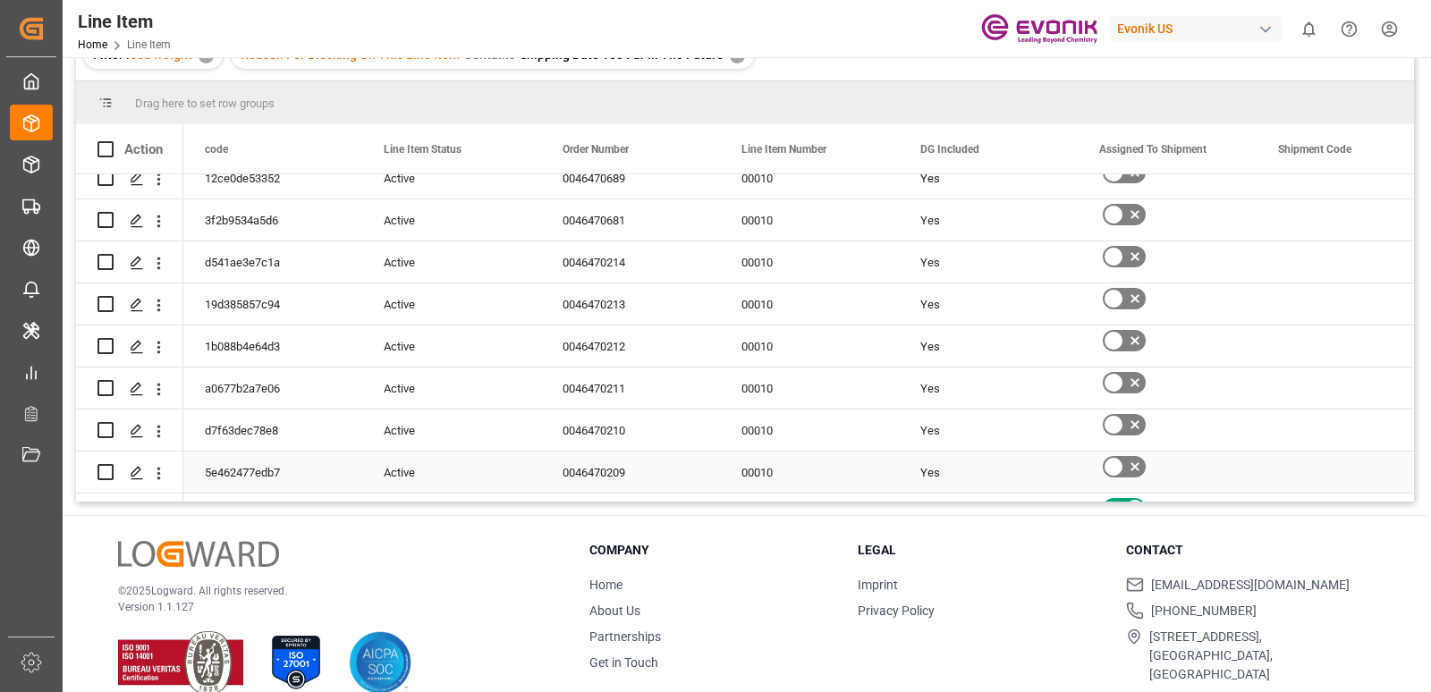
scroll to position [1574, 0]
click at [675, 570] on div "Company Home About Us Partnerships Get in Touch" at bounding box center [712, 612] width 246 height 143
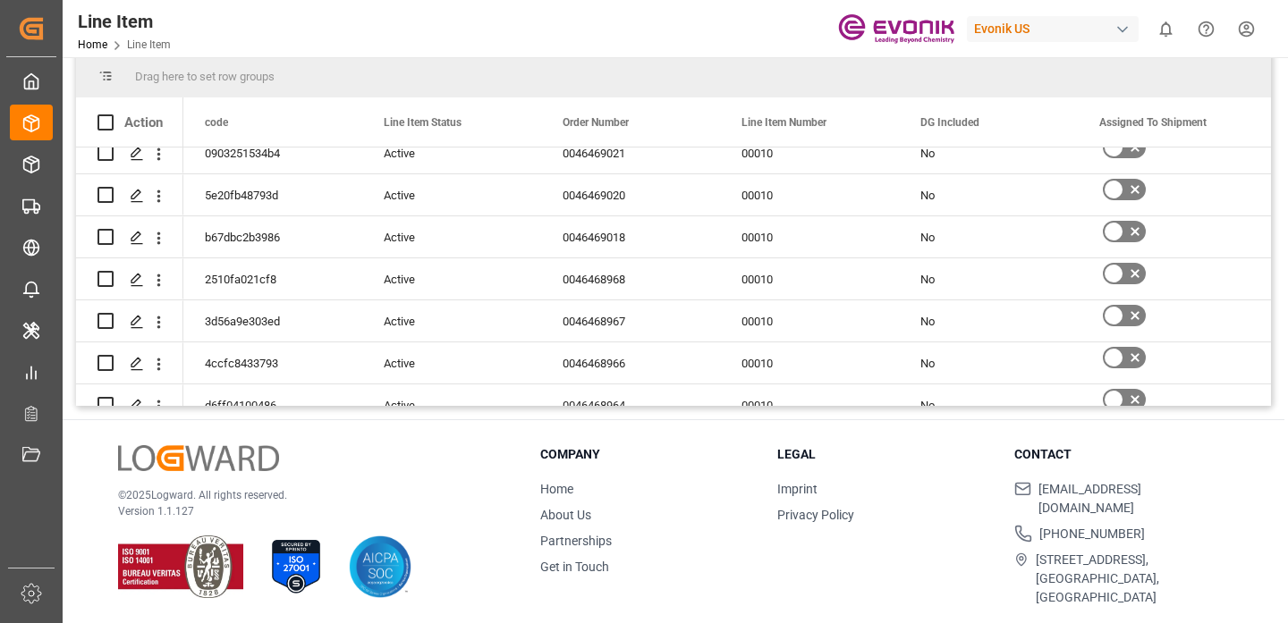
scroll to position [0, 0]
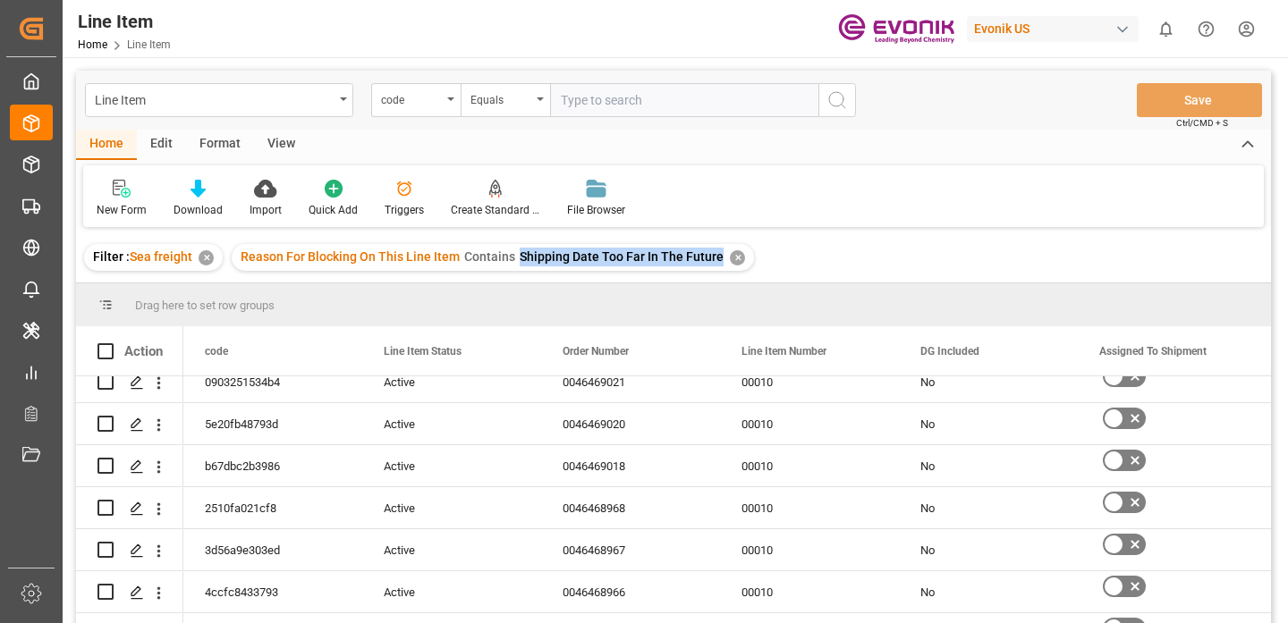
drag, startPoint x: 713, startPoint y: 258, endPoint x: 516, endPoint y: 254, distance: 196.8
click at [520, 254] on span "Shipping Date Too Far In The Future" at bounding box center [622, 257] width 204 height 14
copy span "Shipping Date Too Far In The Future"
click at [702, 181] on div "New Form Download Import Quick Add Triggers Create Standard Shipment Creates a …" at bounding box center [673, 196] width 1181 height 62
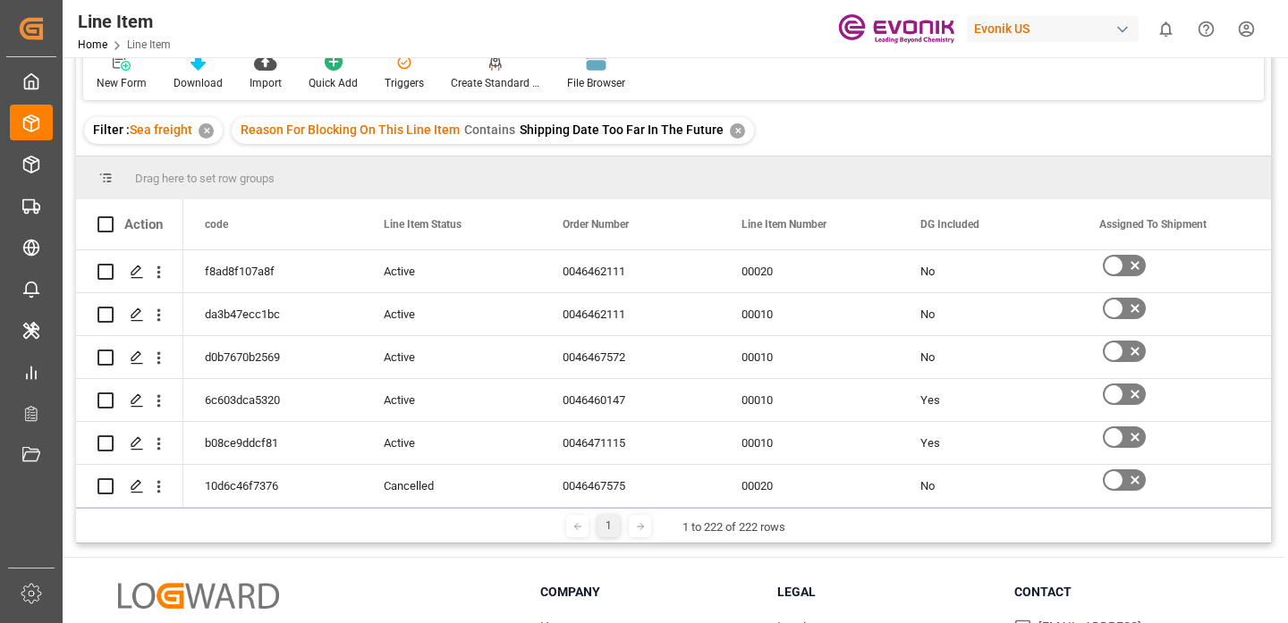
click at [205, 131] on div "✕" at bounding box center [206, 130] width 15 height 15
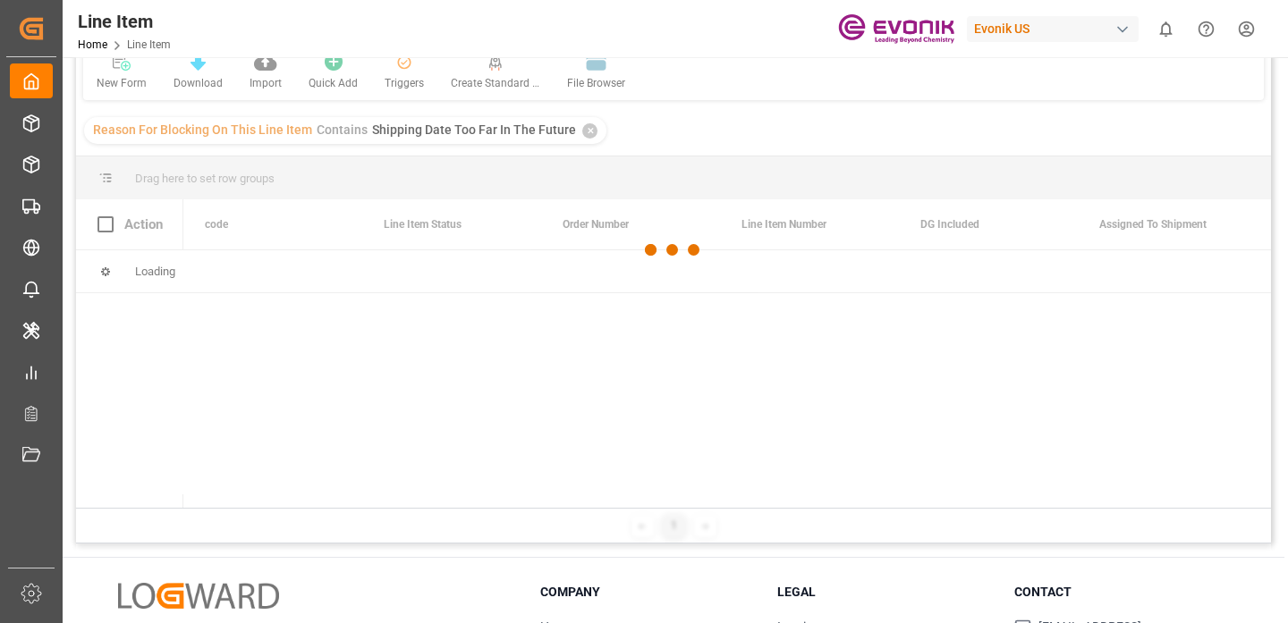
click at [581, 133] on div at bounding box center [673, 250] width 1195 height 613
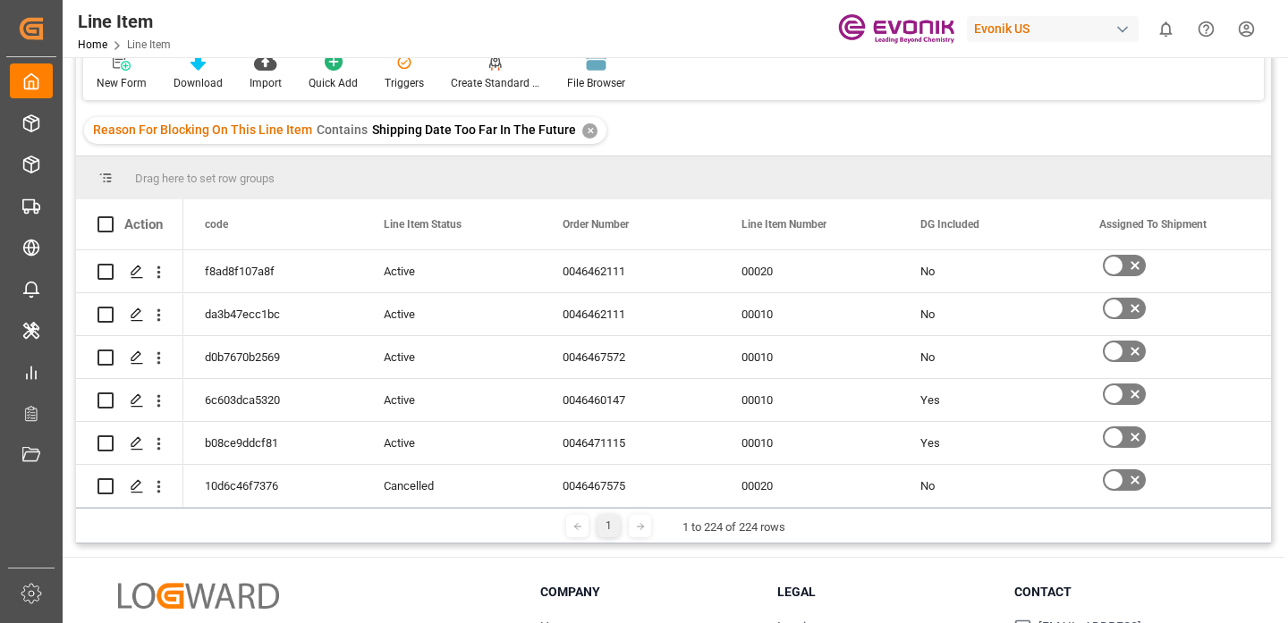
click at [582, 130] on div "✕" at bounding box center [589, 130] width 15 height 15
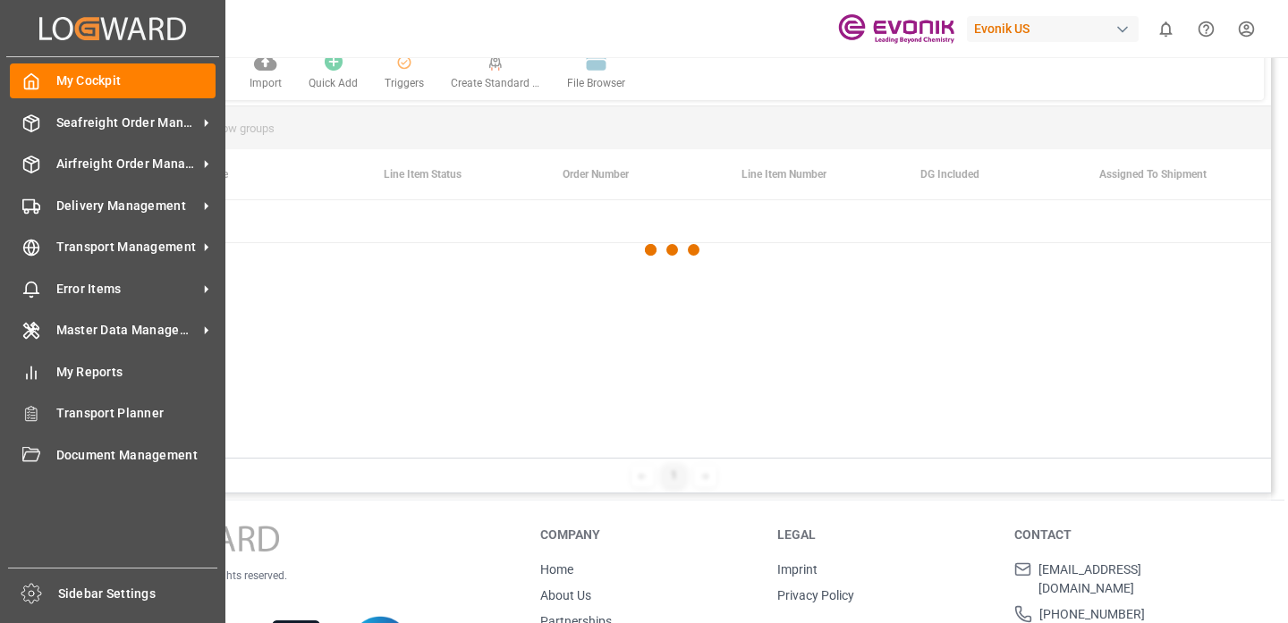
click at [41, 103] on div "My Cockpit My Cockpit Seafreight Order Management Seafreight Order Management A…" at bounding box center [112, 312] width 213 height 511
click at [62, 89] on span "My Cockpit" at bounding box center [136, 81] width 160 height 19
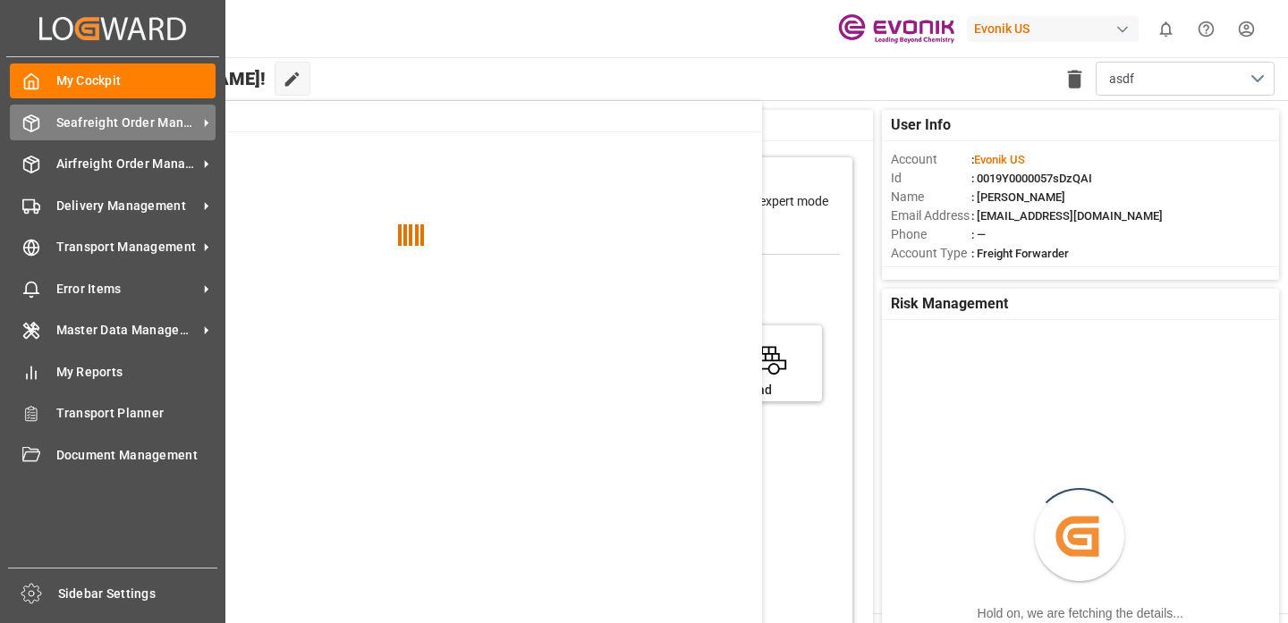
click at [71, 128] on span "Seafreight Order Management" at bounding box center [126, 123] width 141 height 19
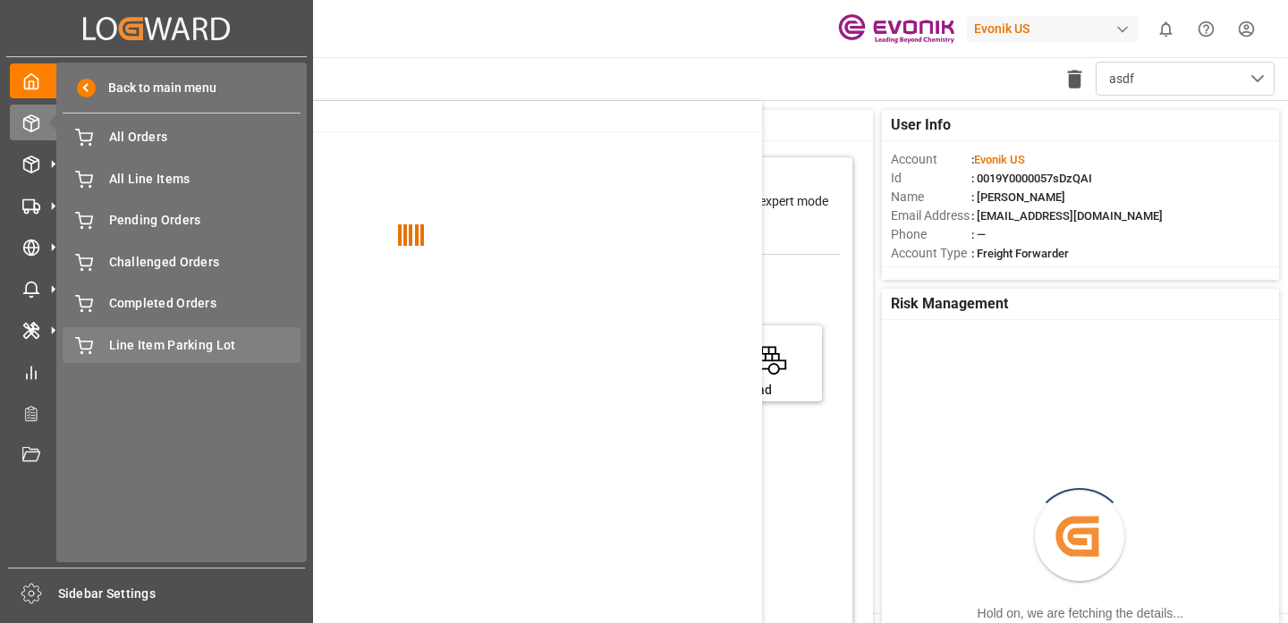
click at [136, 345] on span "Line Item Parking Lot" at bounding box center [205, 345] width 192 height 19
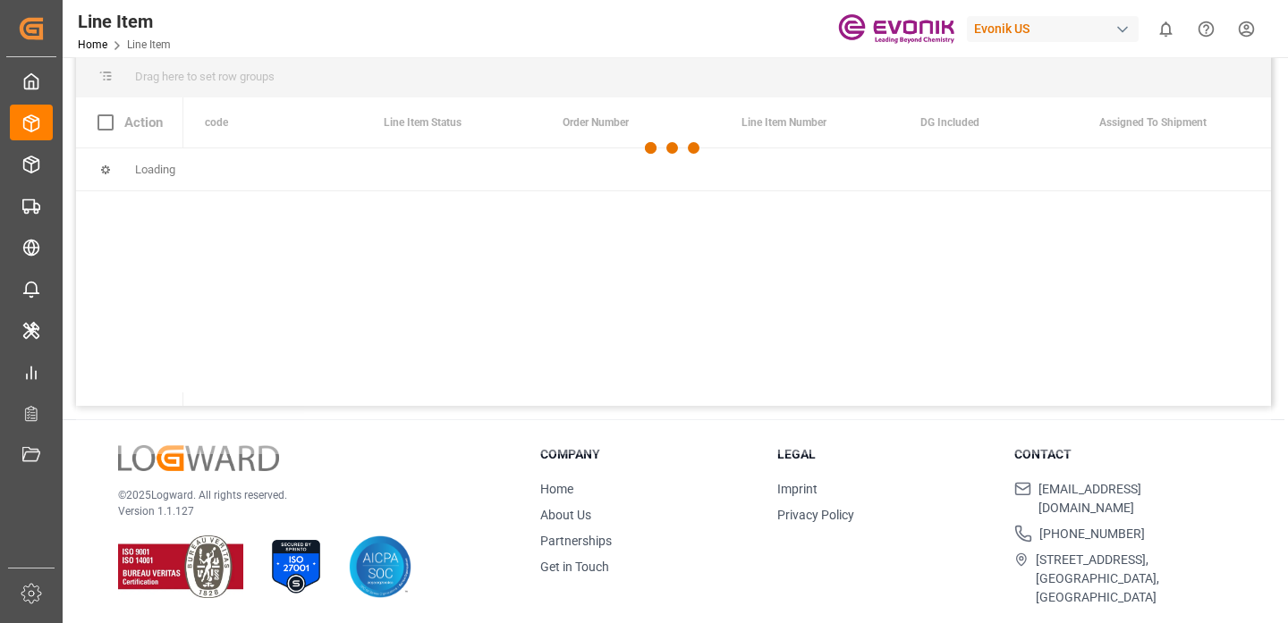
scroll to position [179, 0]
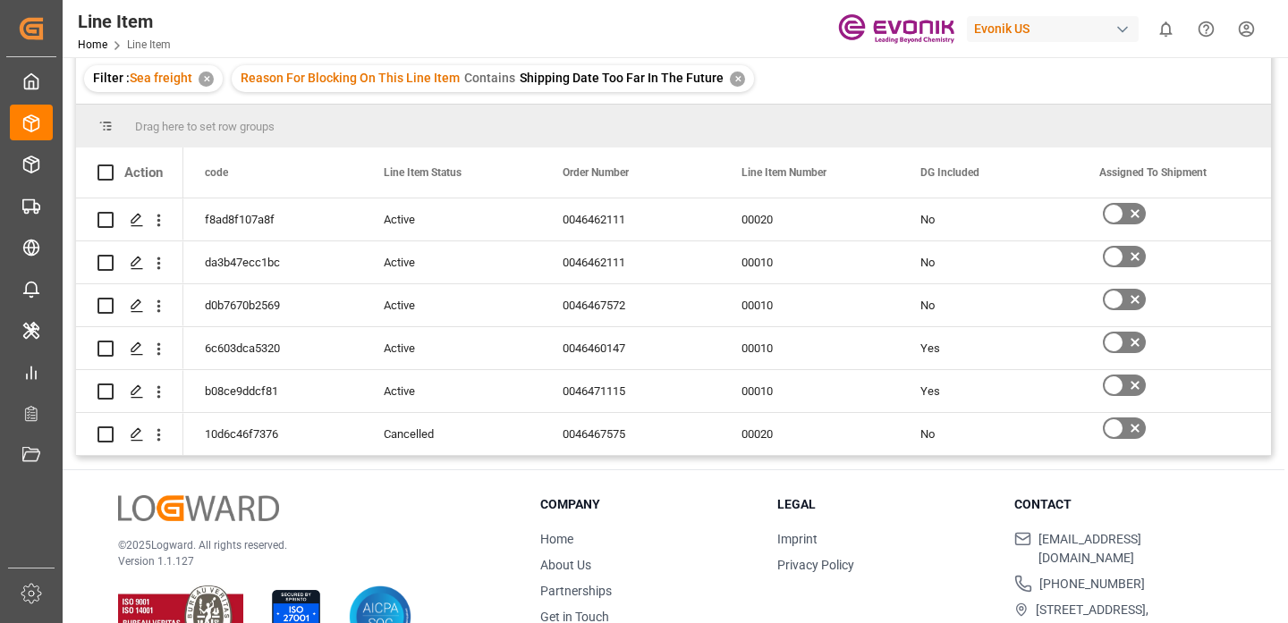
click at [756, 27] on div "Line Item Home Line Item Evonik US 0 Notifications Only show unread All Mark al…" at bounding box center [669, 28] width 1238 height 57
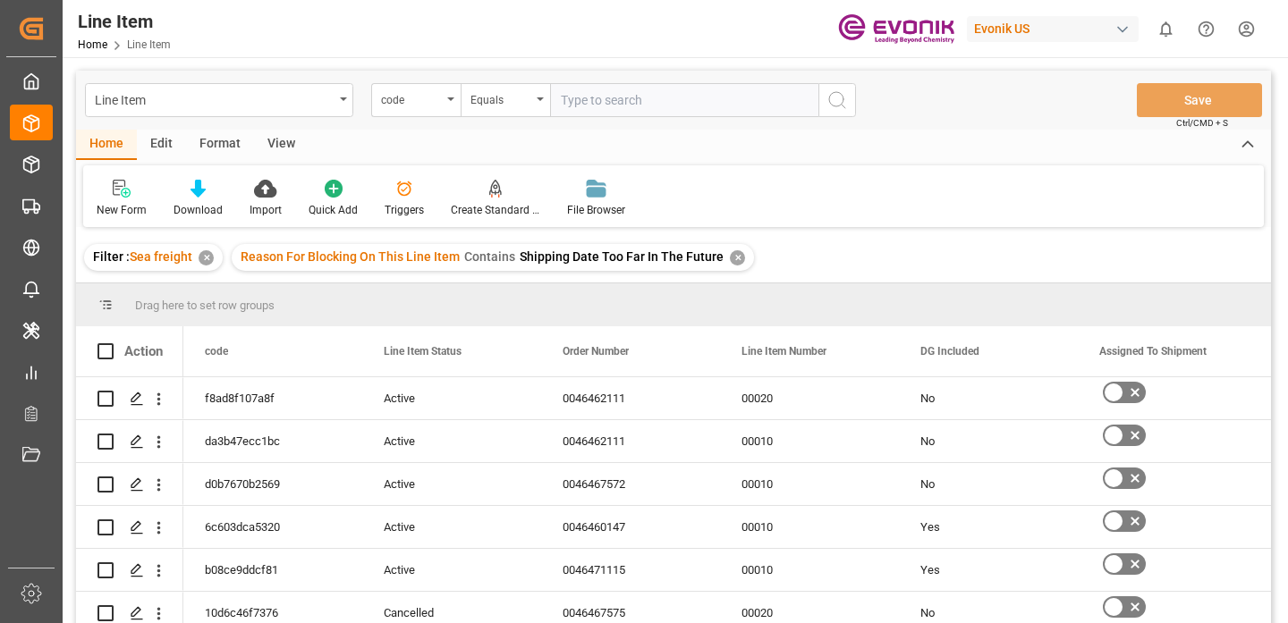
click at [162, 146] on div "Edit" at bounding box center [161, 145] width 49 height 30
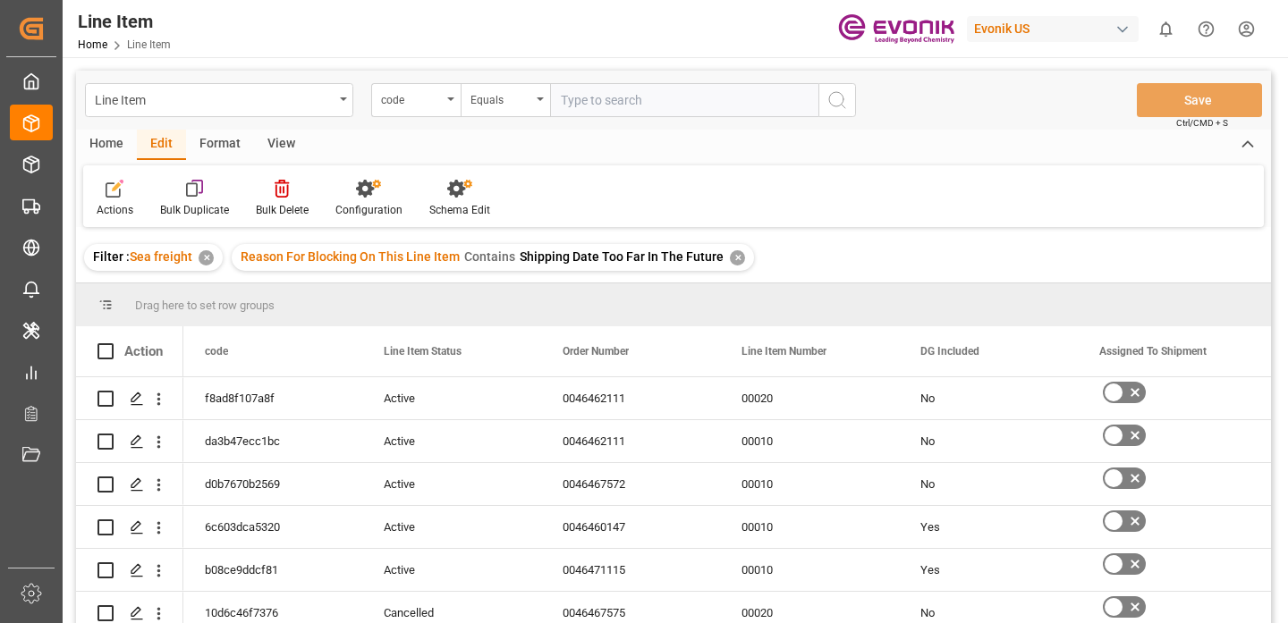
click at [623, 179] on div "Actions Bulk Duplicate Bulk Delete Configuration Schema Edit" at bounding box center [673, 196] width 1181 height 62
click at [458, 194] on icon at bounding box center [456, 189] width 18 height 18
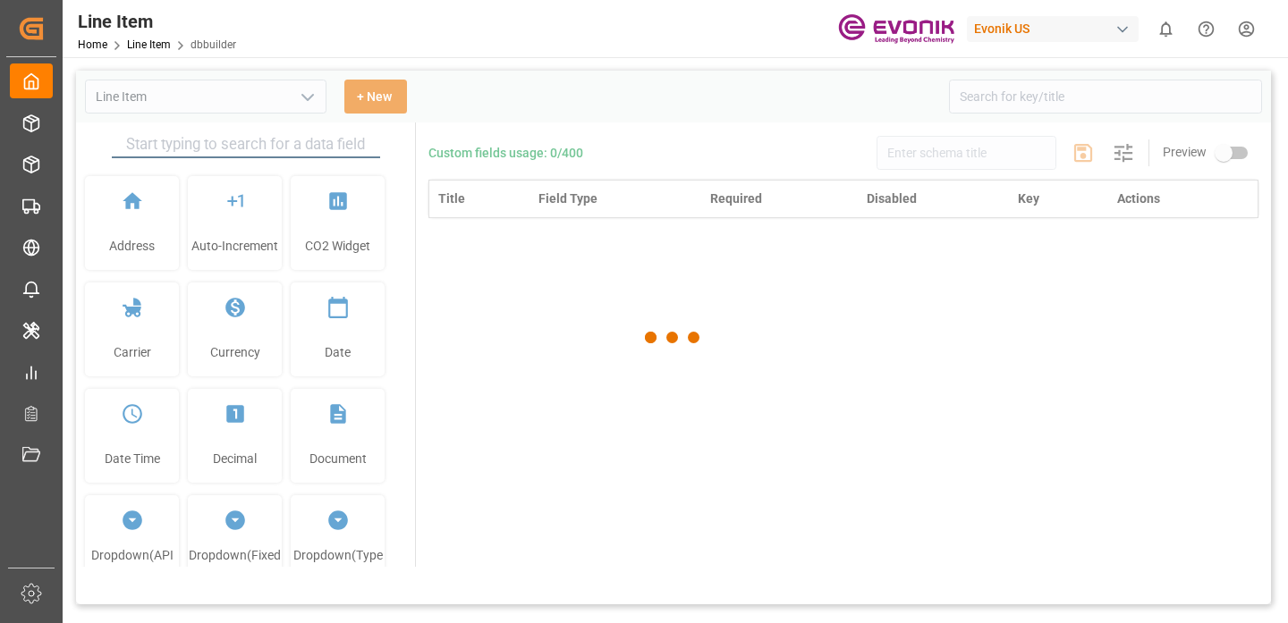
type input "Line Item"
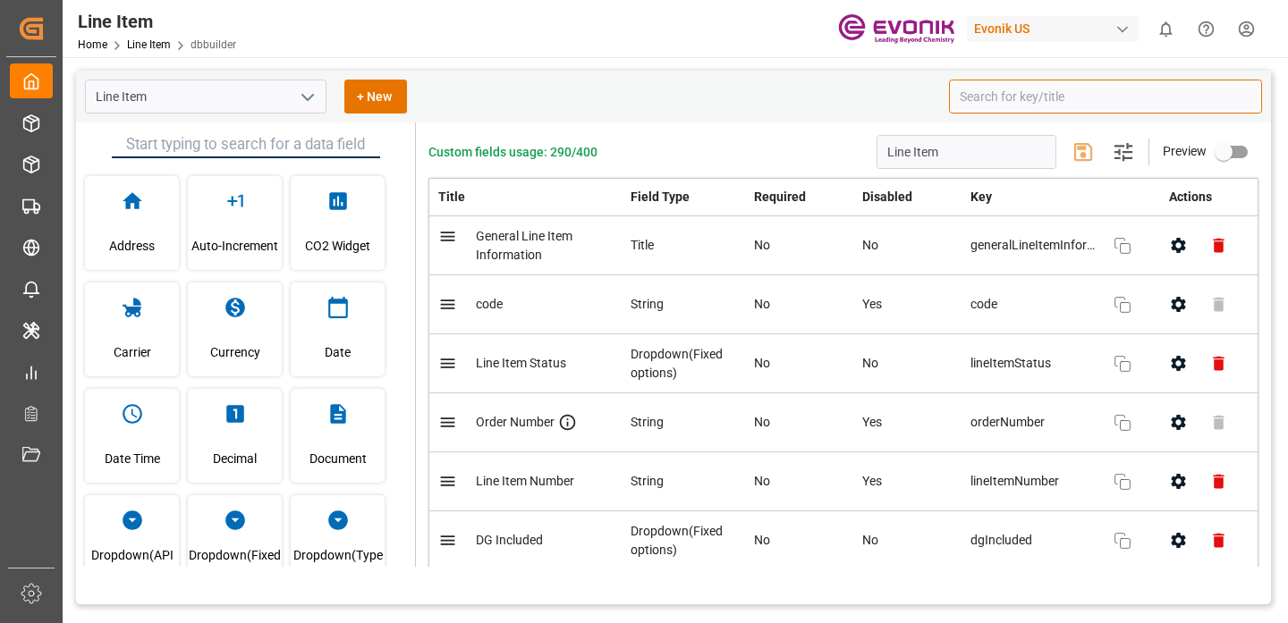
click at [991, 102] on input at bounding box center [1105, 97] width 313 height 34
paste input "reasonForBlockingOnThisLineItem"
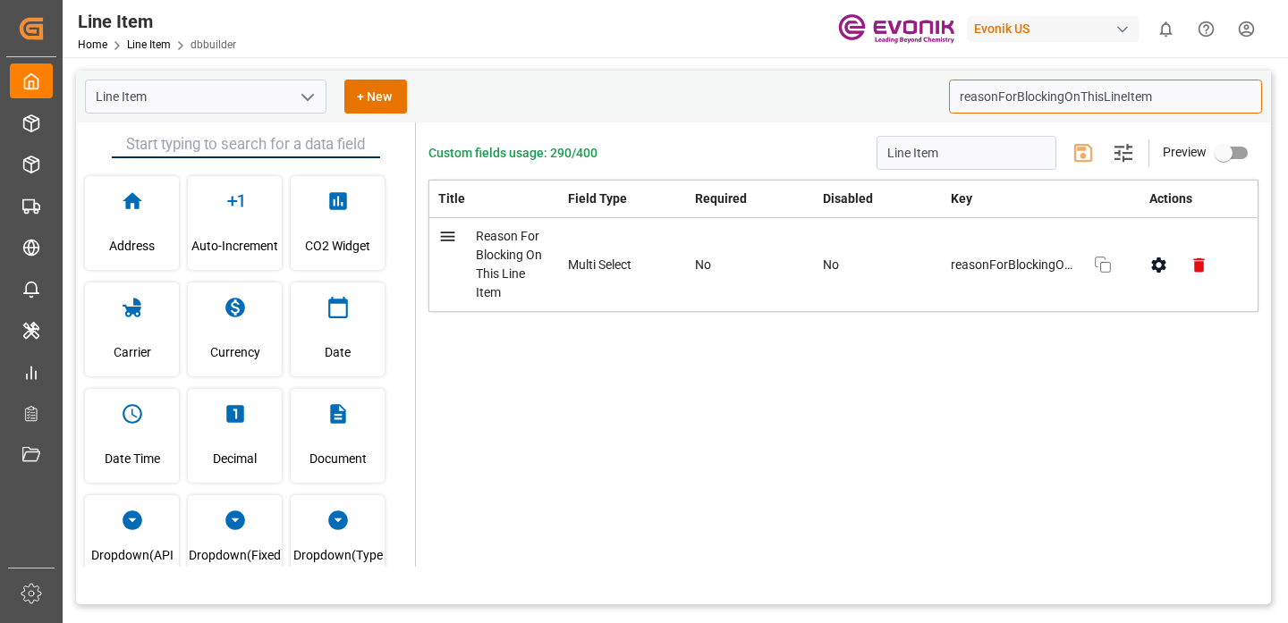
type input "reasonForBlockingOnThisLineItem"
click at [1233, 149] on input "primary checkbox" at bounding box center [1224, 153] width 102 height 34
checkbox input "true"
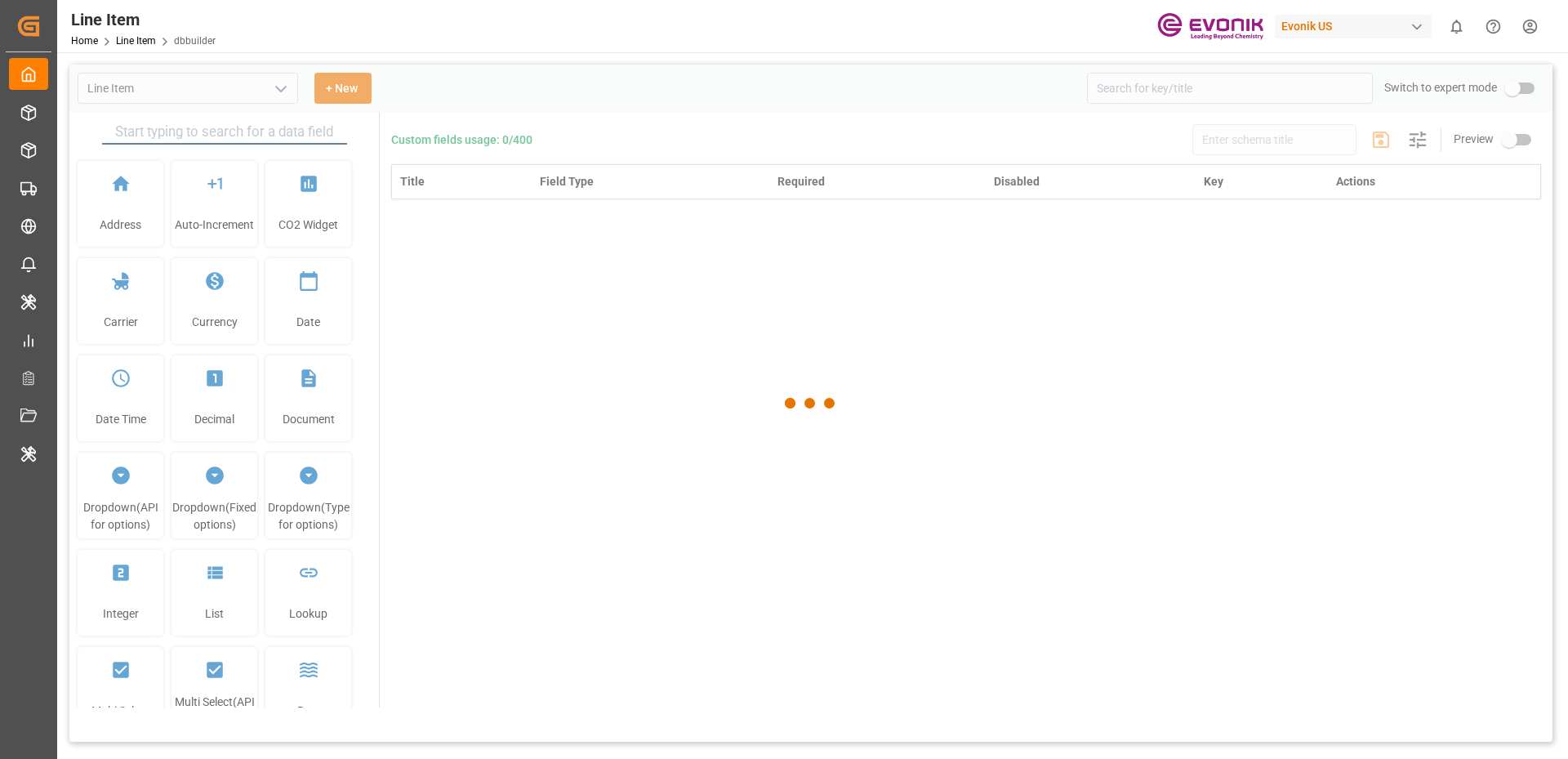
type input "Line Item"
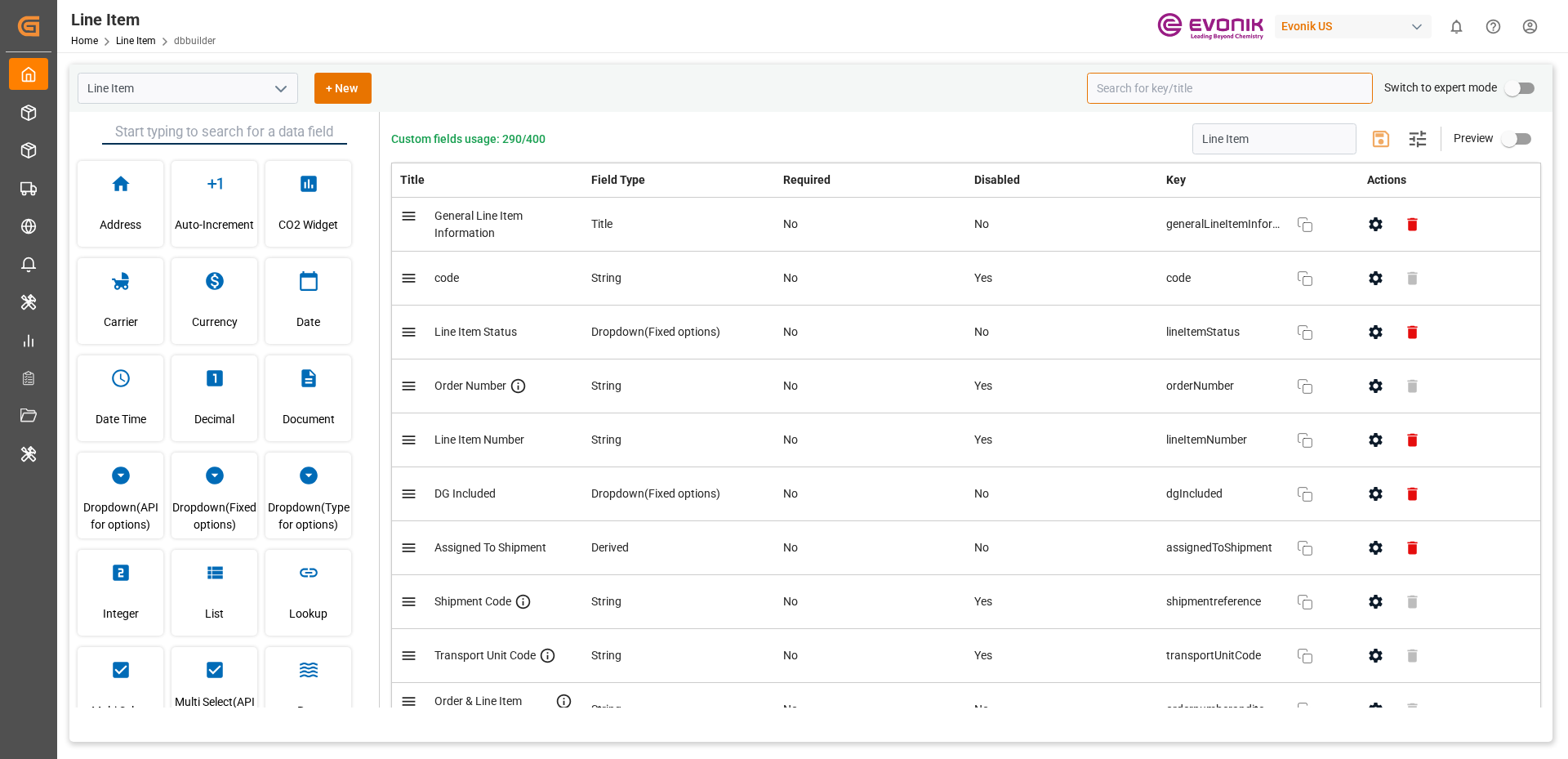
click at [1147, 85] on input at bounding box center [1230, 89] width 286 height 31
paste input "reasonForBlockingOnThisLineItem"
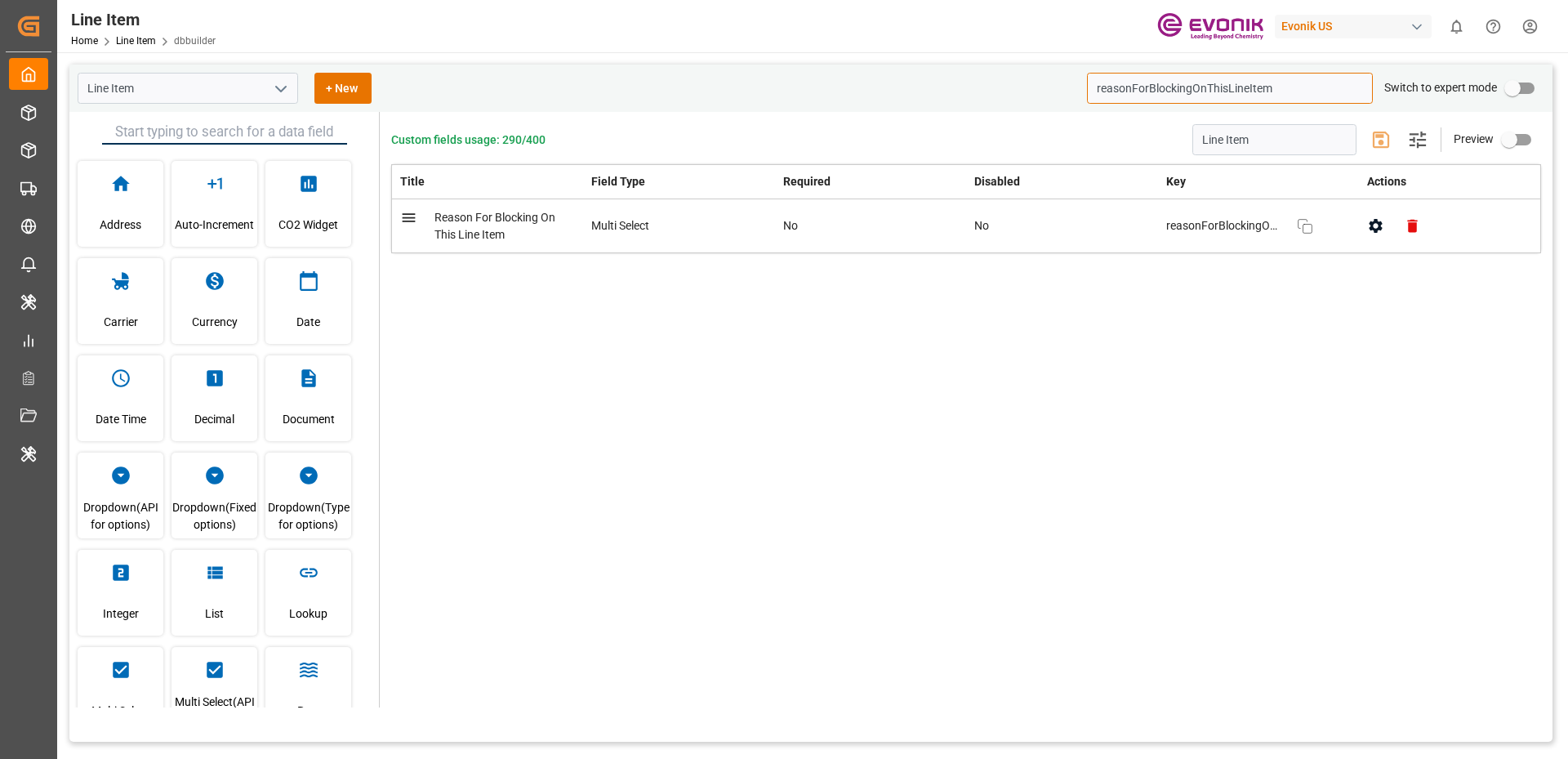
type input "reasonForBlockingOnThisLineItem"
click at [1521, 92] on input "primary checkbox" at bounding box center [1513, 89] width 93 height 31
checkbox input "true"
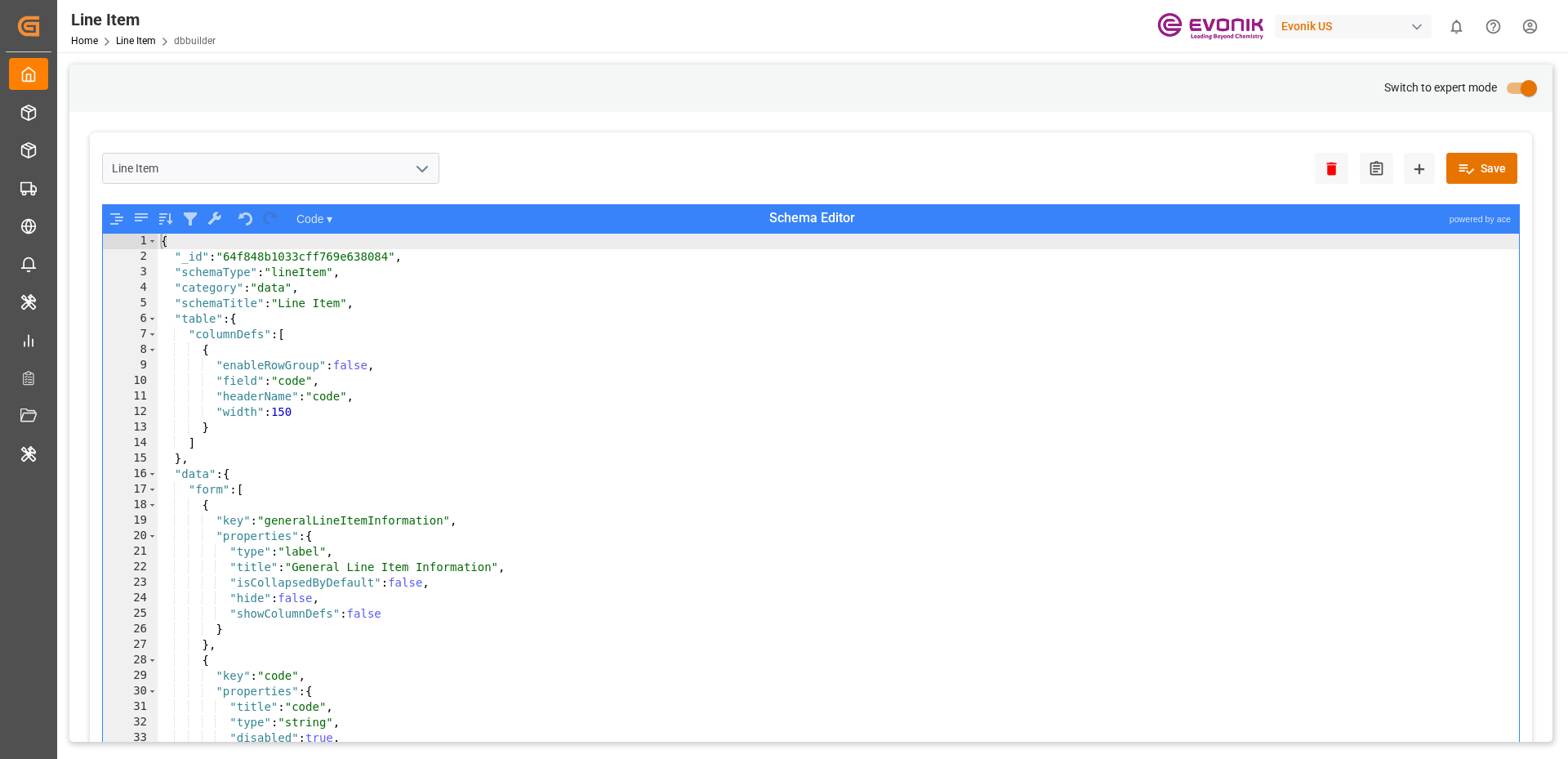
type textarea ""form": ["
click at [1052, 497] on div "{ "_id" : "64f848b1033cff769e638084" , "schemaType" : "lineItem" , "category" :…" at bounding box center [839, 523] width 1363 height 579
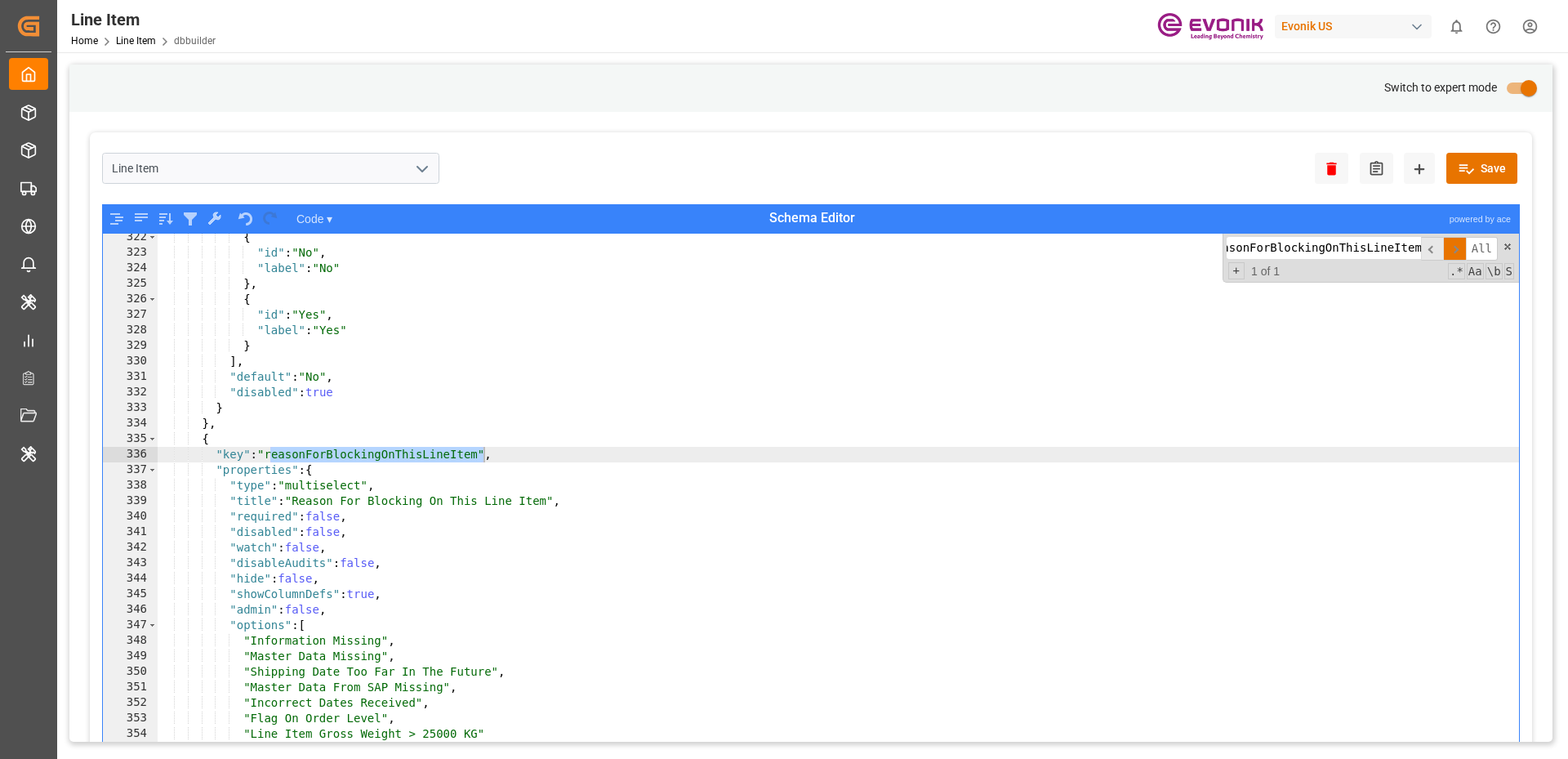
scroll to position [1524, 0]
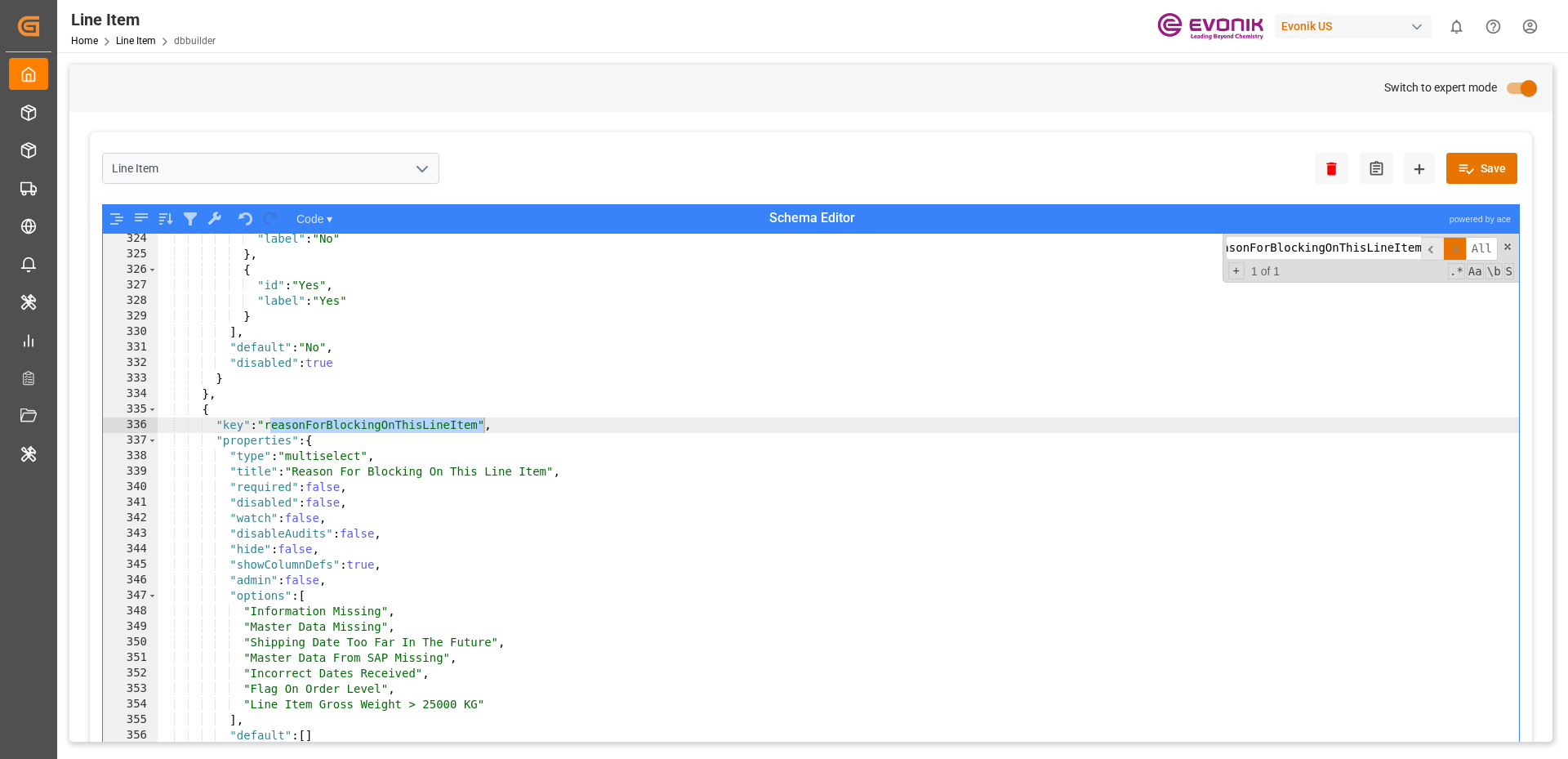
type input "reasonForBlockingOnThisLineItem"
type textarea ""type": "multiselect","
click at [307, 456] on div ""label" : "No" } , { "id" : "Yes" , "label" : "Yes" } ] , "default" : "No" , "d…" at bounding box center [839, 521] width 1363 height 579
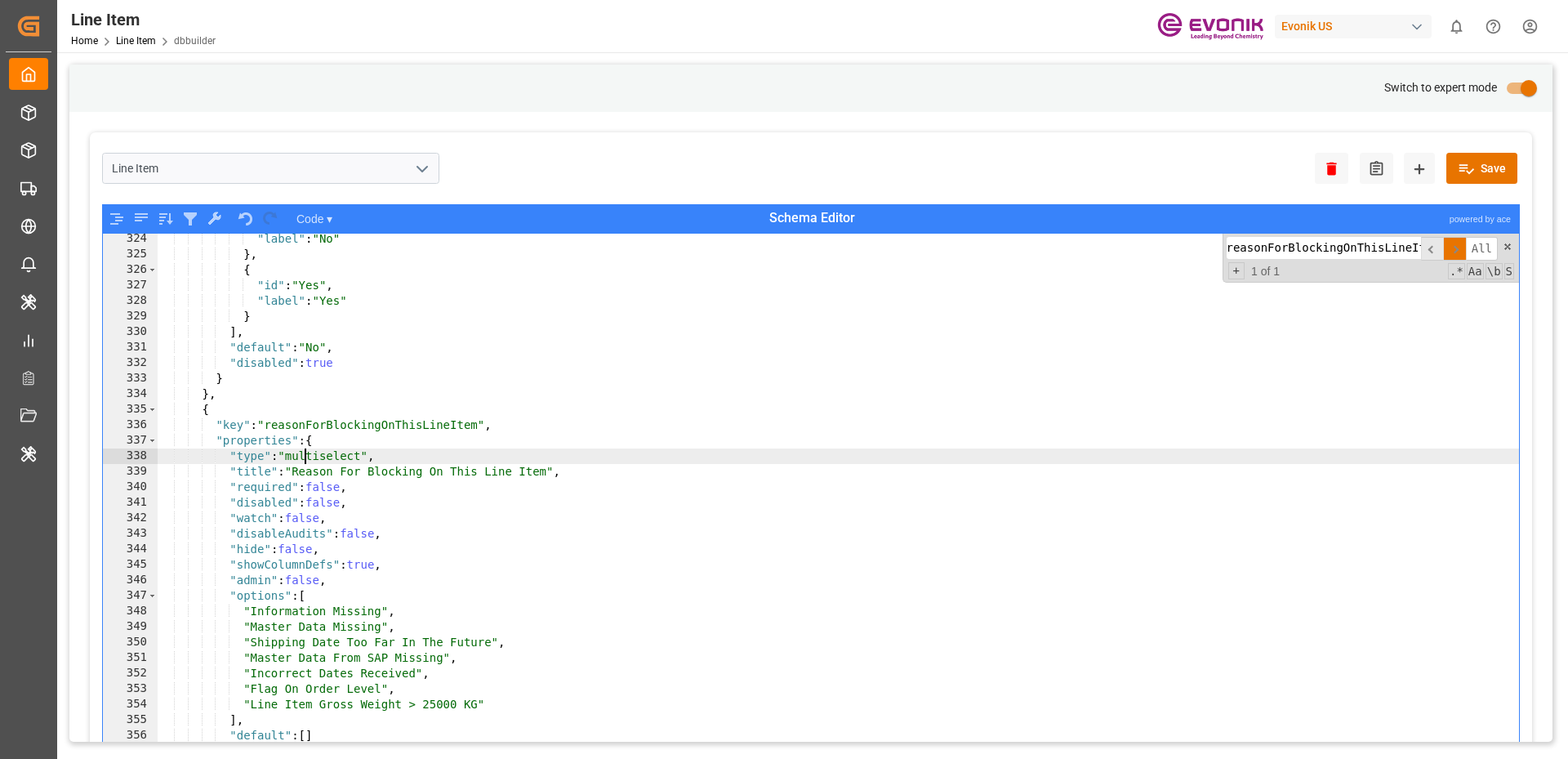
click at [308, 456] on div ""label" : "No" } , { "id" : "Yes" , "label" : "Yes" } ] , "default" : "No" , "d…" at bounding box center [839, 521] width 1363 height 579
click at [1328, 36] on div "Evonik US" at bounding box center [1353, 26] width 157 height 24
type input "stepan"
click at [1274, 104] on span "Stepan" at bounding box center [1300, 103] width 64 height 17
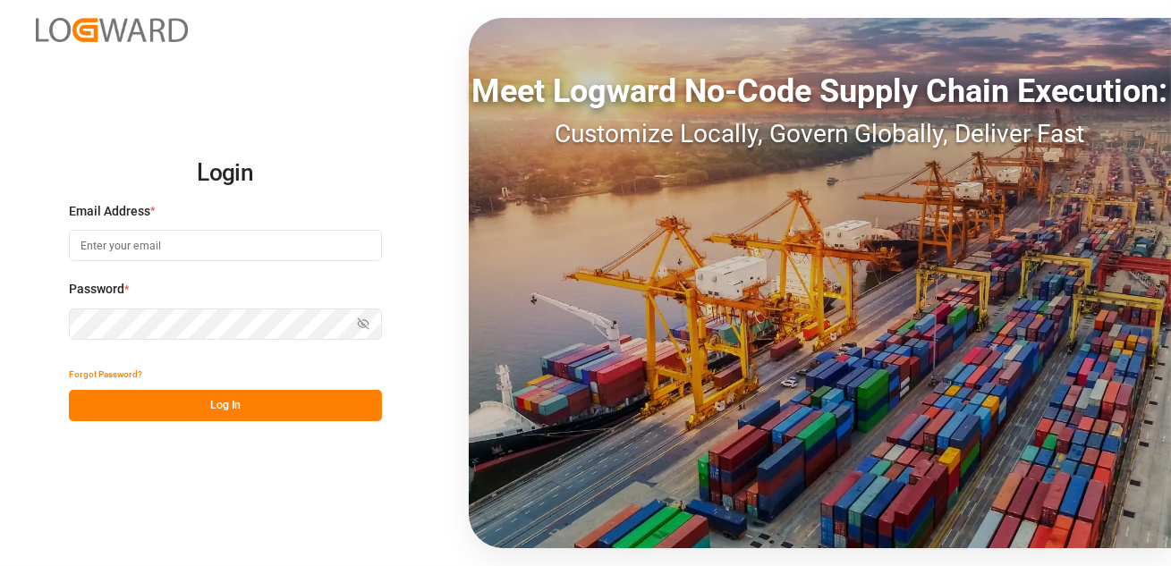
click at [117, 246] on input at bounding box center [225, 245] width 313 height 31
click at [165, 247] on input at bounding box center [225, 245] width 313 height 31
click at [183, 245] on input at bounding box center [225, 245] width 313 height 31
click at [154, 241] on input at bounding box center [225, 245] width 313 height 31
click at [183, 292] on label "Password *" at bounding box center [225, 289] width 313 height 19
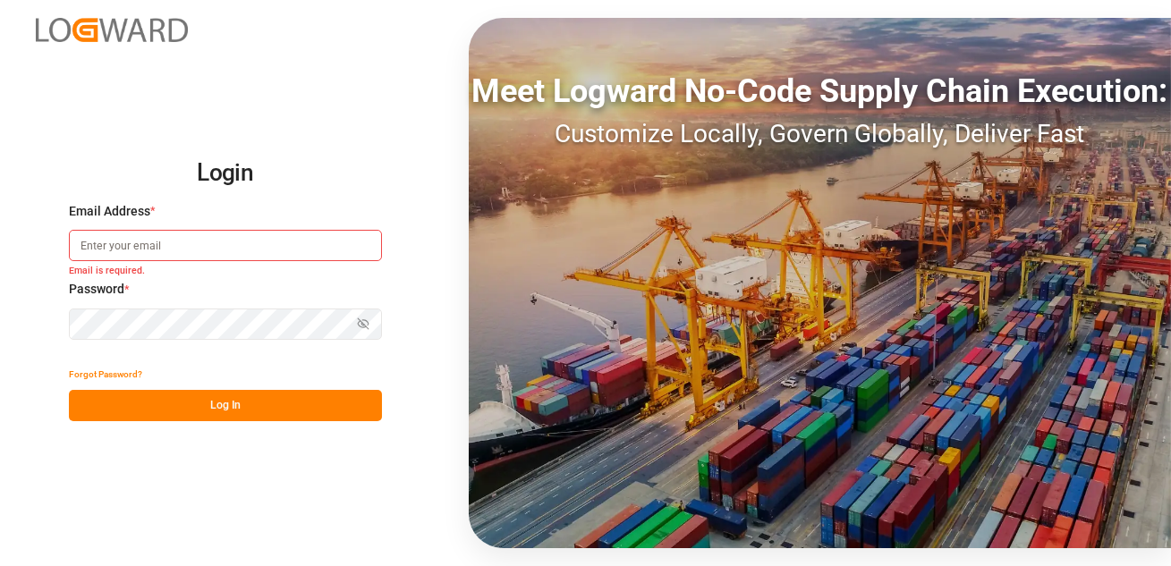
click at [155, 258] on input at bounding box center [225, 245] width 313 height 31
click at [165, 250] on input at bounding box center [225, 245] width 313 height 31
type input "[EMAIL_ADDRESS][DOMAIN_NAME]"
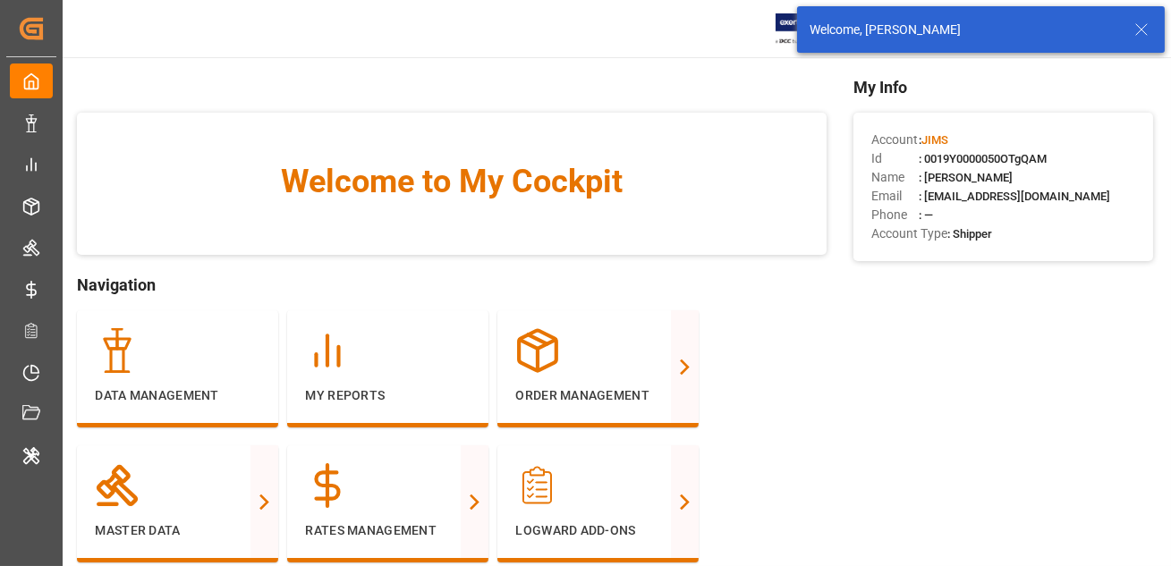
click at [1143, 31] on line at bounding box center [1141, 29] width 11 height 11
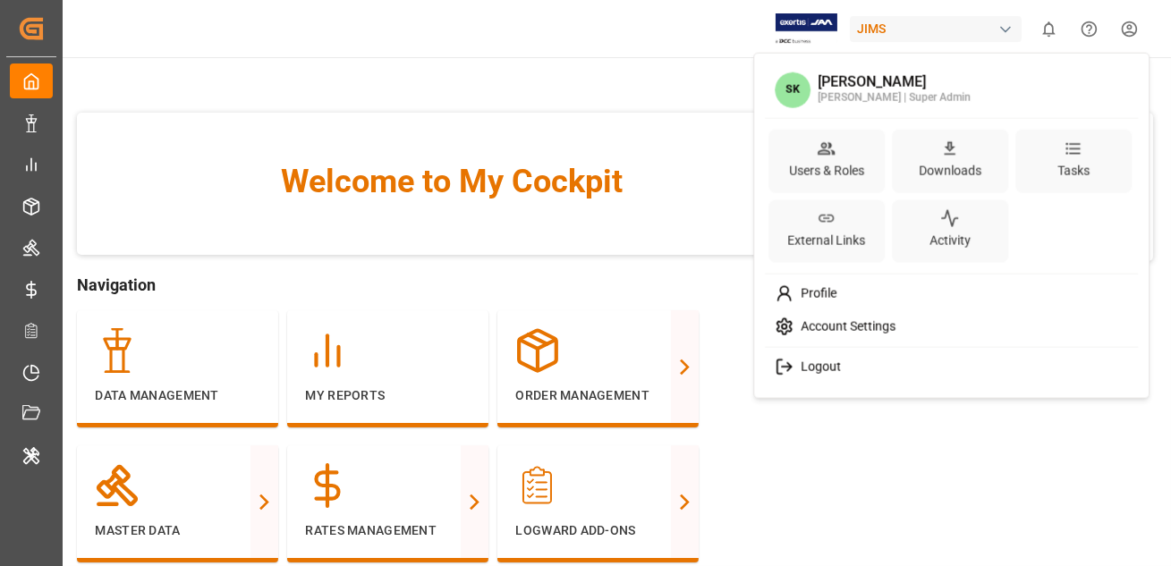
click at [1134, 23] on html "Created by potrace 1.15, written by [PERSON_NAME] [DATE]-[DATE] Created by potr…" at bounding box center [585, 283] width 1171 height 566
click at [836, 161] on div "Users & Roles" at bounding box center [826, 170] width 82 height 26
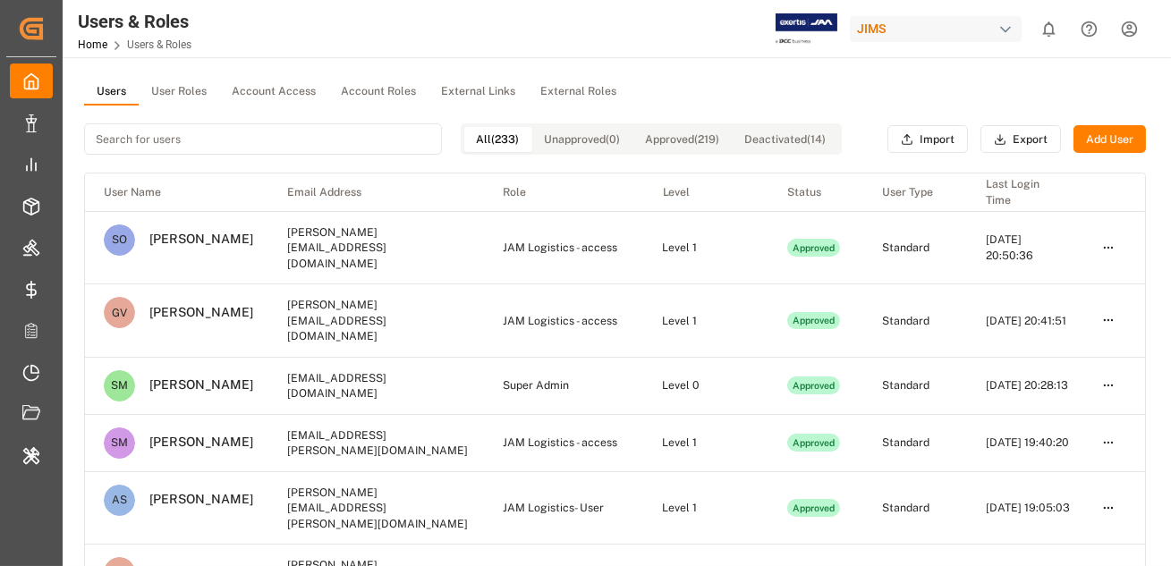
click at [203, 141] on input at bounding box center [263, 138] width 358 height 31
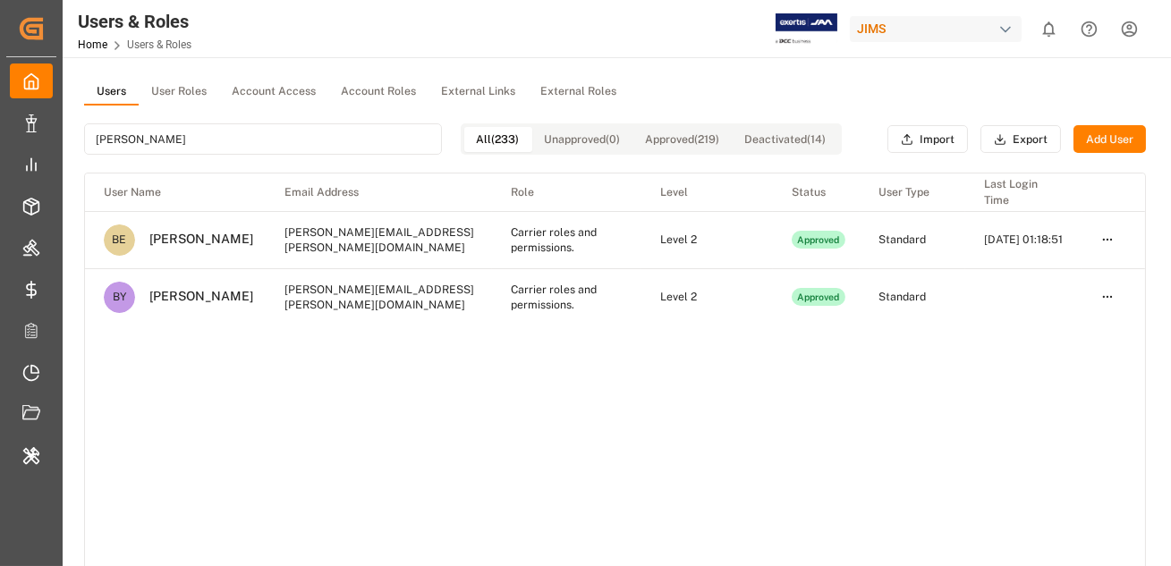
click at [936, 26] on div "JIMS" at bounding box center [936, 29] width 172 height 26
type input "[PERSON_NAME]"
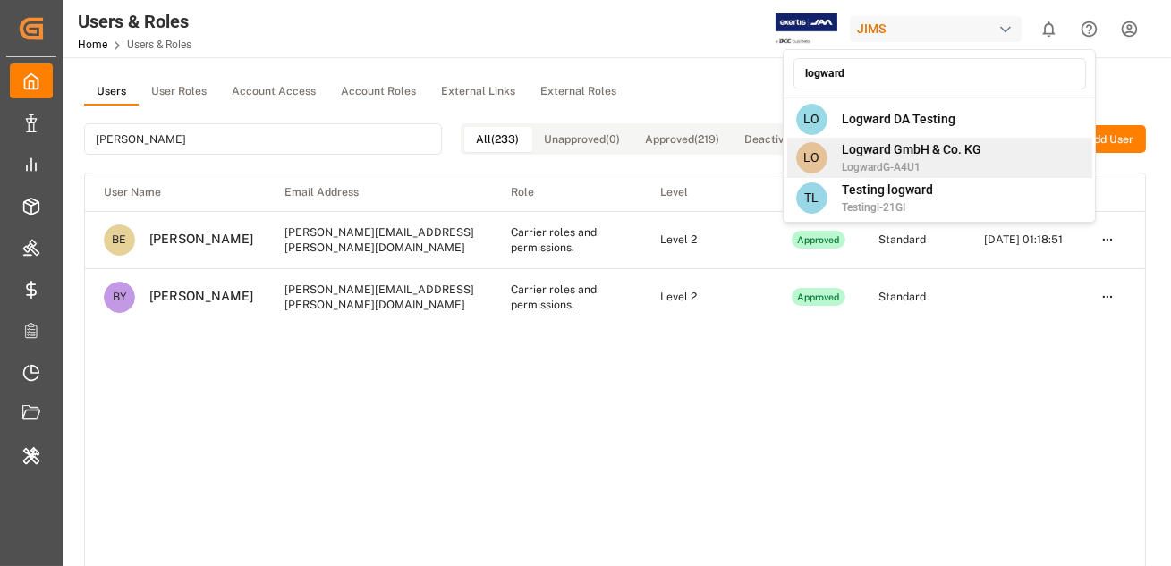
type input "logward"
click at [907, 163] on span "LogwardG-A4U1" at bounding box center [912, 167] width 140 height 16
